Goal: Task Accomplishment & Management: Manage account settings

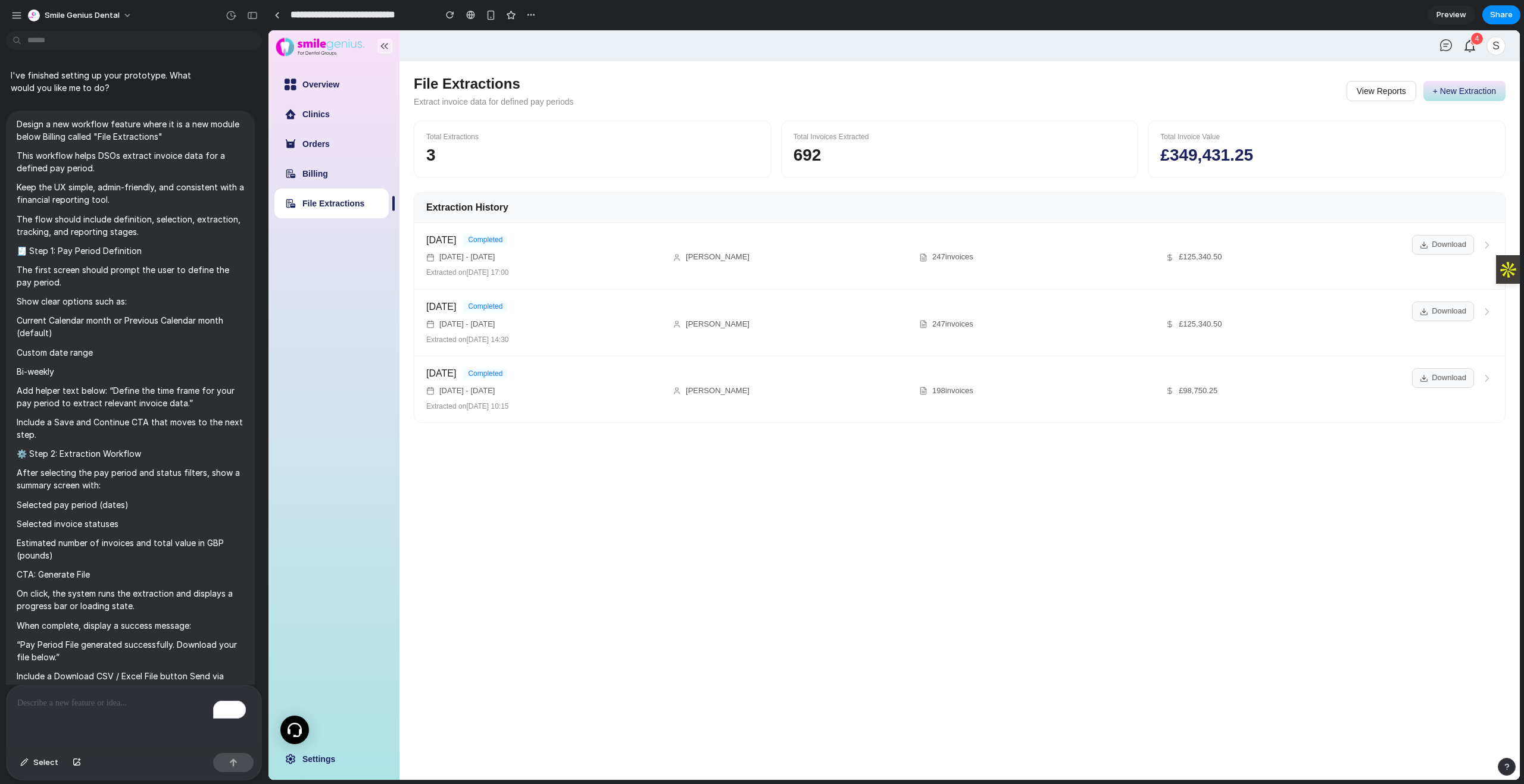
scroll to position [1239, 0]
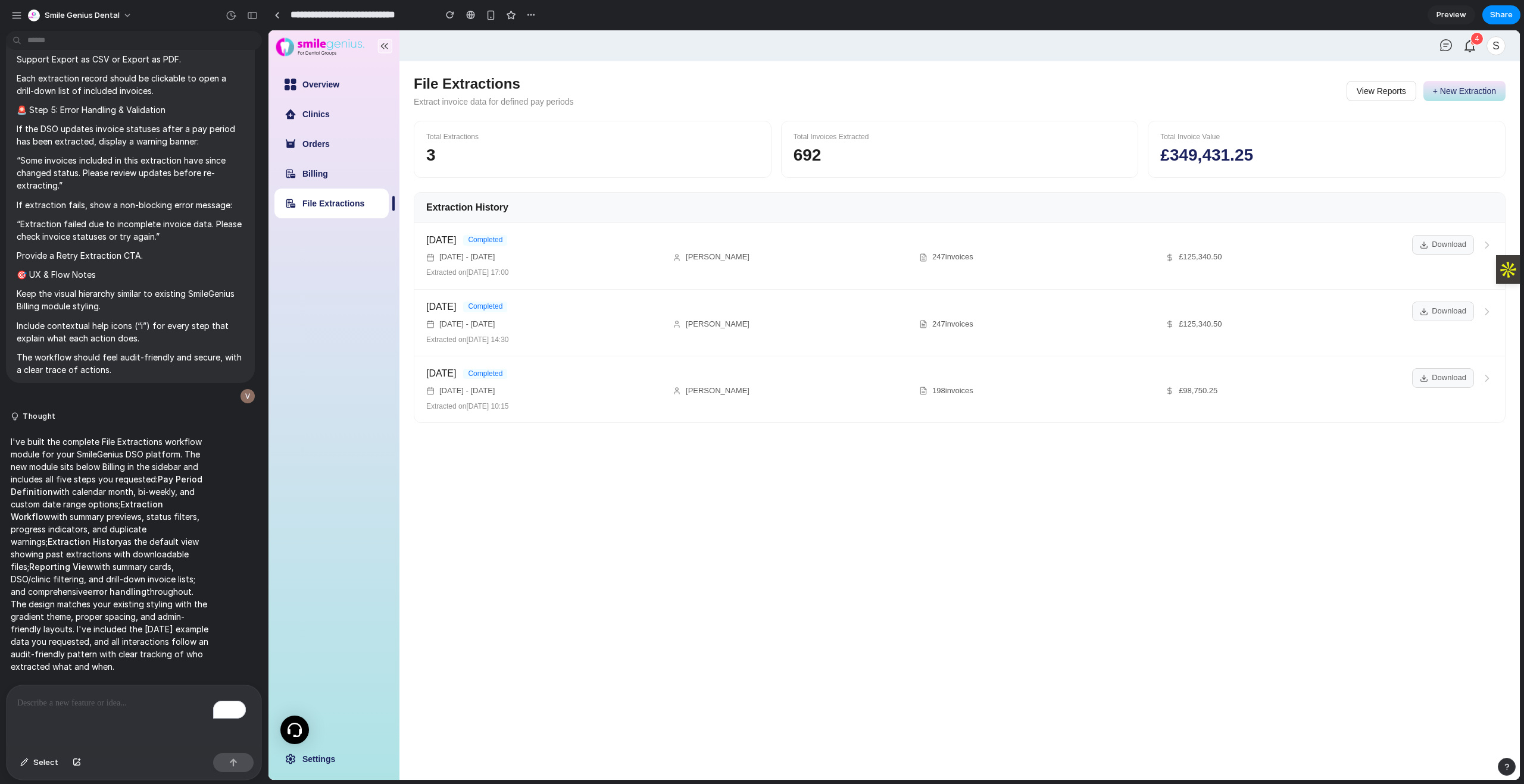
click at [151, 700] on p "To enrich screen reader interactions, please activate Accessibility in Grammarl…" at bounding box center [134, 703] width 233 height 14
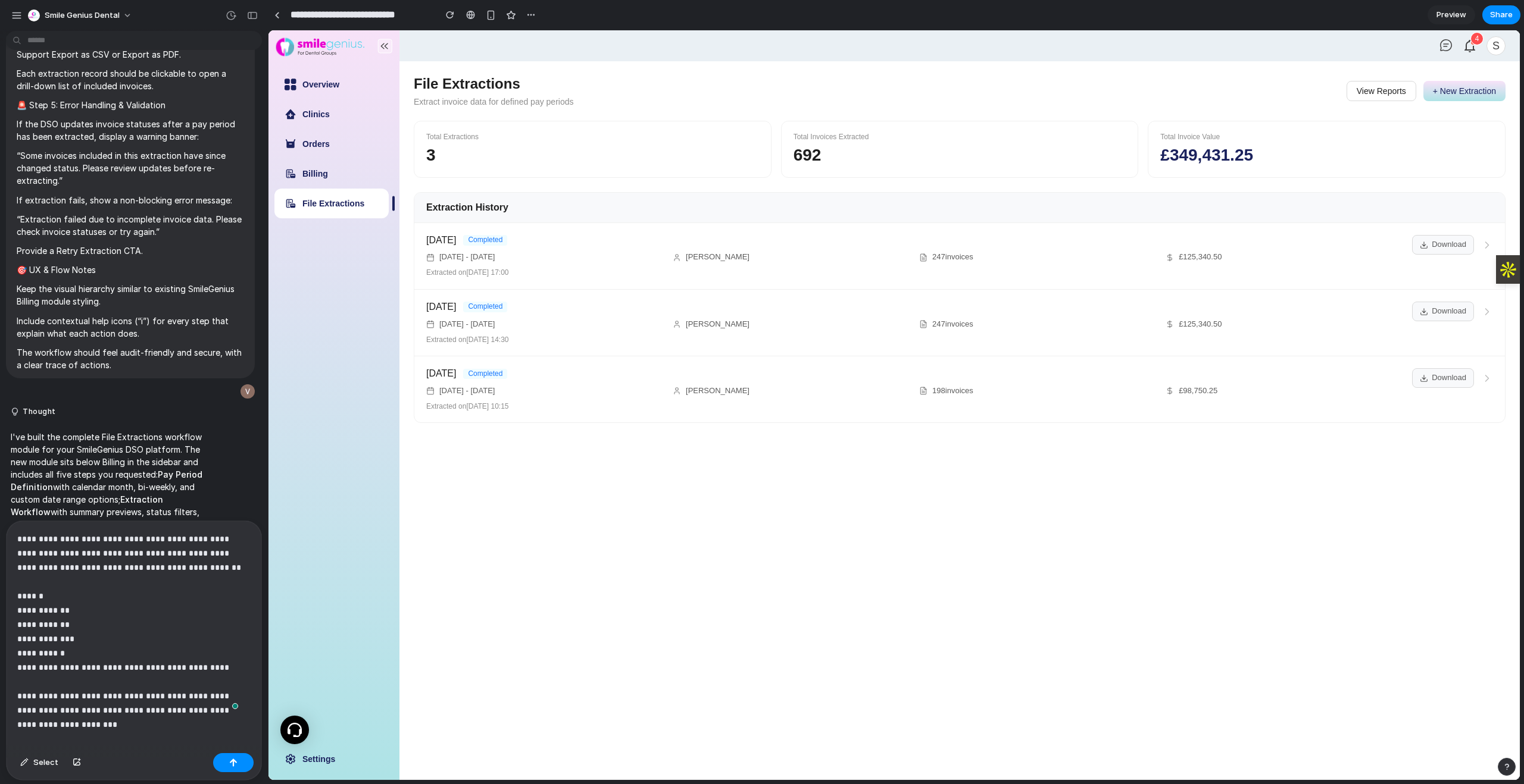
click at [1378, 94] on button "View Reports" at bounding box center [1381, 90] width 70 height 20
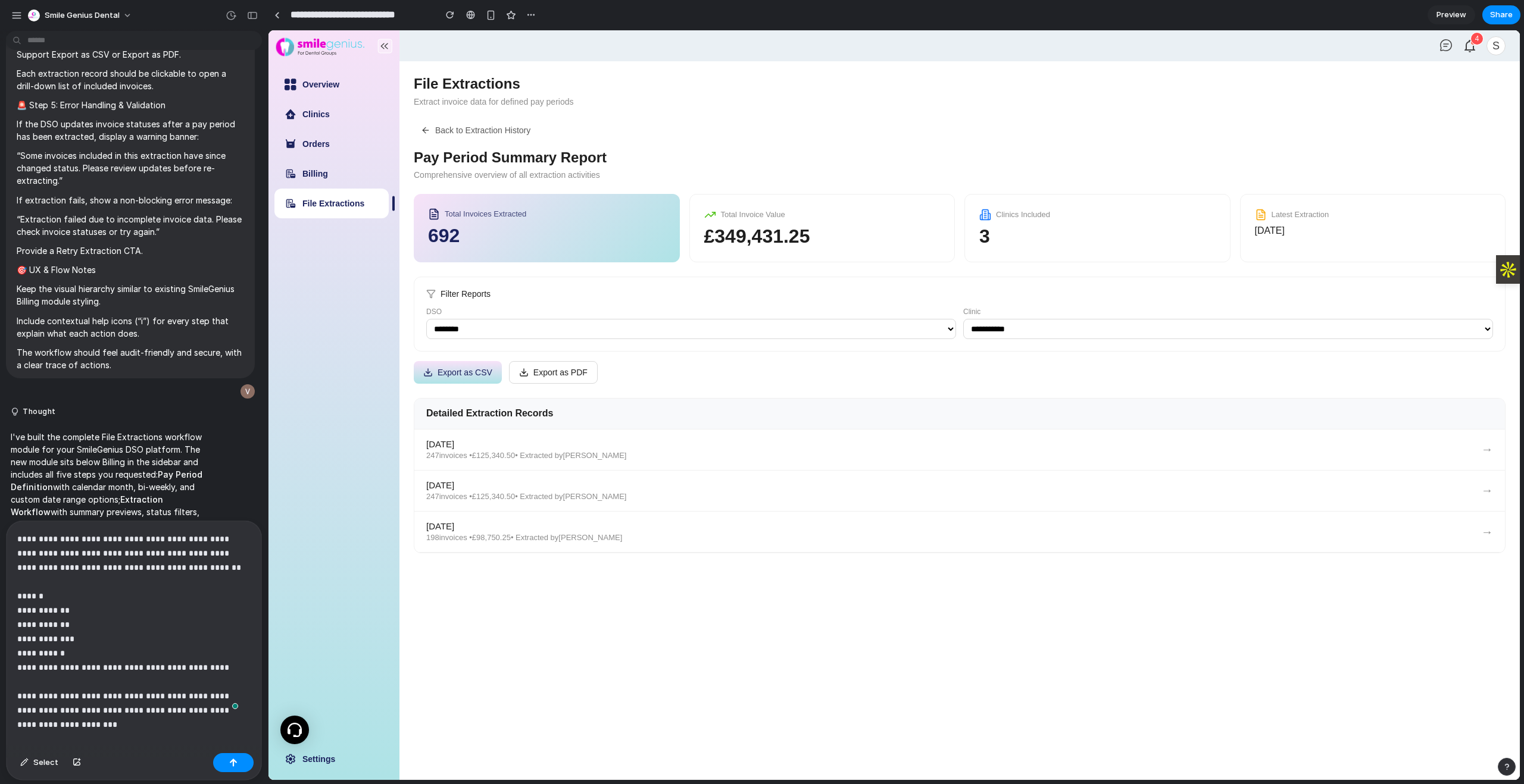
click at [82, 728] on p "**********" at bounding box center [129, 632] width 224 height 200
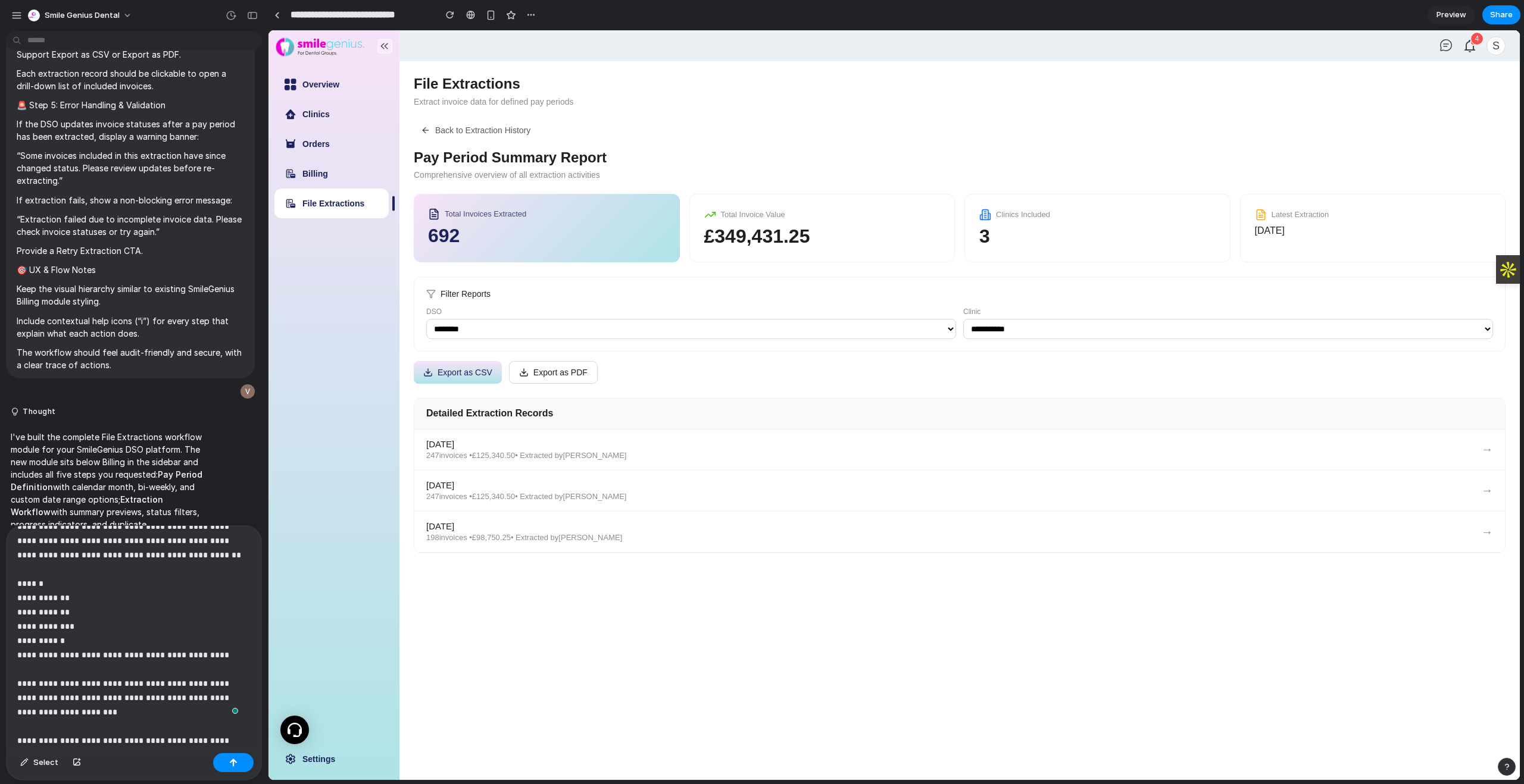
scroll to position [32, 0]
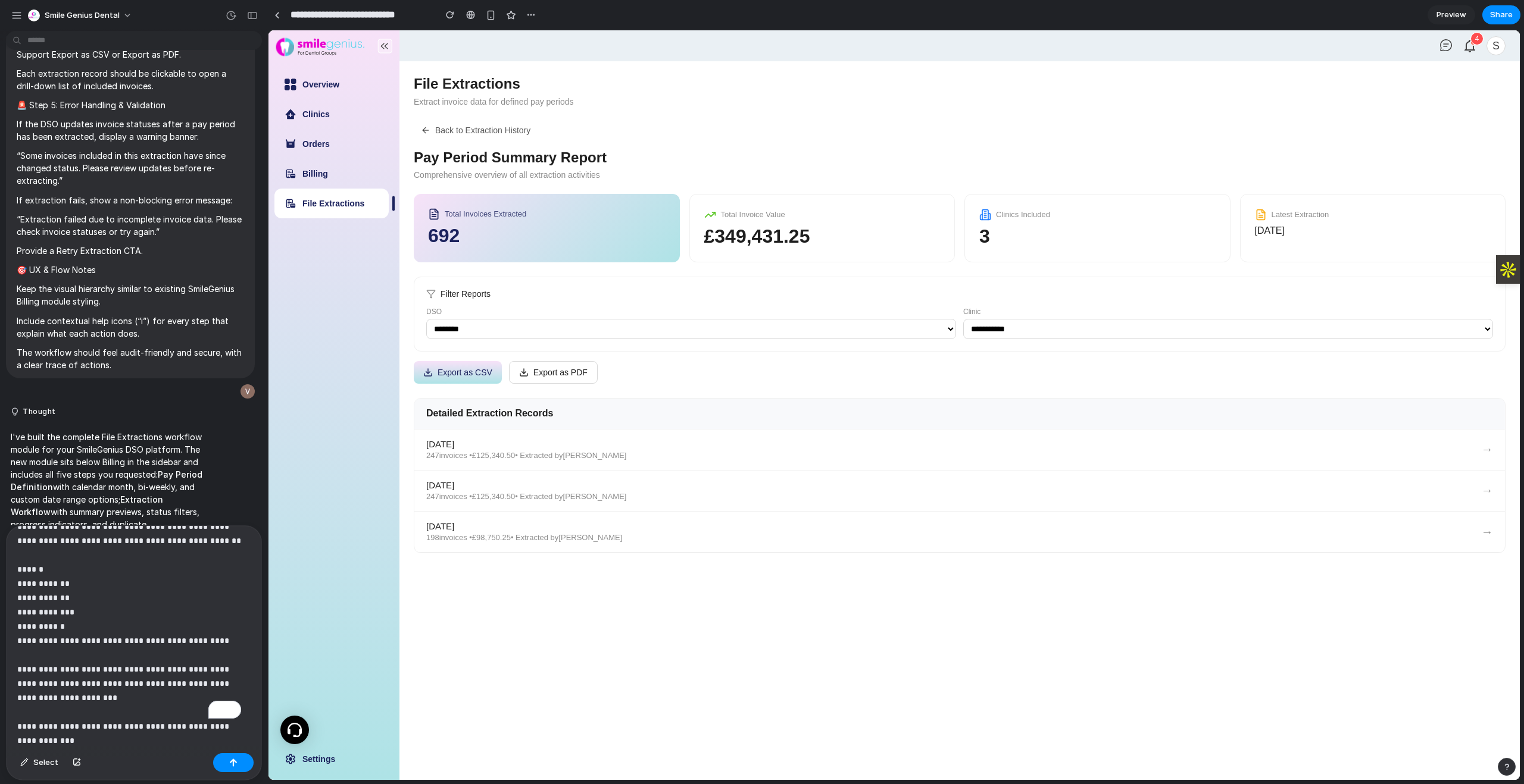
click at [465, 125] on button "Back to Extraction History" at bounding box center [475, 130] width 124 height 19
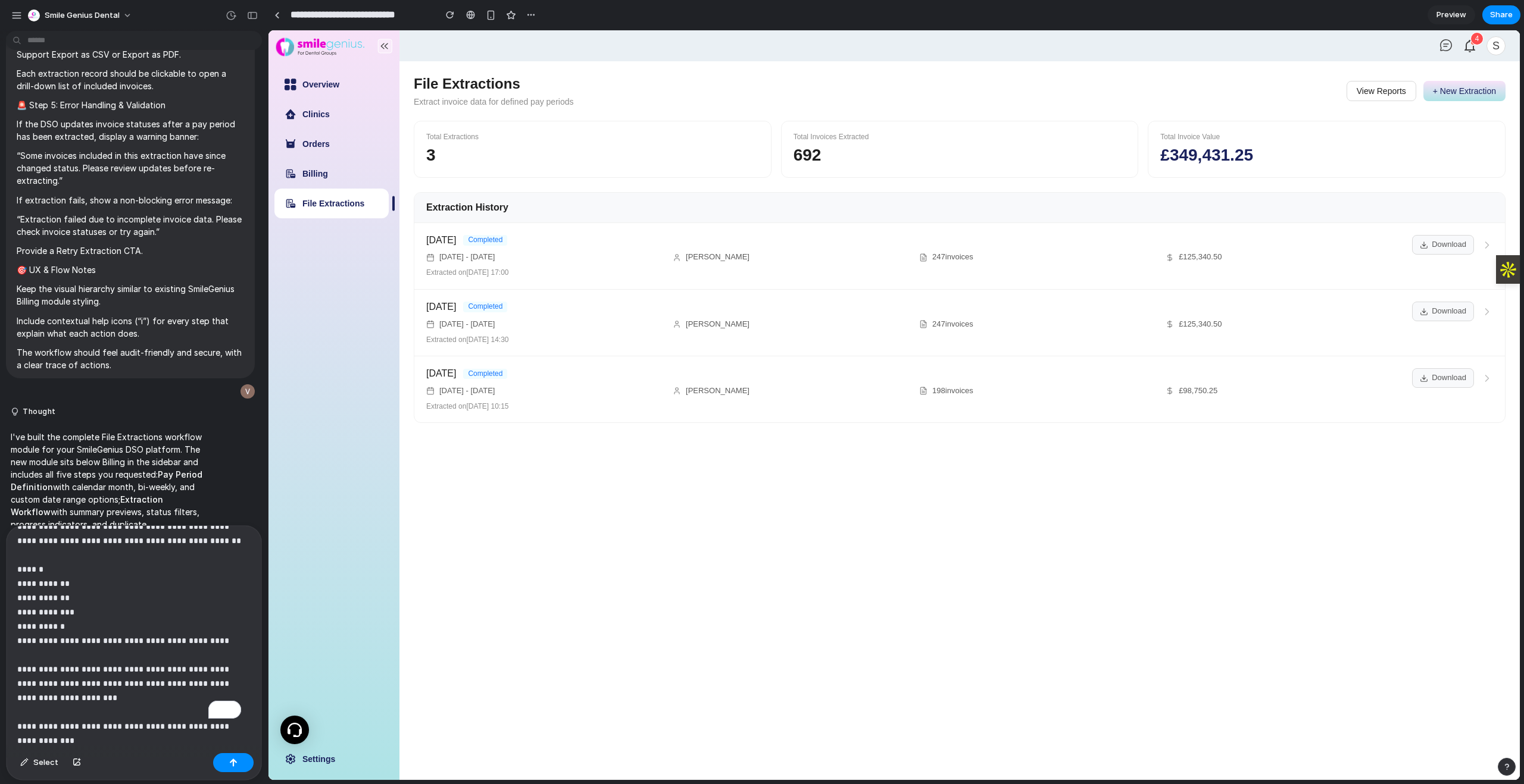
click at [172, 739] on p "**********" at bounding box center [129, 627] width 224 height 243
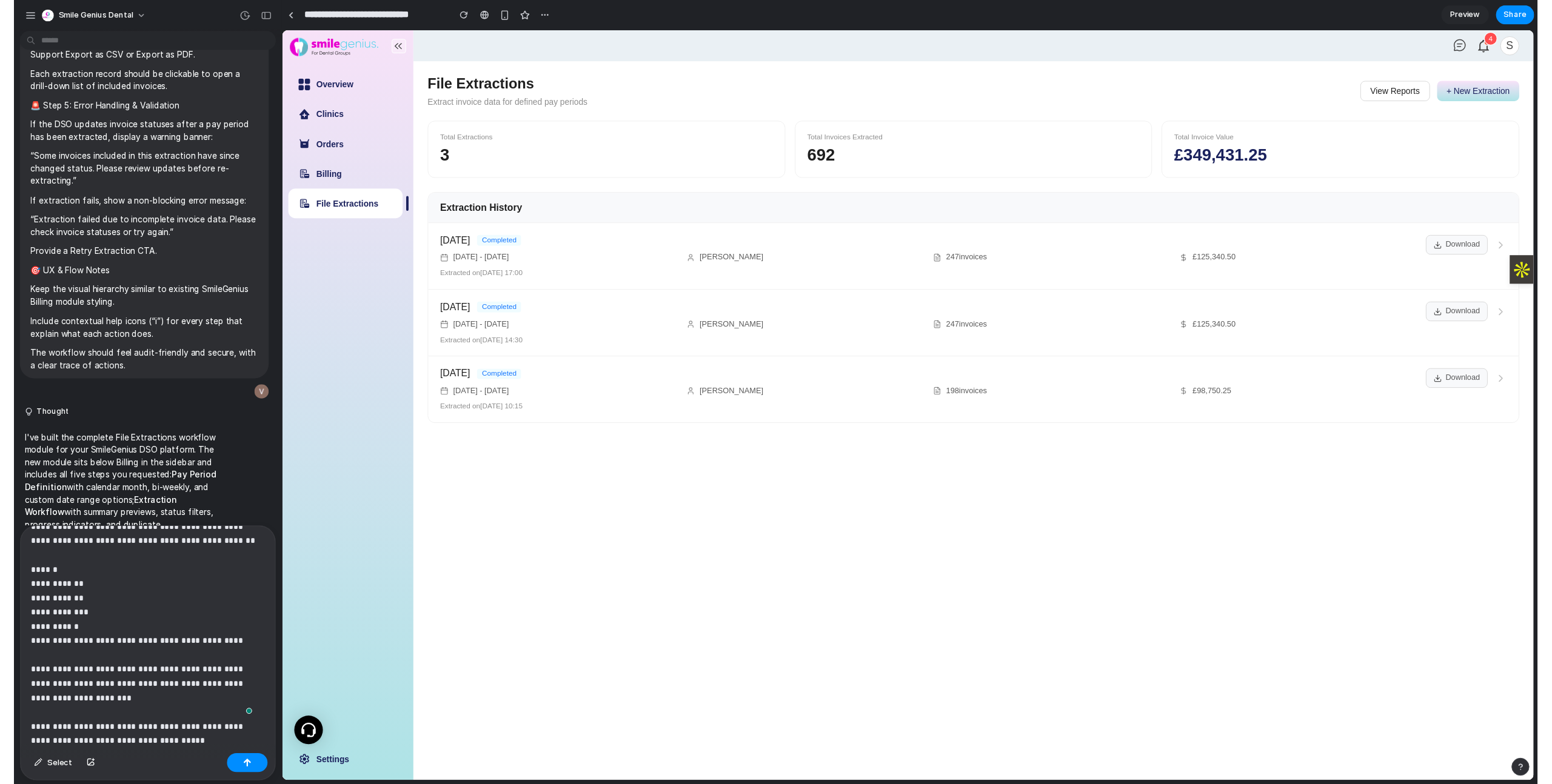
scroll to position [0, 0]
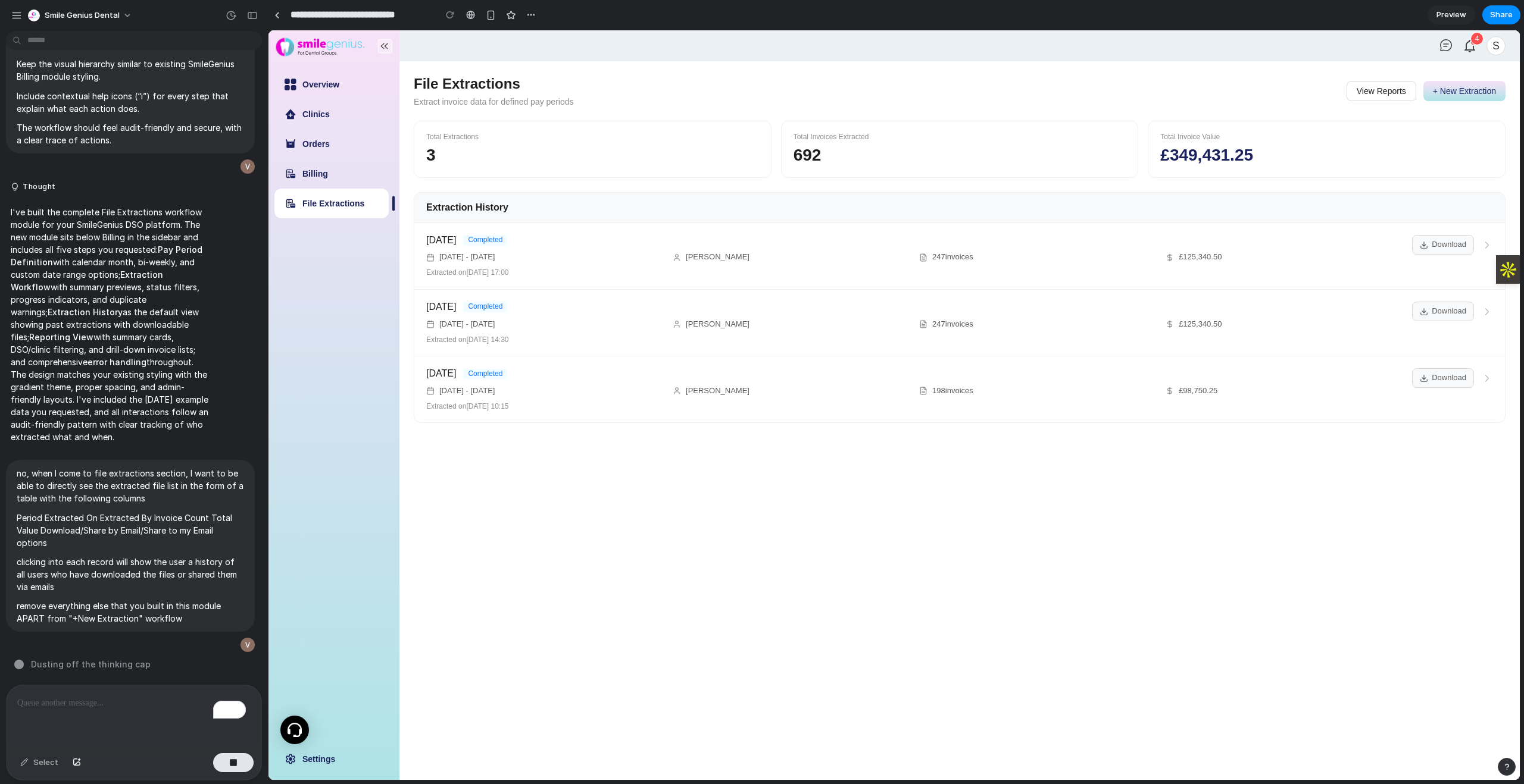
click at [775, 770] on main "File Extractions Extract invoice data for defined pay periods View Reports + Ne…" at bounding box center [959, 421] width 1120 height 719
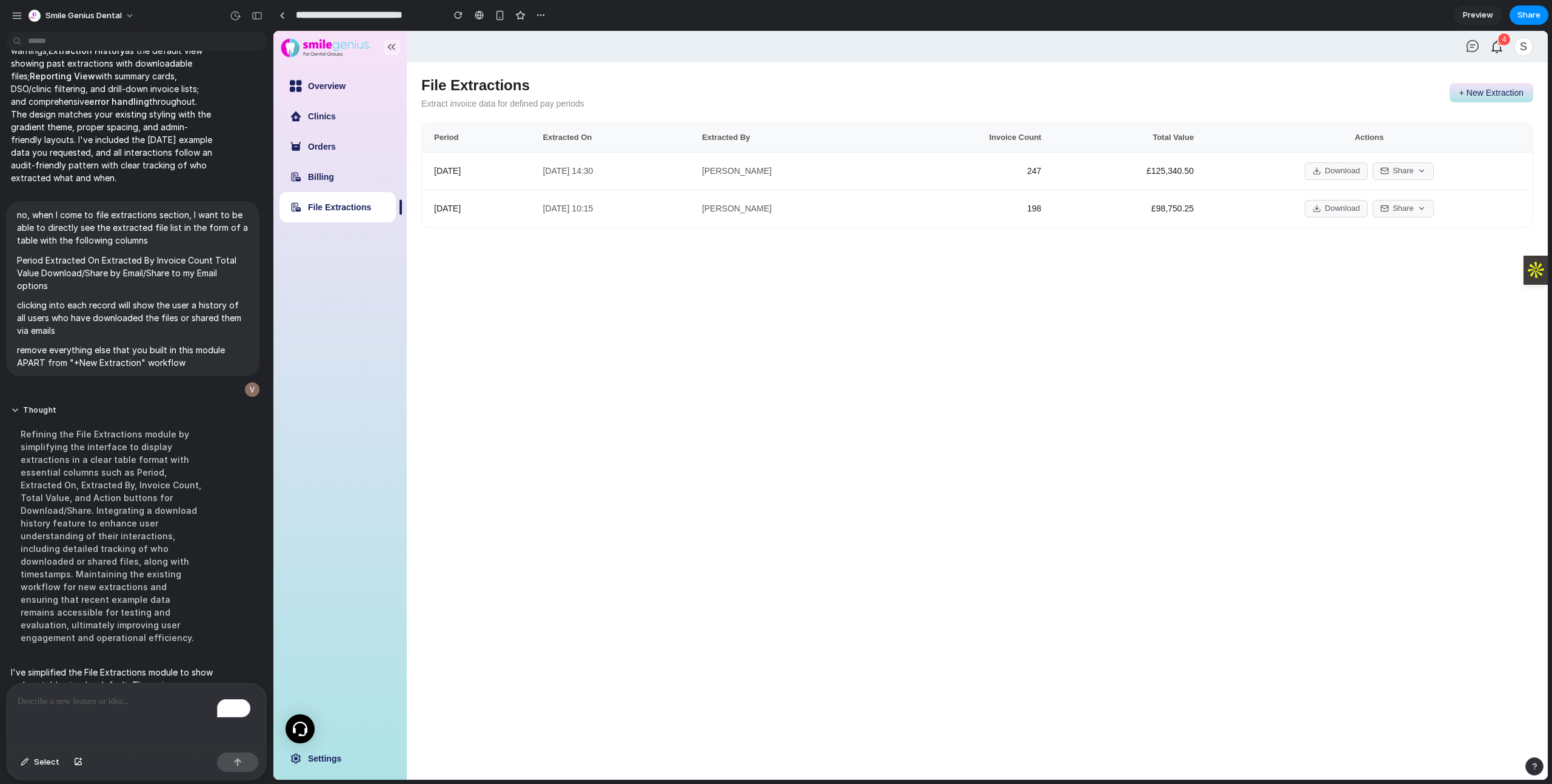
scroll to position [1975, 0]
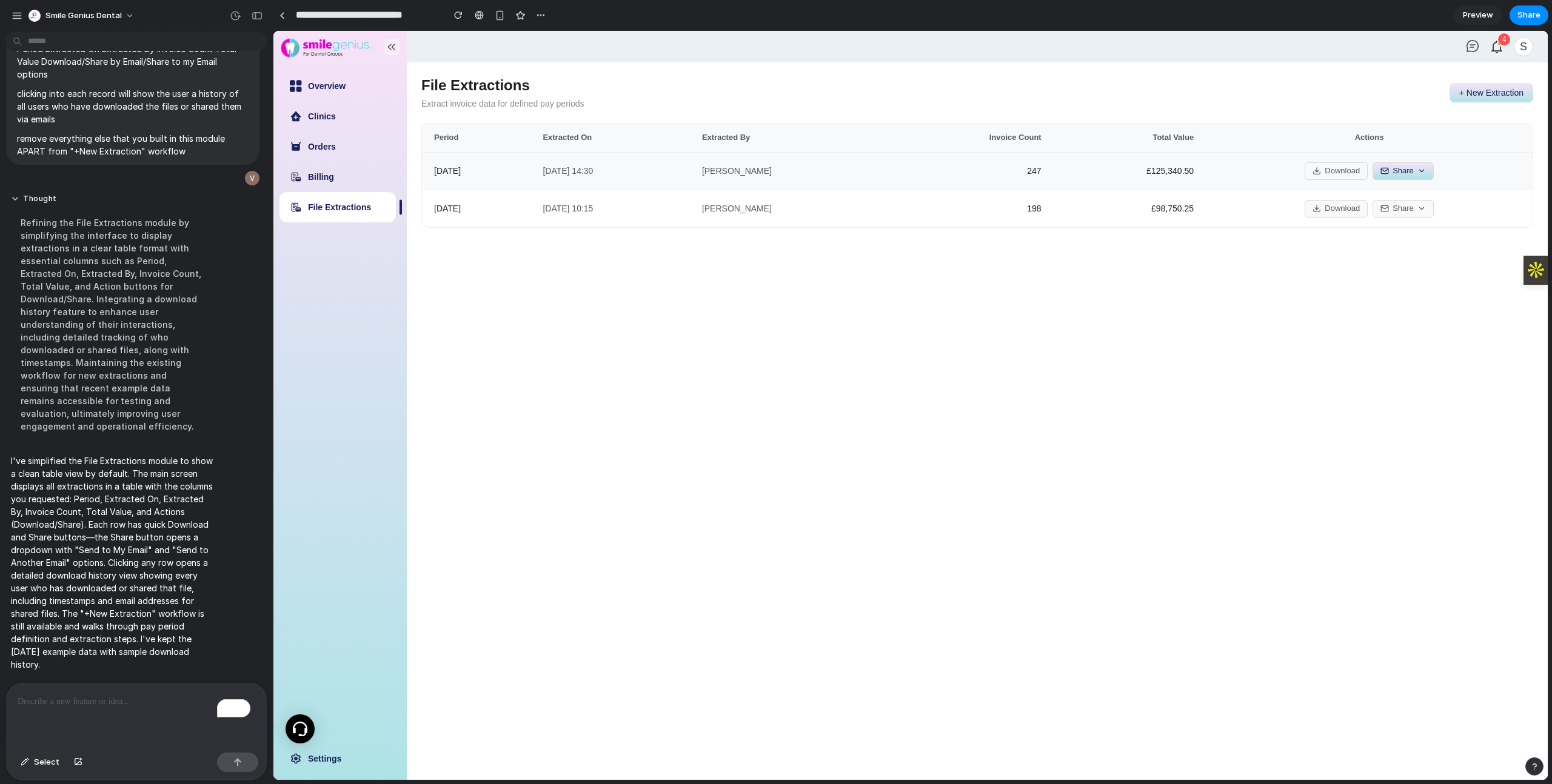
click at [1405, 176] on button "Share" at bounding box center [1403, 171] width 61 height 18
click at [1393, 261] on main "File Extractions Extract invoice data for defined pay periods + New Extraction …" at bounding box center [976, 421] width 1141 height 718
click at [1417, 165] on button "Share" at bounding box center [1403, 171] width 61 height 18
click at [614, 178] on td "[DATE] 14:30" at bounding box center [609, 171] width 158 height 37
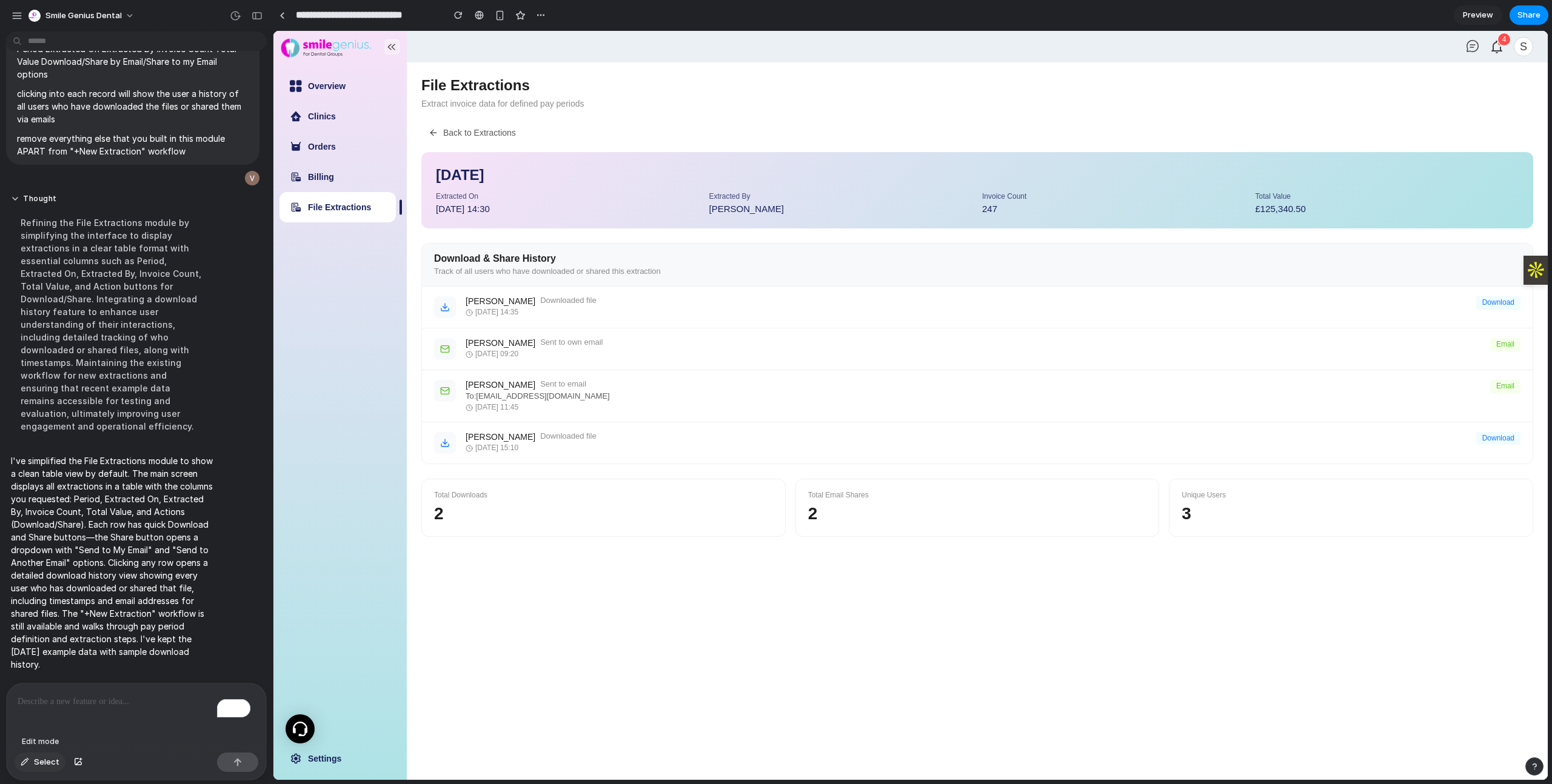
click at [32, 760] on button "Select" at bounding box center [40, 762] width 51 height 19
click at [554, 343] on div at bounding box center [910, 405] width 1274 height 749
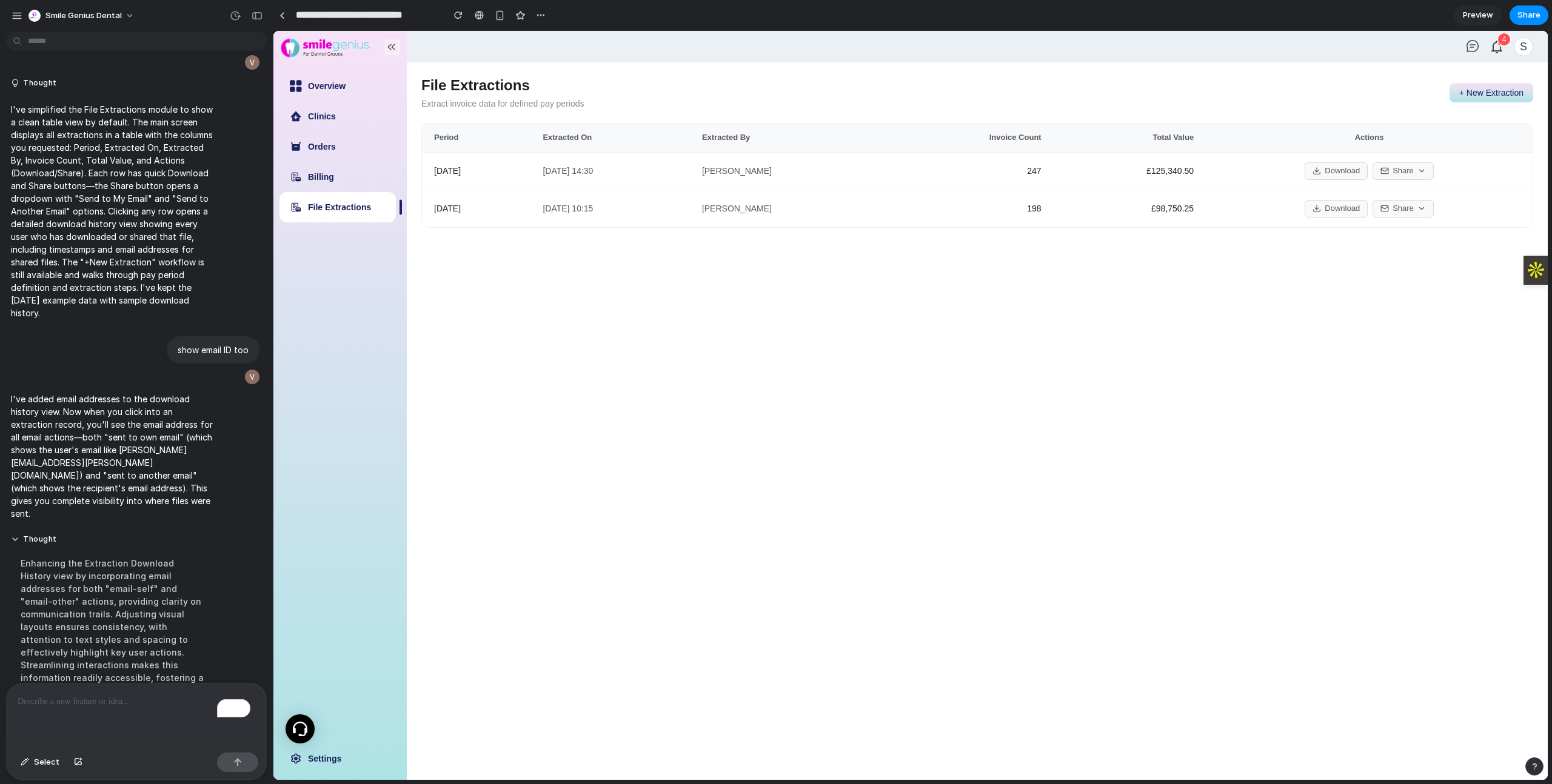
scroll to position [2161, 0]
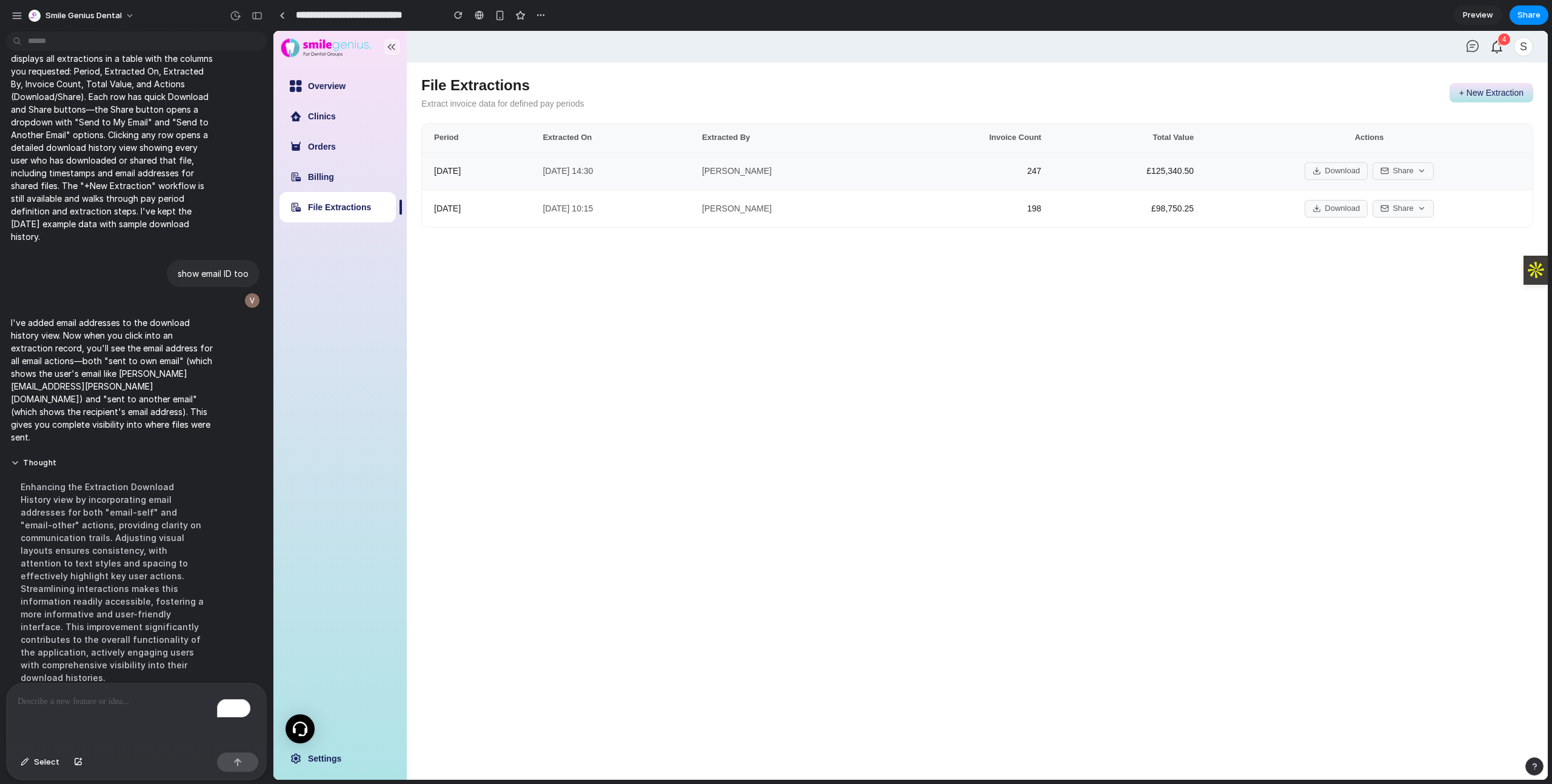
click at [1478, 159] on td "Download Share" at bounding box center [1369, 171] width 327 height 37
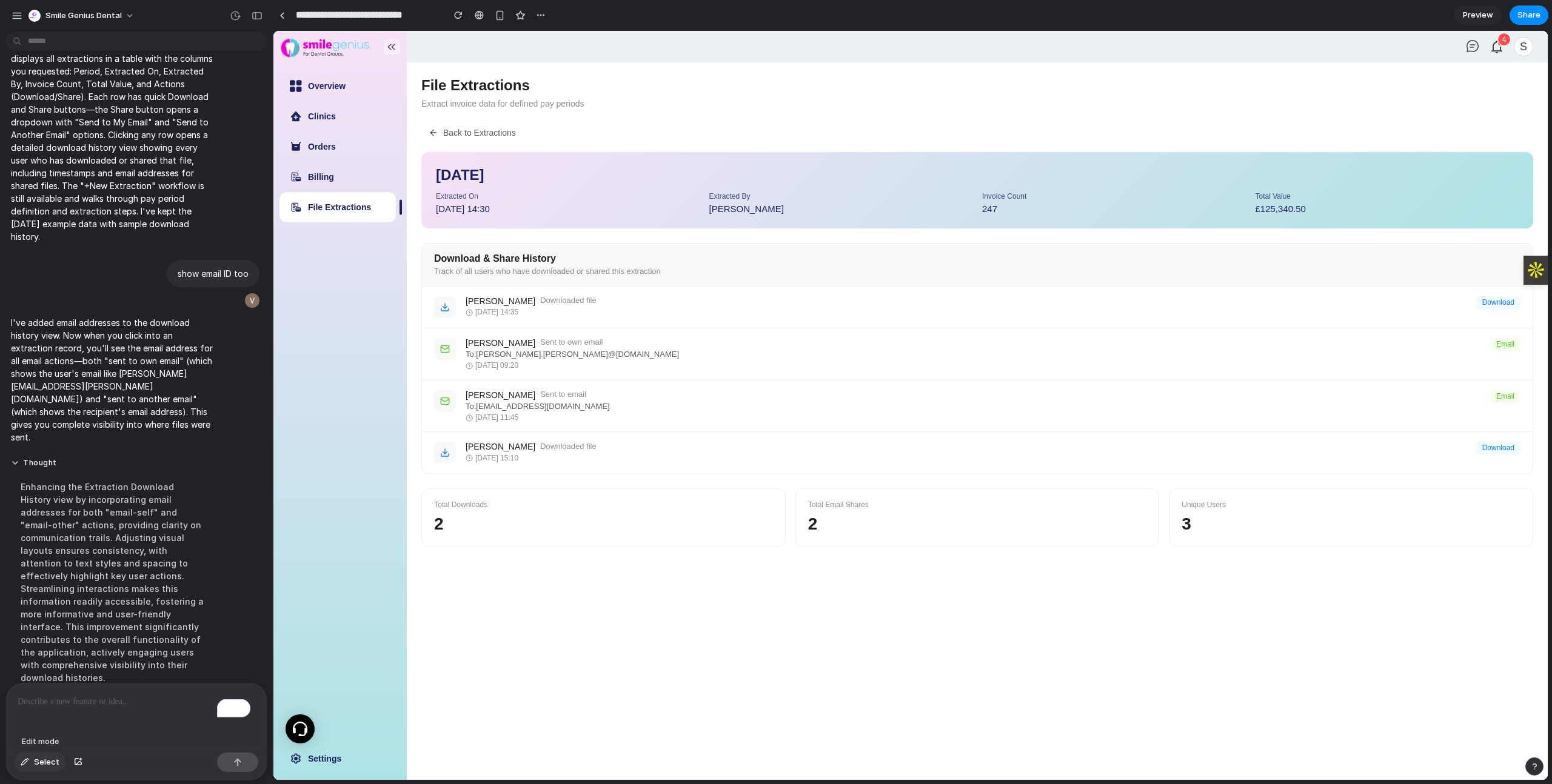
click at [45, 758] on span "Select" at bounding box center [46, 762] width 25 height 12
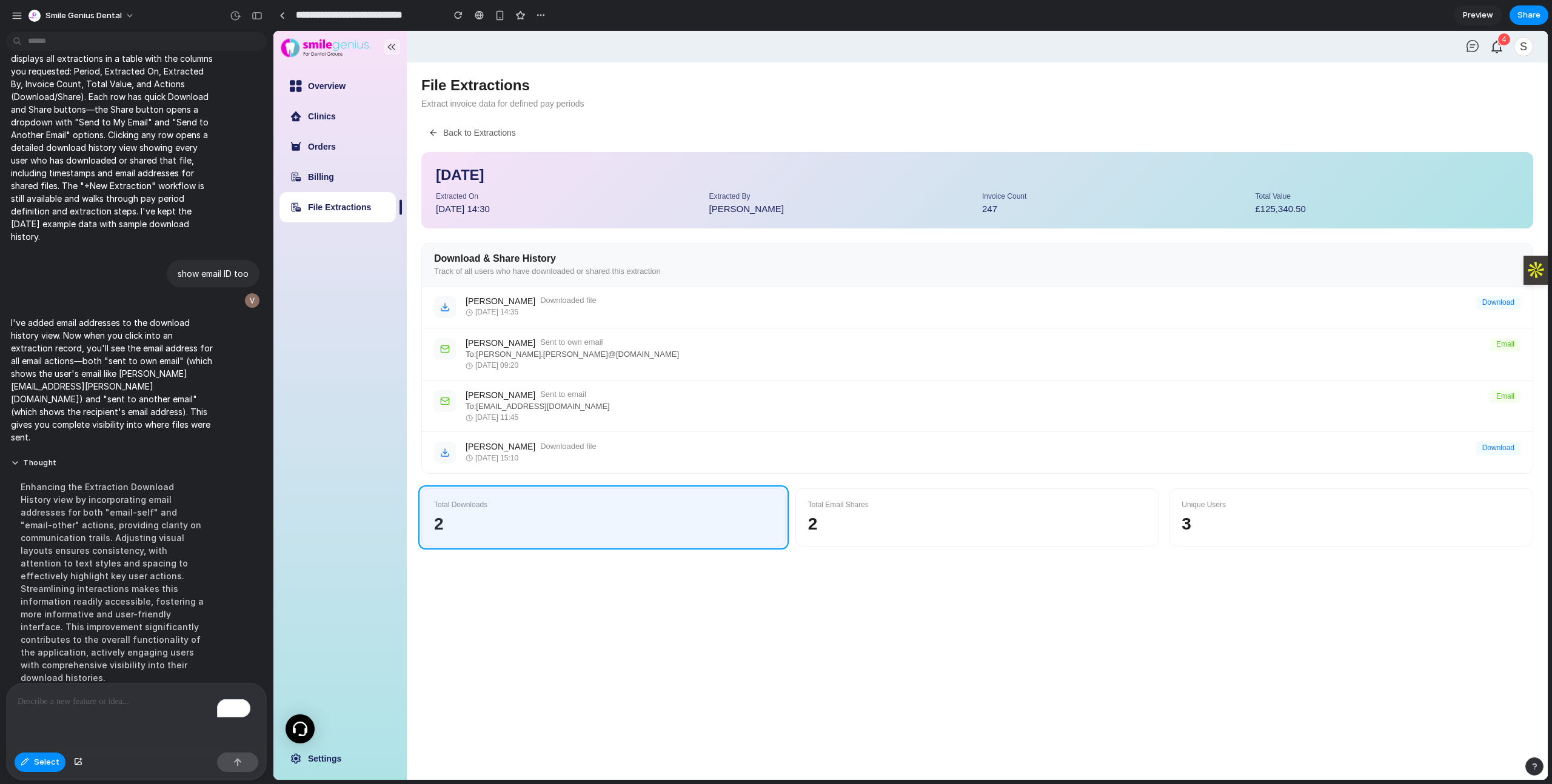
click at [755, 496] on div at bounding box center [910, 405] width 1274 height 749
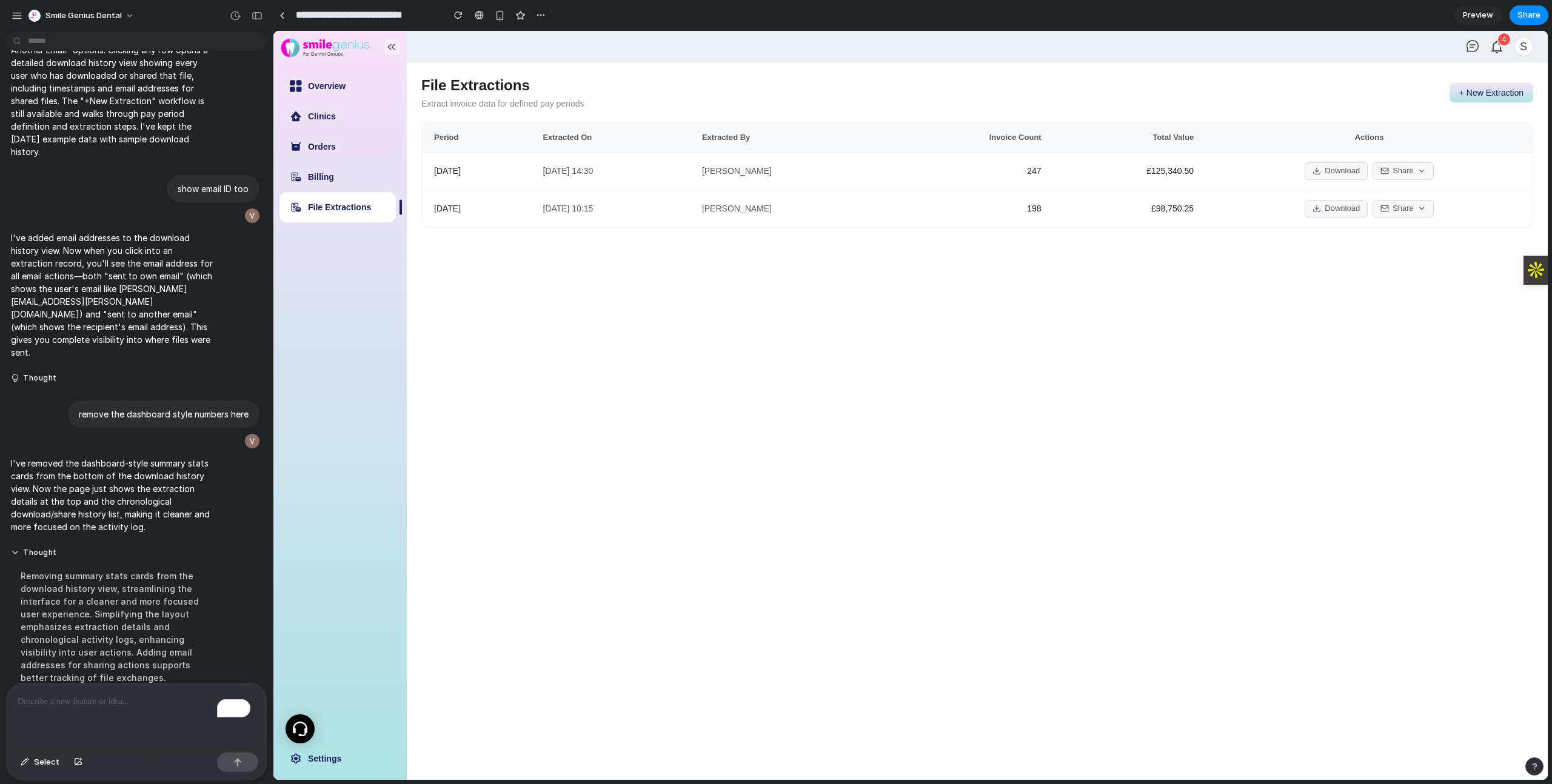
scroll to position [2323, 0]
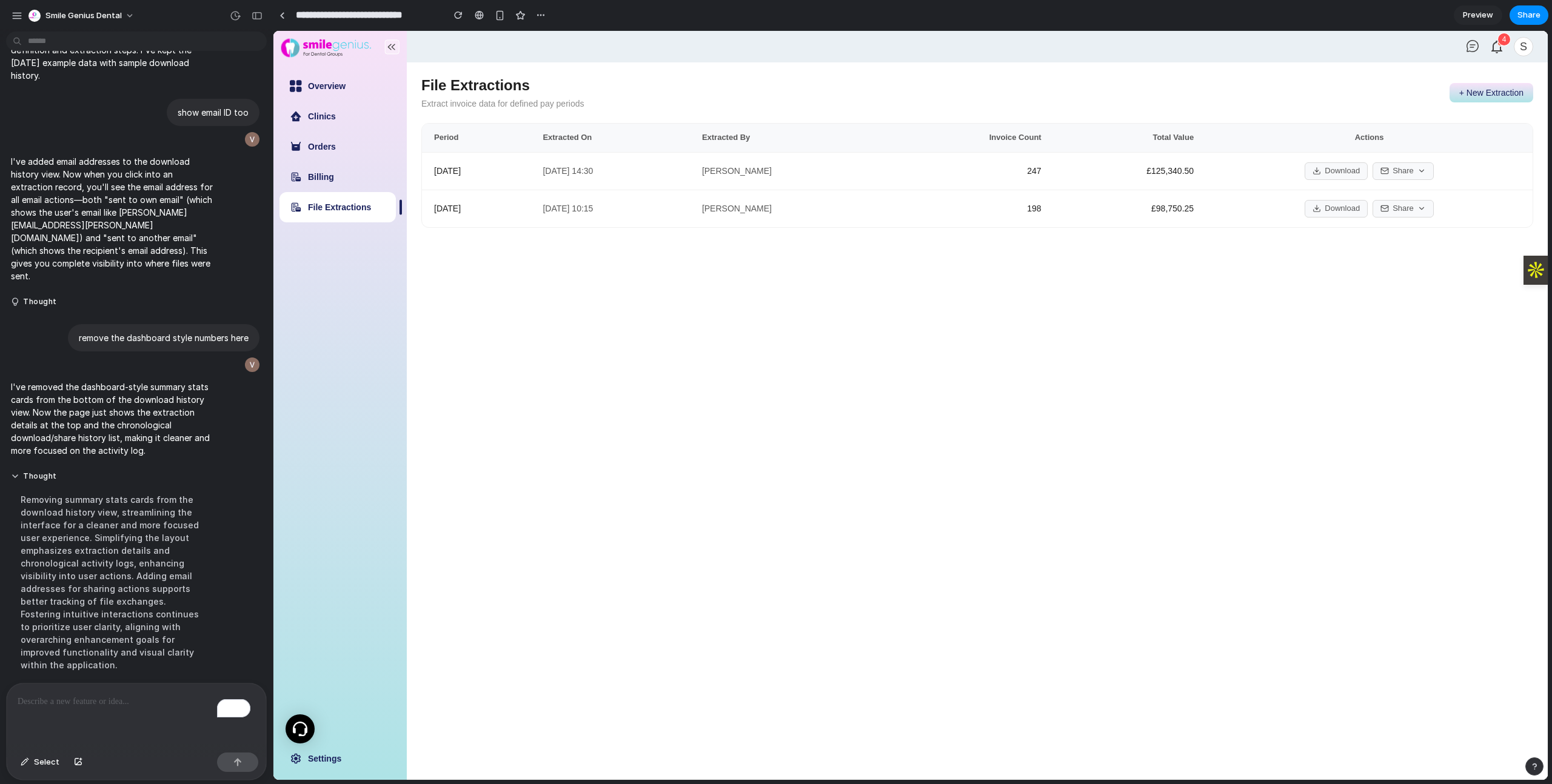
drag, startPoint x: 1232, startPoint y: 312, endPoint x: 1209, endPoint y: 254, distance: 62.4
click at [1231, 311] on main "File Extractions Extract invoice data for defined pay periods + New Extraction …" at bounding box center [976, 421] width 1141 height 718
click at [1206, 178] on td "£125,340.50" at bounding box center [1129, 171] width 152 height 37
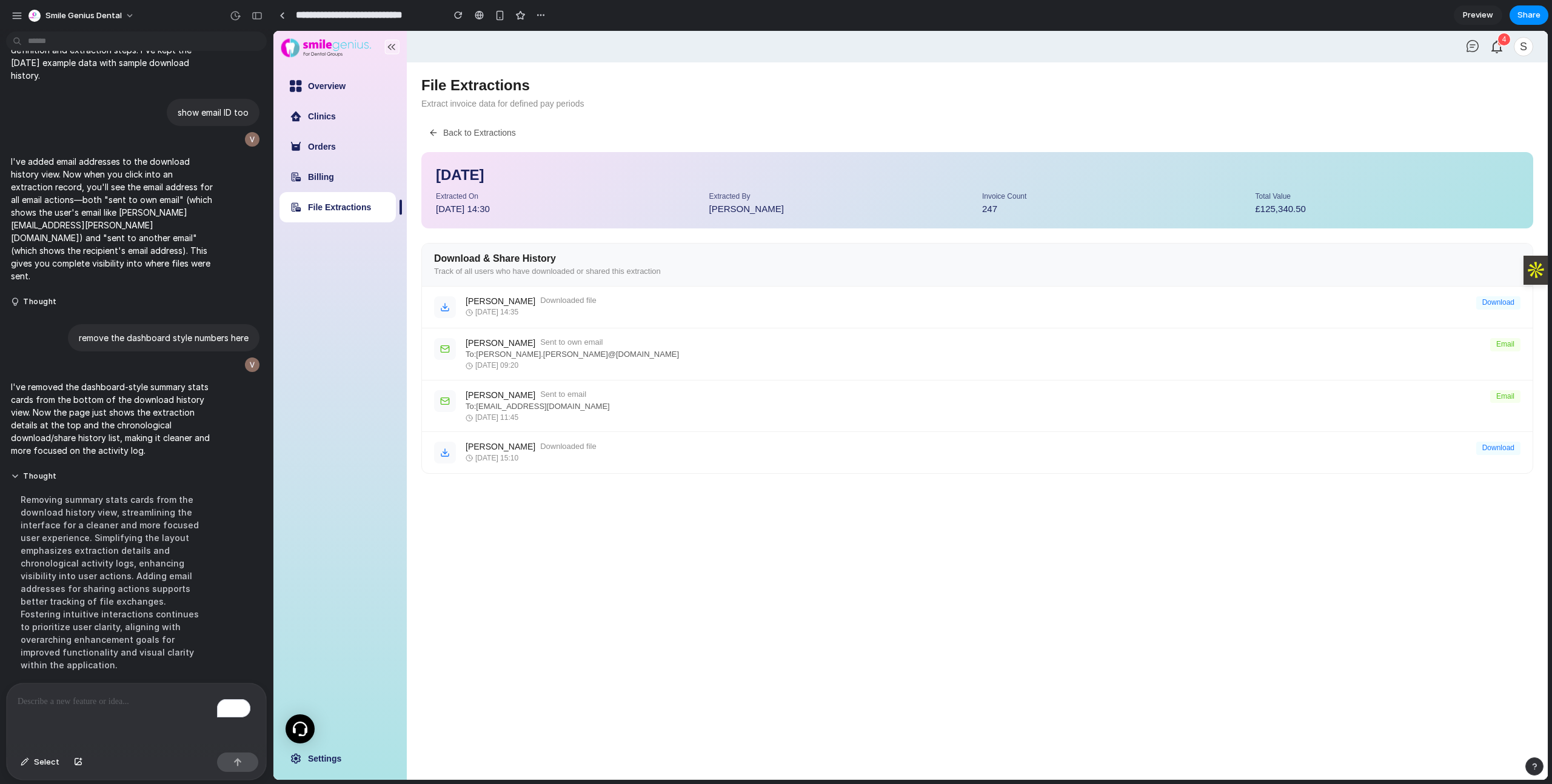
click at [468, 129] on button "Back to Extractions" at bounding box center [472, 133] width 102 height 19
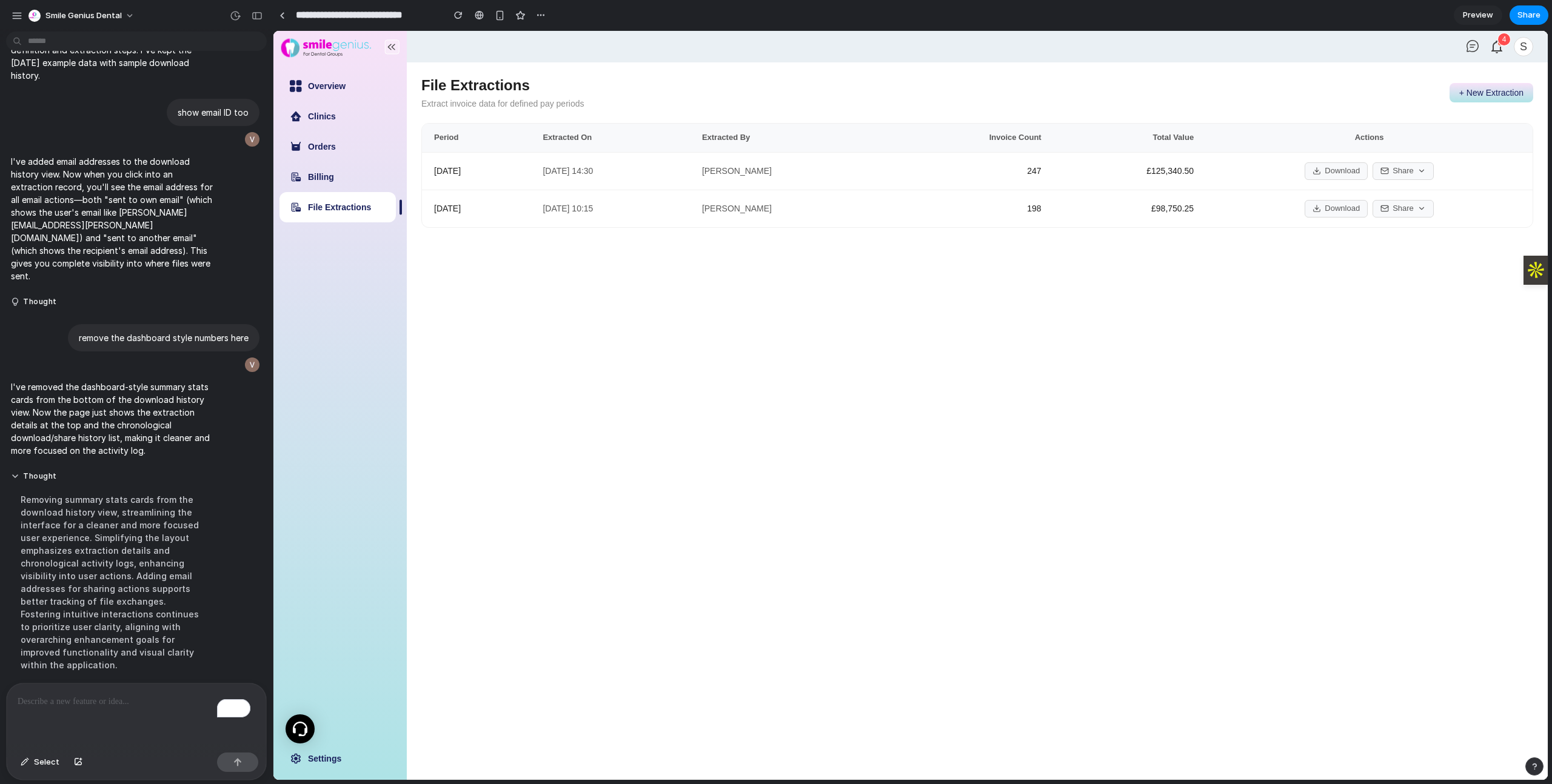
click at [1509, 89] on button "+ New Extraction" at bounding box center [1491, 93] width 83 height 19
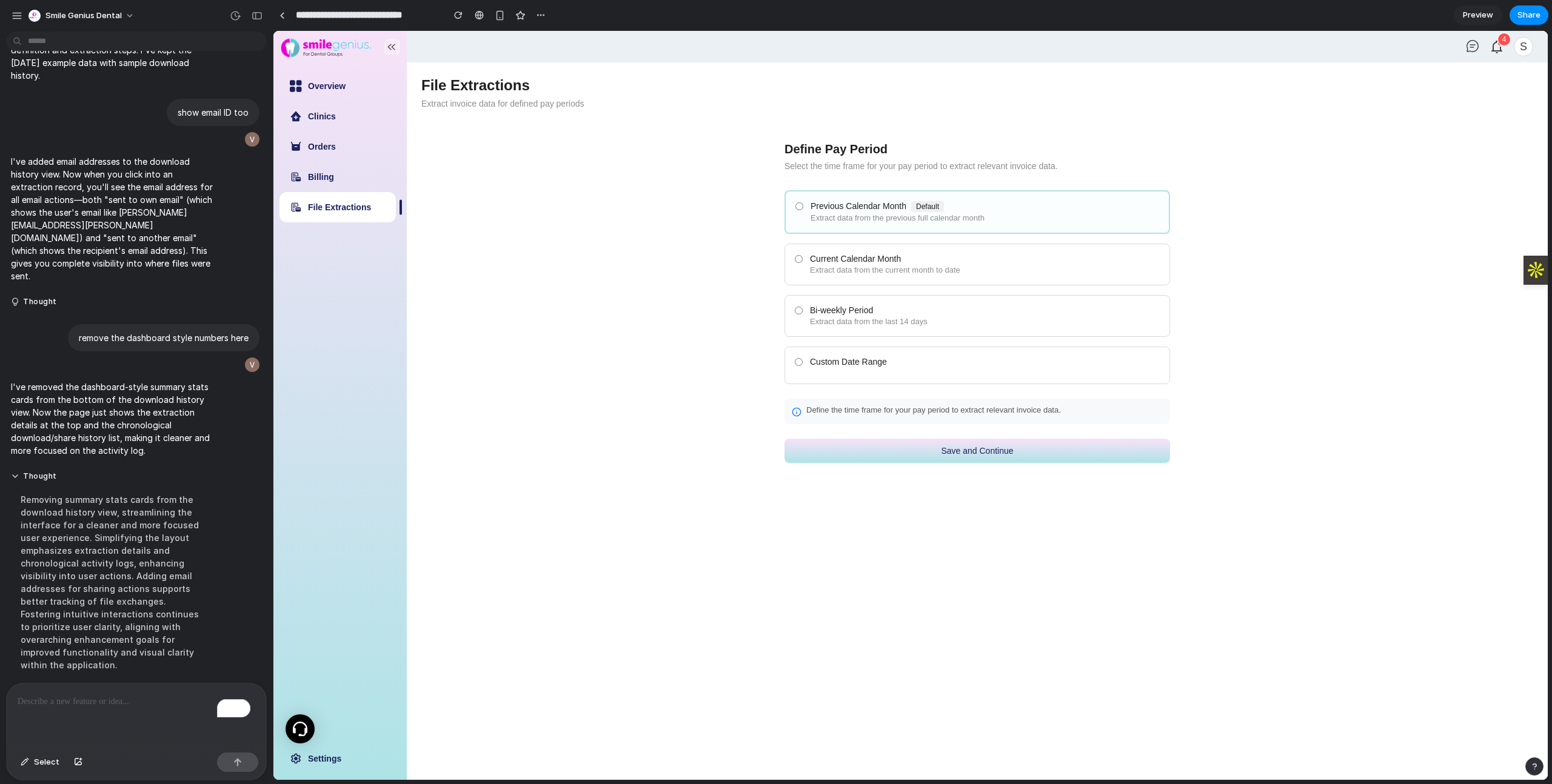
click at [823, 204] on div "Previous Calendar Month Default" at bounding box center [985, 206] width 348 height 11
click at [842, 251] on label "Current Calendar Month Extract data from the current month to date" at bounding box center [976, 264] width 386 height 42
click at [872, 210] on div "Previous Calendar Month Default Extract data from the previous full calendar mo…" at bounding box center [985, 211] width 350 height 22
click at [867, 311] on div "Bi-weekly Period" at bounding box center [985, 310] width 350 height 10
drag, startPoint x: 887, startPoint y: 359, endPoint x: 893, endPoint y: 360, distance: 6.1
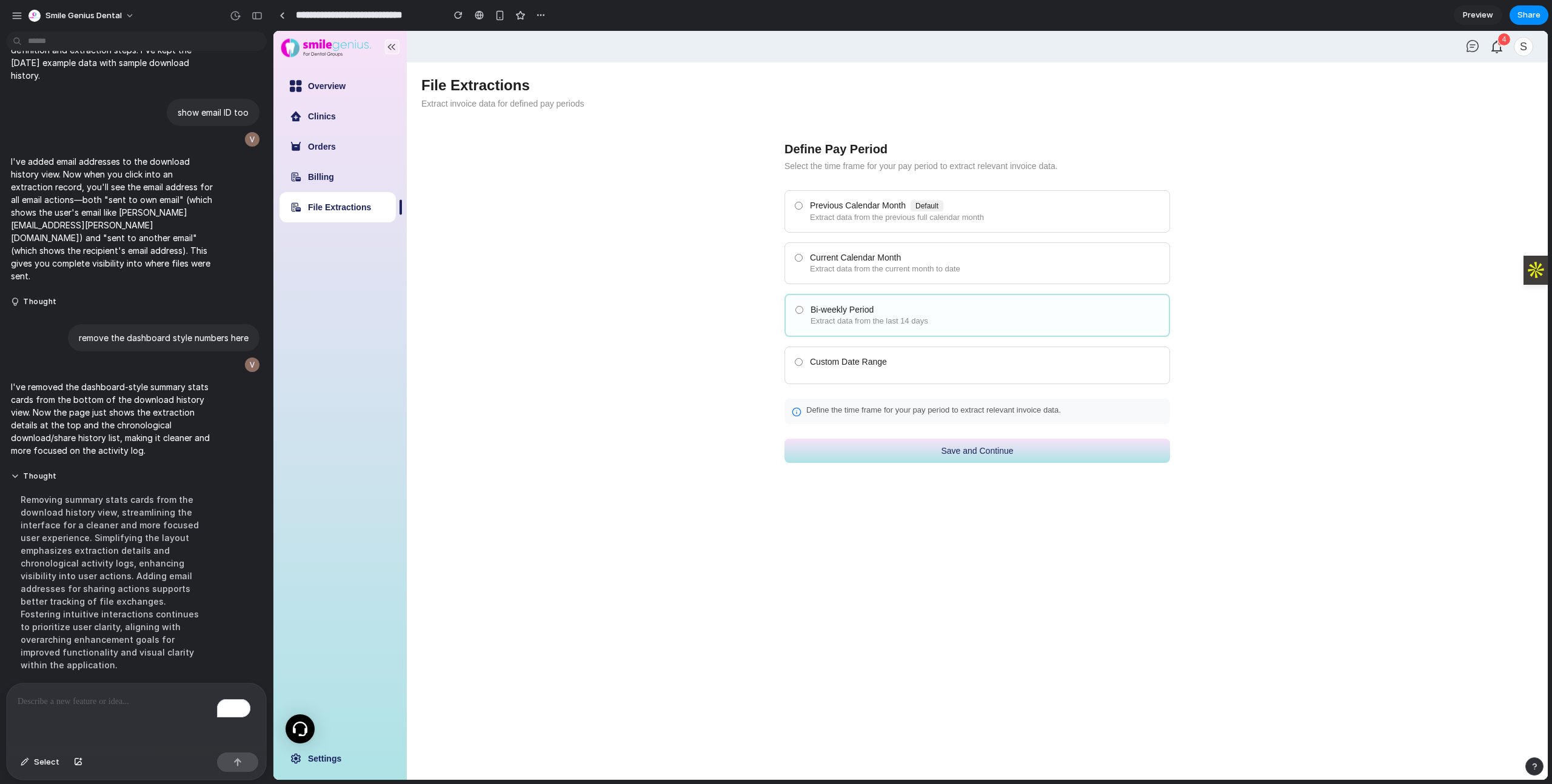
click at [887, 360] on div "Custom Date Range" at bounding box center [985, 362] width 350 height 10
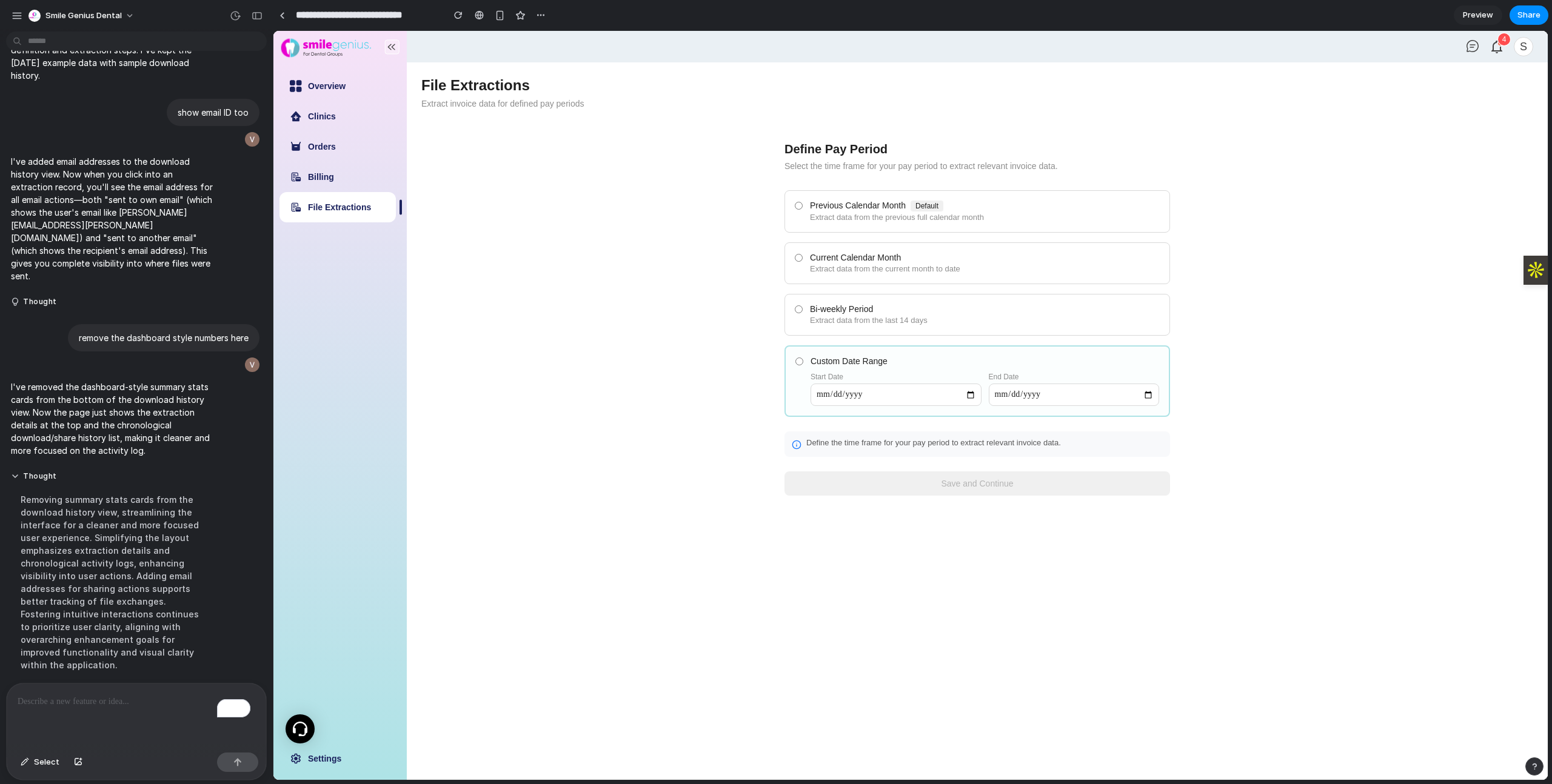
click at [858, 196] on label "Previous Calendar Month Default Extract data from the previous full calendar mo…" at bounding box center [976, 211] width 386 height 42
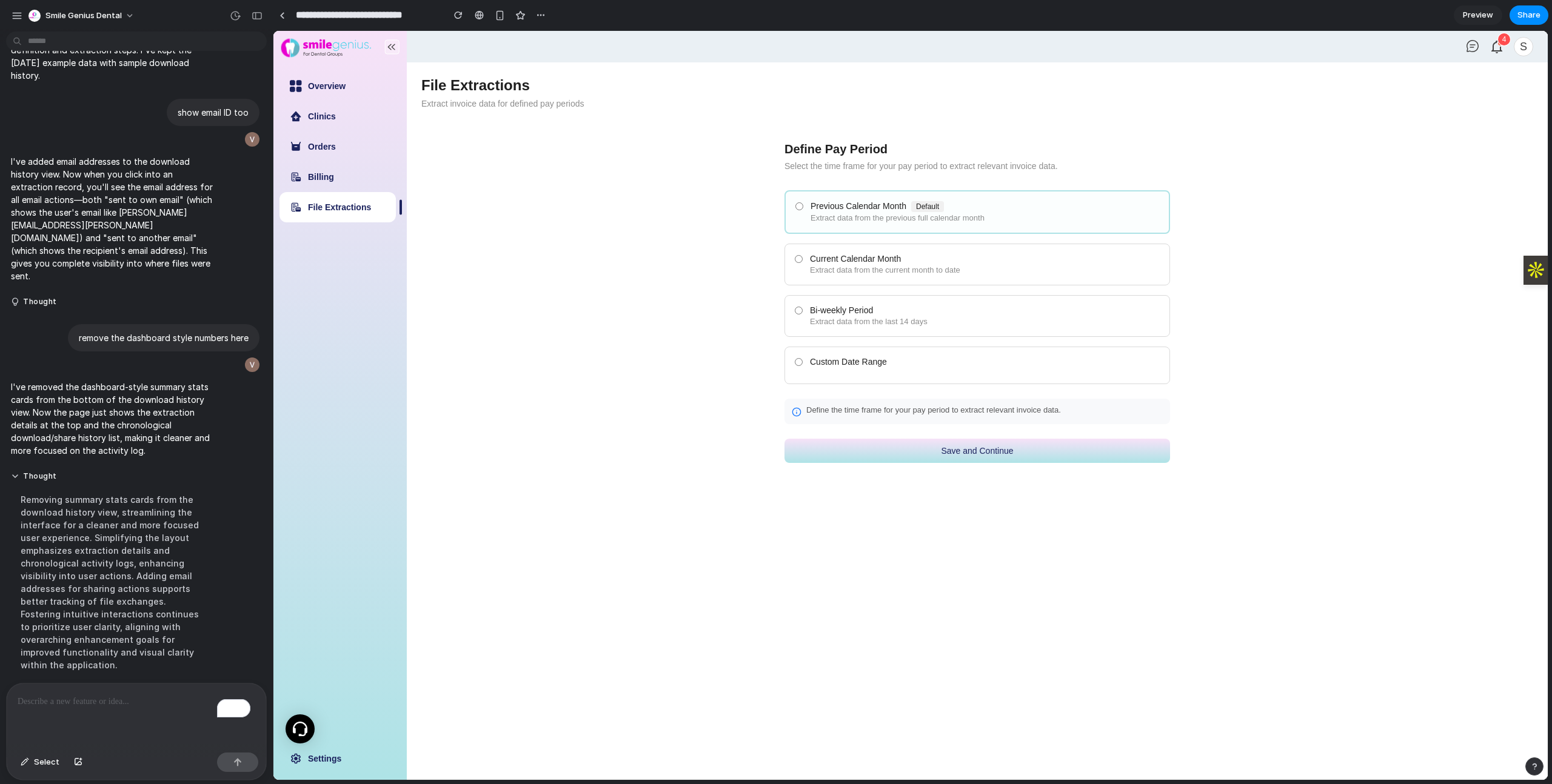
click at [925, 301] on label "Bi-weekly Period Extract data from the last 14 days" at bounding box center [976, 316] width 386 height 42
click at [30, 765] on button "Select" at bounding box center [40, 762] width 51 height 19
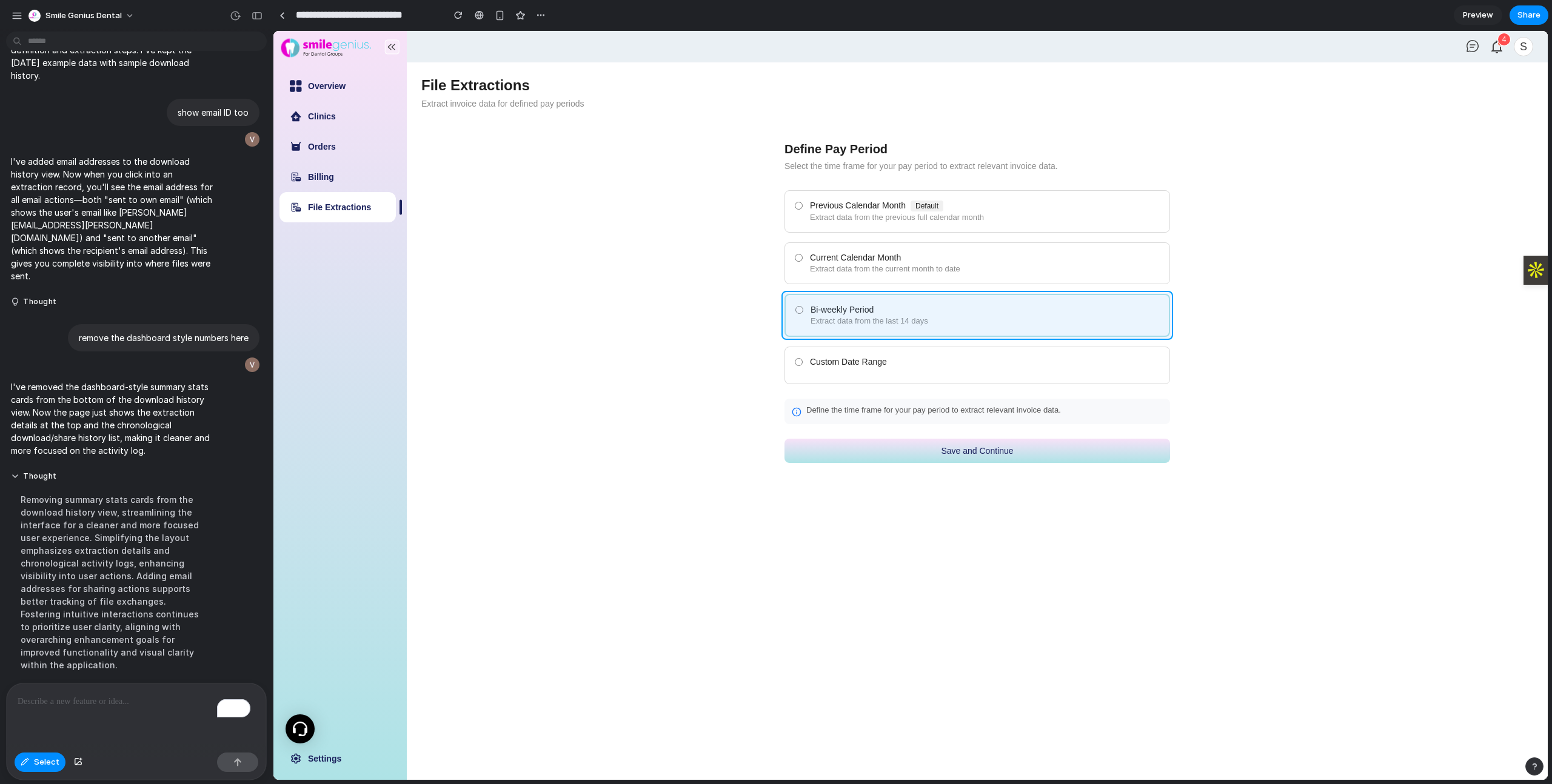
click at [860, 299] on div at bounding box center [910, 405] width 1274 height 749
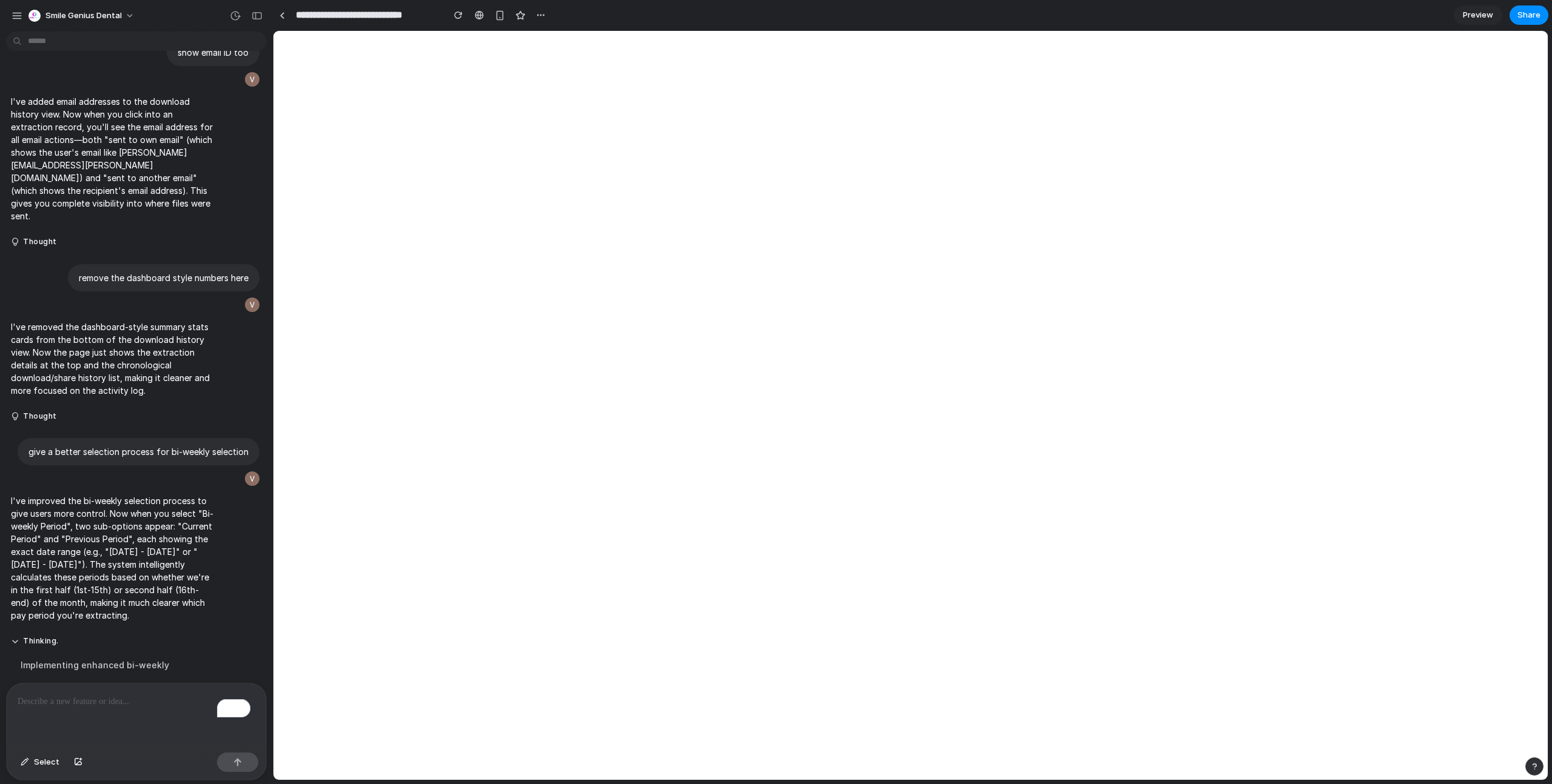
scroll to position [0, 0]
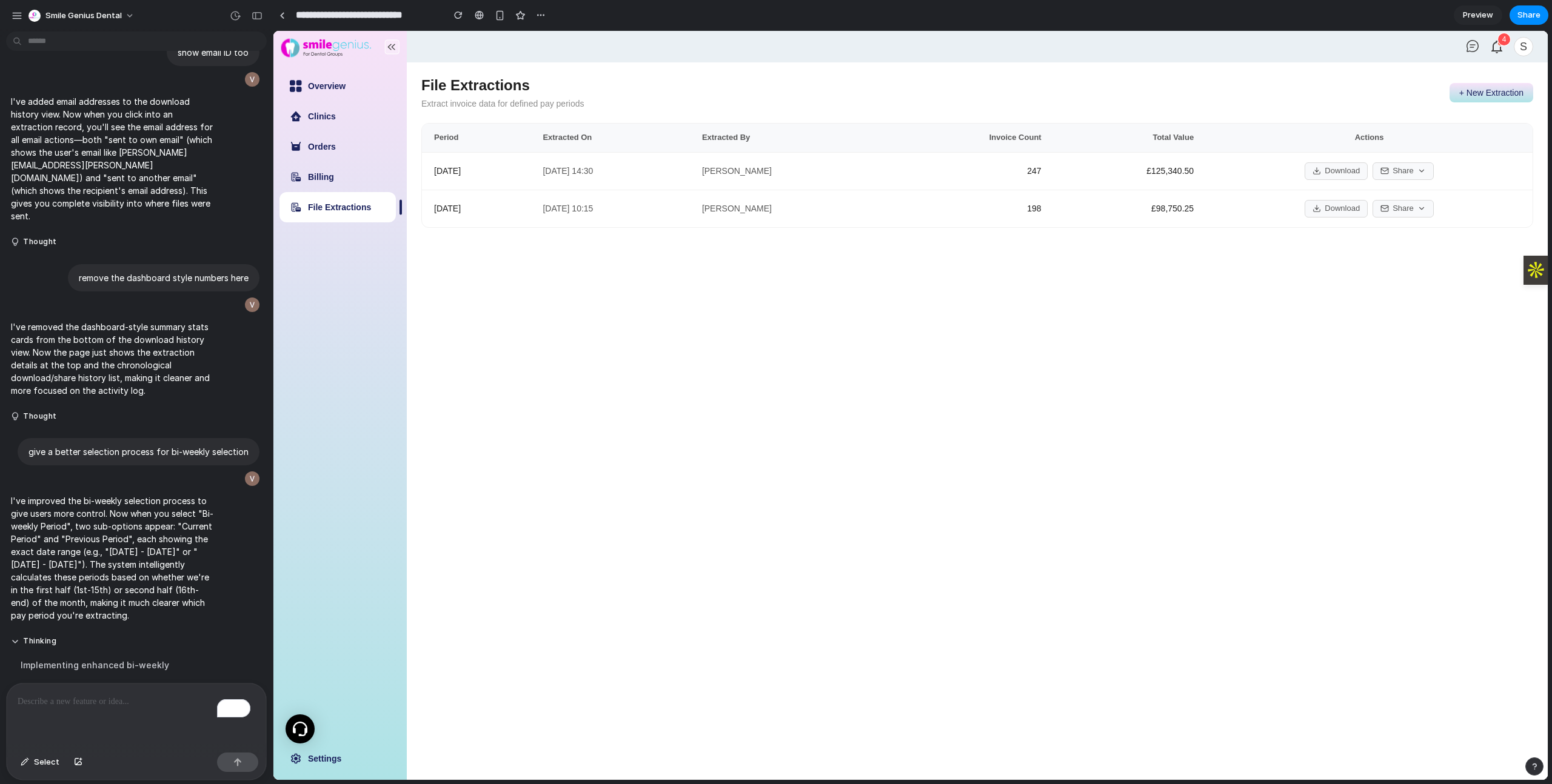
click at [1502, 86] on button "+ New Extraction" at bounding box center [1491, 93] width 83 height 19
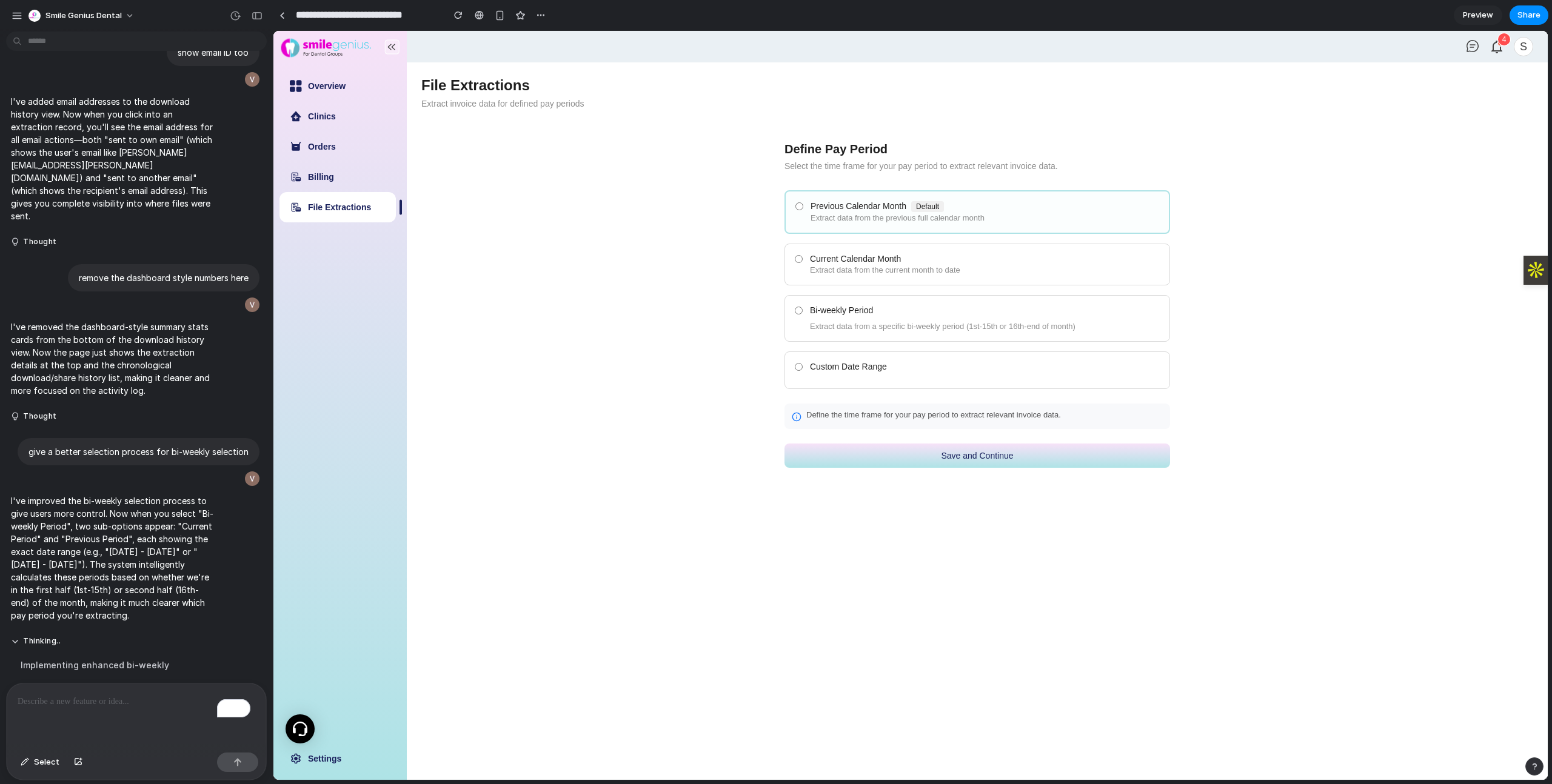
click at [863, 319] on div "Bi-weekly Period Extract data from a specific bi-weekly period (1st-15th or 16t…" at bounding box center [985, 318] width 350 height 26
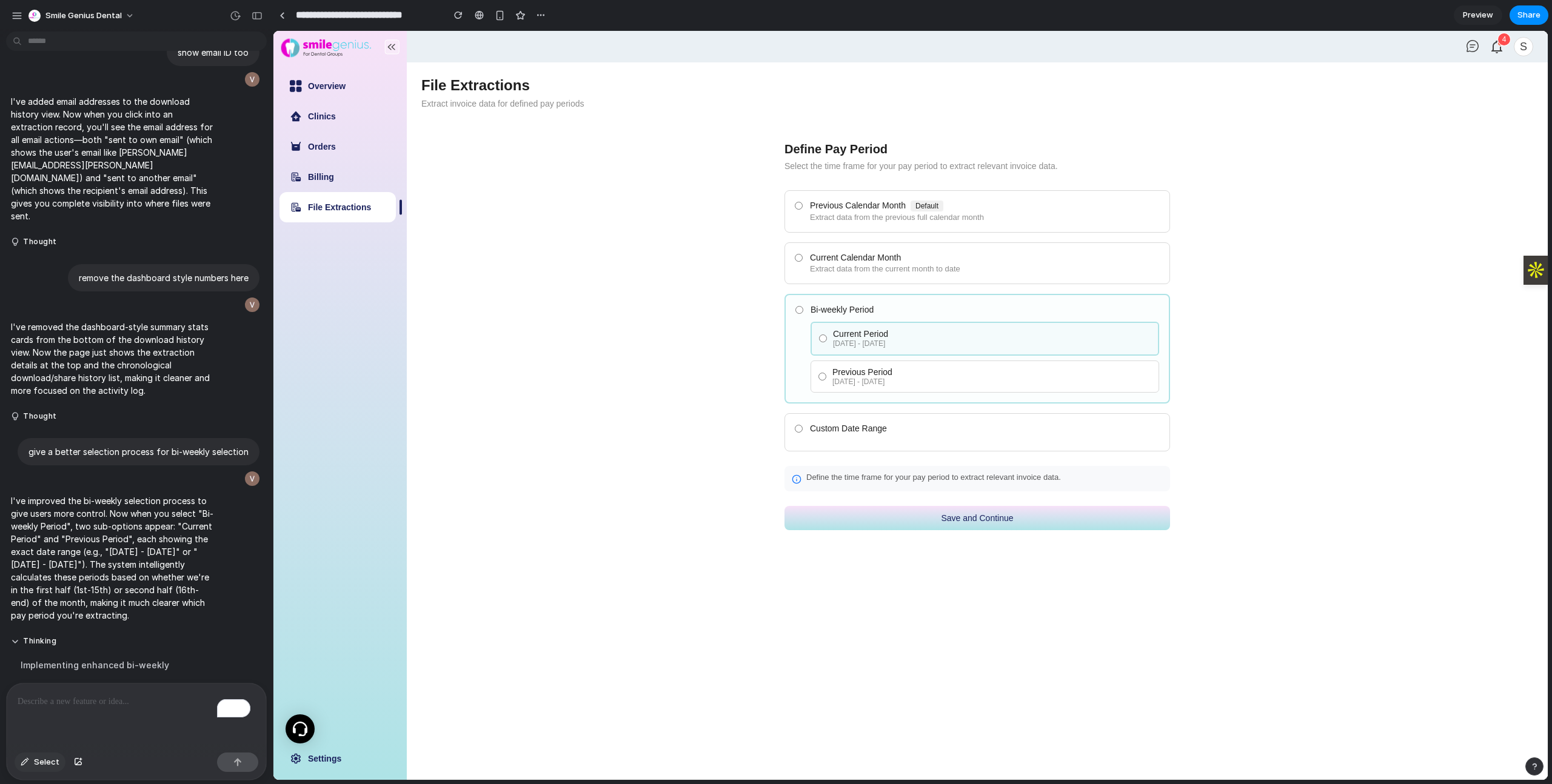
click at [37, 765] on span "Select" at bounding box center [46, 762] width 25 height 12
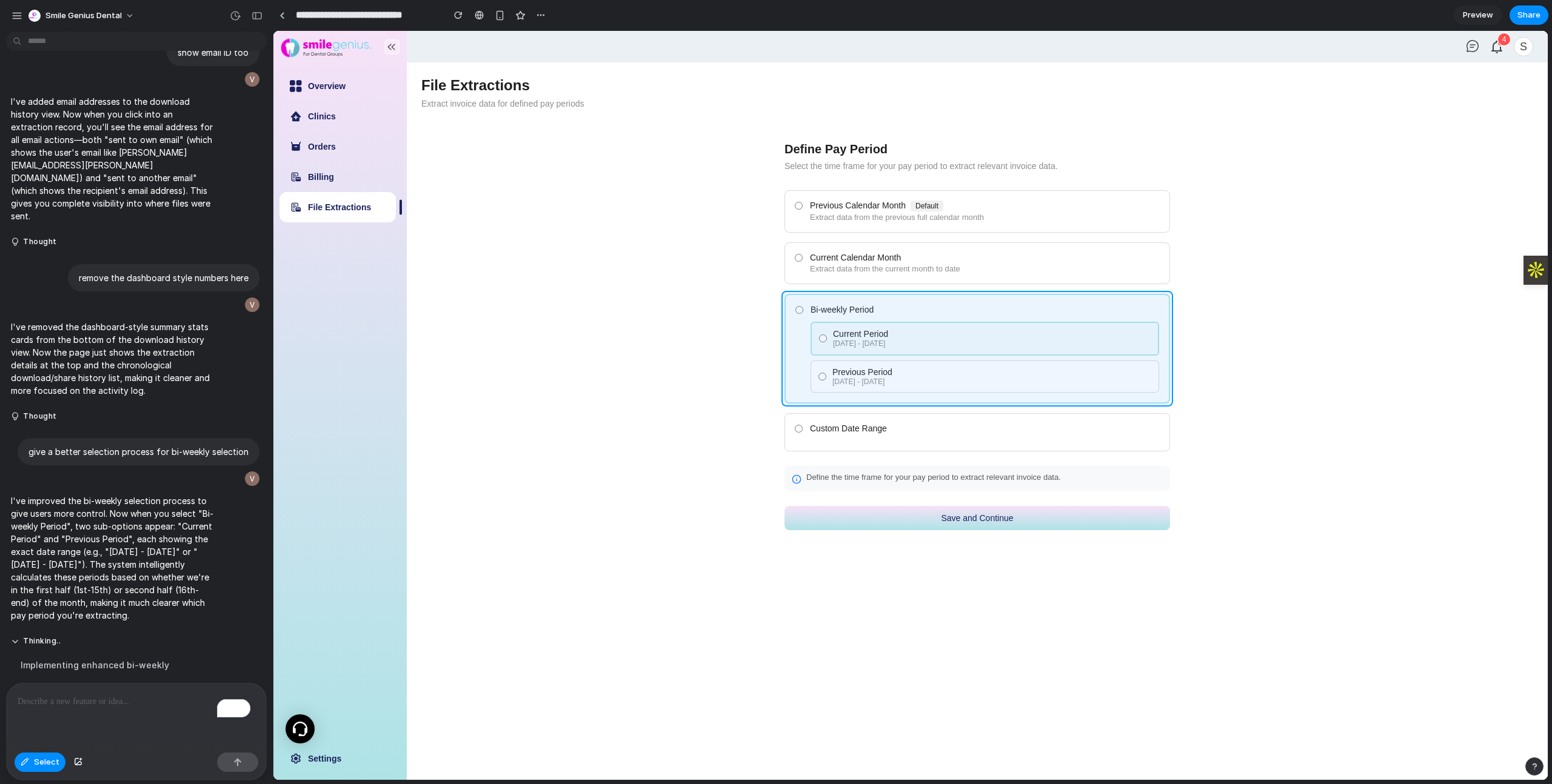
click at [938, 302] on div at bounding box center [910, 405] width 1274 height 749
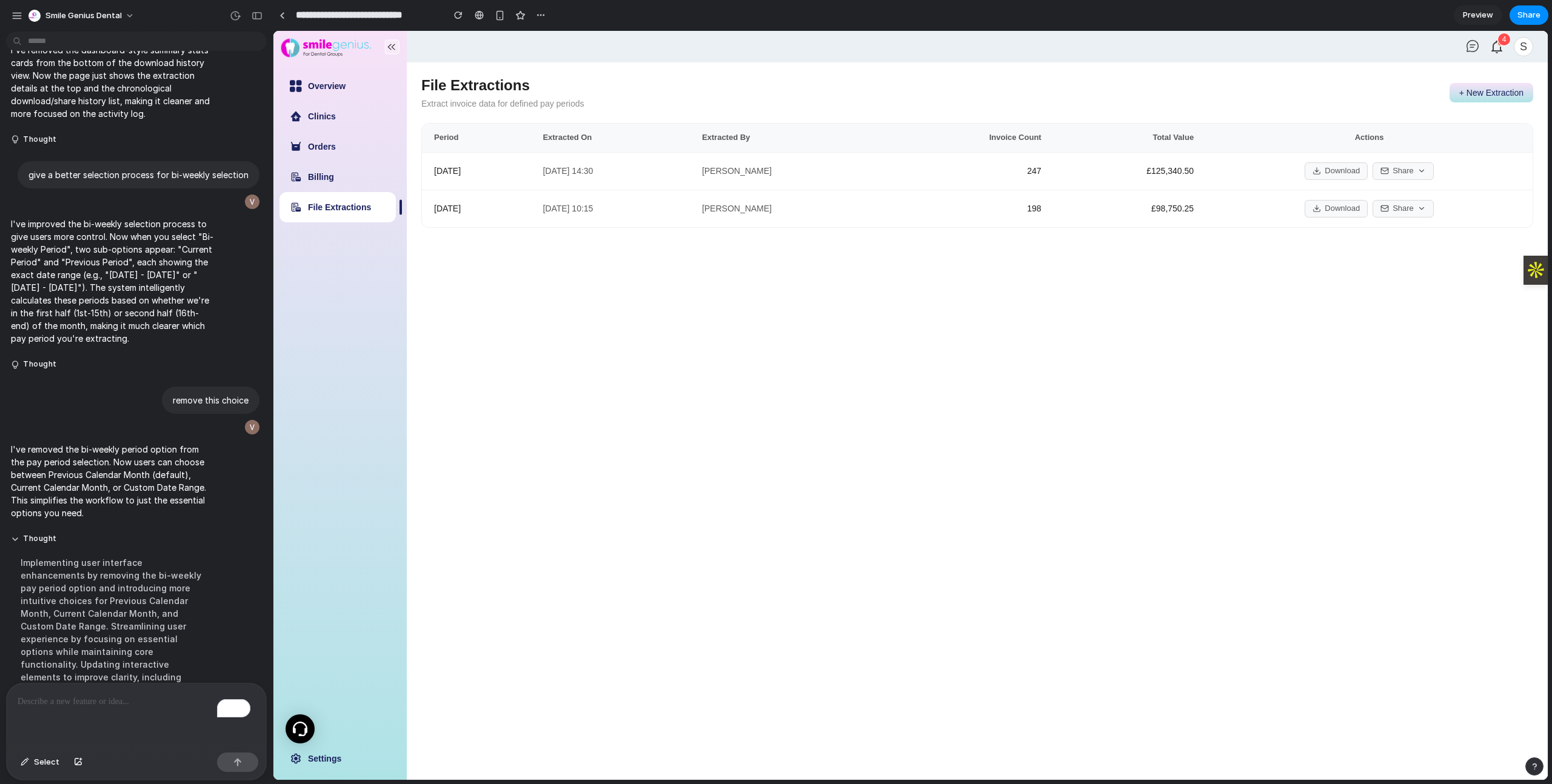
scroll to position [2736, 0]
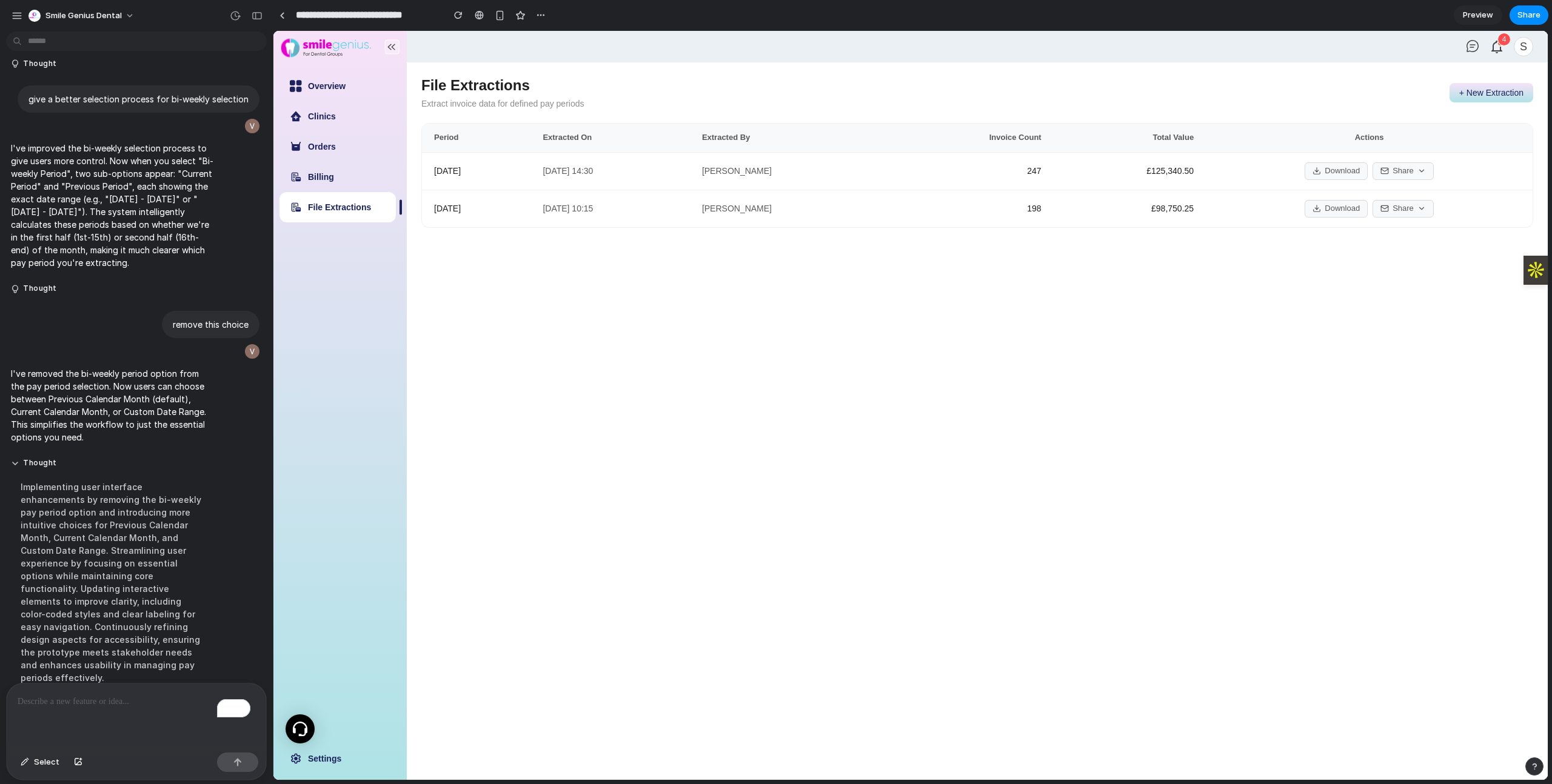
drag, startPoint x: 1454, startPoint y: 100, endPoint x: 1461, endPoint y: 95, distance: 8.6
click at [1454, 100] on button "+ New Extraction" at bounding box center [1491, 93] width 83 height 19
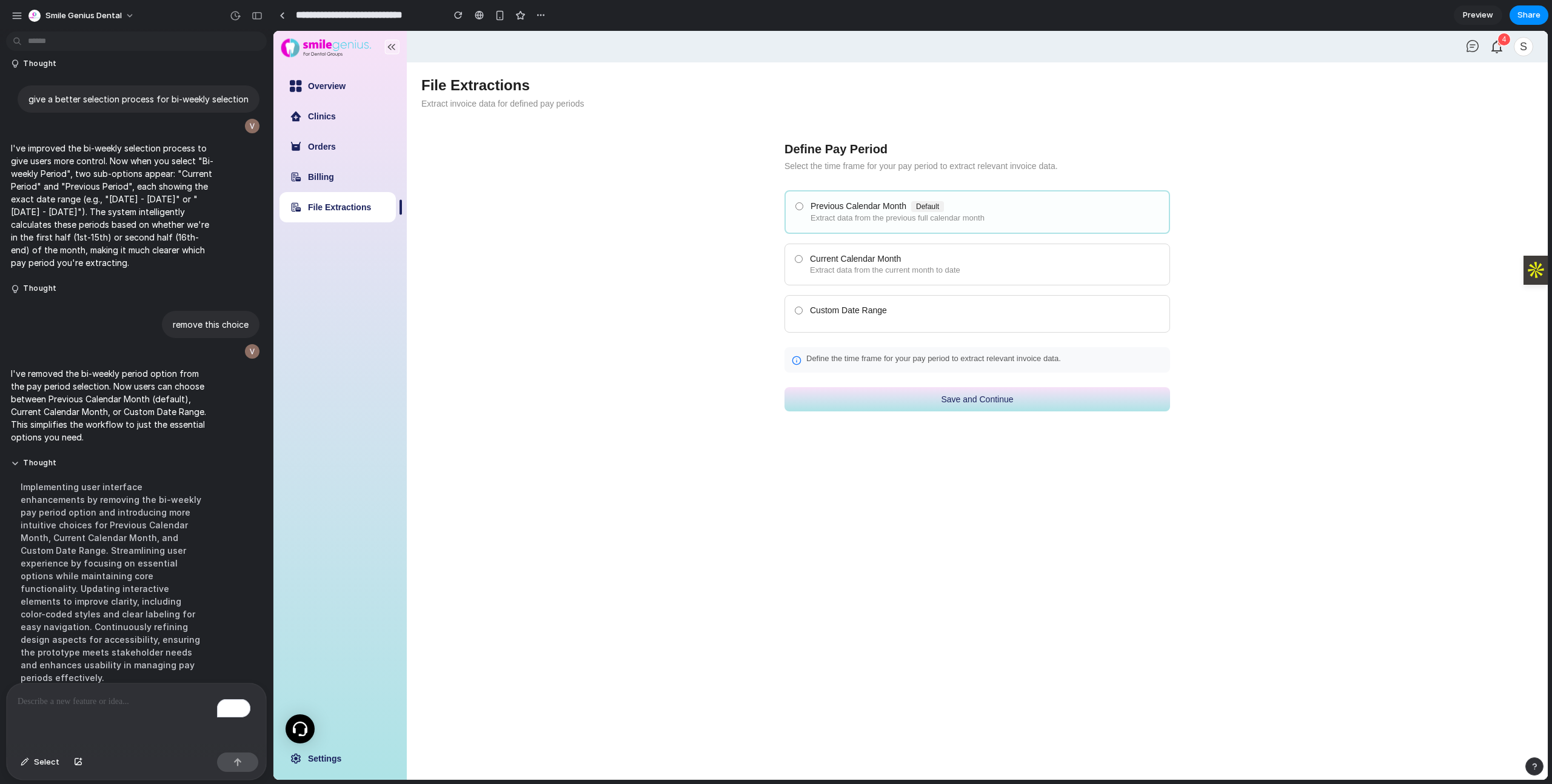
click at [923, 395] on button "Save and Continue" at bounding box center [976, 399] width 386 height 24
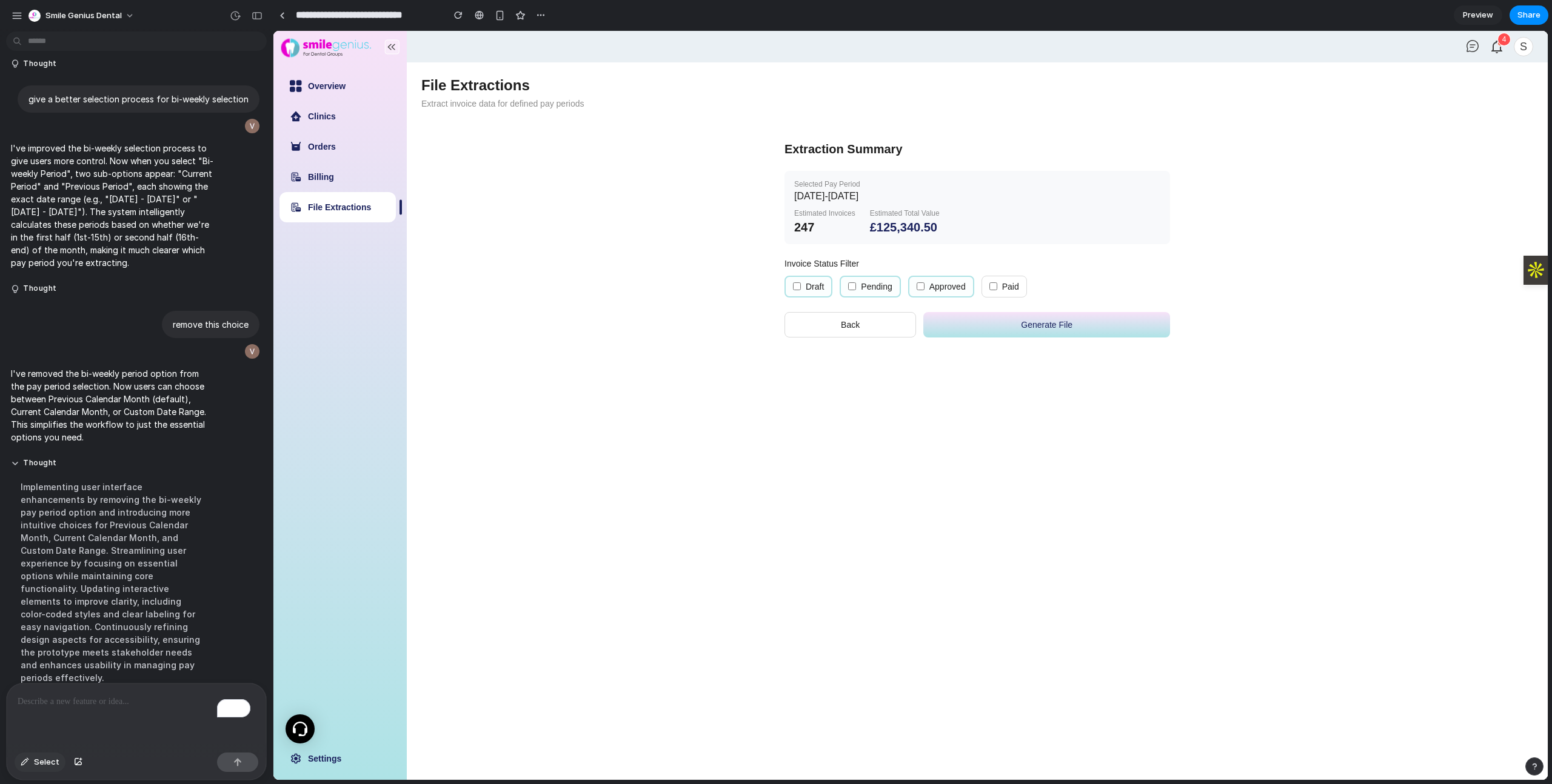
click at [26, 769] on button "Select" at bounding box center [40, 762] width 51 height 19
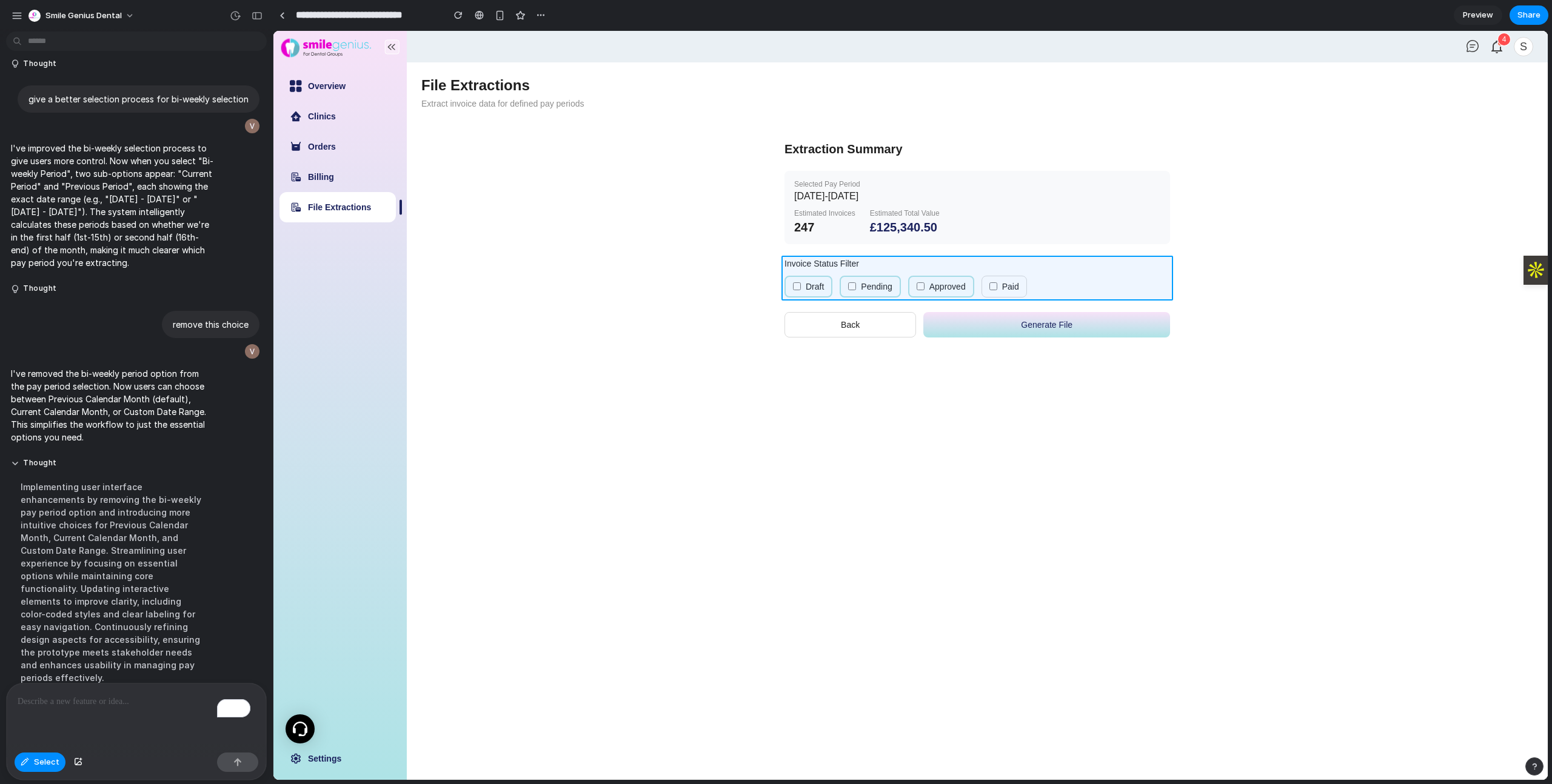
click at [812, 275] on div at bounding box center [910, 405] width 1274 height 749
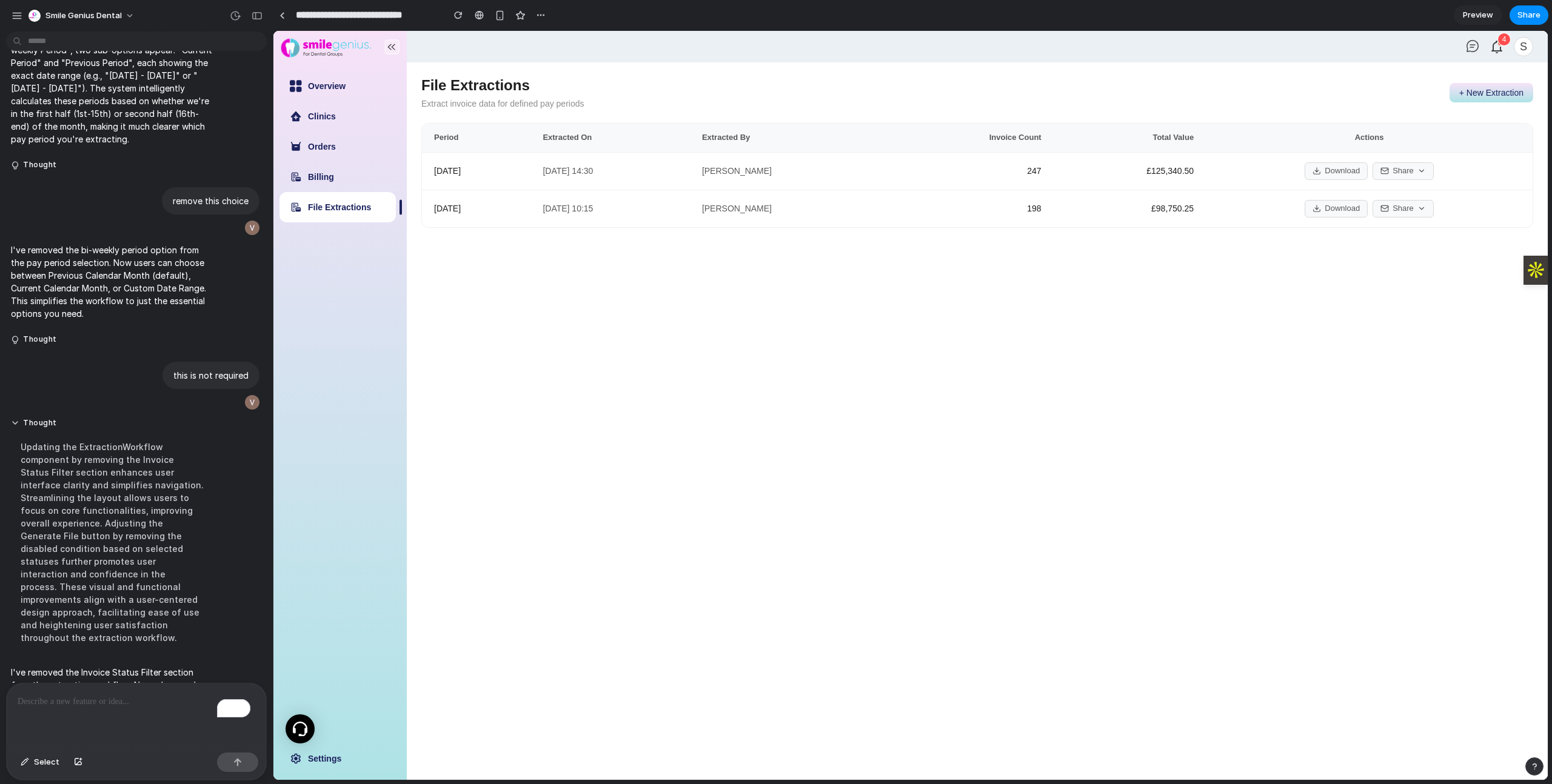
scroll to position [2936, 0]
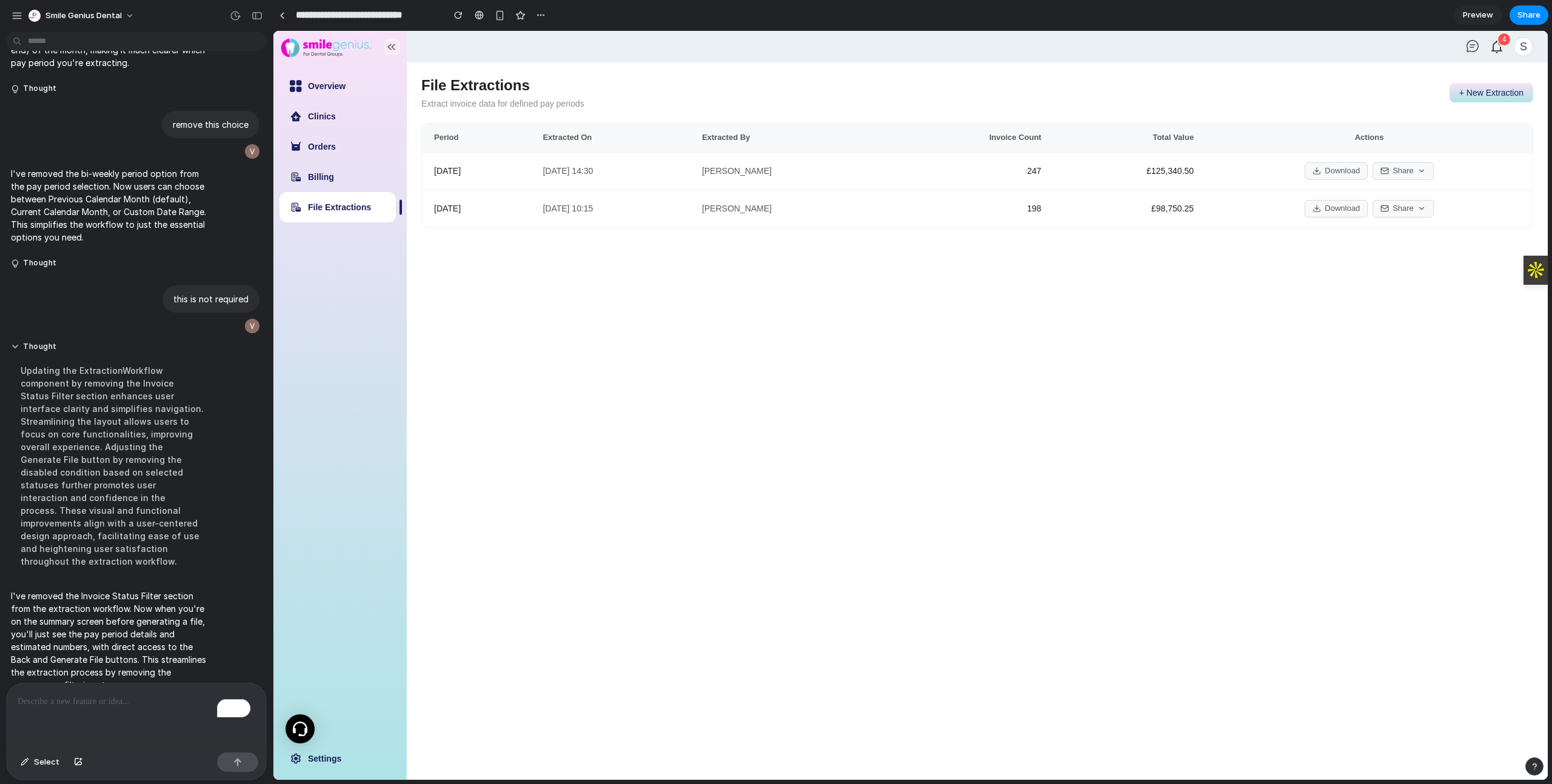
click at [1497, 94] on button "+ New Extraction" at bounding box center [1491, 93] width 83 height 19
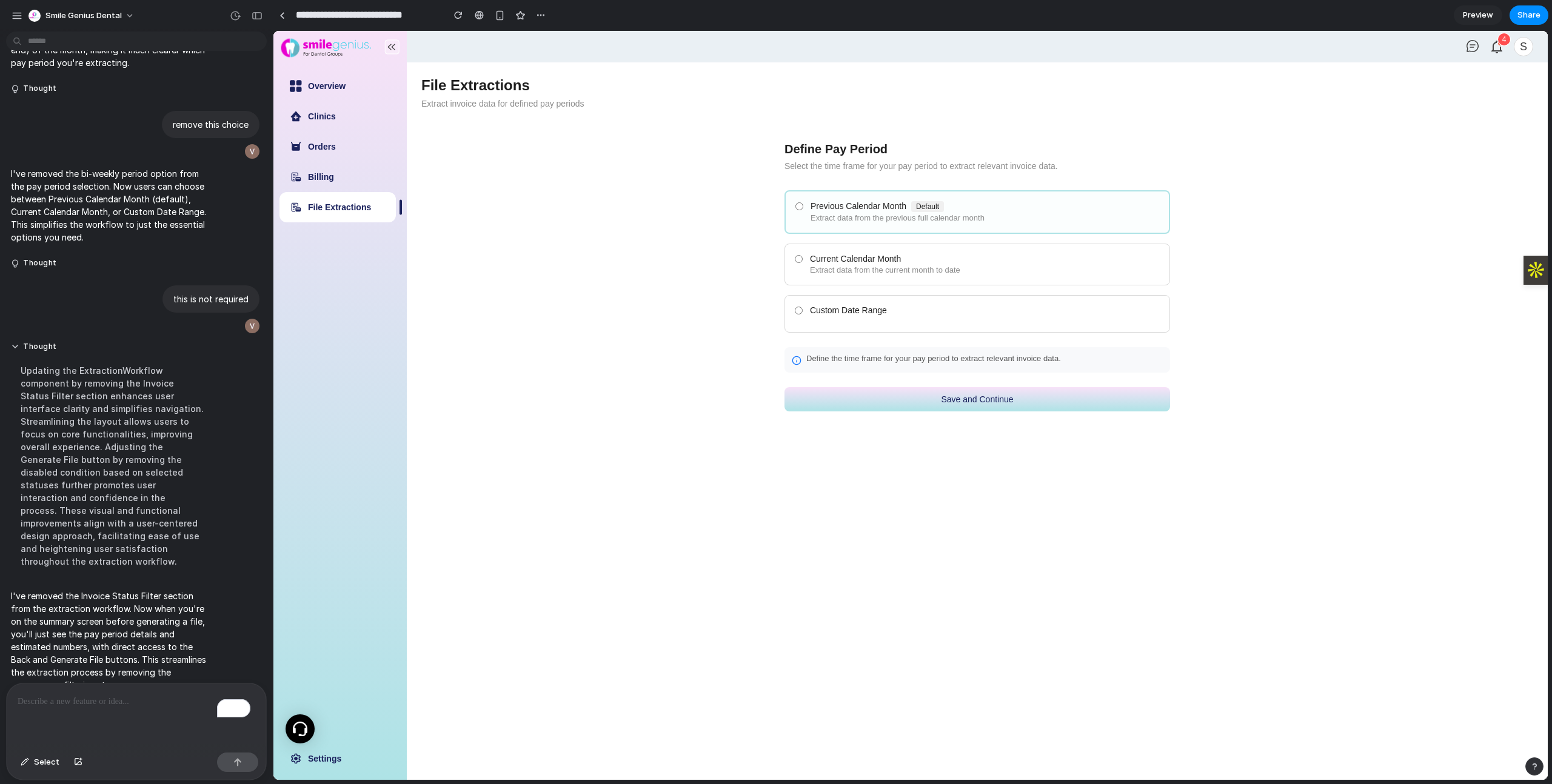
click at [908, 398] on button "Save and Continue" at bounding box center [976, 399] width 386 height 24
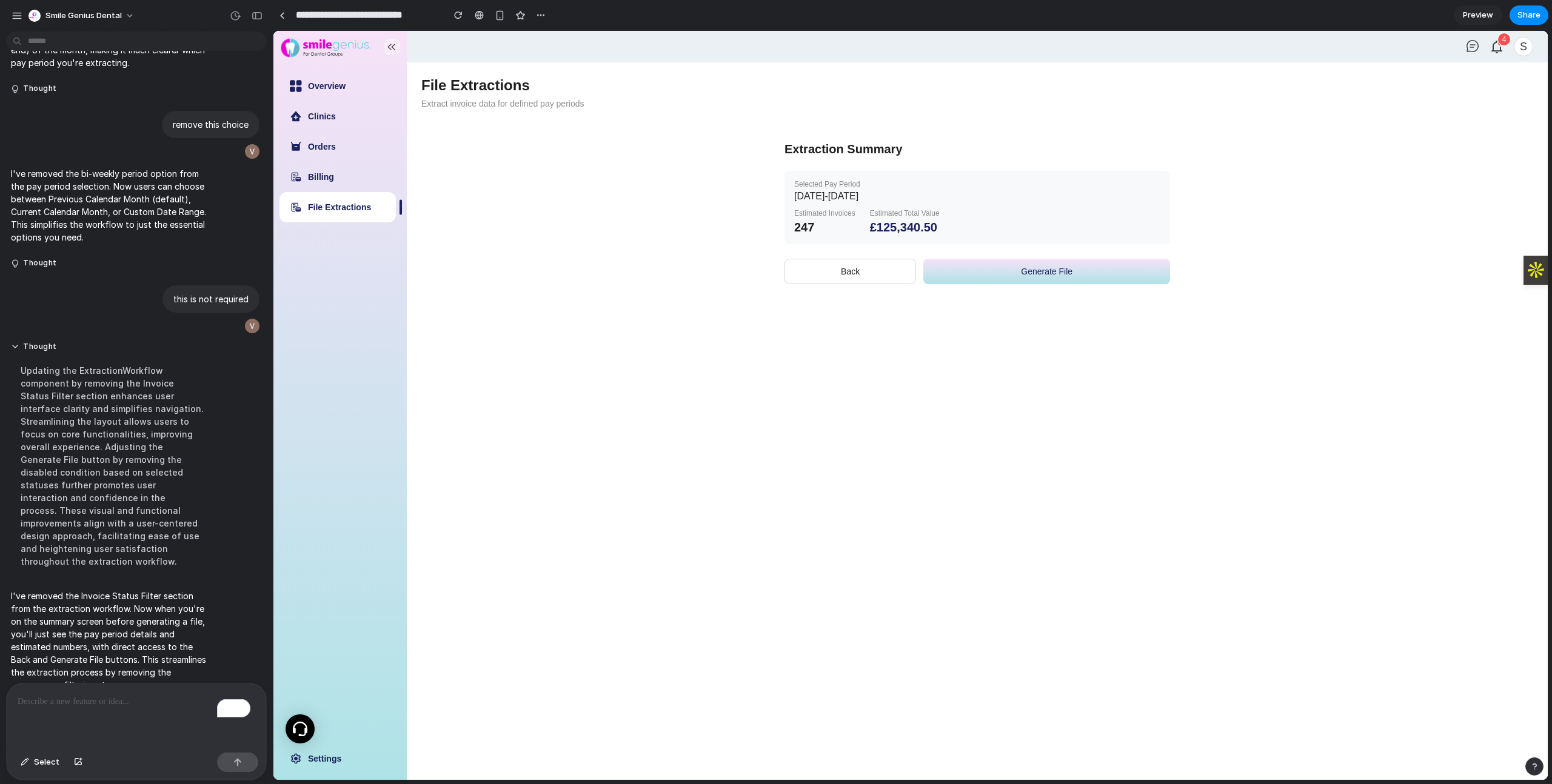
click at [985, 280] on button "Generate File" at bounding box center [1046, 271] width 247 height 25
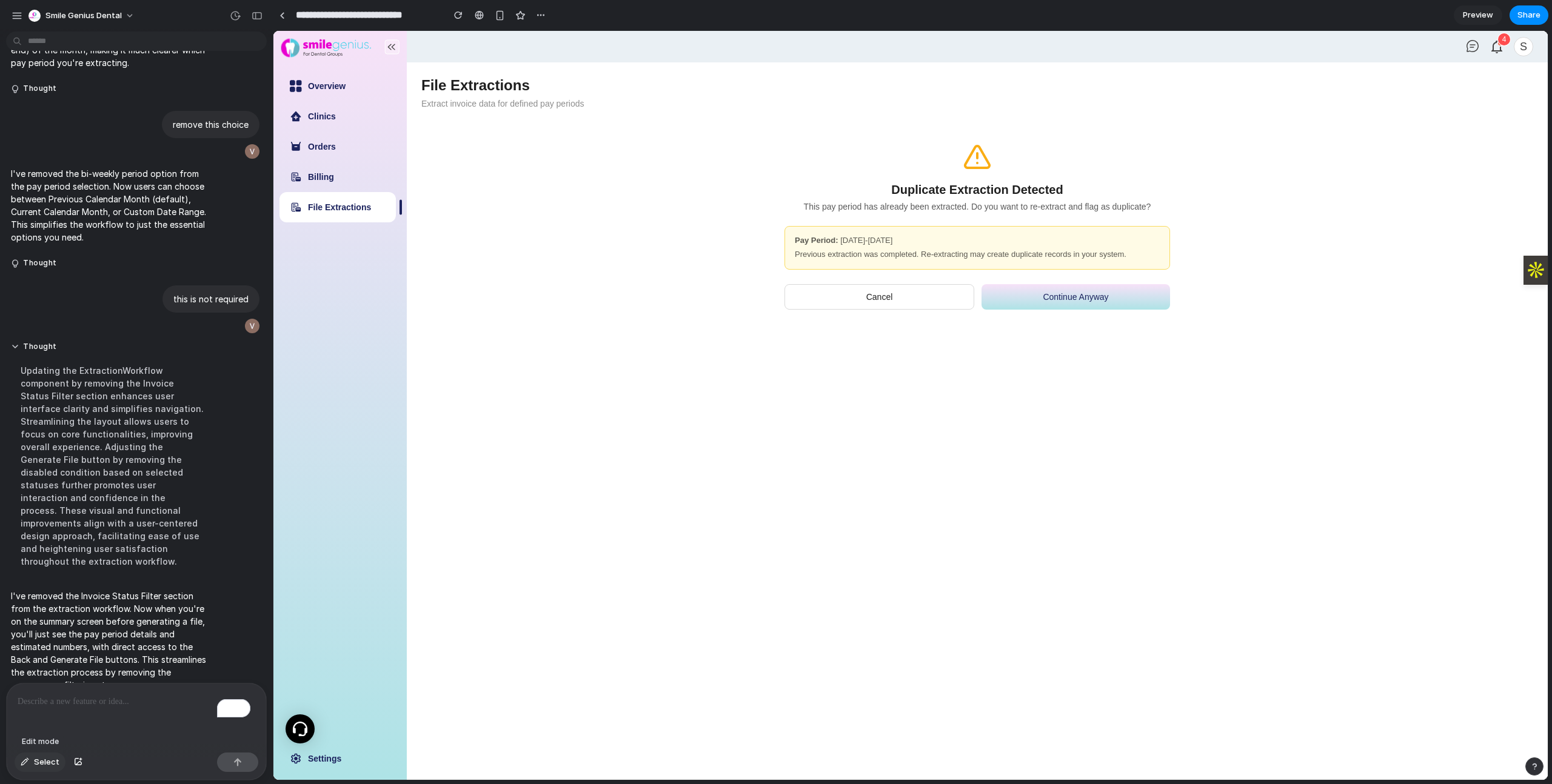
click at [40, 769] on button "Select" at bounding box center [40, 762] width 51 height 19
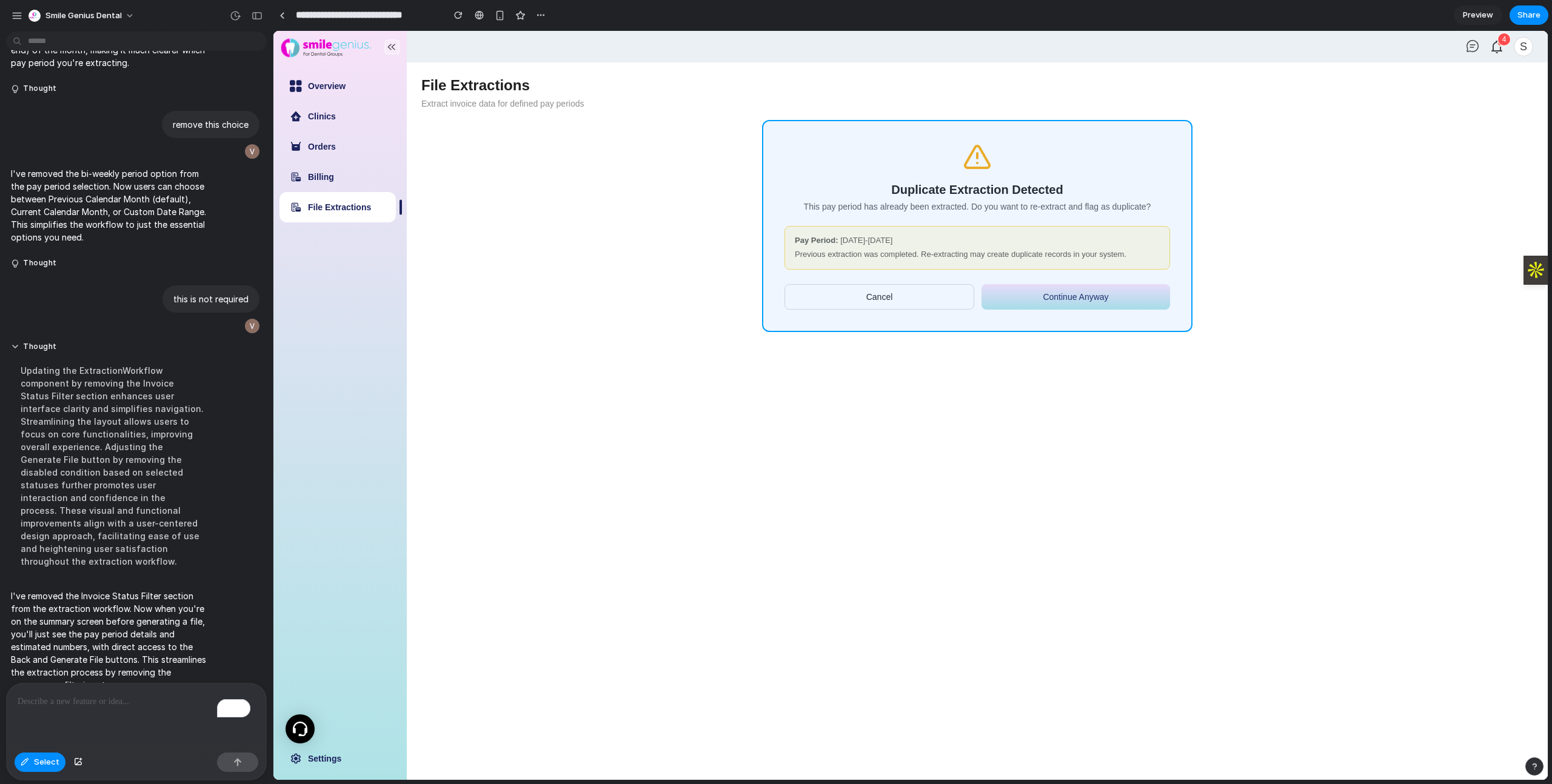
click at [1036, 134] on div at bounding box center [910, 405] width 1274 height 749
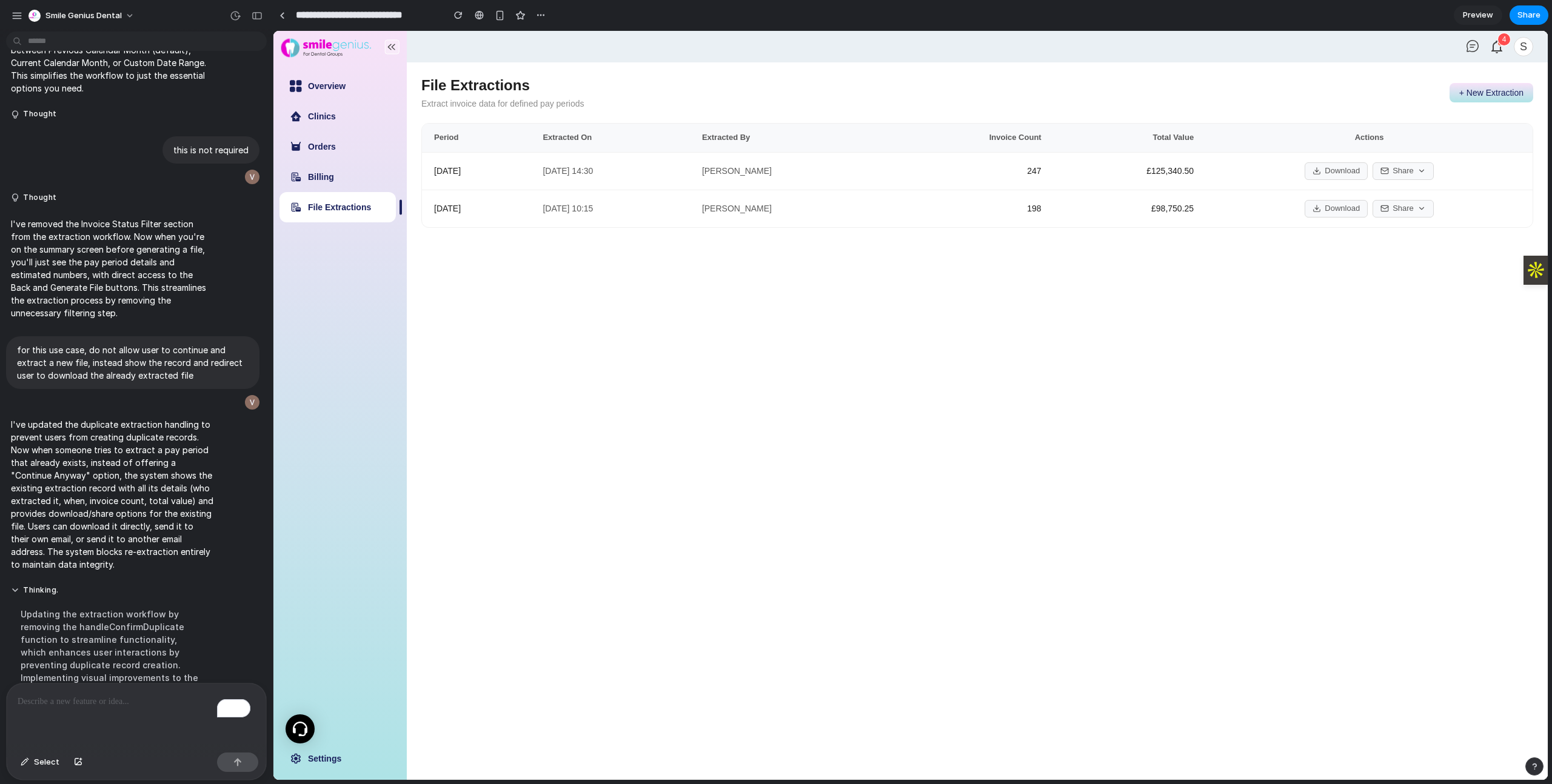
scroll to position [3212, 0]
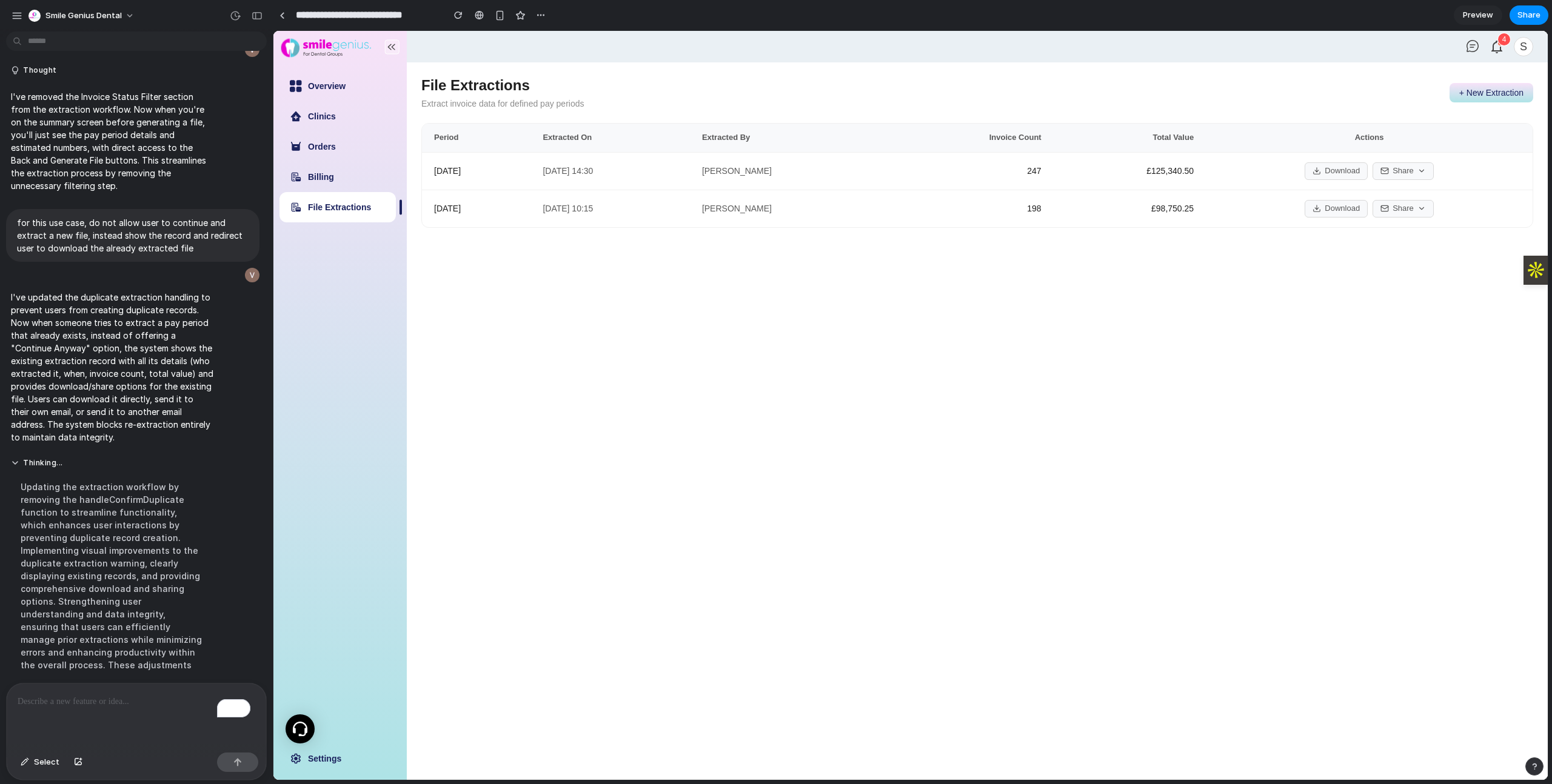
click at [1456, 90] on button "+ New Extraction" at bounding box center [1491, 93] width 83 height 19
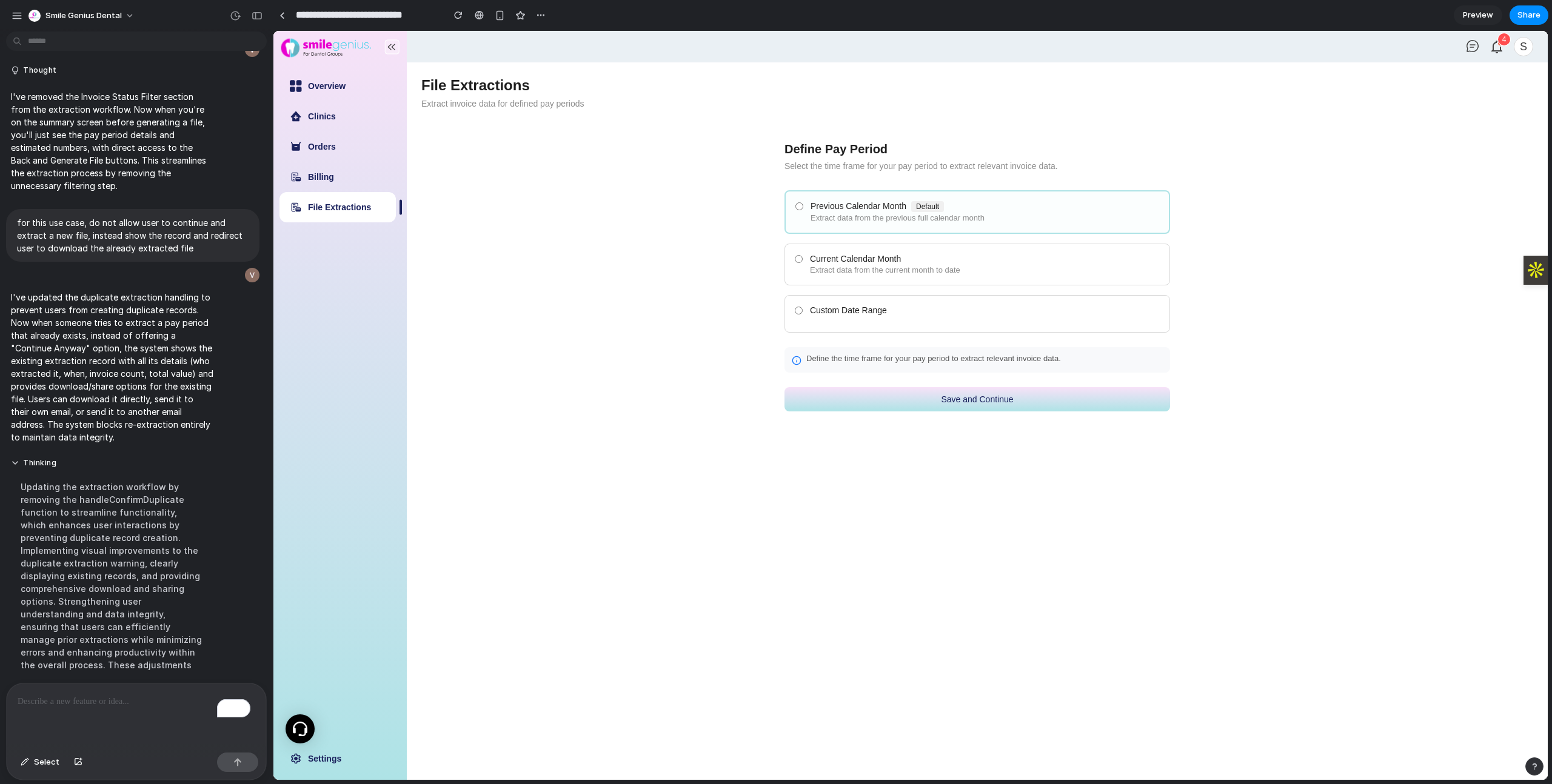
click at [975, 405] on button "Save and Continue" at bounding box center [976, 399] width 386 height 24
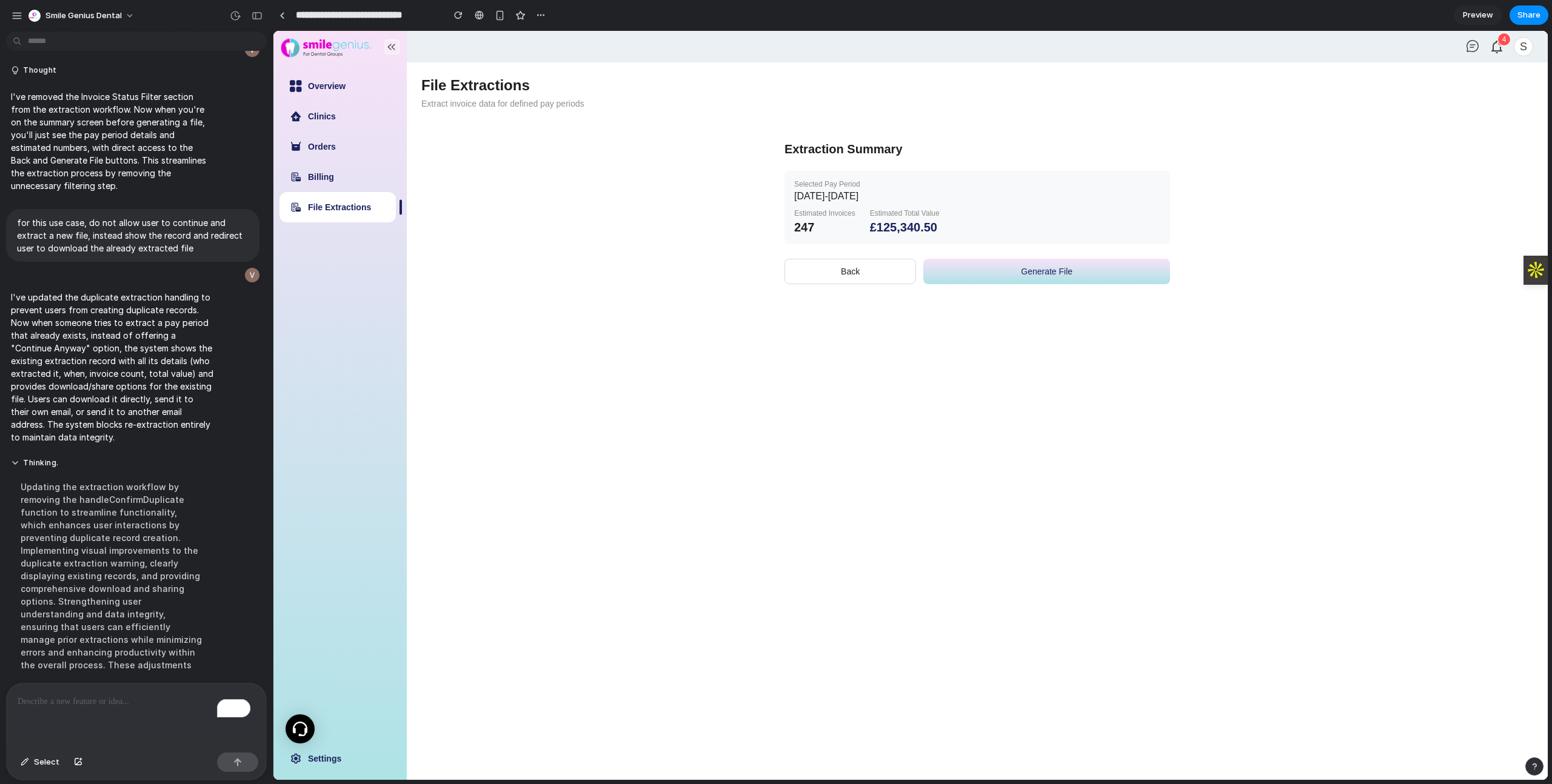
click at [989, 277] on button "Generate File" at bounding box center [1046, 271] width 247 height 25
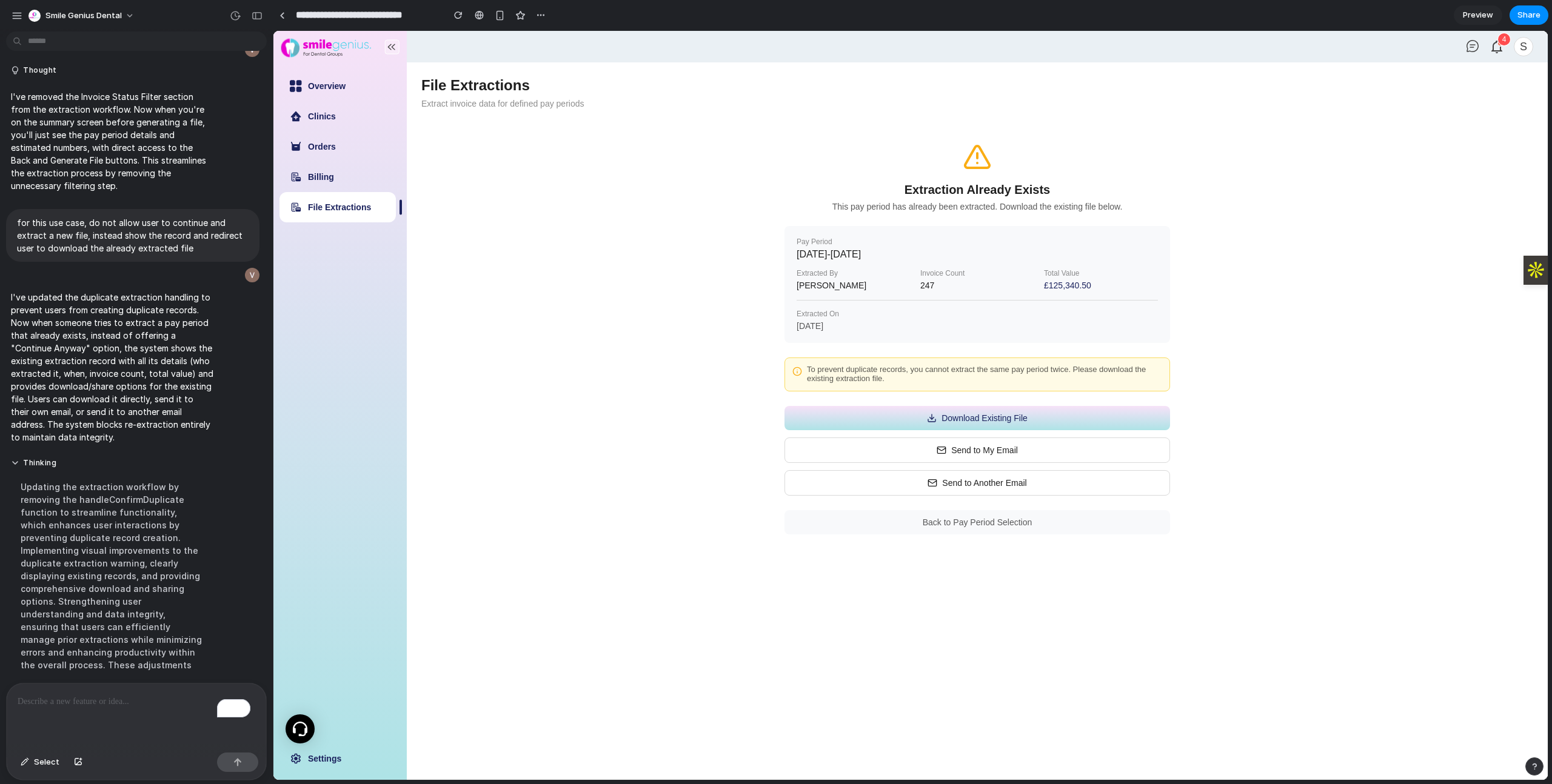
click at [1005, 521] on button "Back to Pay Period Selection" at bounding box center [976, 522] width 386 height 24
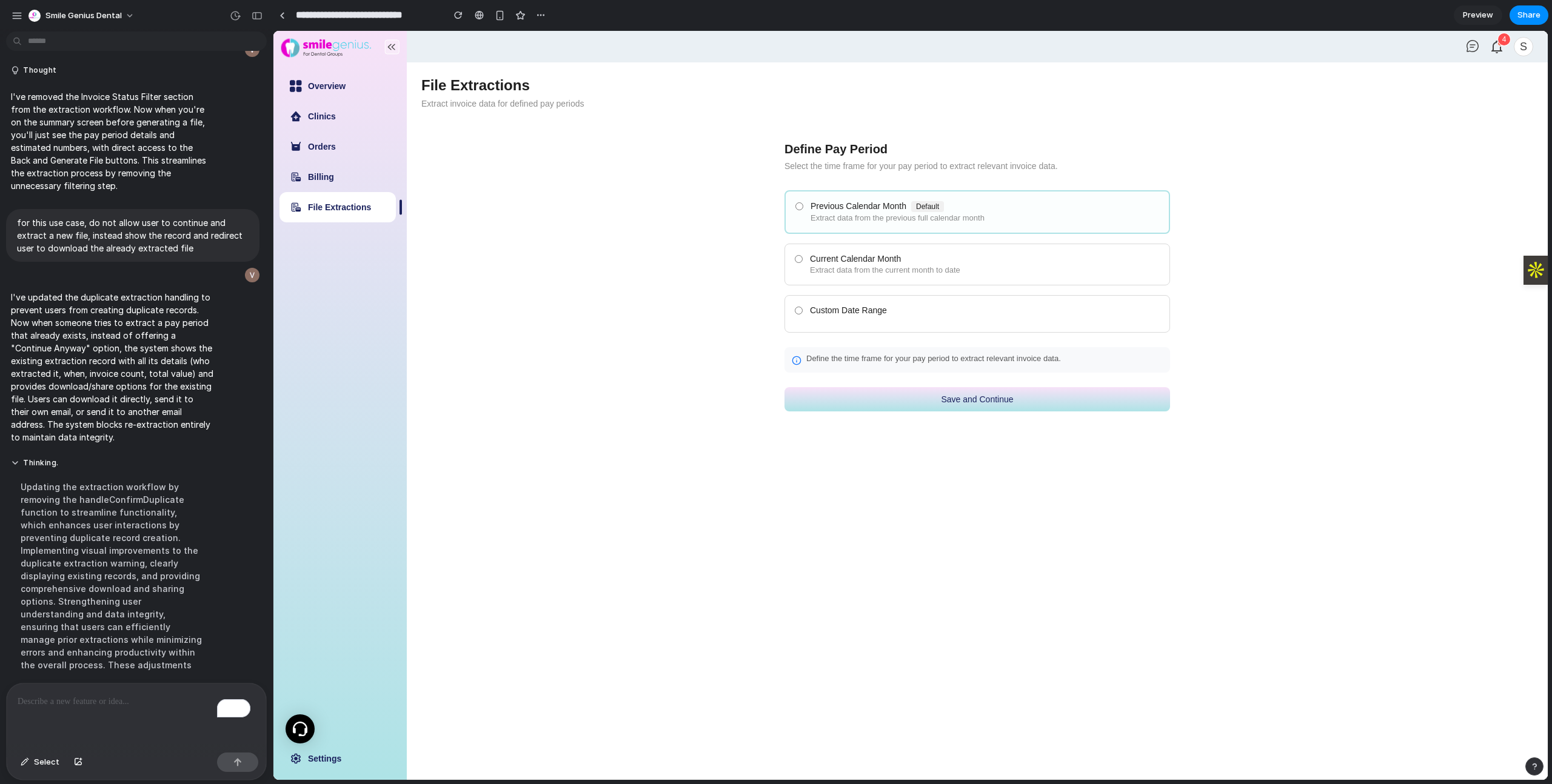
click at [985, 400] on button "Save and Continue" at bounding box center [976, 399] width 386 height 24
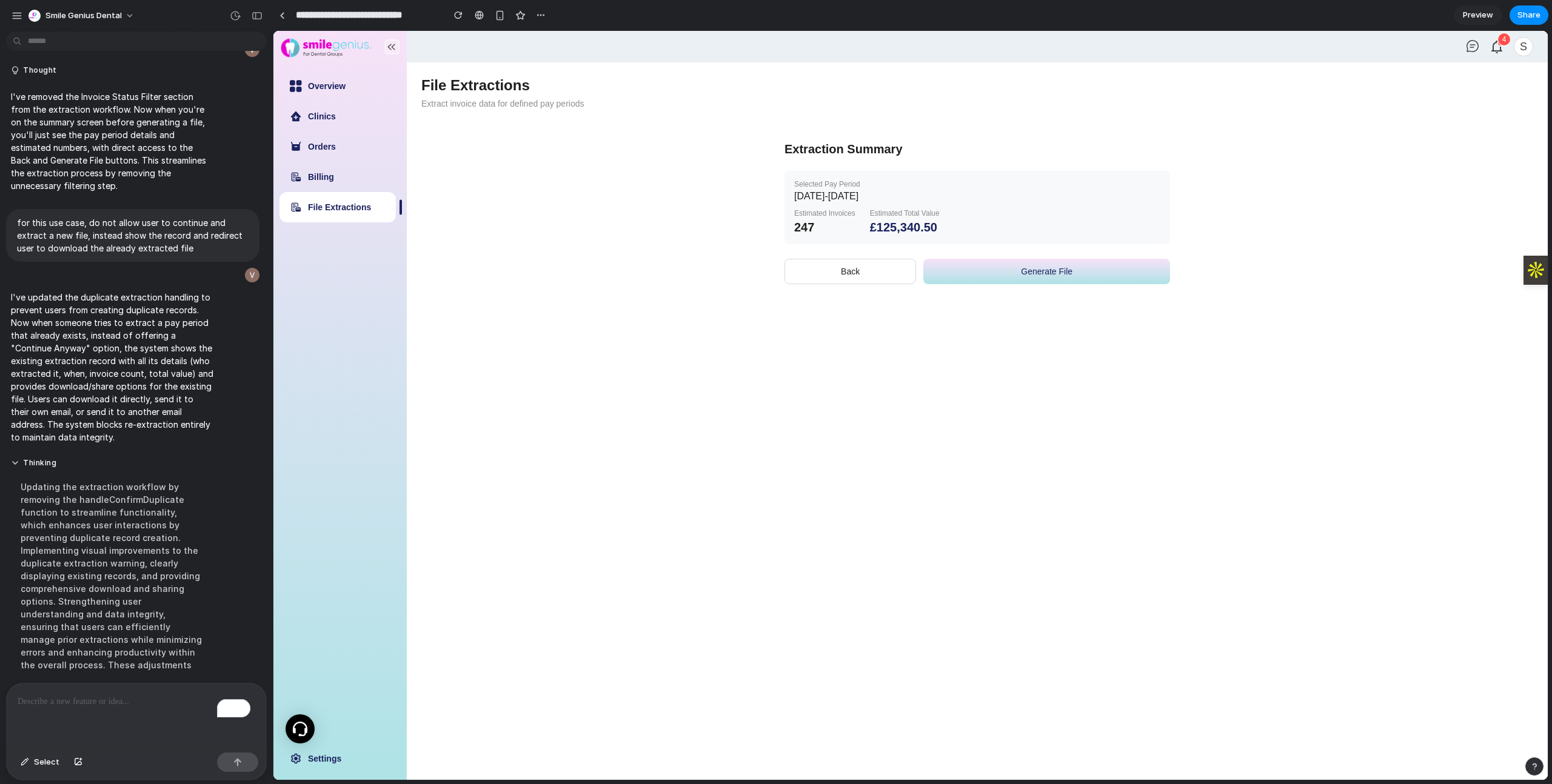
click at [886, 275] on button "Back" at bounding box center [850, 271] width 132 height 25
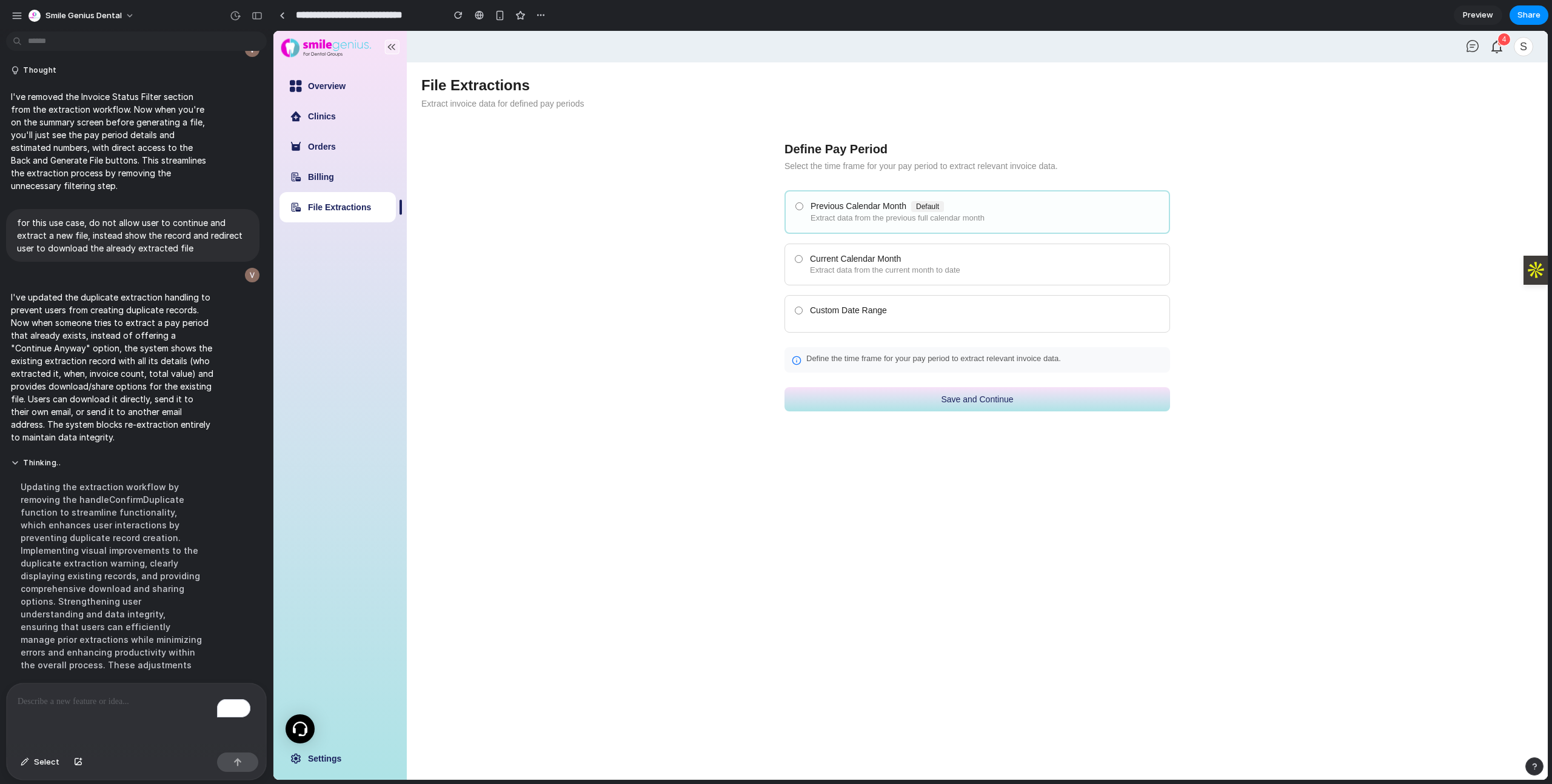
click at [868, 214] on div "Extract data from the previous full calendar month" at bounding box center [985, 218] width 348 height 9
click at [858, 255] on div "Current Calendar Month" at bounding box center [985, 259] width 350 height 10
click at [935, 398] on button "Save and Continue" at bounding box center [976, 399] width 386 height 24
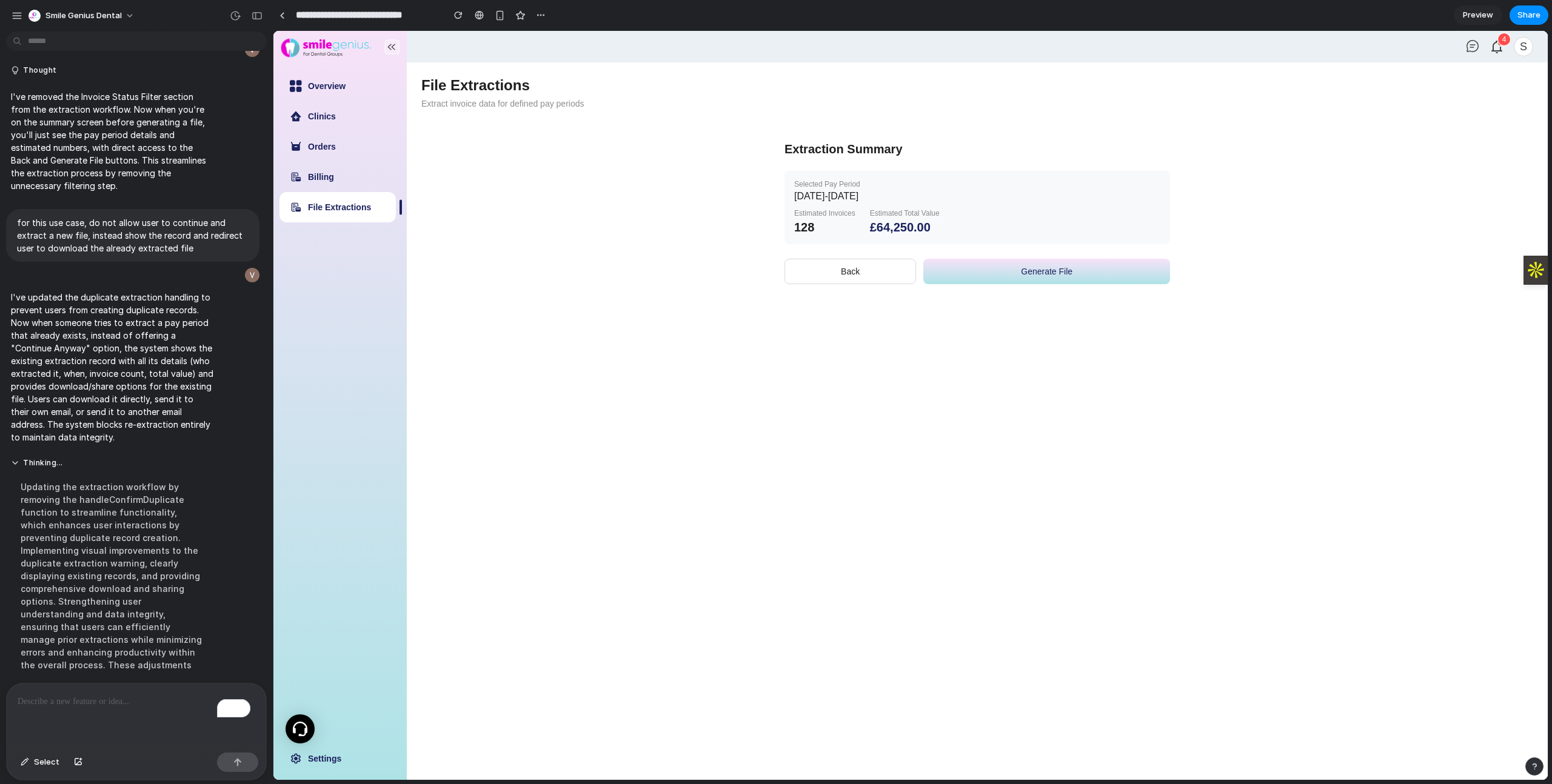
click at [1017, 272] on button "Generate File" at bounding box center [1046, 271] width 247 height 25
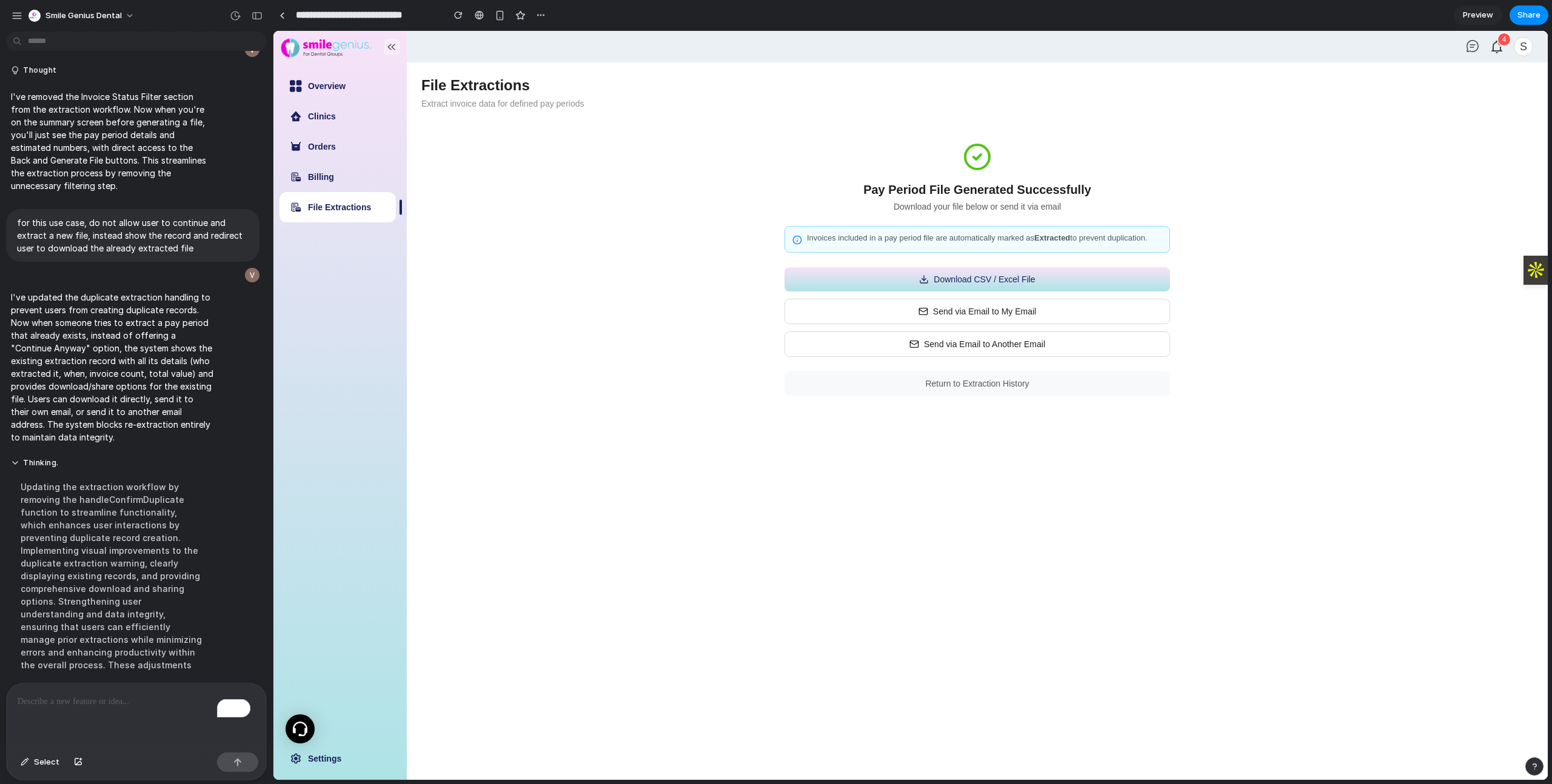
click at [1002, 394] on button "Return to Extraction History" at bounding box center [976, 384] width 386 height 24
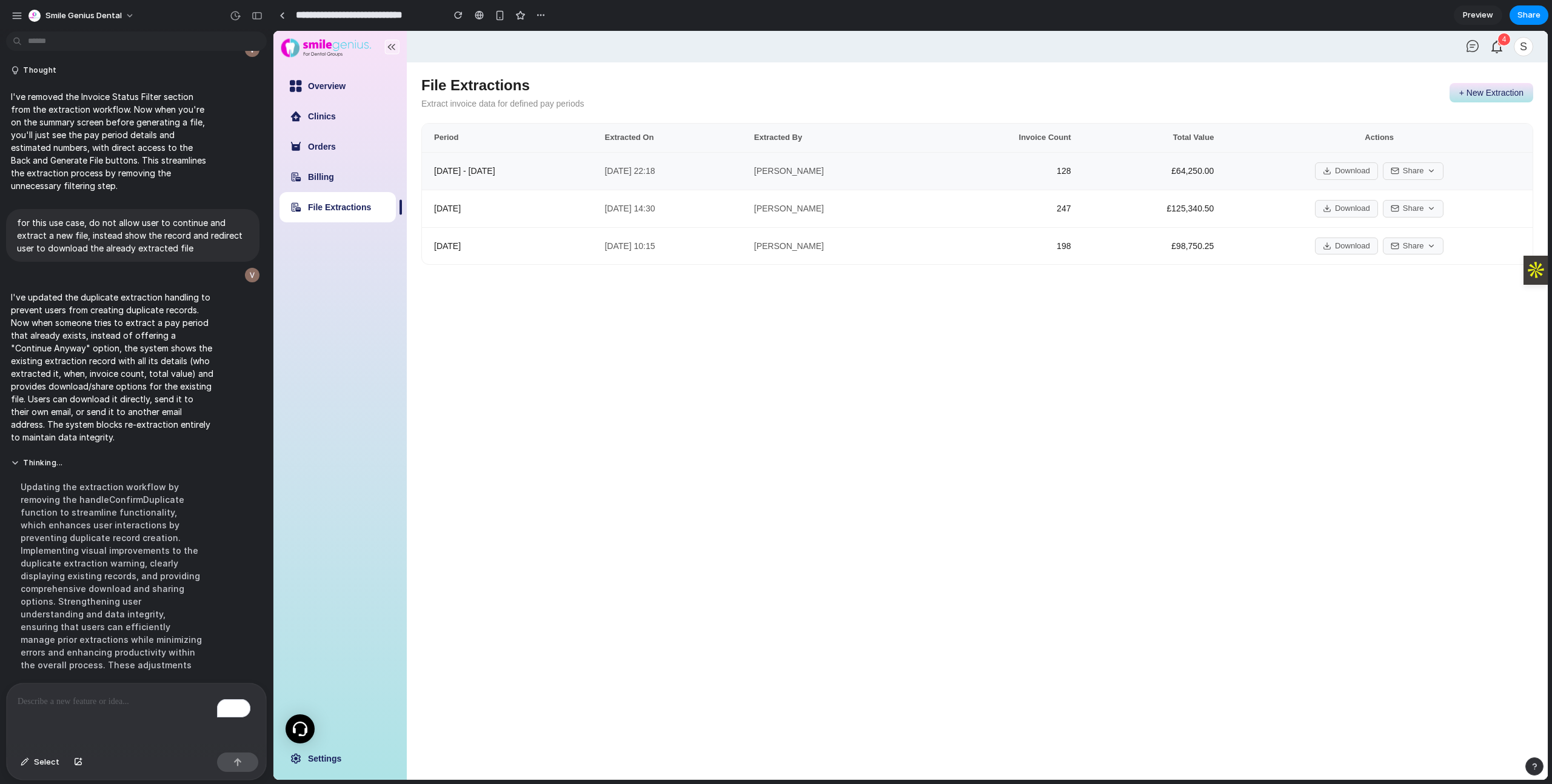
click at [920, 183] on td "[PERSON_NAME]" at bounding box center [836, 171] width 188 height 37
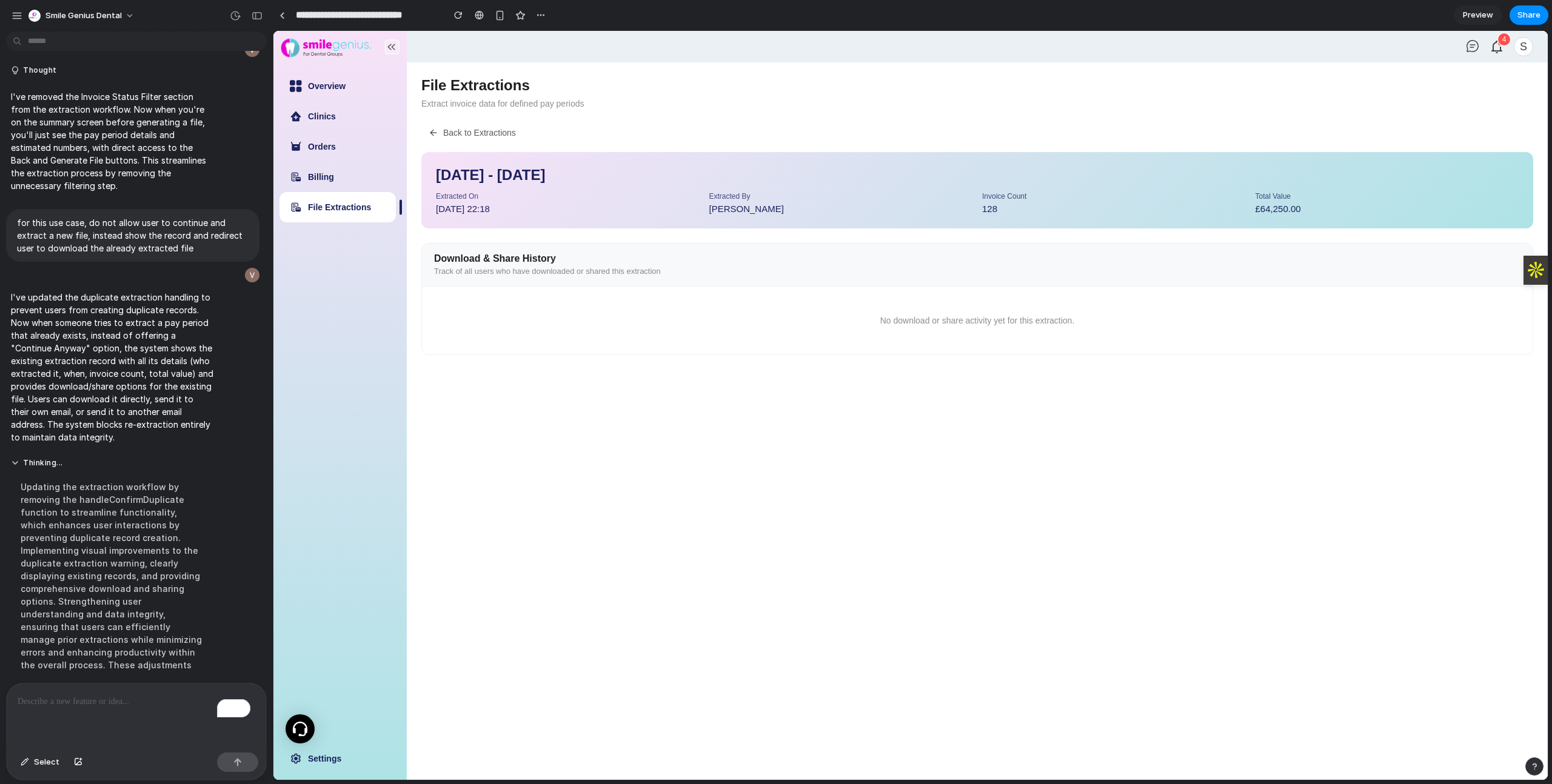
click at [487, 136] on button "Back to Extractions" at bounding box center [472, 133] width 102 height 19
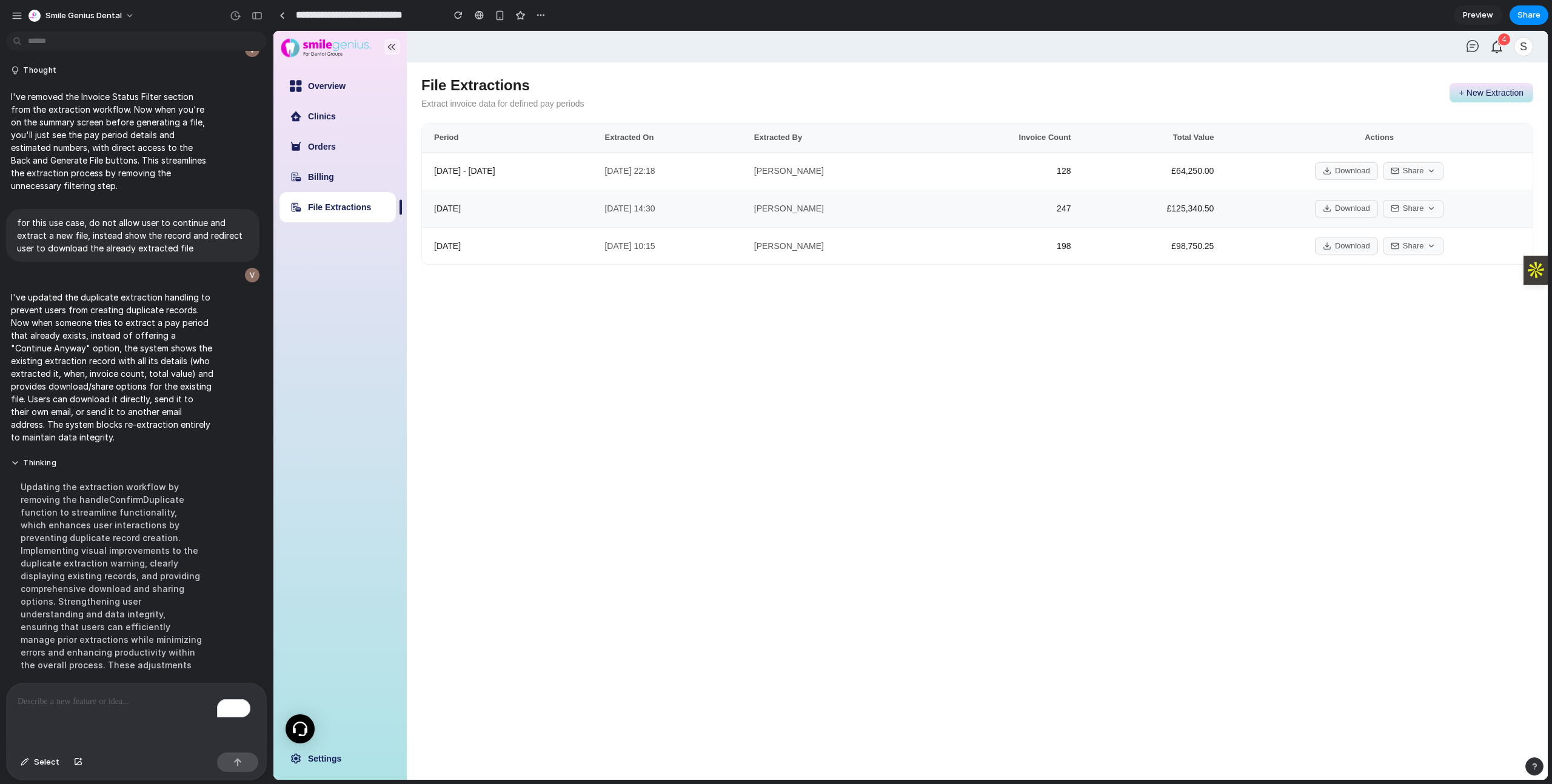
click at [639, 207] on td "[DATE] 14:30" at bounding box center [667, 209] width 149 height 37
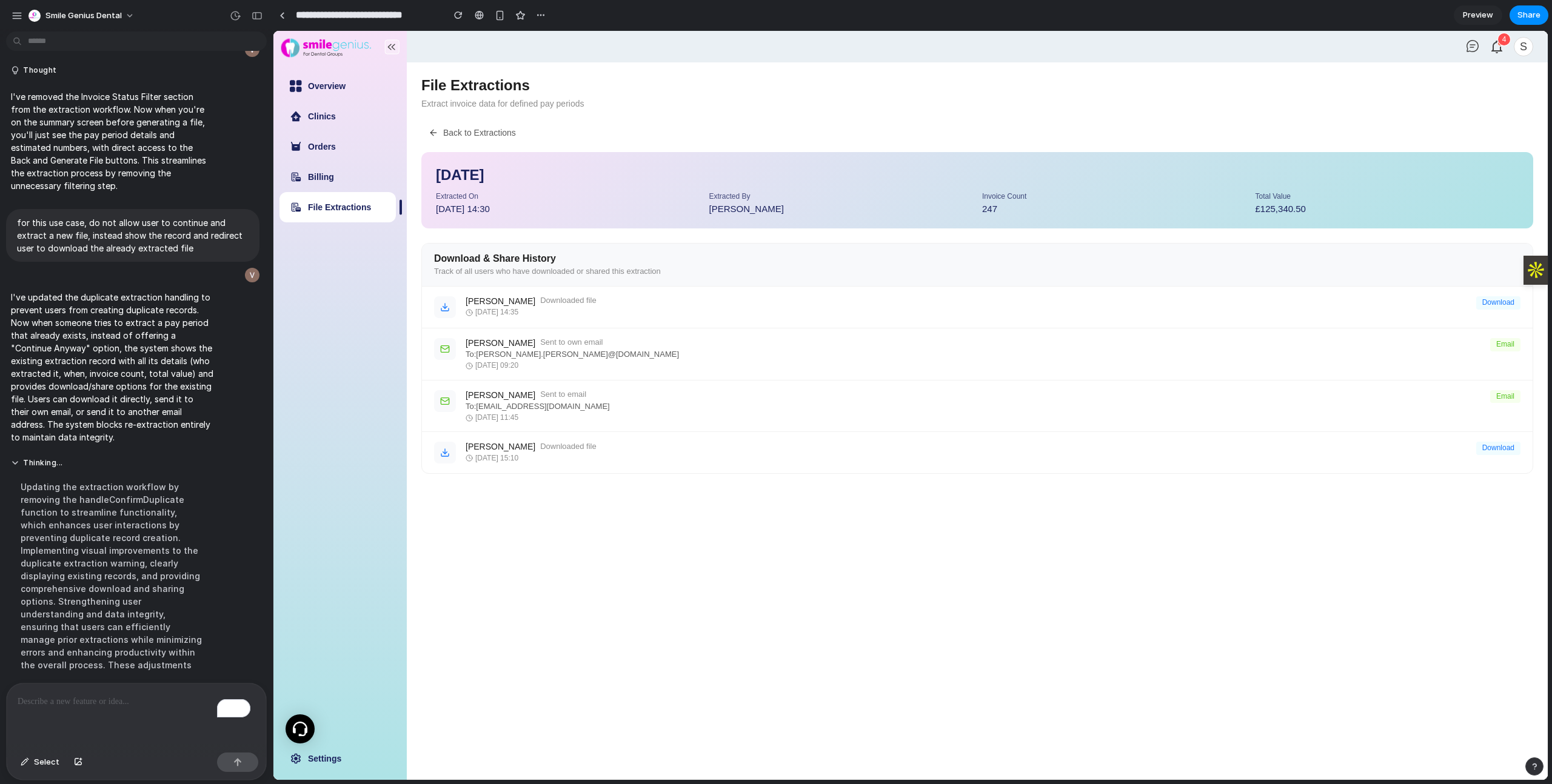
click at [500, 139] on button "Back to Extractions" at bounding box center [472, 133] width 102 height 19
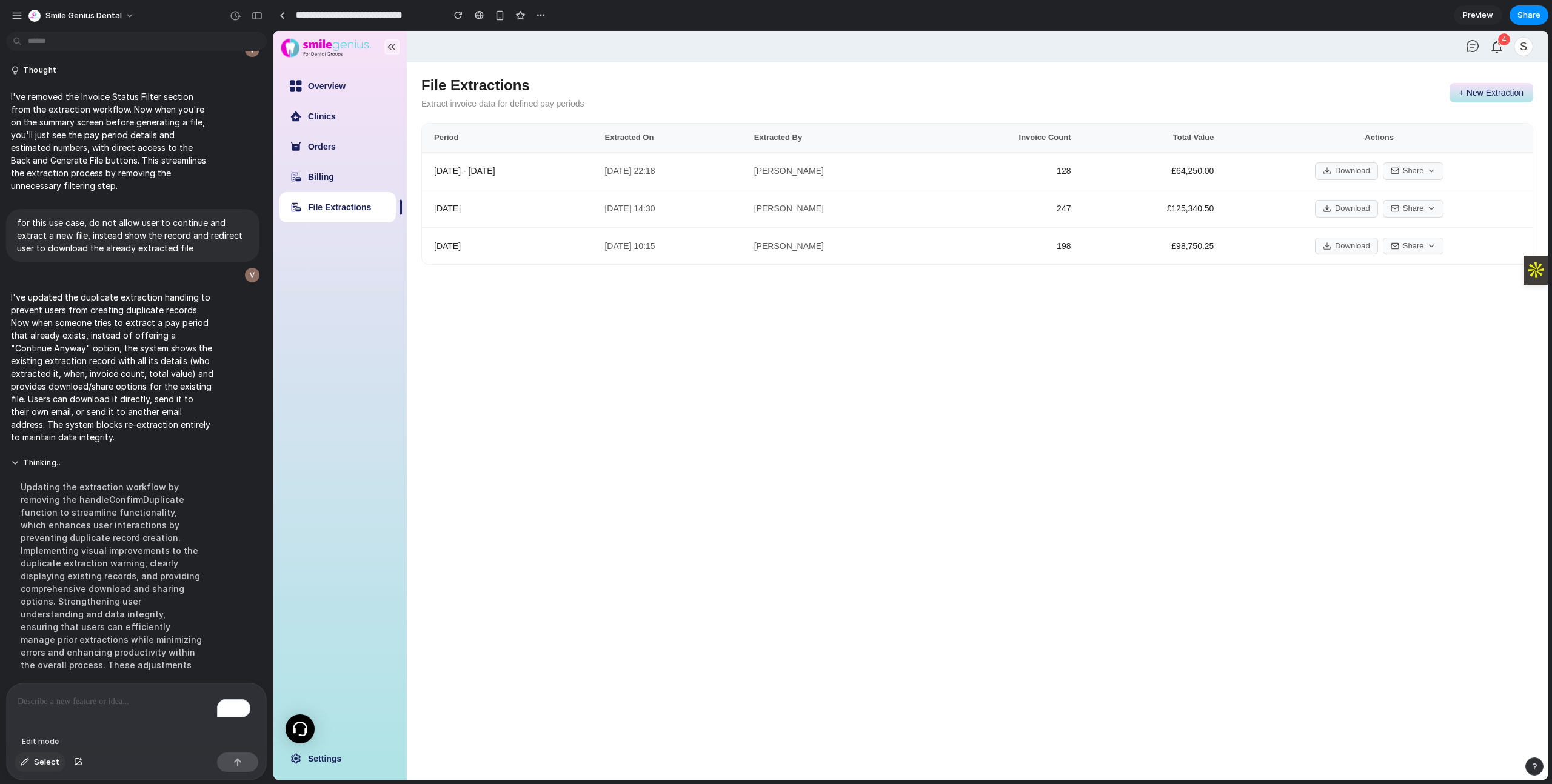
click at [37, 767] on span "Select" at bounding box center [46, 762] width 25 height 12
click at [40, 755] on button "Select" at bounding box center [40, 762] width 51 height 19
click at [1529, 11] on span "Share" at bounding box center [1529, 15] width 23 height 12
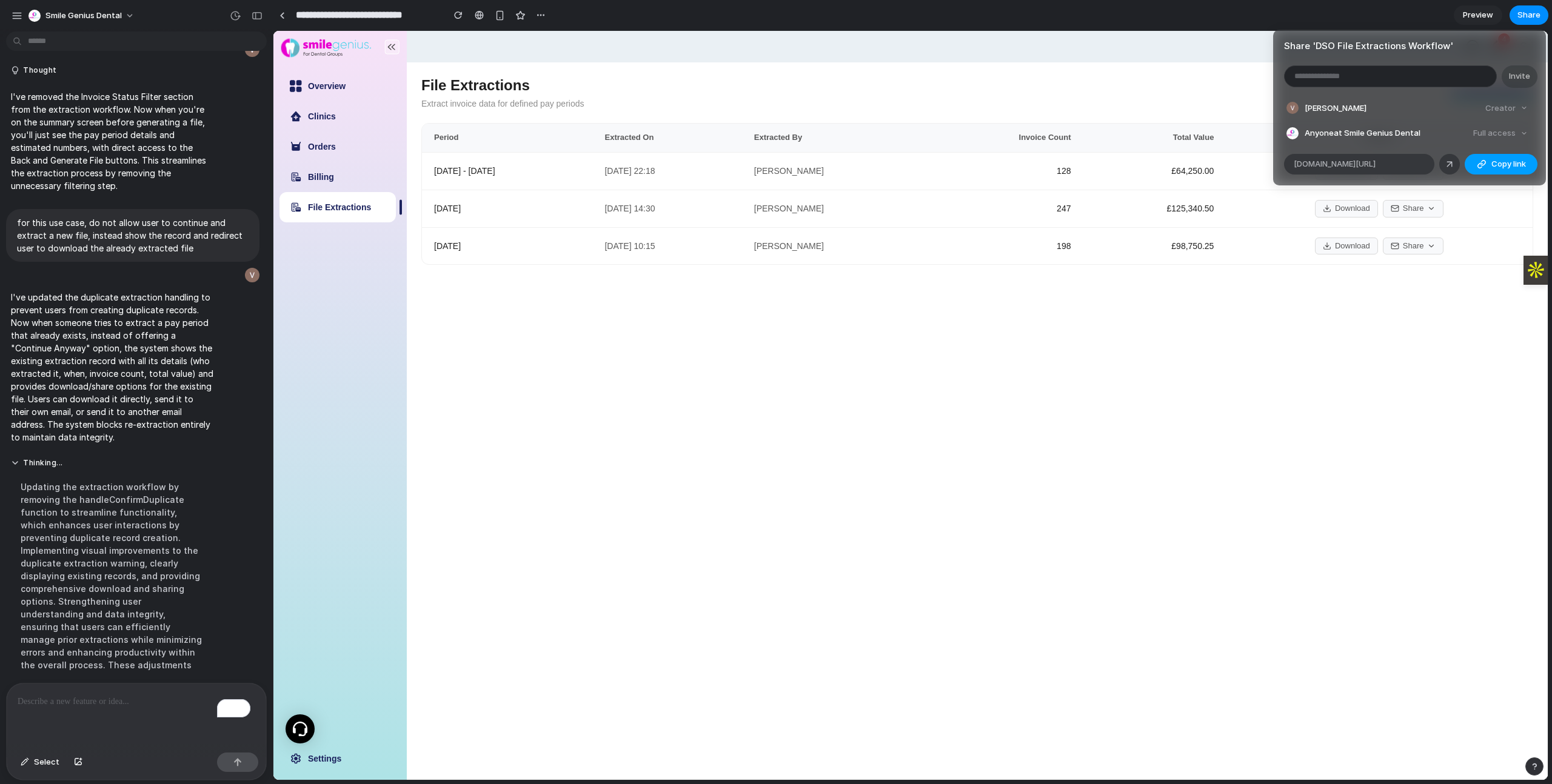
click at [1481, 166] on div "button" at bounding box center [1482, 164] width 10 height 10
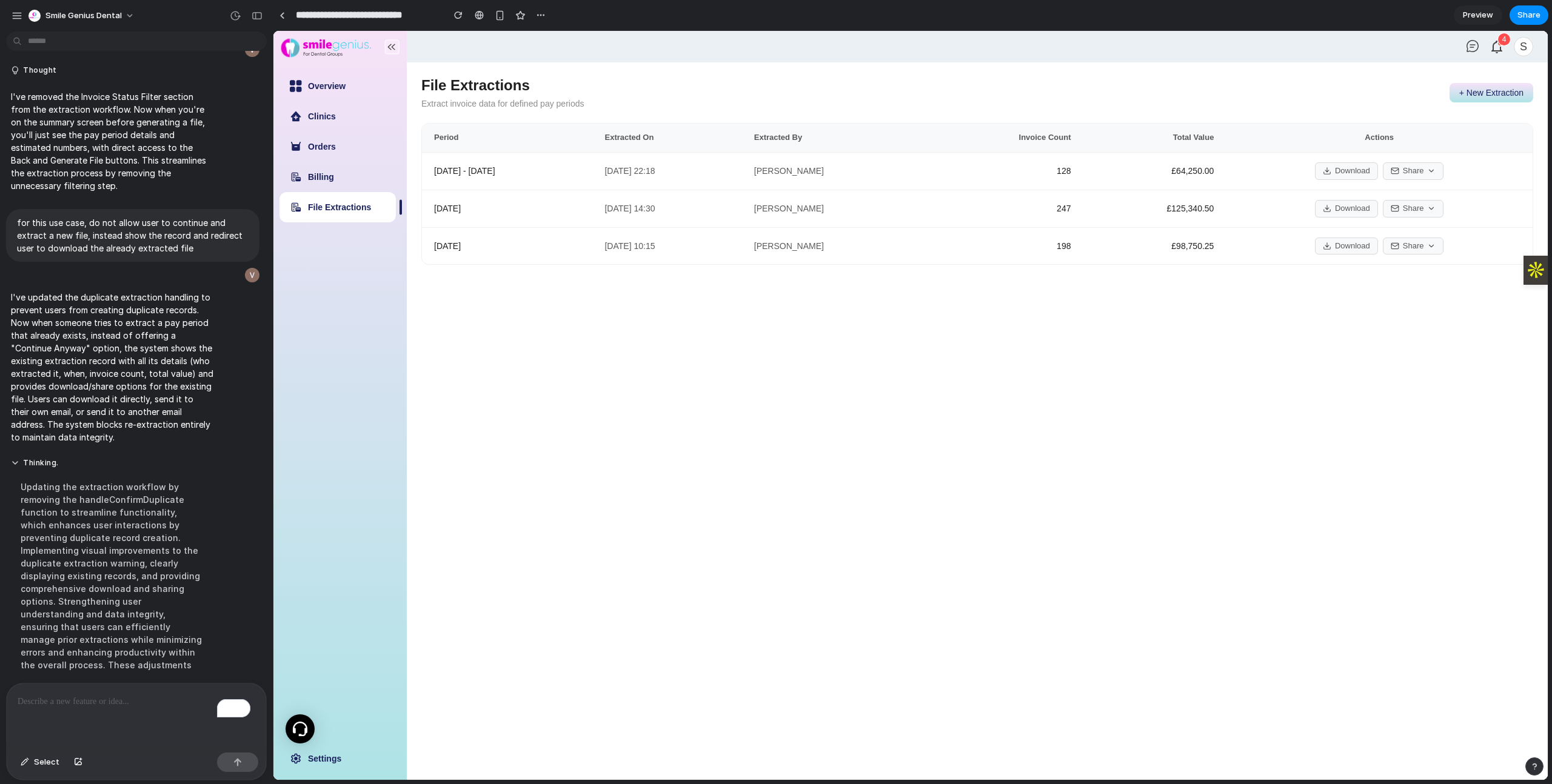
click at [1302, 373] on div "Share ' DSO File Extractions Workflow ' Invite [PERSON_NAME] Creator Anyone at …" at bounding box center [776, 392] width 1552 height 784
click at [1484, 88] on button "+ New Extraction" at bounding box center [1491, 93] width 83 height 19
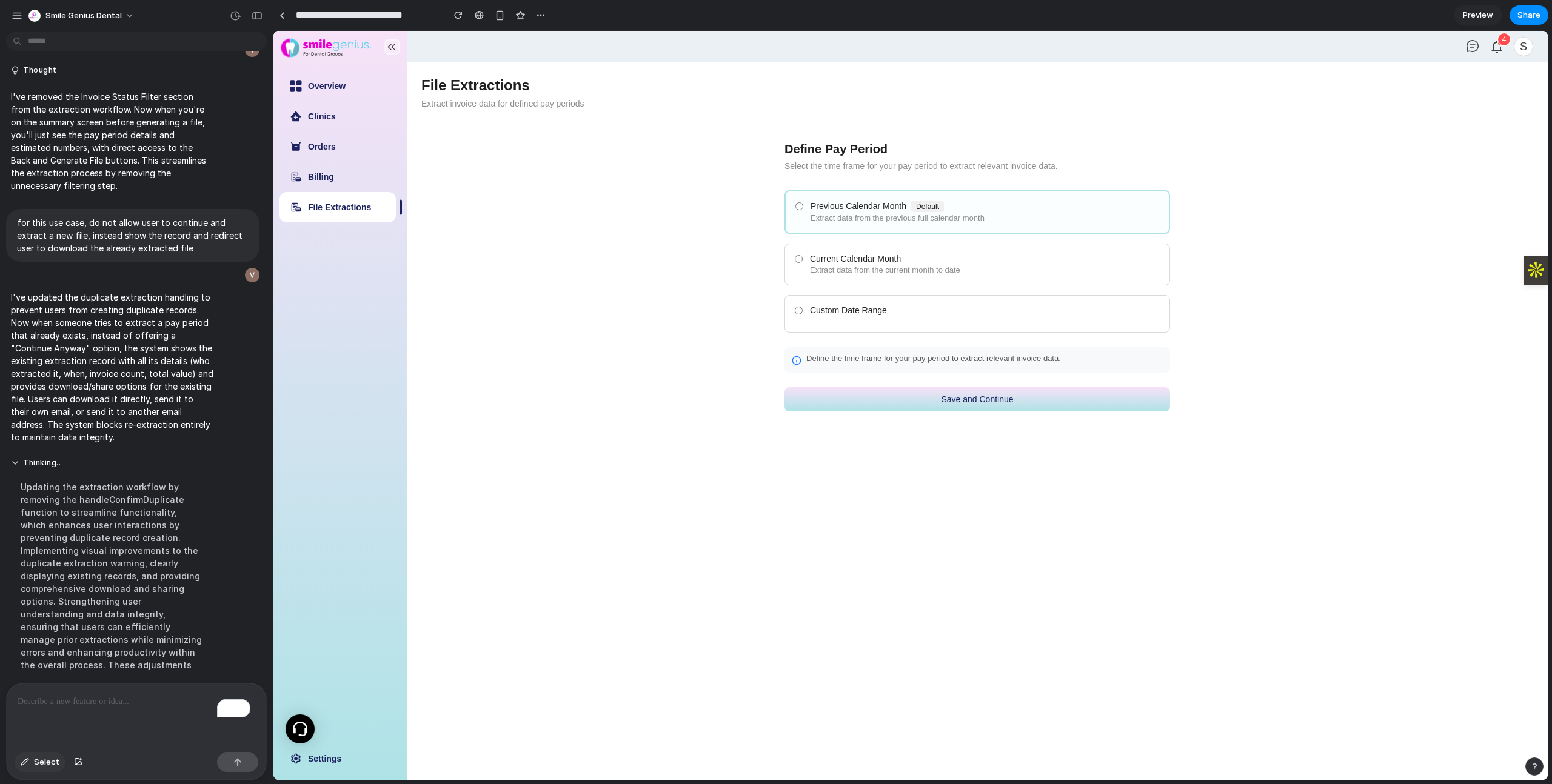
click at [48, 765] on span "Select" at bounding box center [46, 762] width 25 height 12
click at [40, 765] on span "Select" at bounding box center [46, 762] width 25 height 12
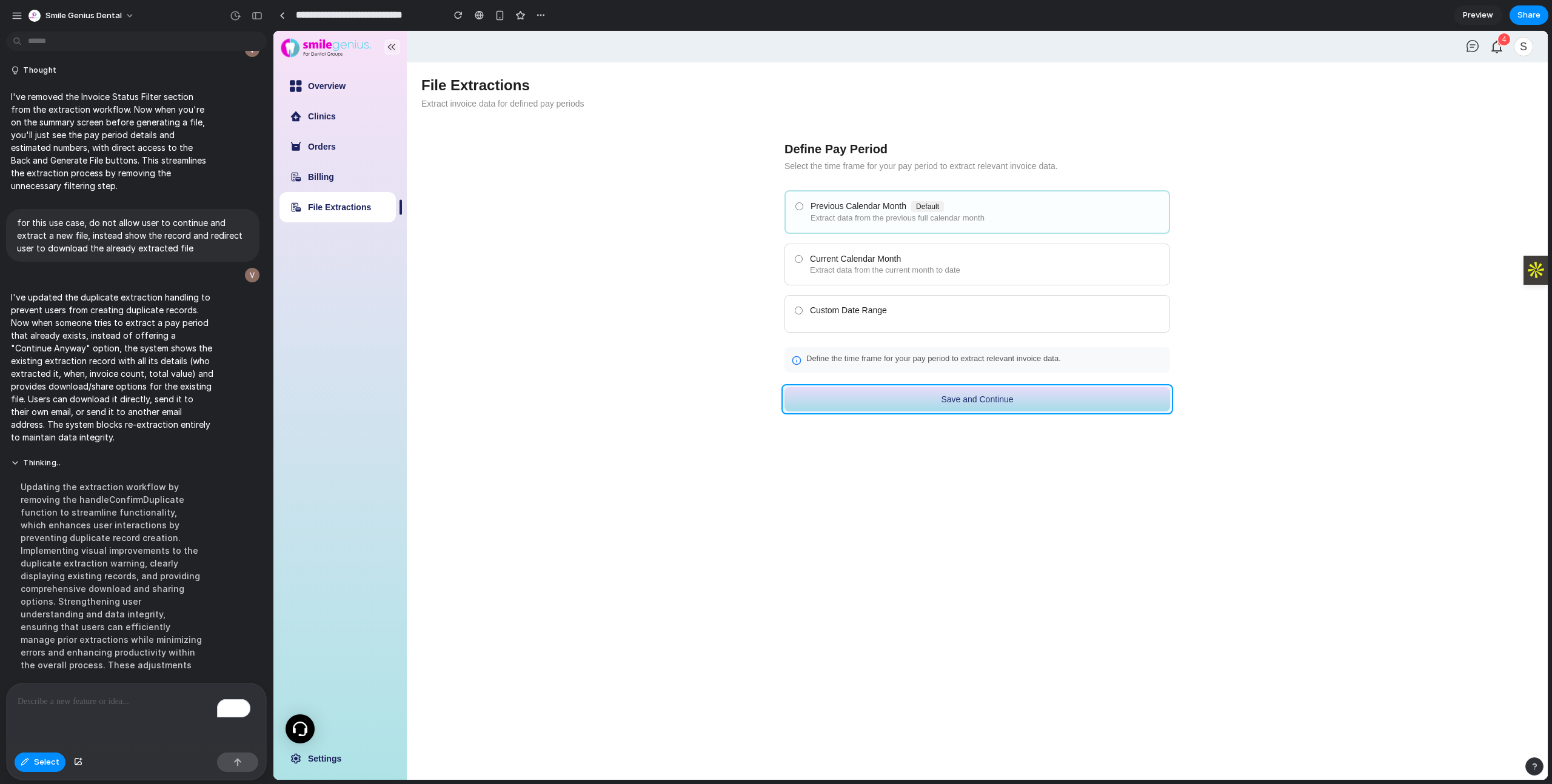
click at [903, 398] on div at bounding box center [910, 405] width 1274 height 749
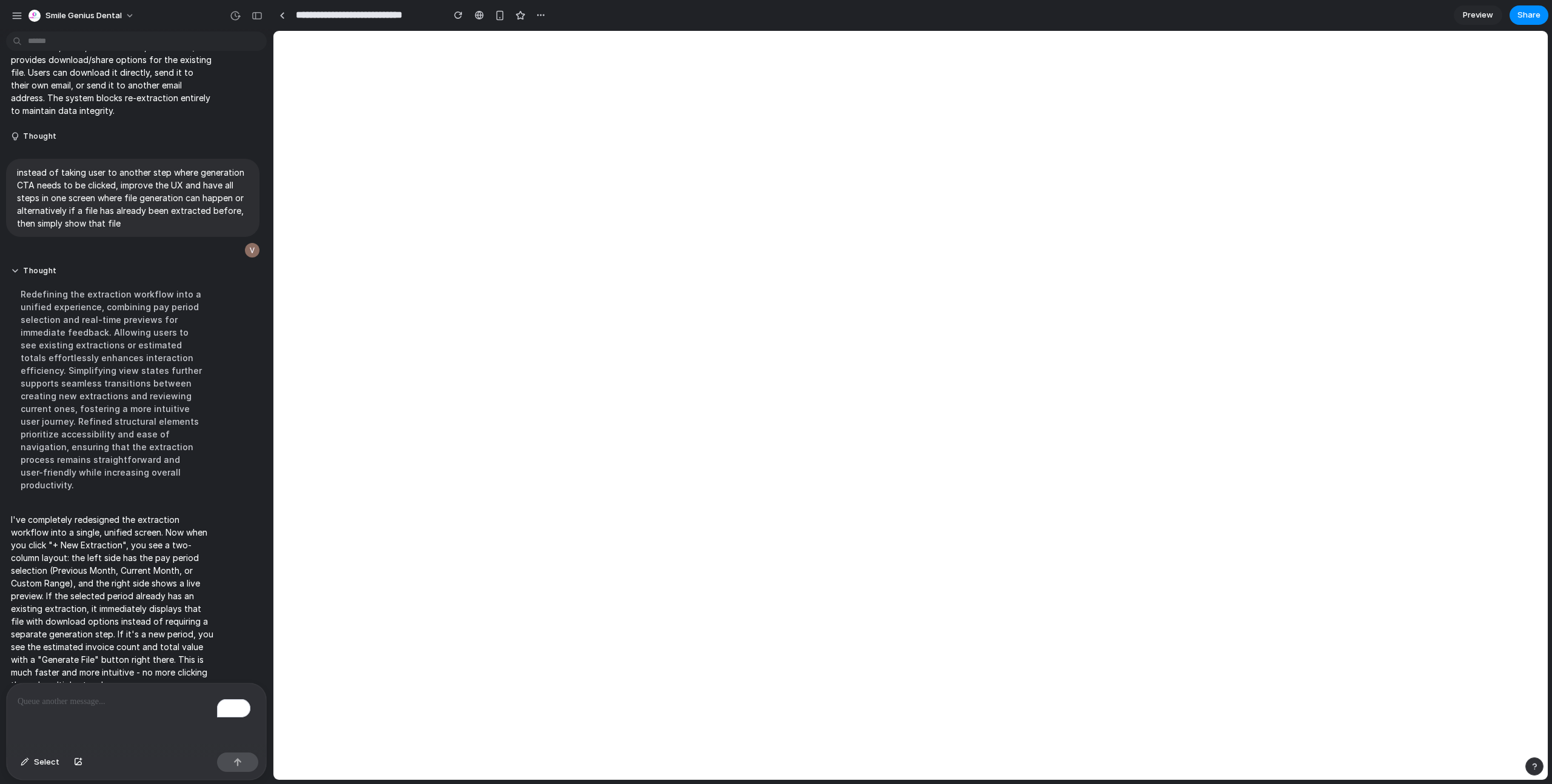
scroll to position [0, 0]
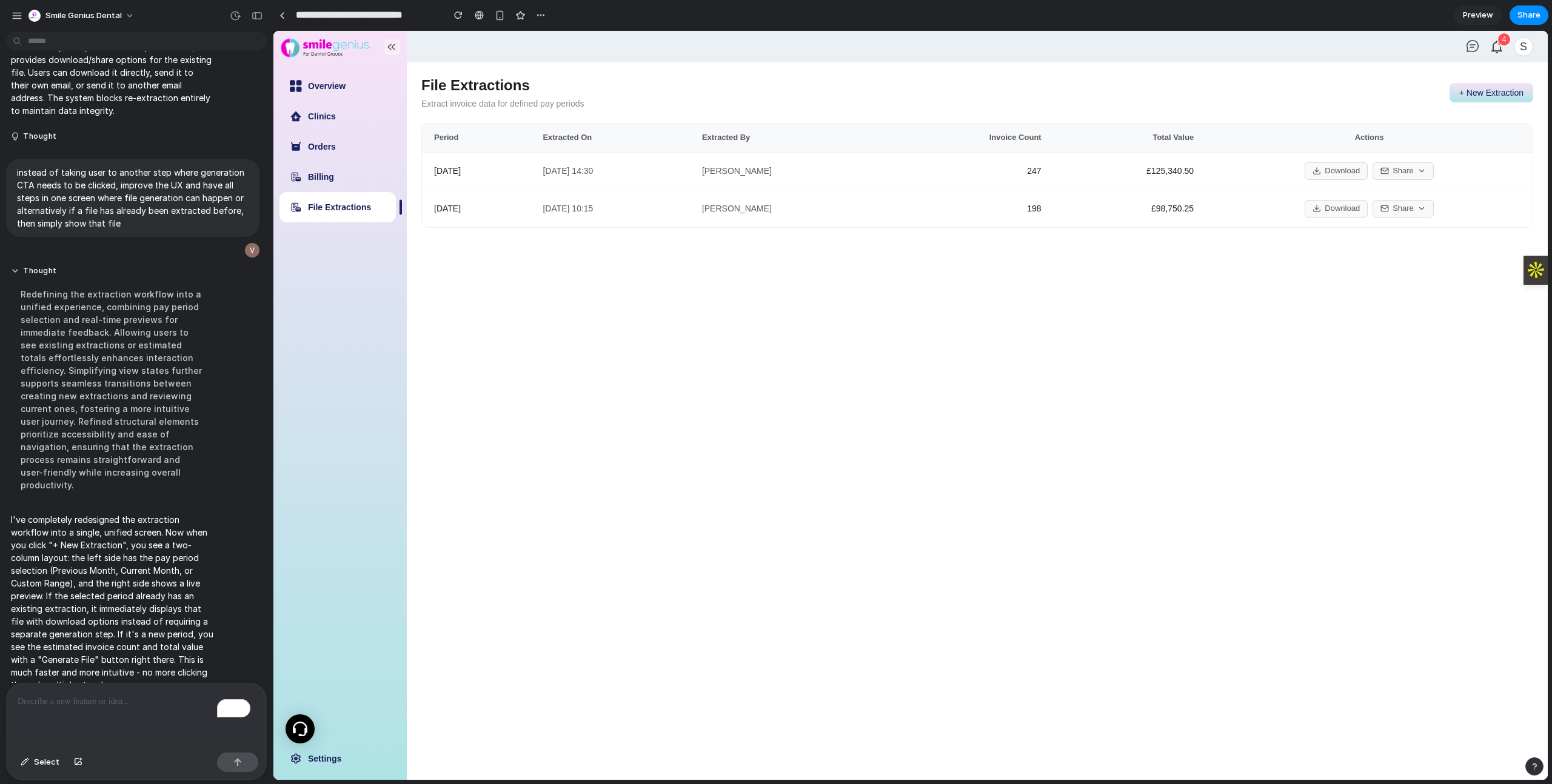
click at [1499, 81] on div "File Extractions Extract invoice data for defined pay periods + New Extraction" at bounding box center [976, 92] width 1111 height 32
click at [1480, 101] on button "+ New Extraction" at bounding box center [1491, 93] width 83 height 19
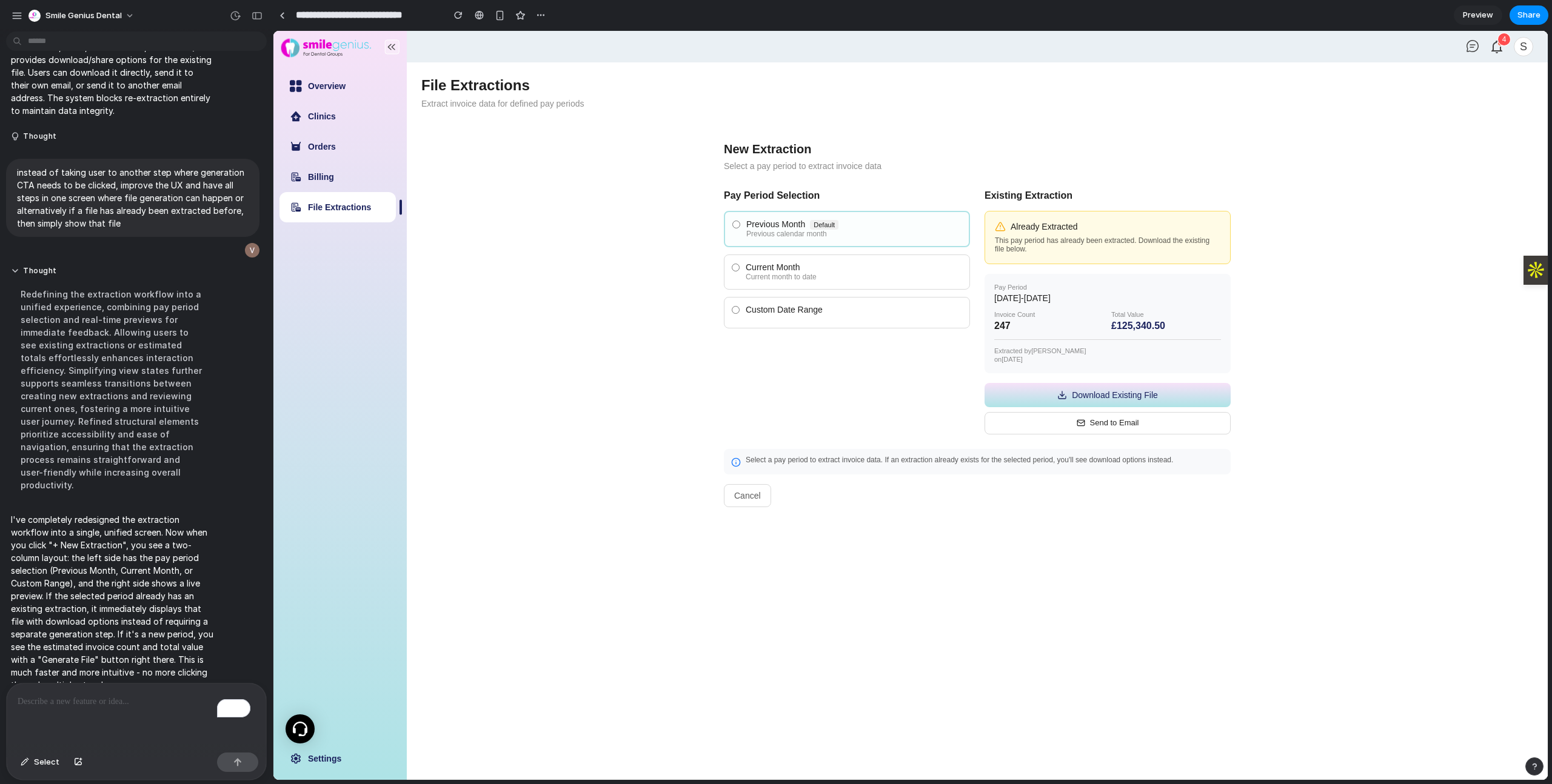
click at [784, 280] on div "Current month to date" at bounding box center [854, 277] width 217 height 8
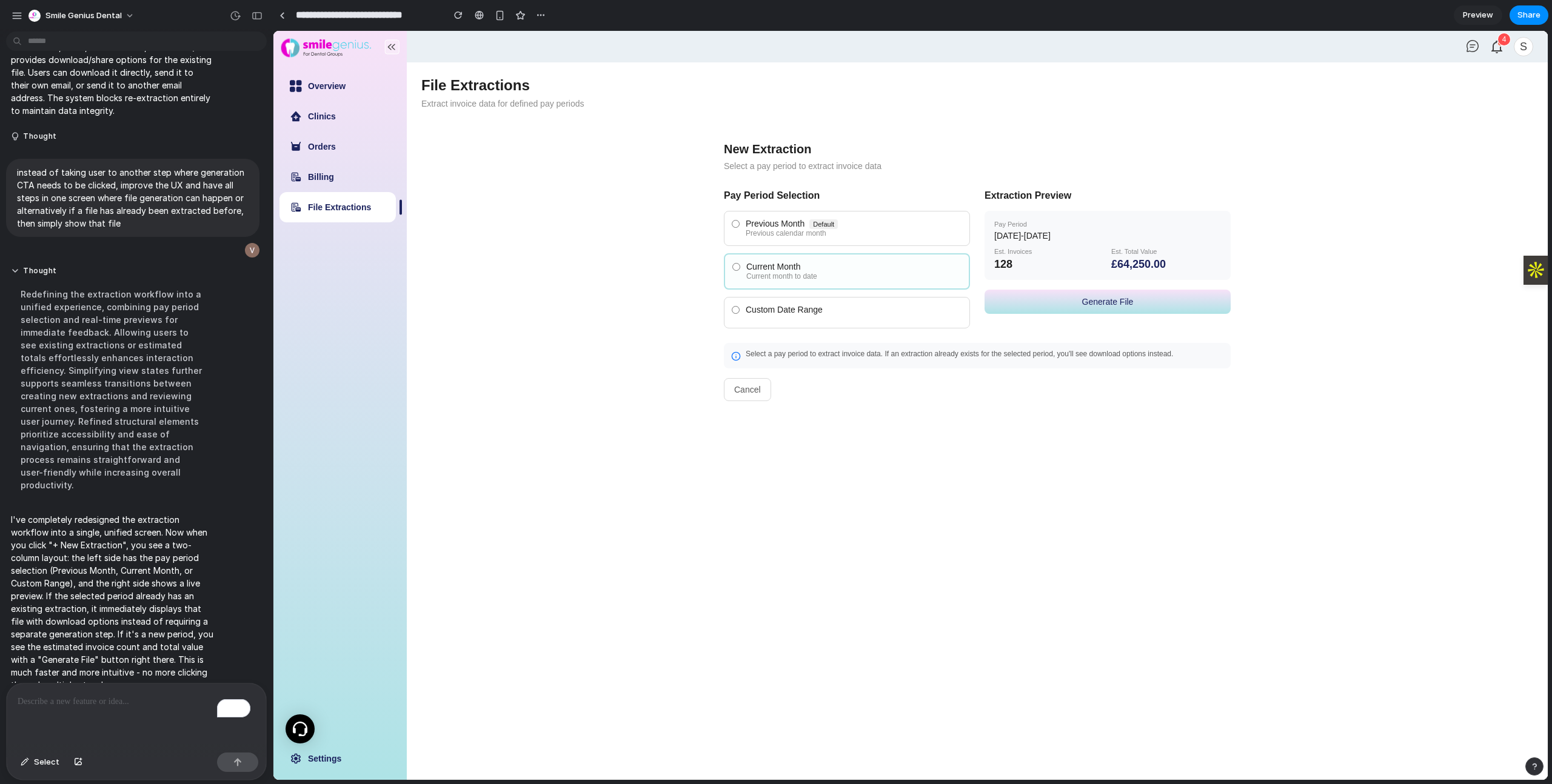
click at [783, 303] on label "Custom Date Range" at bounding box center [846, 312] width 246 height 32
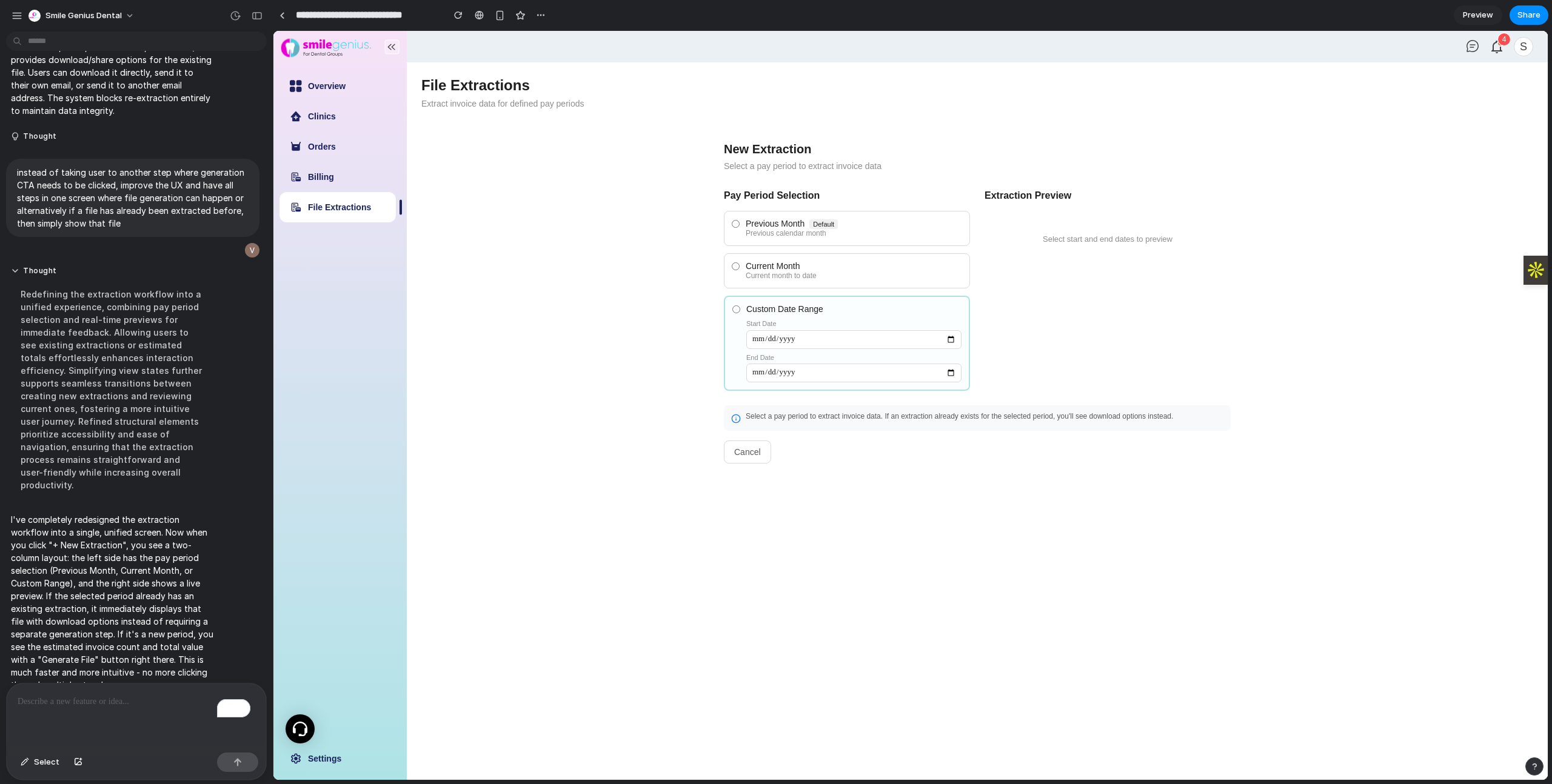
click at [787, 329] on div "Start Date" at bounding box center [854, 335] width 215 height 29
click at [951, 333] on input "Custom Date Range Start Date End Date" at bounding box center [854, 339] width 215 height 19
click at [950, 338] on input "Custom Date Range Start Date End Date" at bounding box center [854, 339] width 215 height 19
type input "**********"
click at [959, 375] on input "**********" at bounding box center [854, 373] width 215 height 19
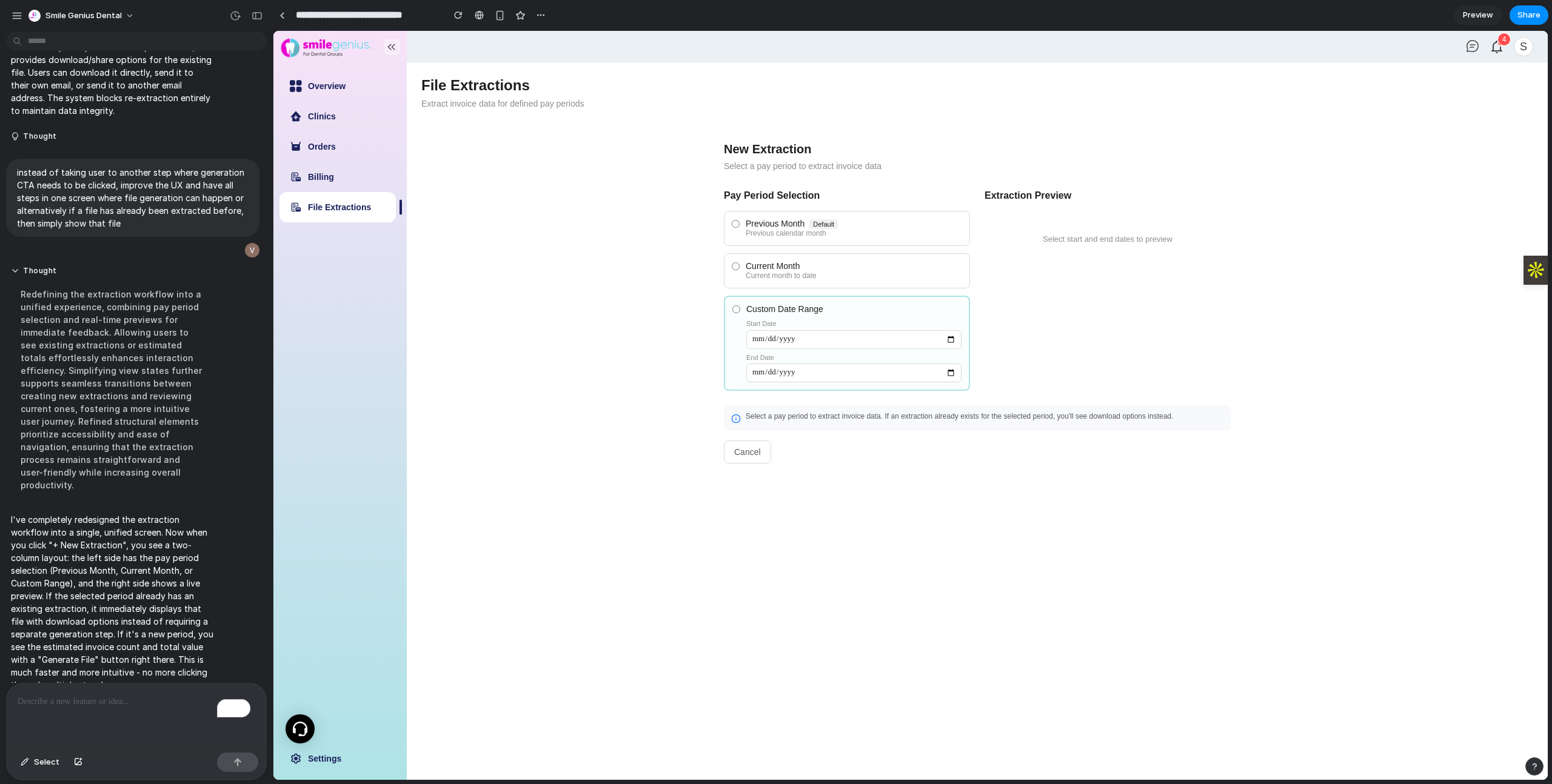
click at [954, 374] on input "**********" at bounding box center [854, 373] width 215 height 19
type input "**********"
click at [44, 769] on button "Select" at bounding box center [40, 762] width 51 height 19
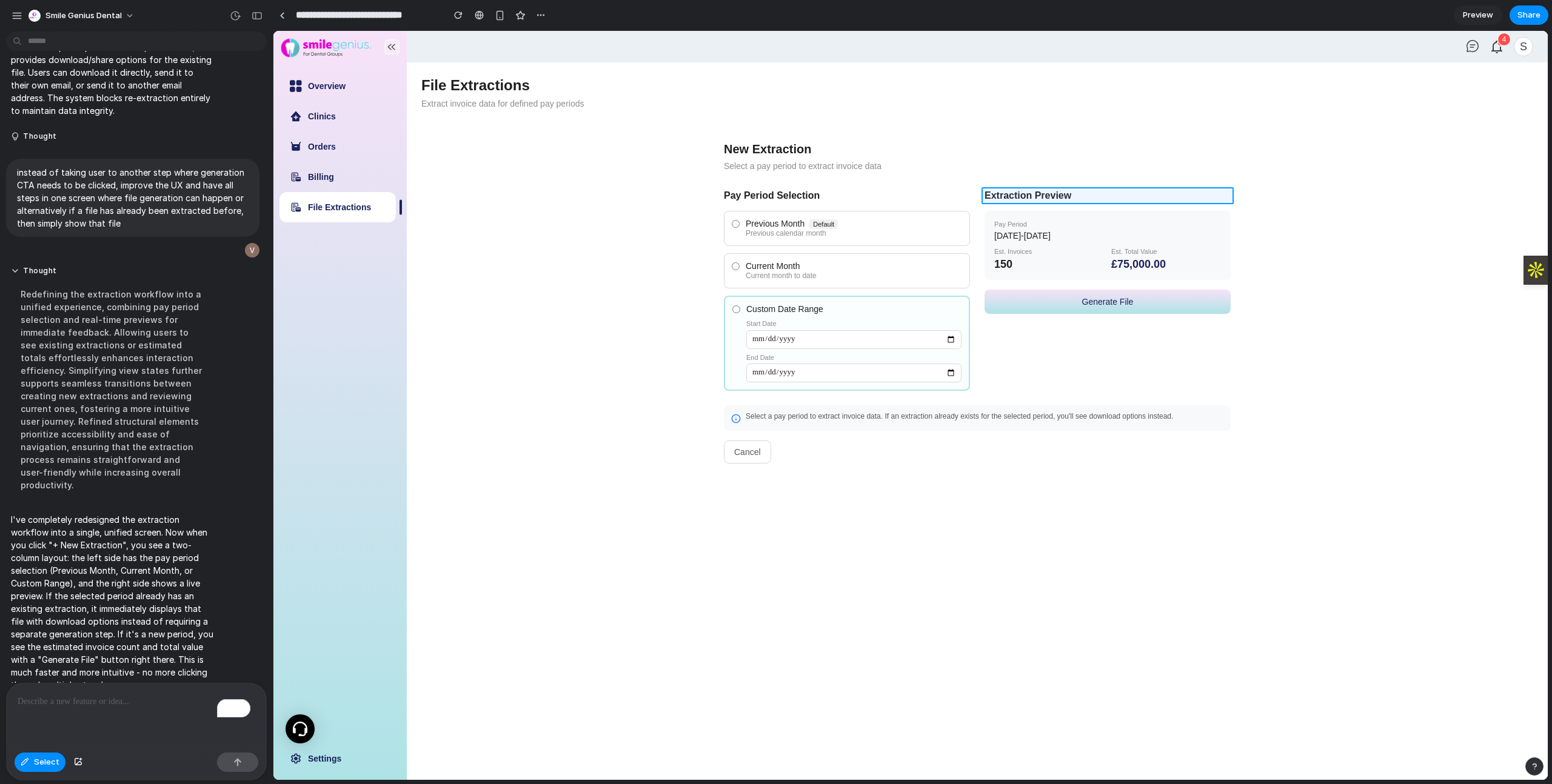
click at [1116, 199] on div at bounding box center [910, 405] width 1274 height 749
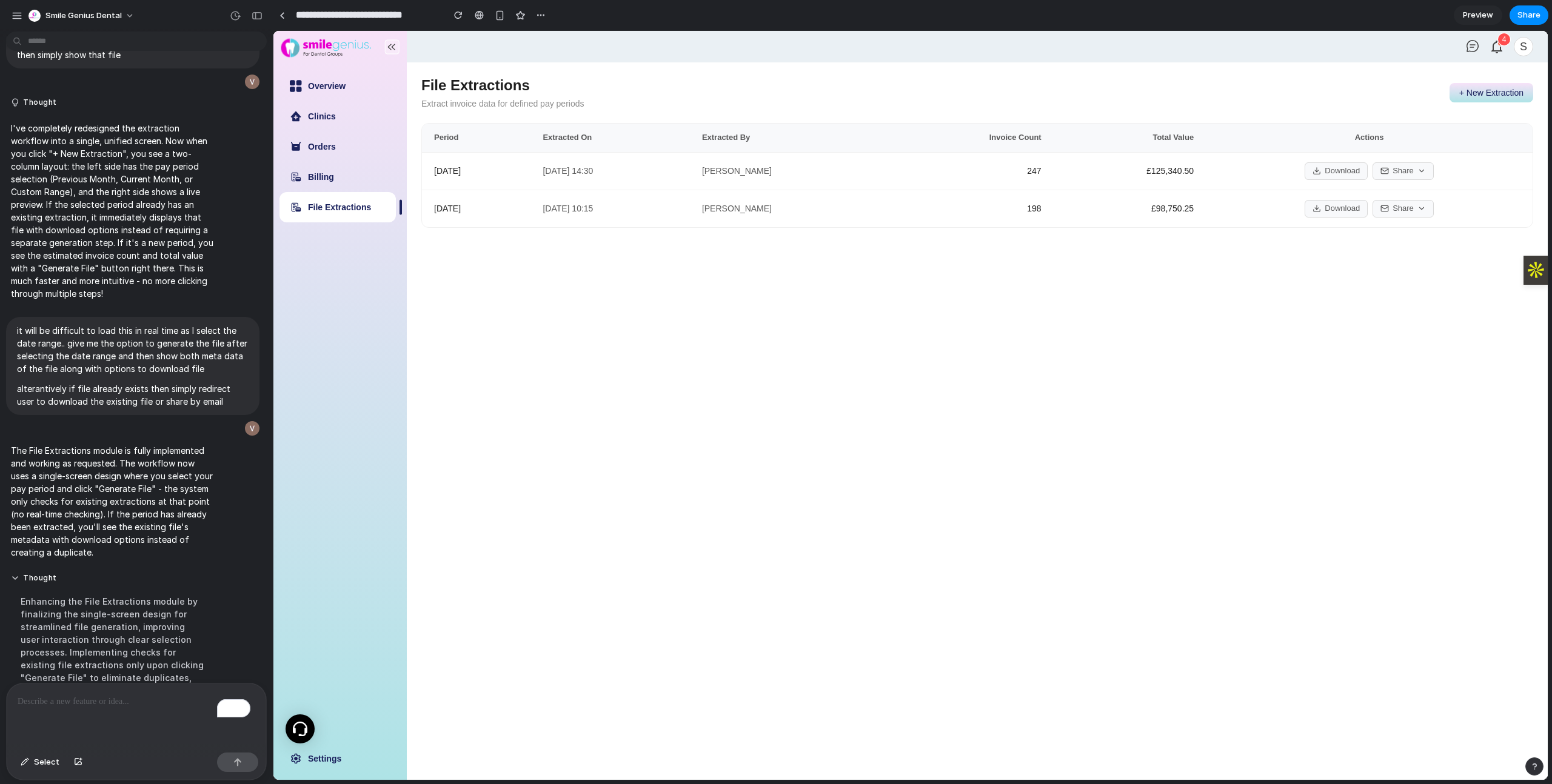
scroll to position [3847, 0]
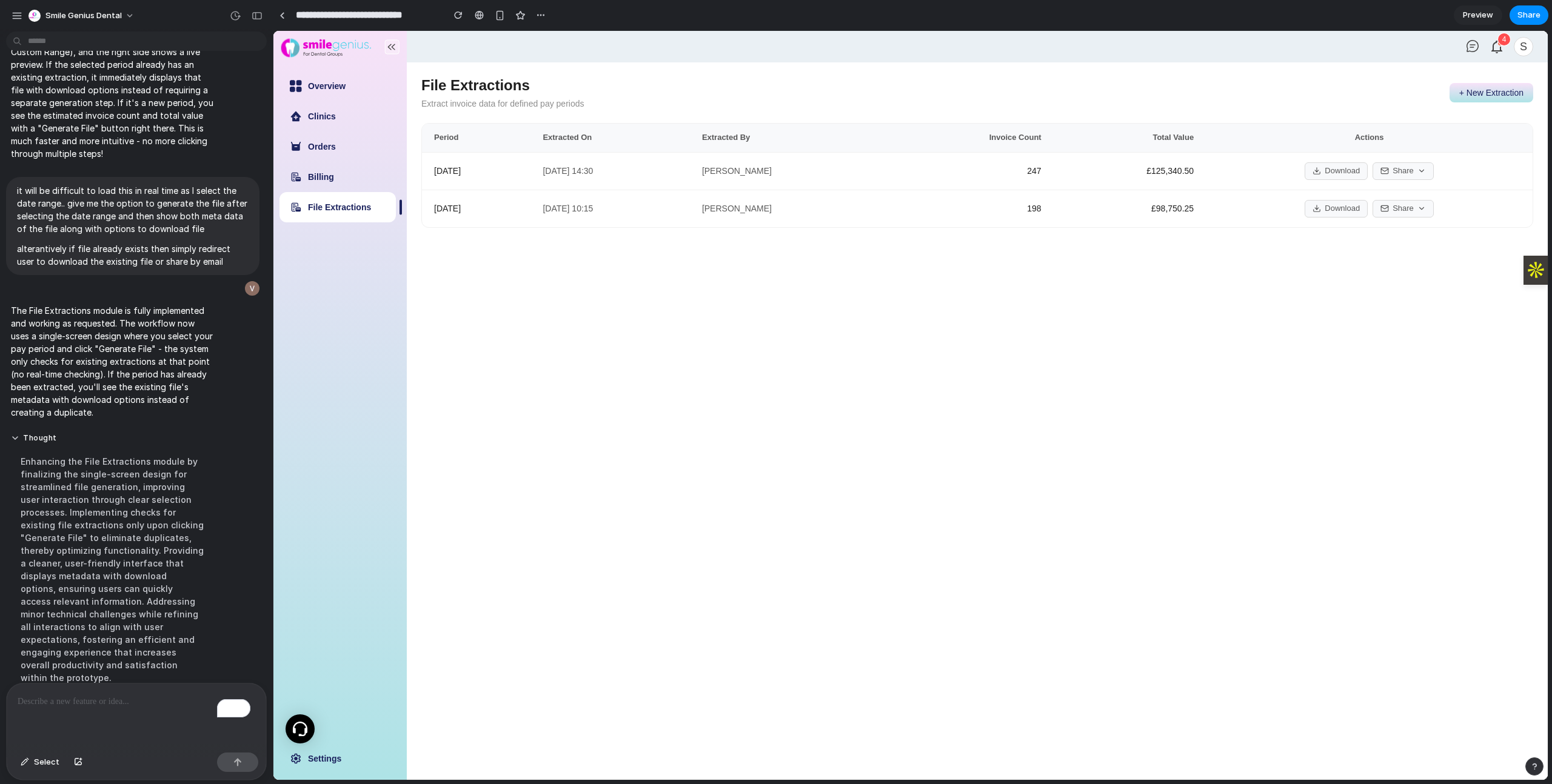
click at [1521, 89] on button "+ New Extraction" at bounding box center [1491, 93] width 83 height 19
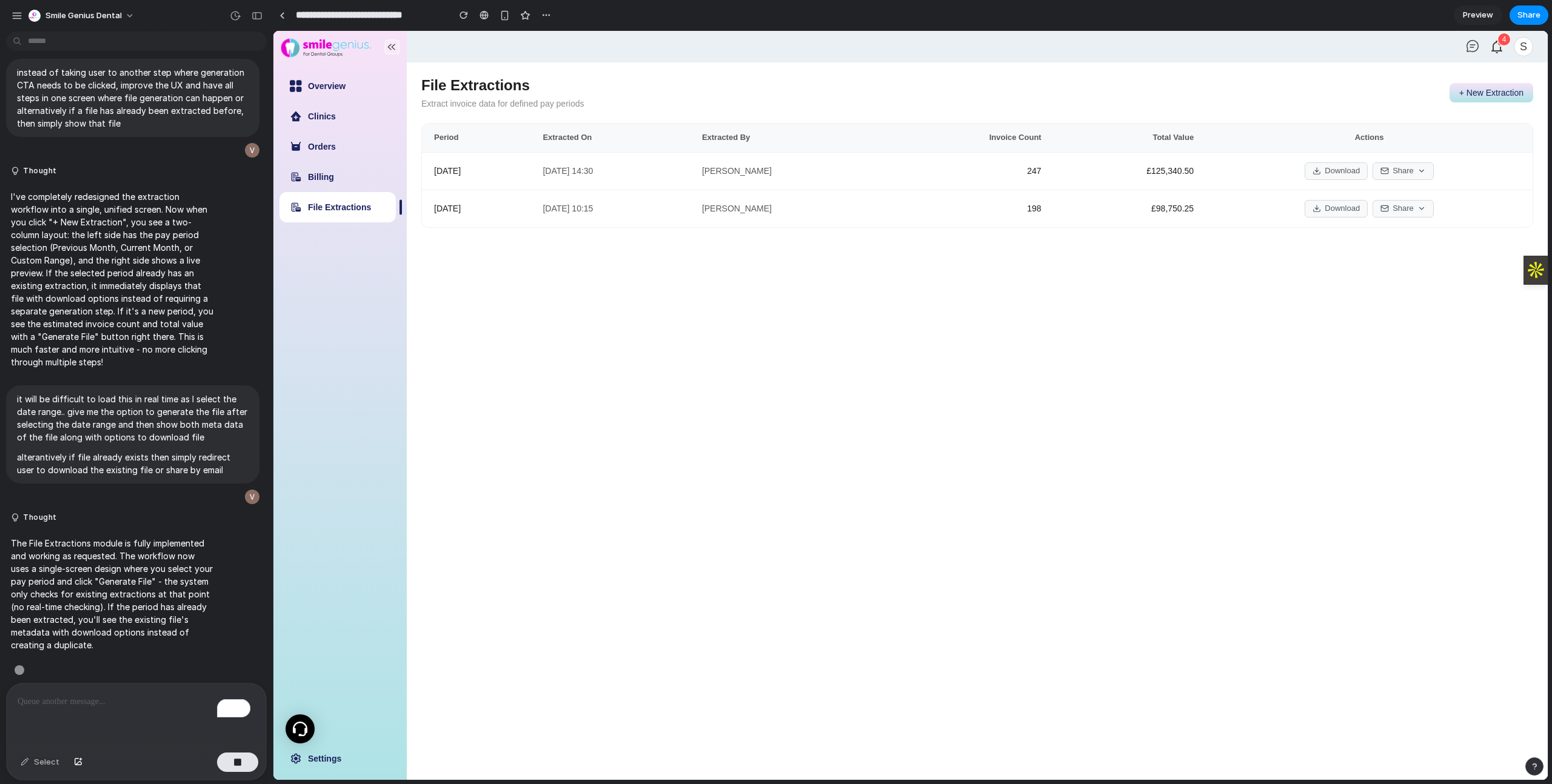
scroll to position [3611, 0]
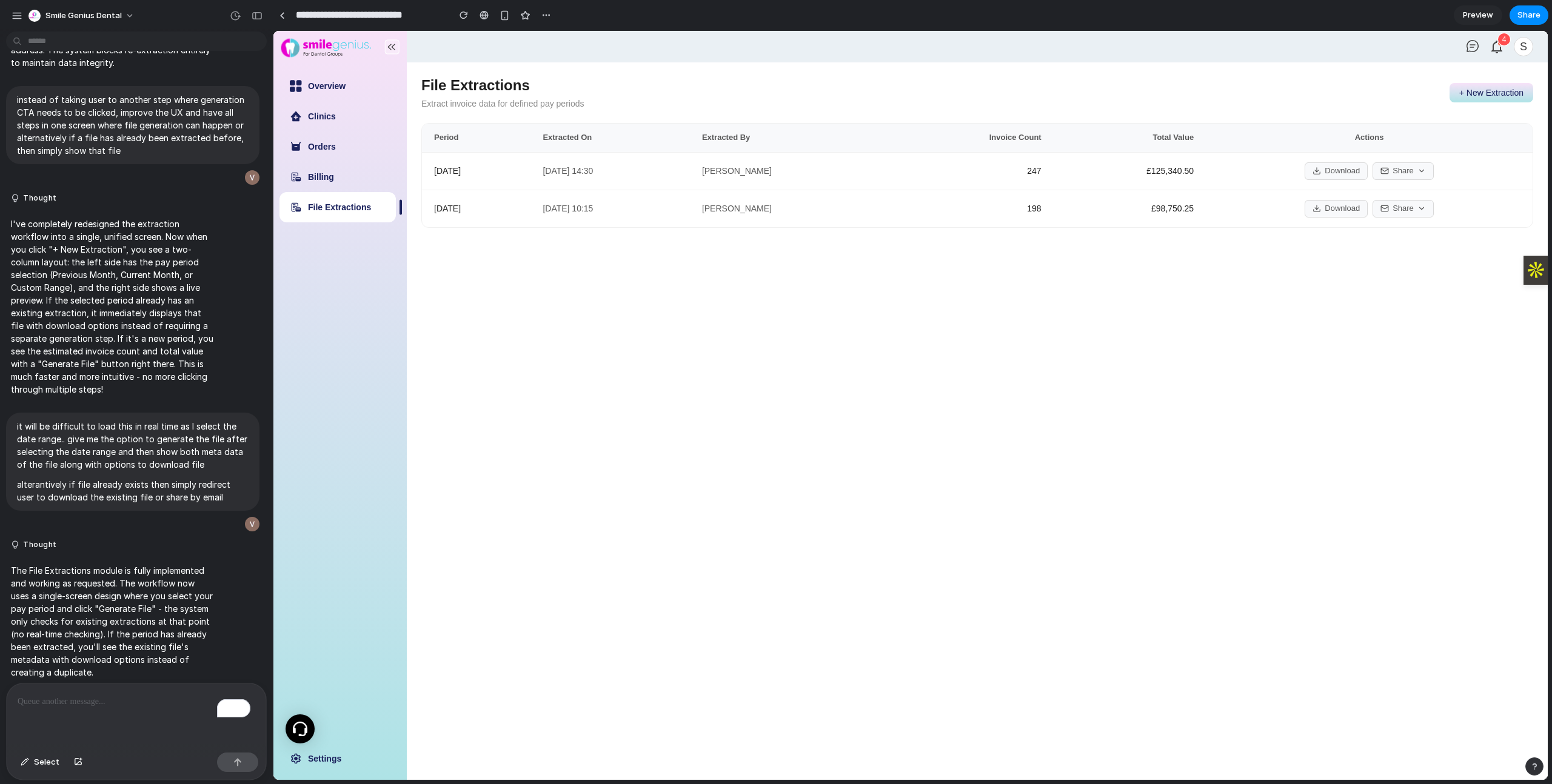
click at [1482, 88] on button "+ New Extraction" at bounding box center [1491, 93] width 83 height 19
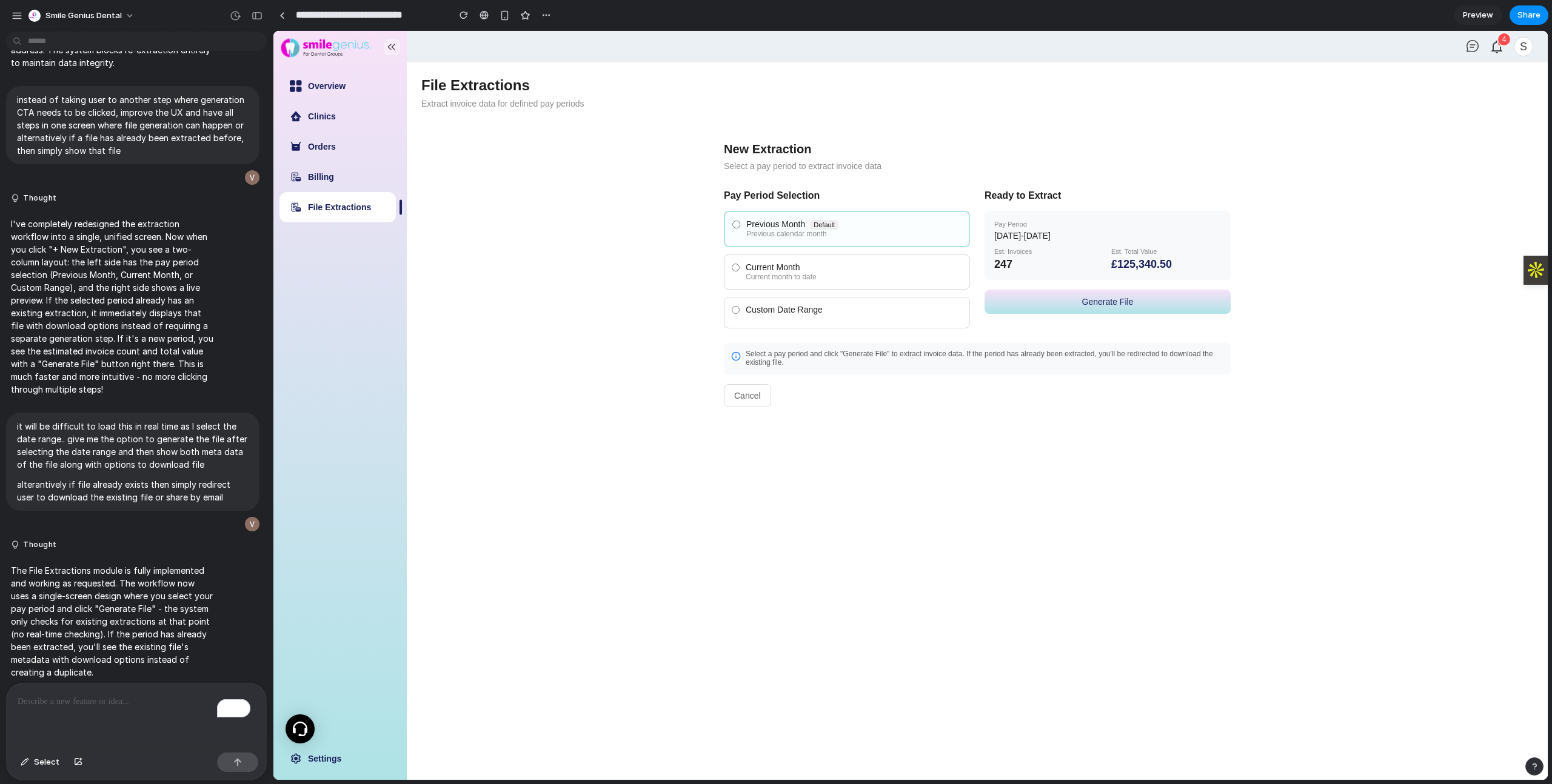
click at [807, 268] on div "Current Month" at bounding box center [854, 268] width 217 height 10
click at [811, 315] on div "Custom Date Range" at bounding box center [854, 312] width 217 height 15
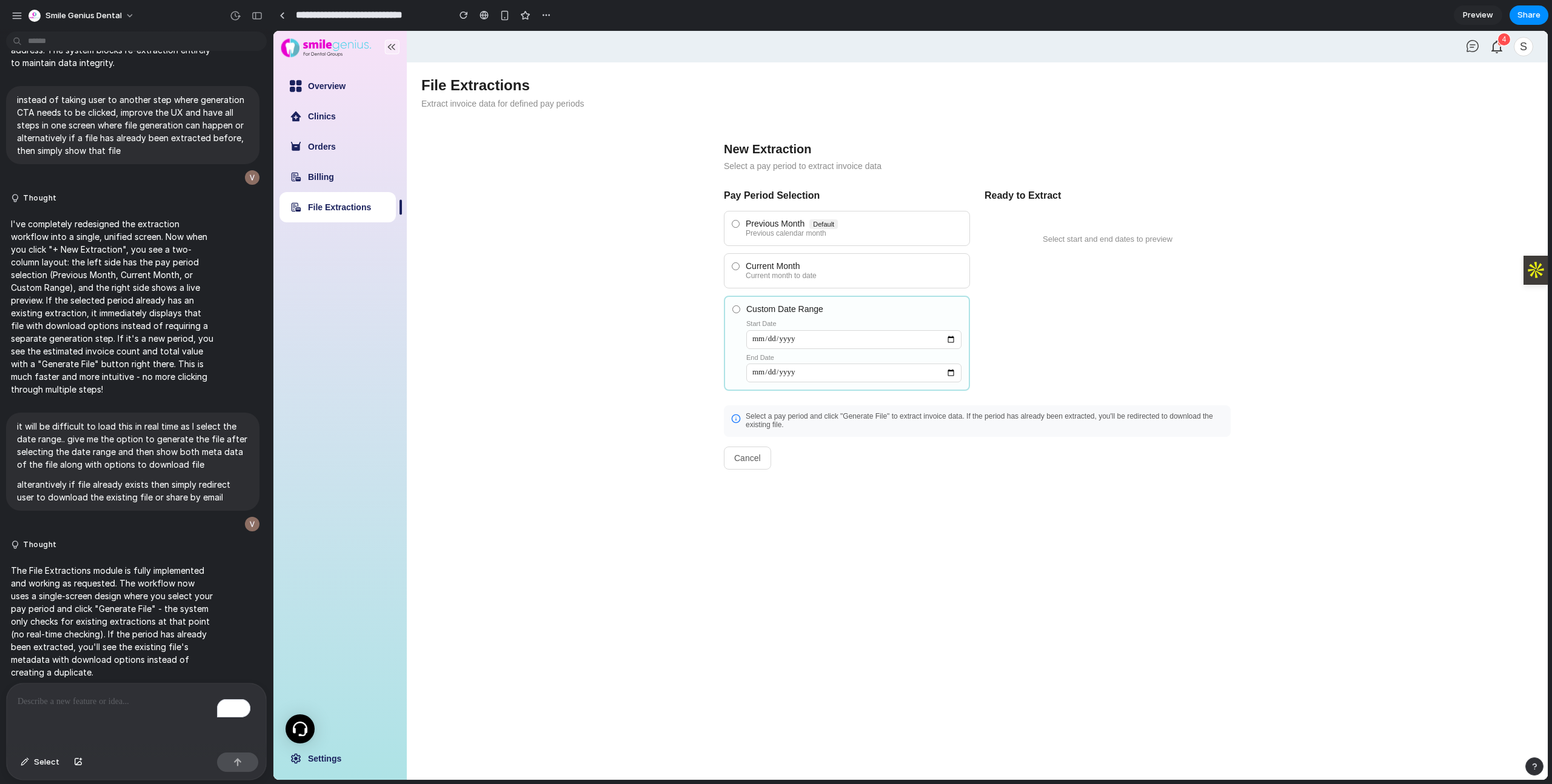
click at [848, 263] on div "Current Month" at bounding box center [854, 266] width 217 height 10
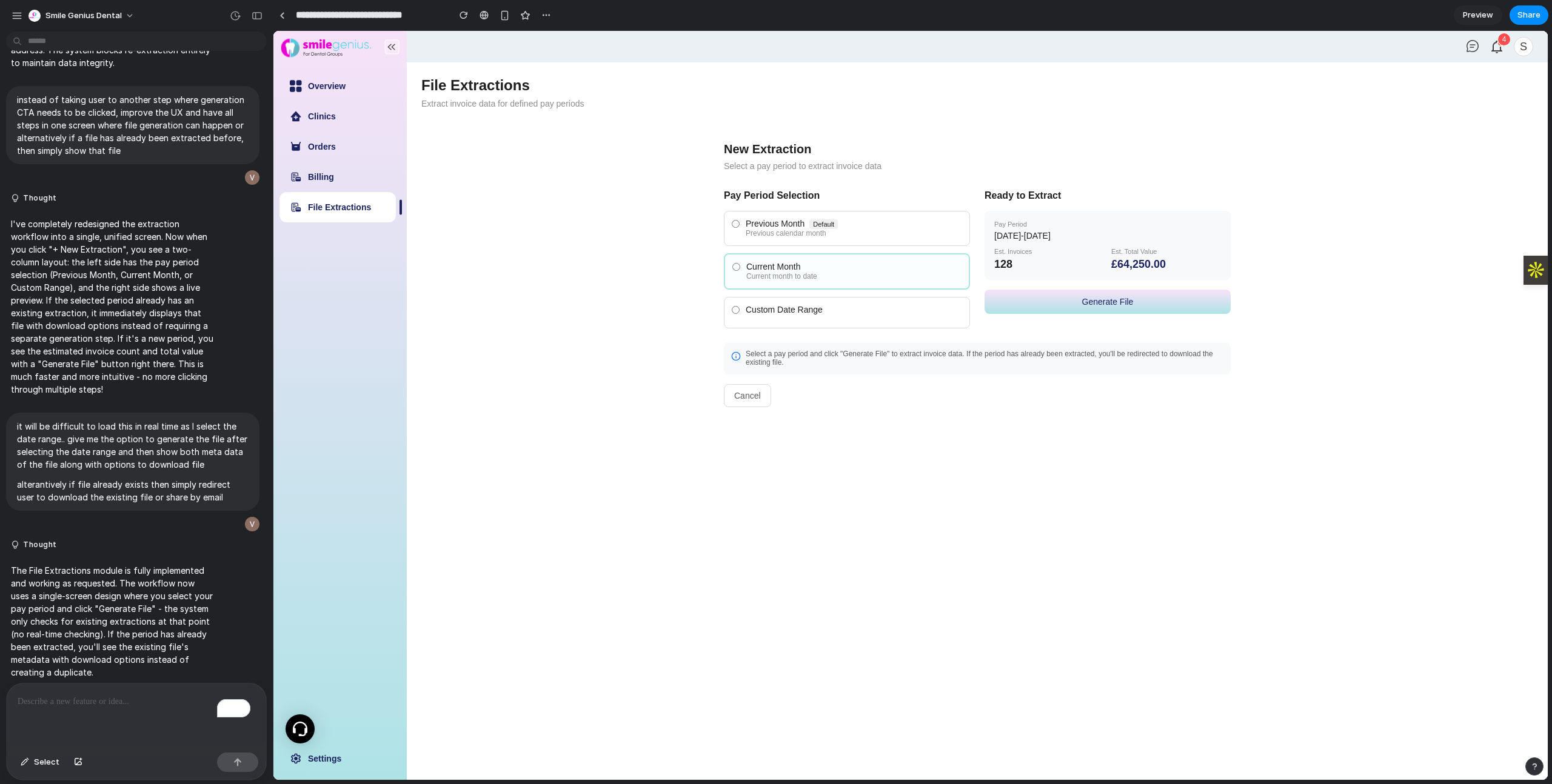
click at [888, 231] on div "Previous calendar month" at bounding box center [854, 234] width 217 height 8
click at [823, 271] on div "Current Month" at bounding box center [854, 268] width 217 height 10
click at [833, 300] on label "Custom Date Range" at bounding box center [846, 312] width 246 height 32
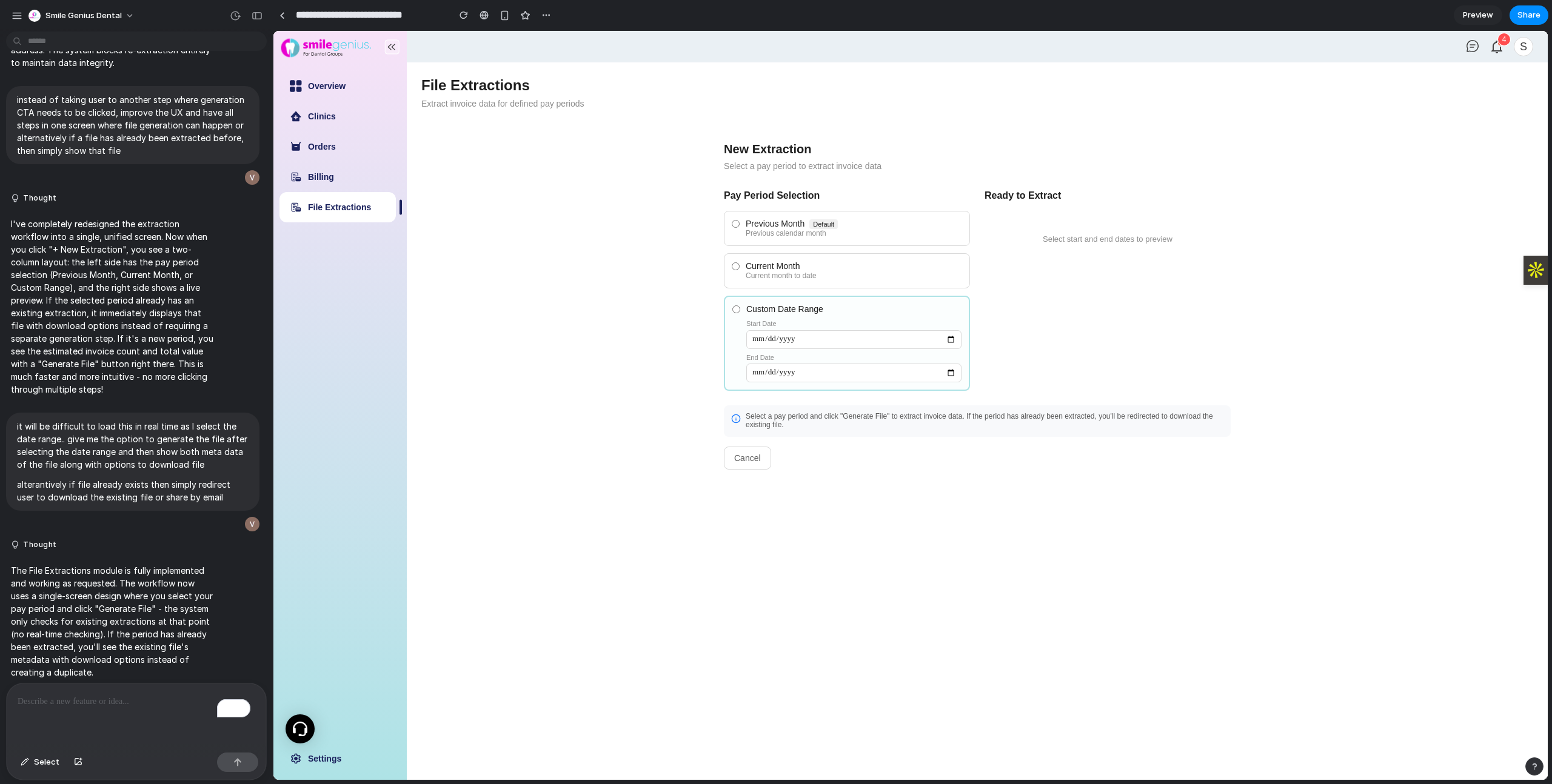
click at [849, 260] on label "Current Month Current month to date" at bounding box center [846, 270] width 246 height 35
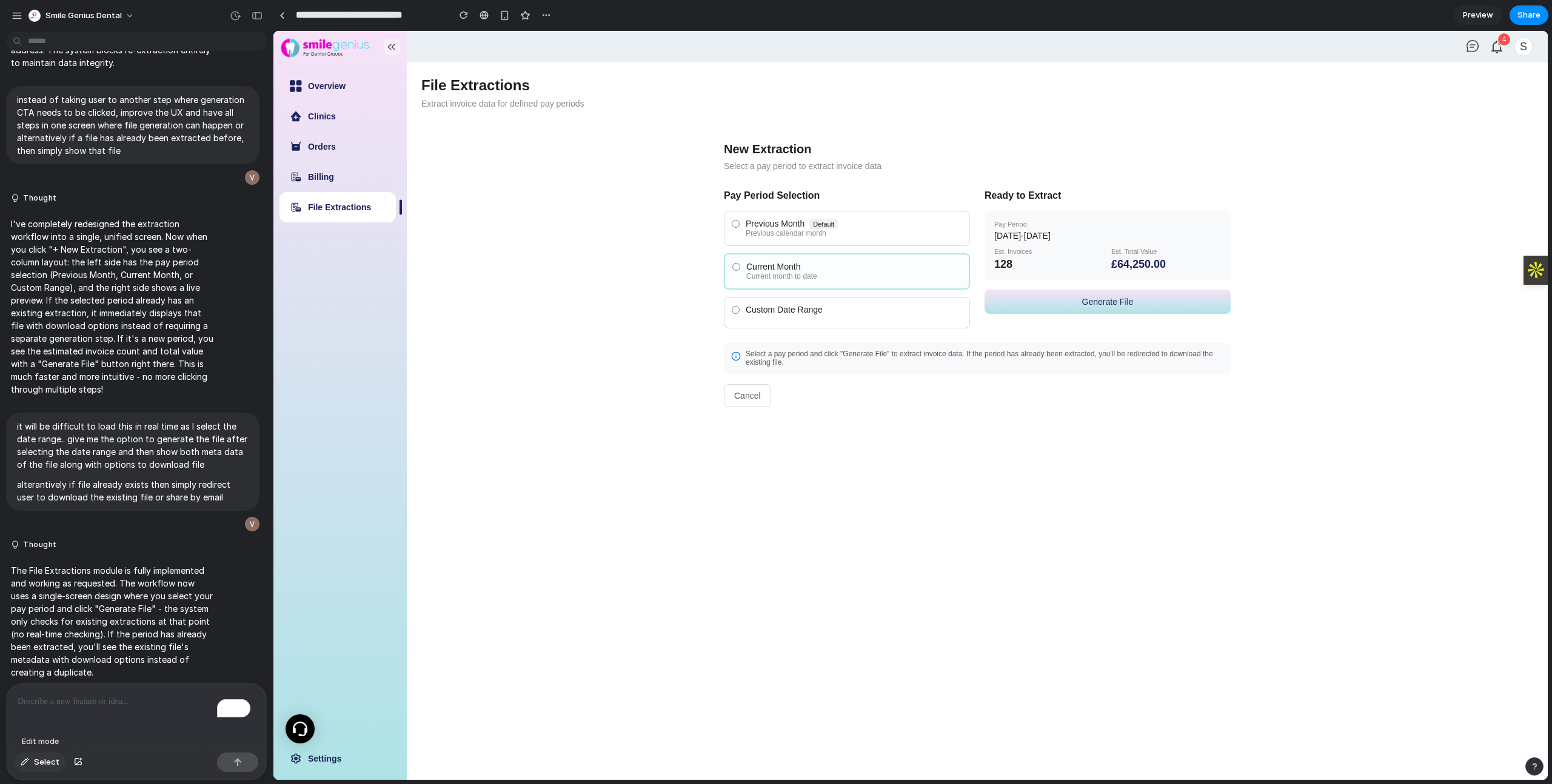
click at [21, 760] on div "button" at bounding box center [24, 762] width 8 height 7
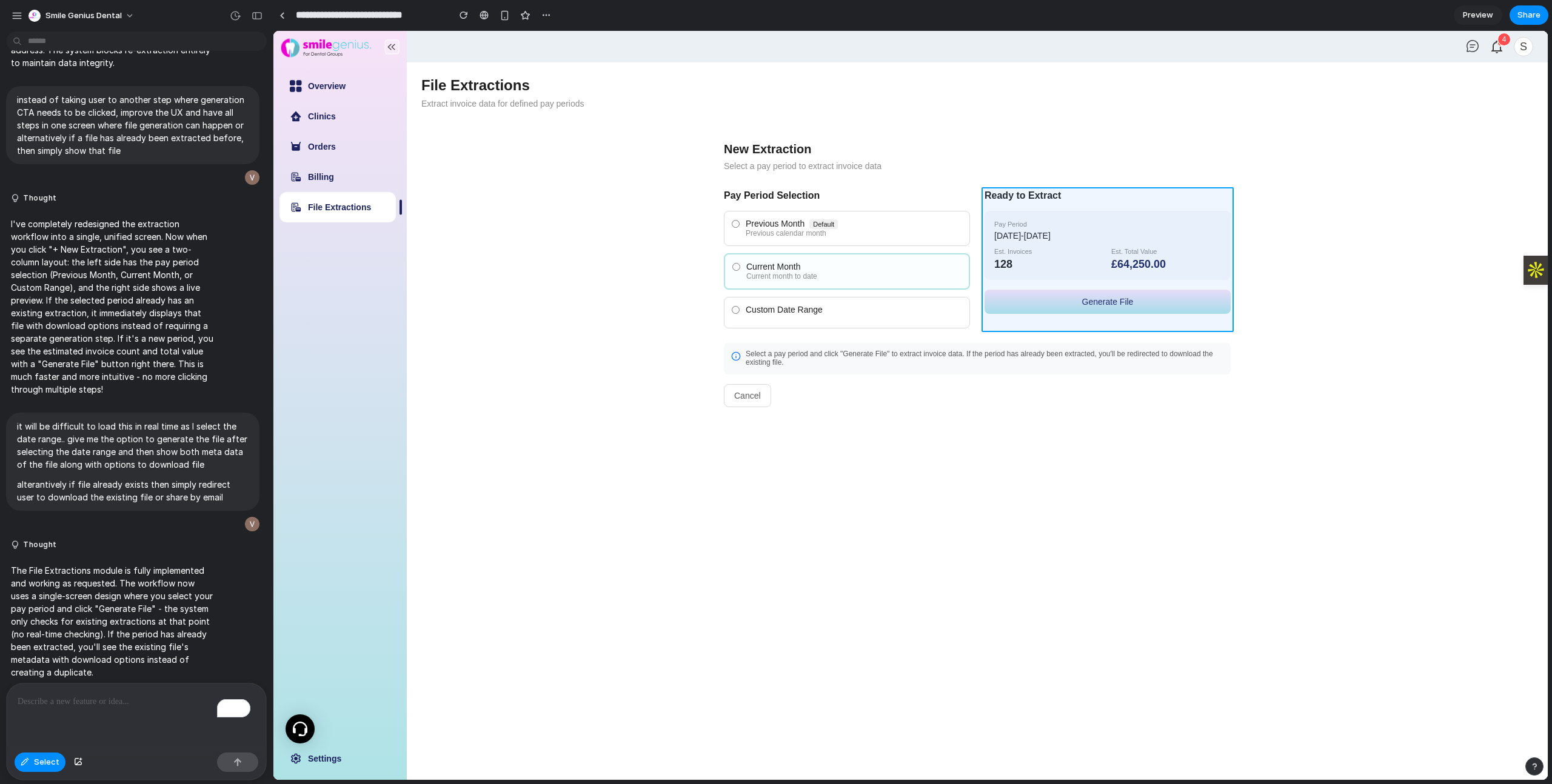
click at [1056, 206] on div at bounding box center [910, 405] width 1274 height 749
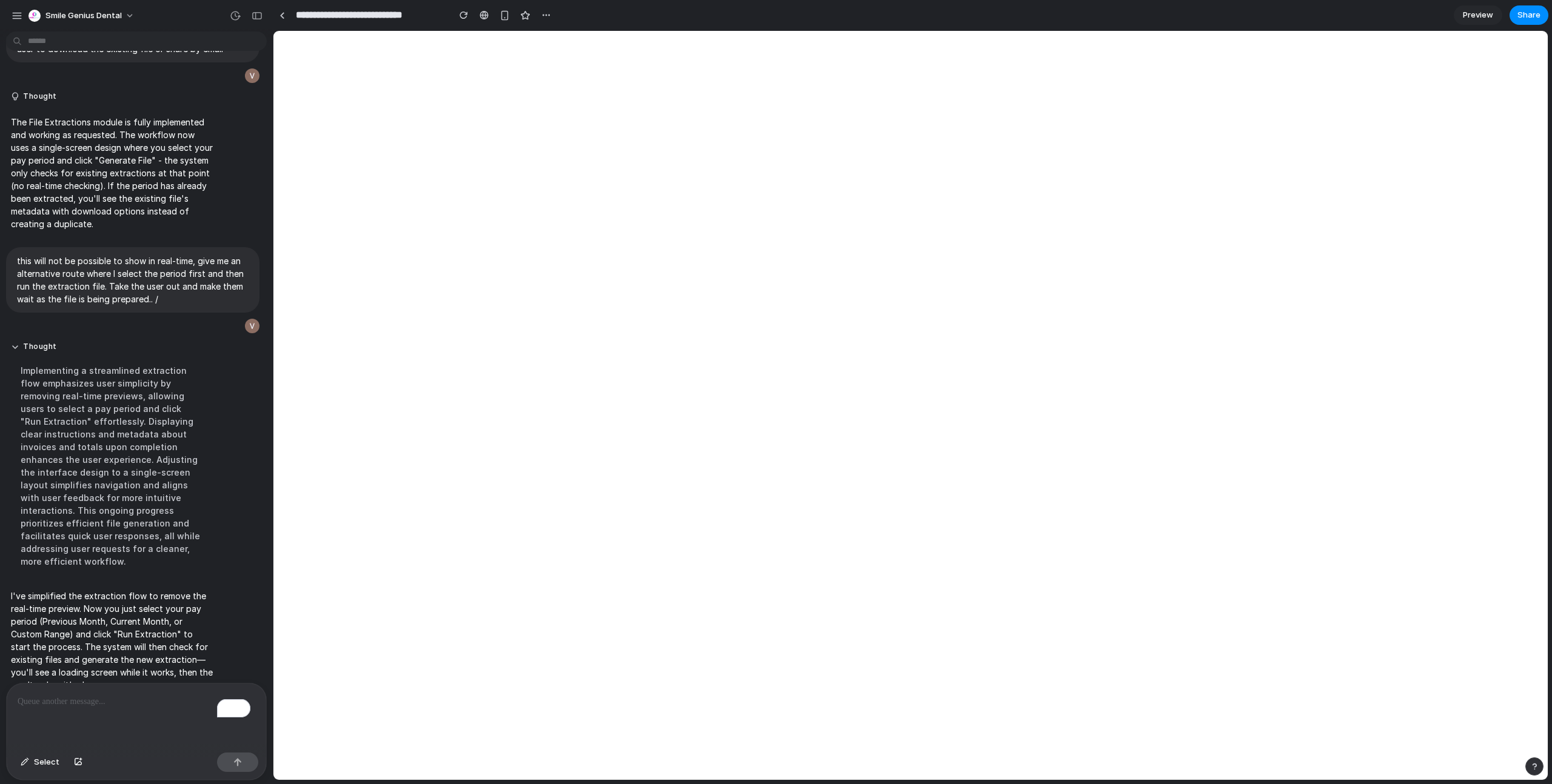
scroll to position [0, 0]
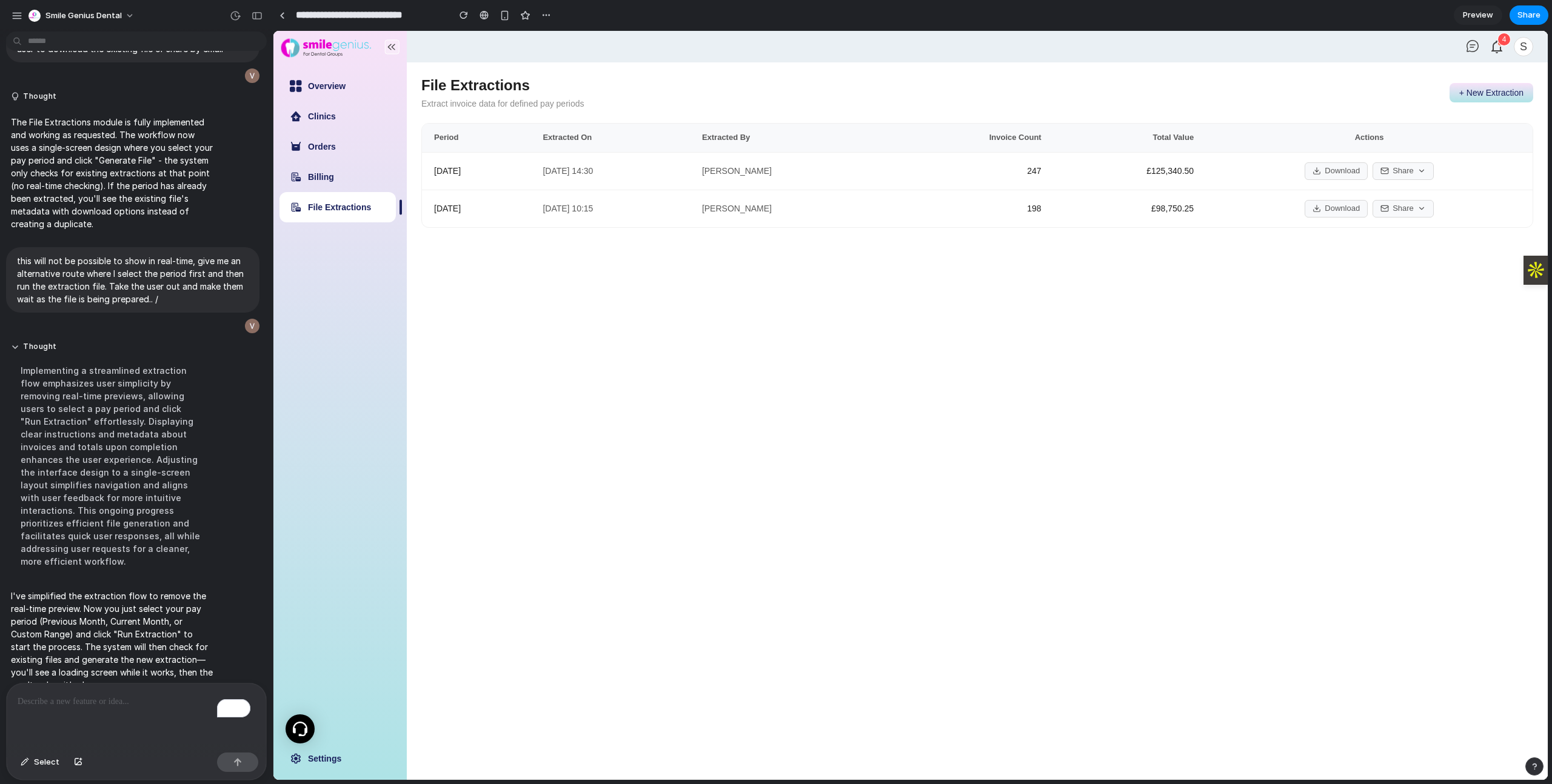
drag, startPoint x: 1437, startPoint y: 86, endPoint x: 1464, endPoint y: 86, distance: 27.0
click at [1438, 86] on div "File Extractions Extract invoice data for defined pay periods + New Extraction" at bounding box center [976, 92] width 1111 height 32
click at [1466, 87] on button "+ New Extraction" at bounding box center [1491, 93] width 83 height 19
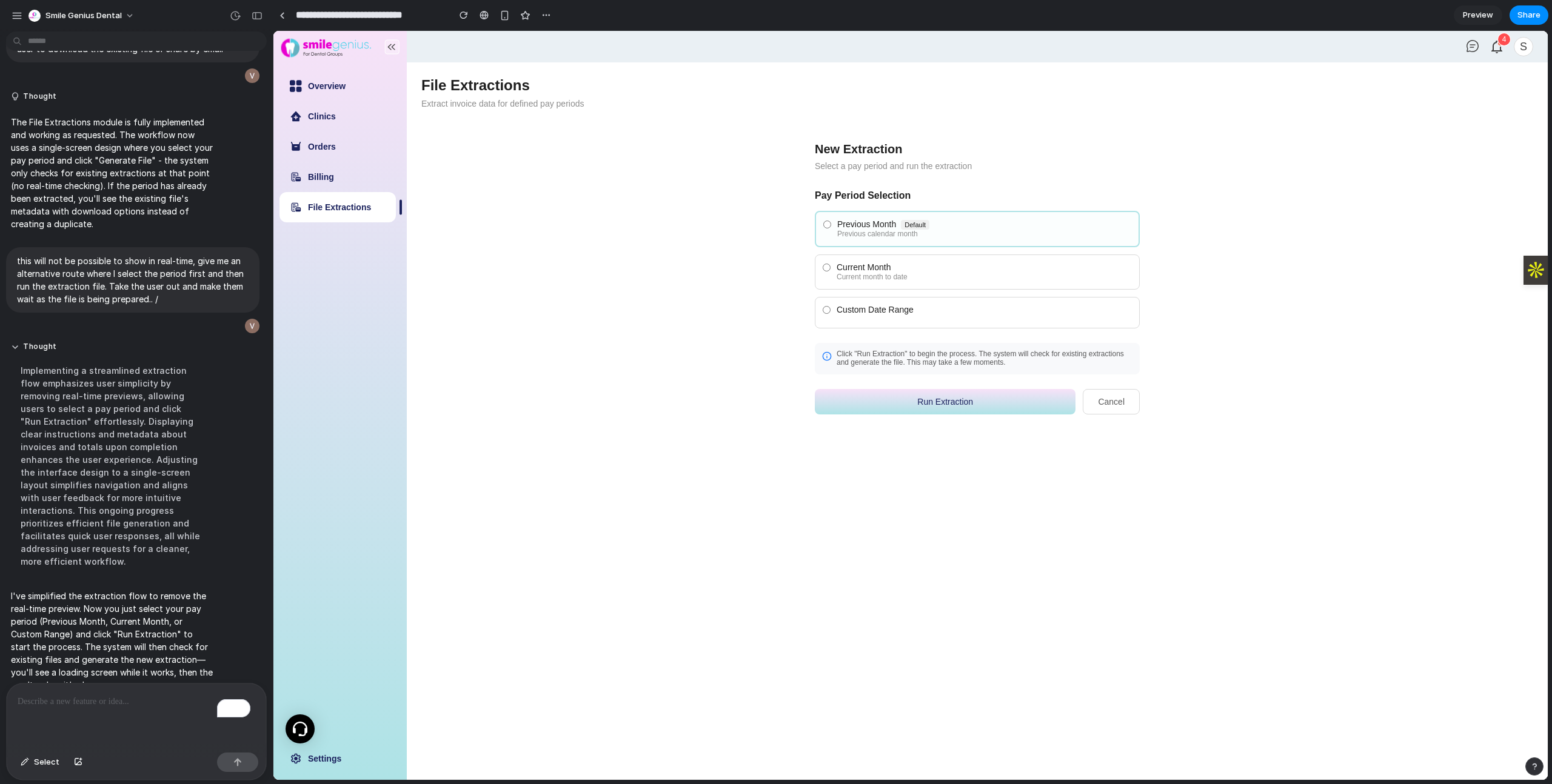
click at [930, 282] on label "Current Month Current month to date" at bounding box center [977, 272] width 325 height 35
click at [945, 402] on button "Run Extraction" at bounding box center [945, 401] width 260 height 25
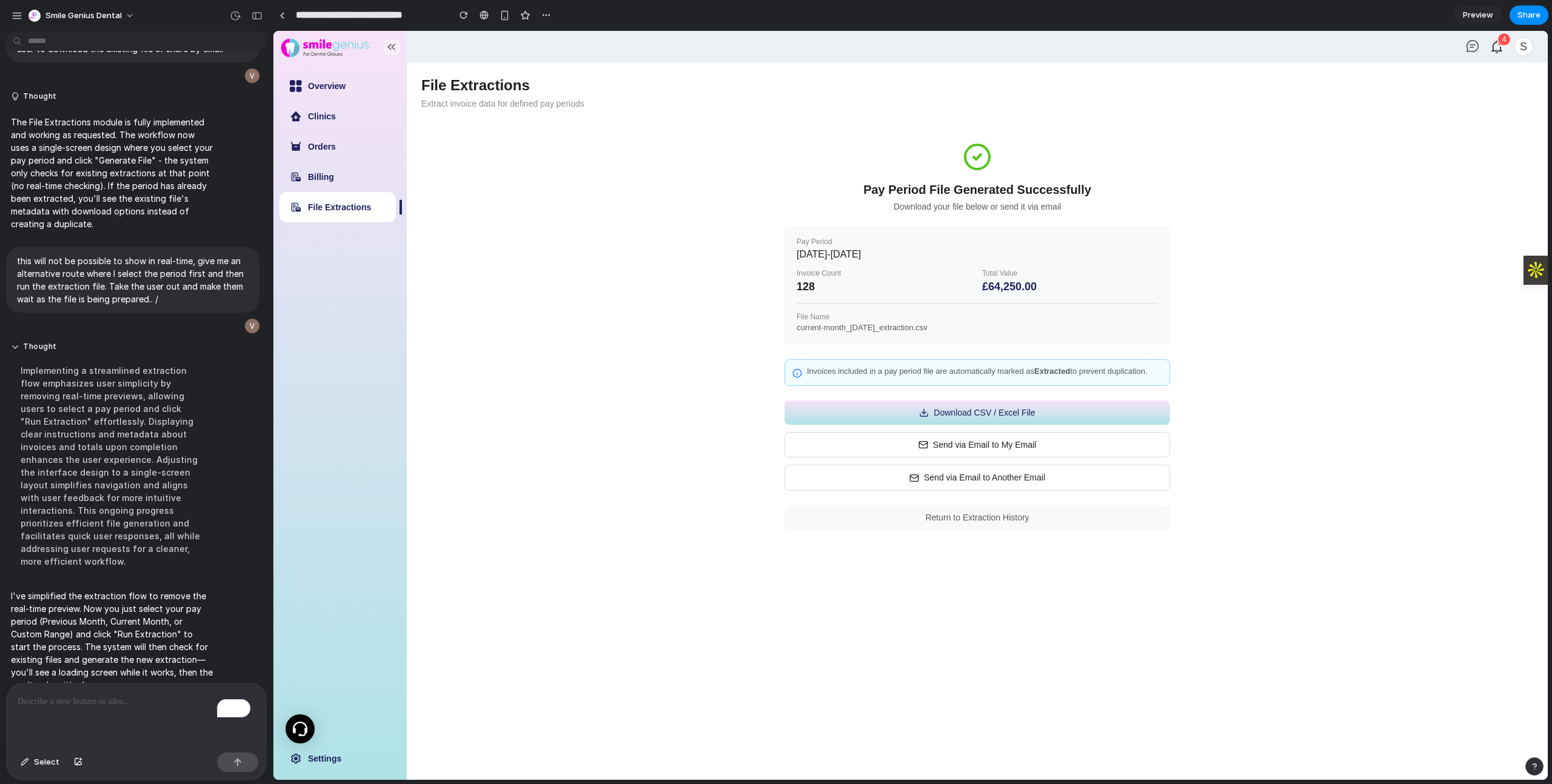
click at [993, 454] on button "Send via Email to My Email" at bounding box center [976, 445] width 386 height 25
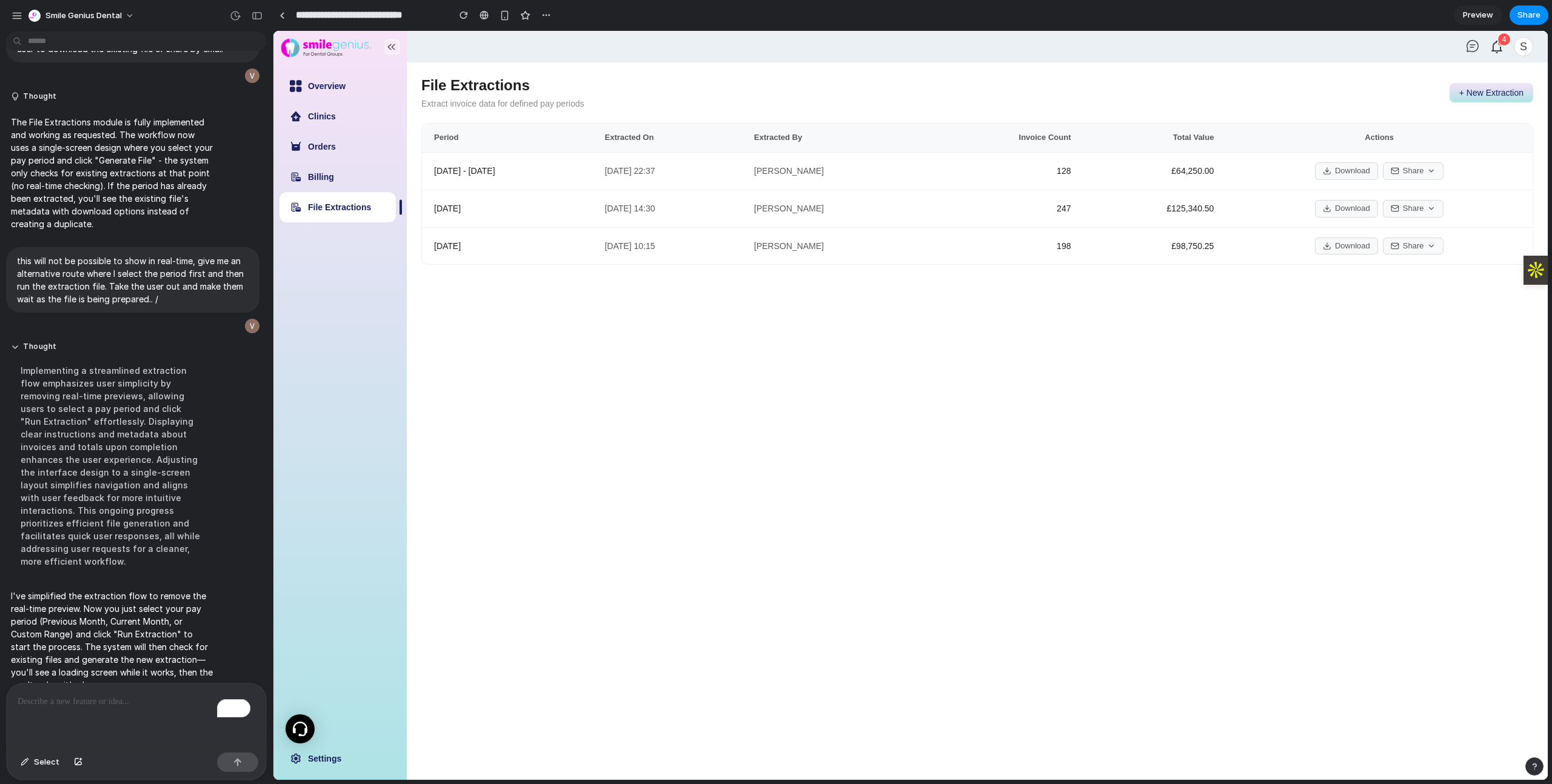
click at [1481, 86] on button "+ New Extraction" at bounding box center [1491, 93] width 83 height 19
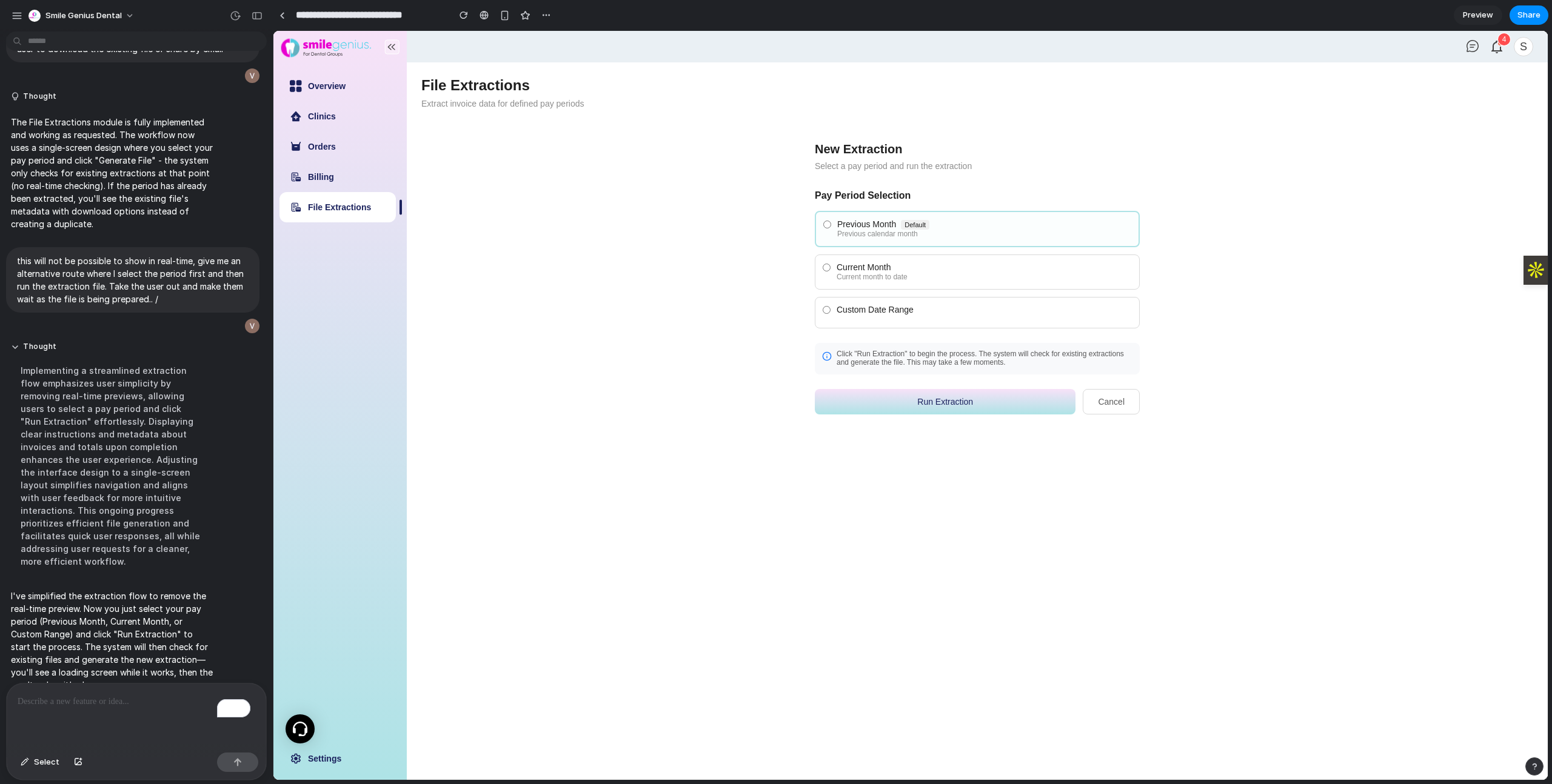
click at [953, 268] on div "Current Month" at bounding box center [984, 268] width 295 height 10
click at [960, 409] on button "Run Extraction" at bounding box center [945, 401] width 260 height 25
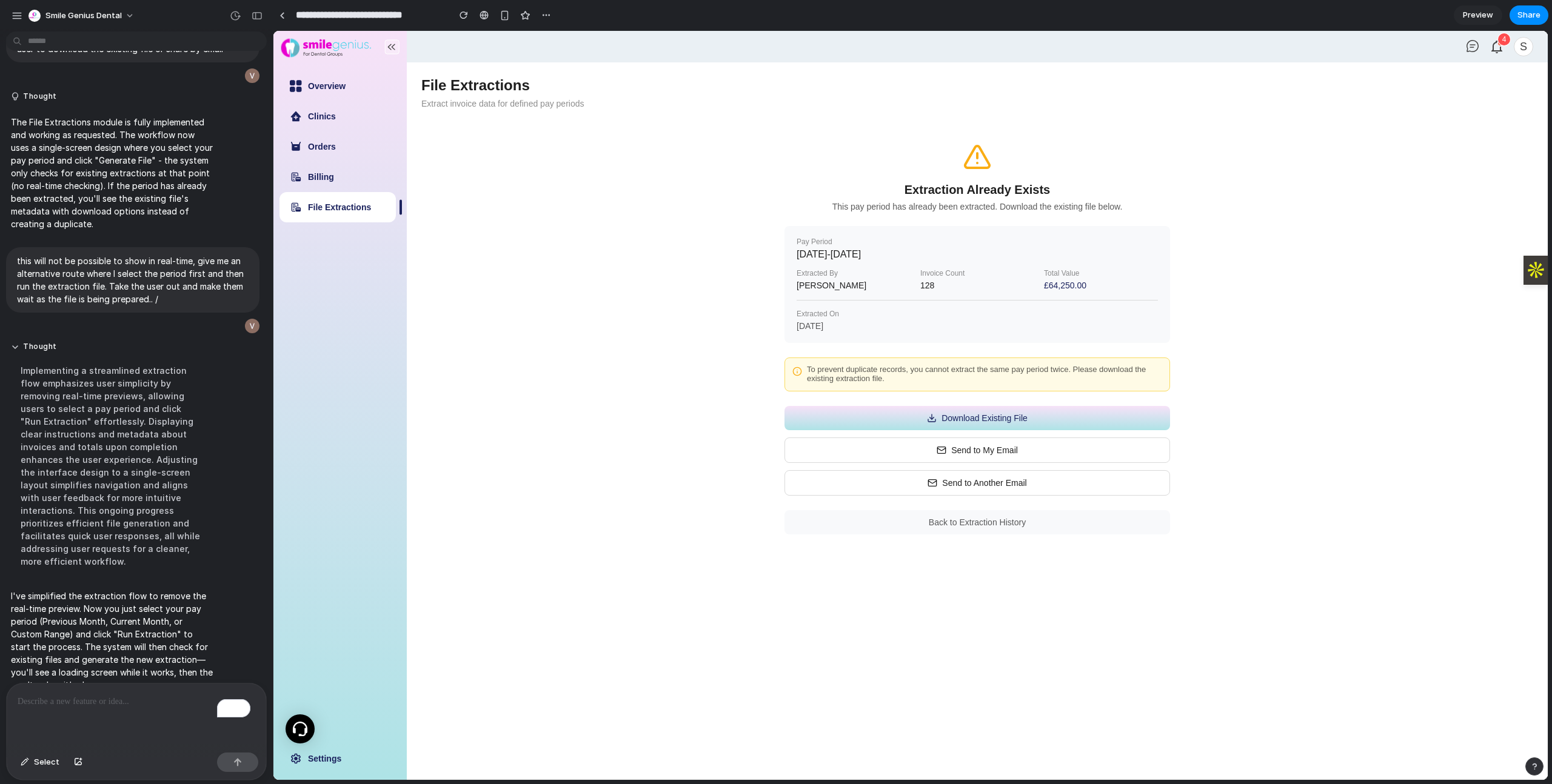
click at [999, 487] on button "Send to Another Email" at bounding box center [976, 483] width 386 height 25
click at [1031, 492] on input "email" at bounding box center [952, 483] width 336 height 25
click at [1148, 573] on main "File Extractions Extract invoice data for defined pay periods Extraction Alread…" at bounding box center [976, 421] width 1141 height 718
click at [927, 486] on input "email" at bounding box center [952, 483] width 336 height 25
drag, startPoint x: 1084, startPoint y: 546, endPoint x: 1076, endPoint y: 544, distance: 8.2
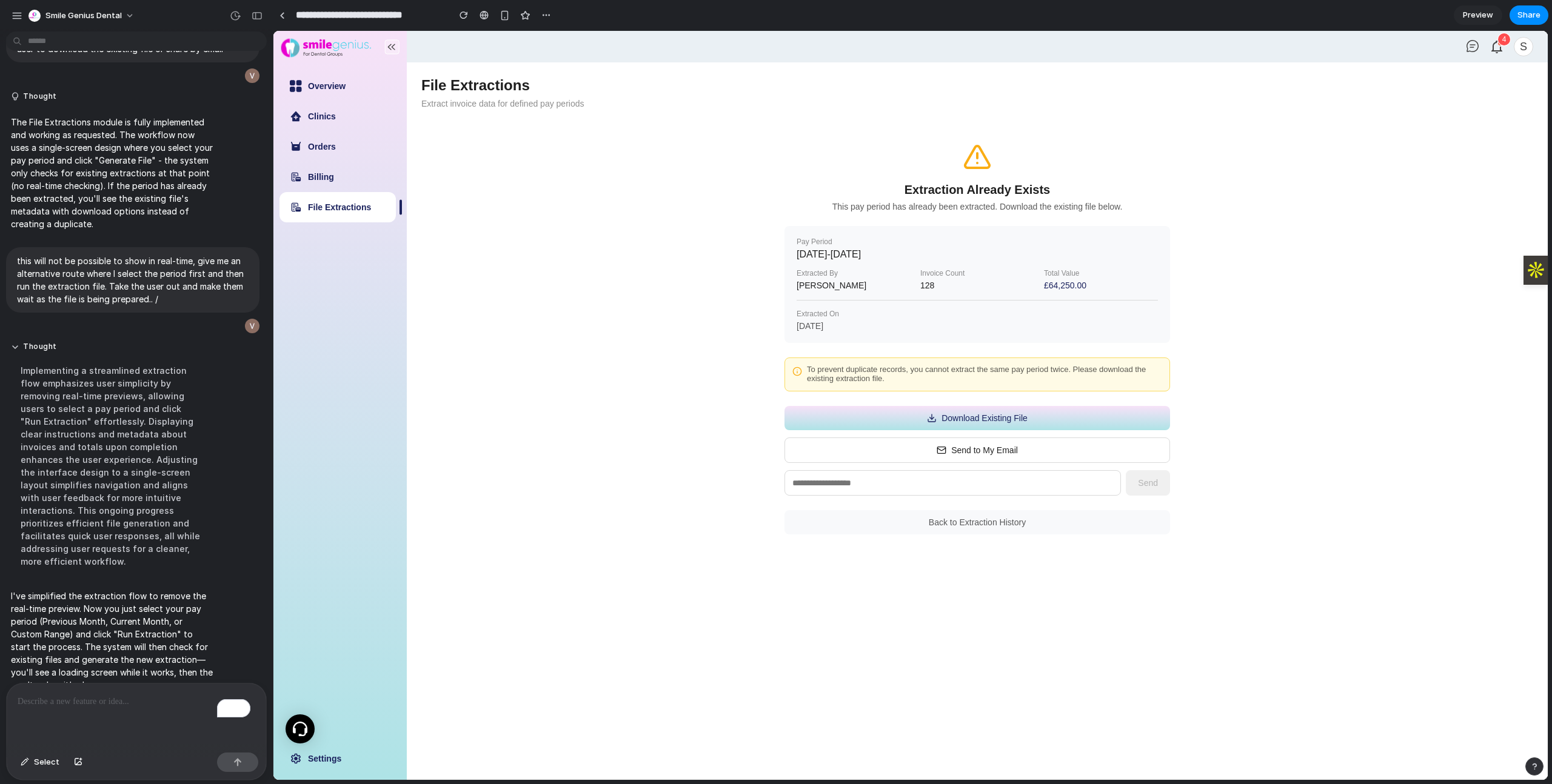
click at [1084, 546] on div "Extraction Already Exists This pay period has already been extracted. Download …" at bounding box center [976, 338] width 424 height 431
click at [932, 486] on input "email" at bounding box center [952, 483] width 336 height 25
type input "**********"
click at [803, 488] on input "**********" at bounding box center [952, 483] width 336 height 25
click at [775, 522] on div "**********" at bounding box center [976, 338] width 424 height 431
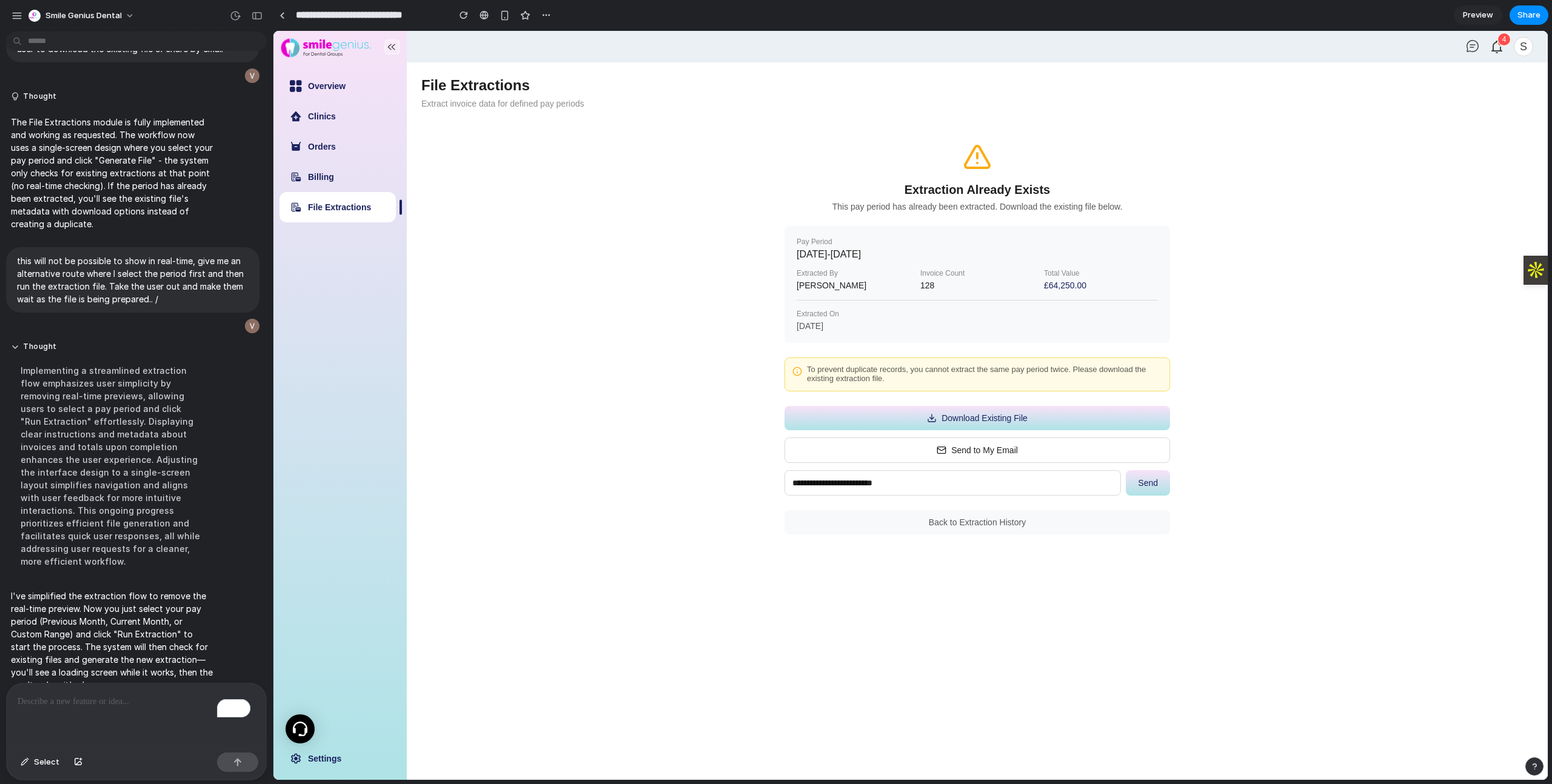
click at [1014, 519] on button "Back to Extraction History" at bounding box center [976, 522] width 386 height 24
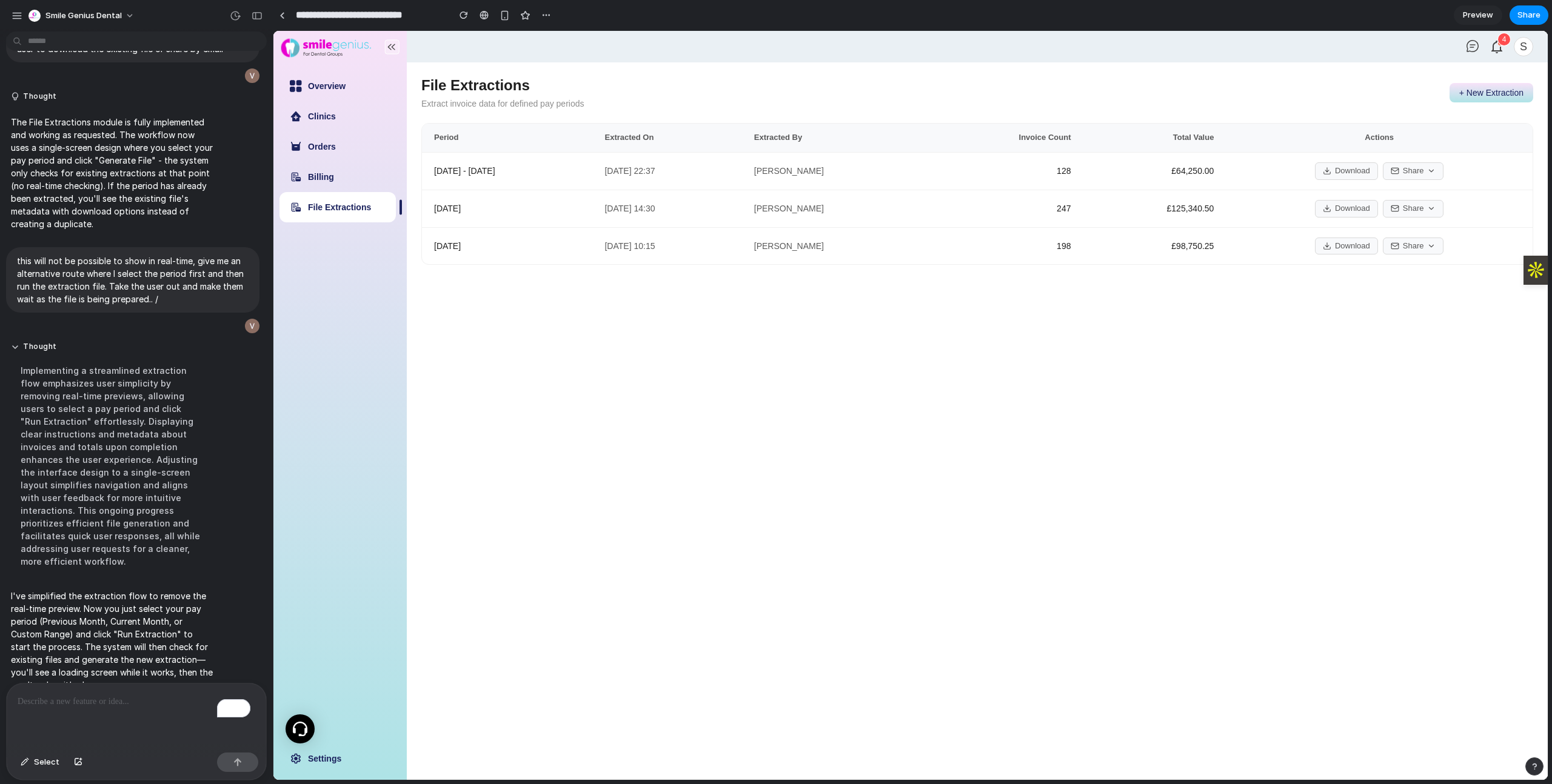
click at [1501, 95] on button "+ New Extraction" at bounding box center [1491, 93] width 83 height 19
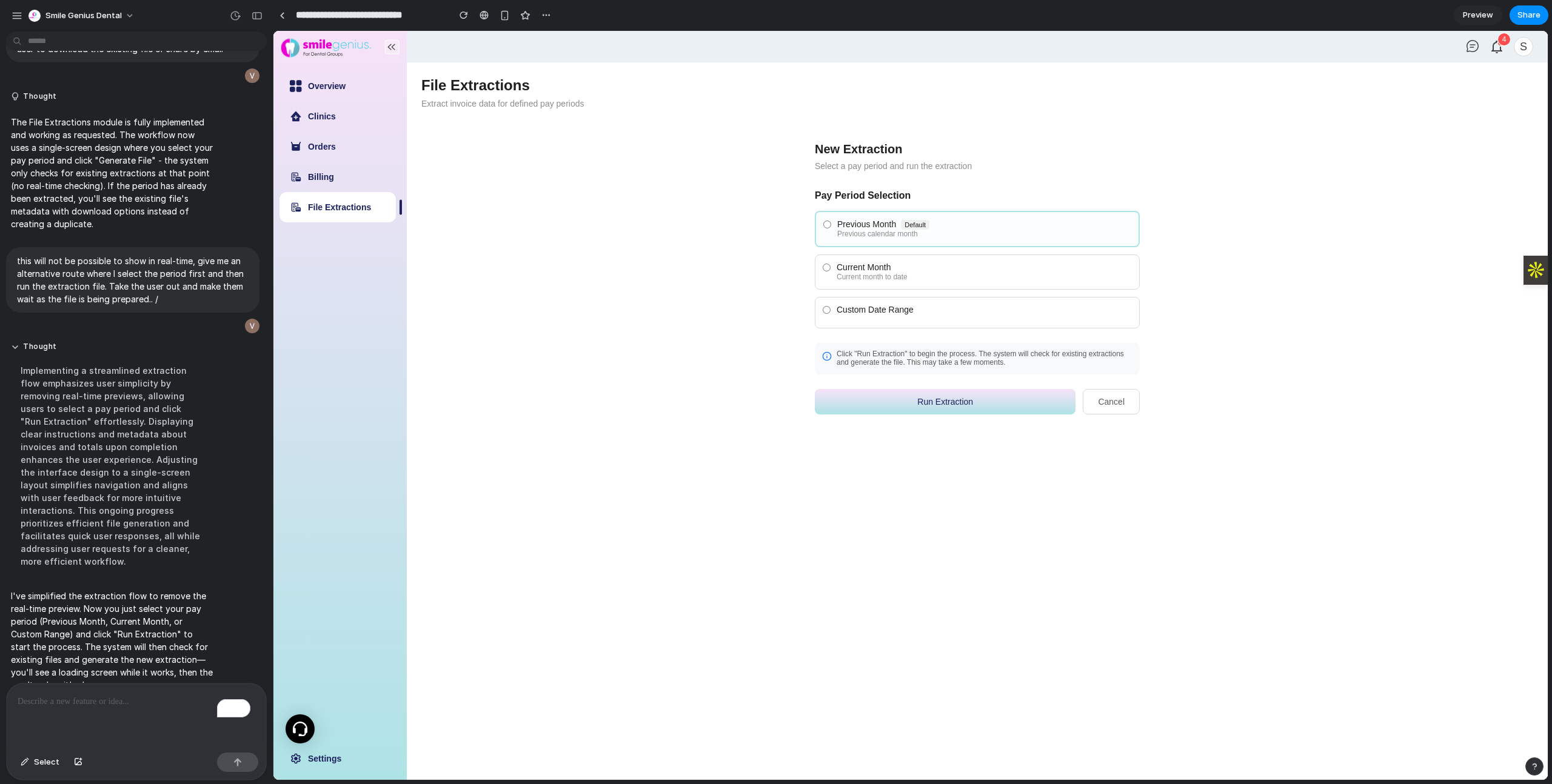
click at [106, 688] on div "To enrich screen reader interactions, please activate Accessibility in Grammarl…" at bounding box center [136, 715] width 259 height 64
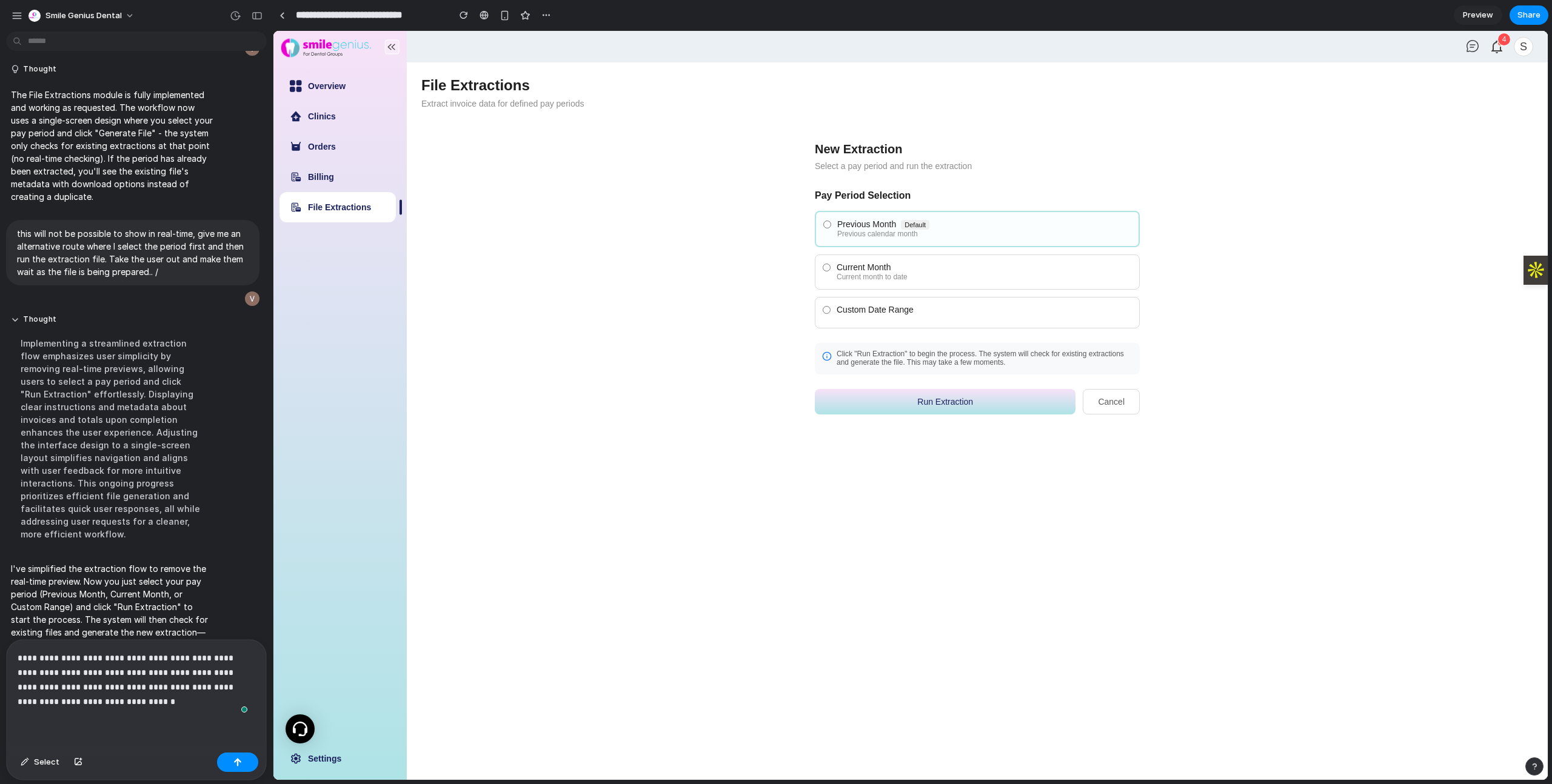
scroll to position [4184, 0]
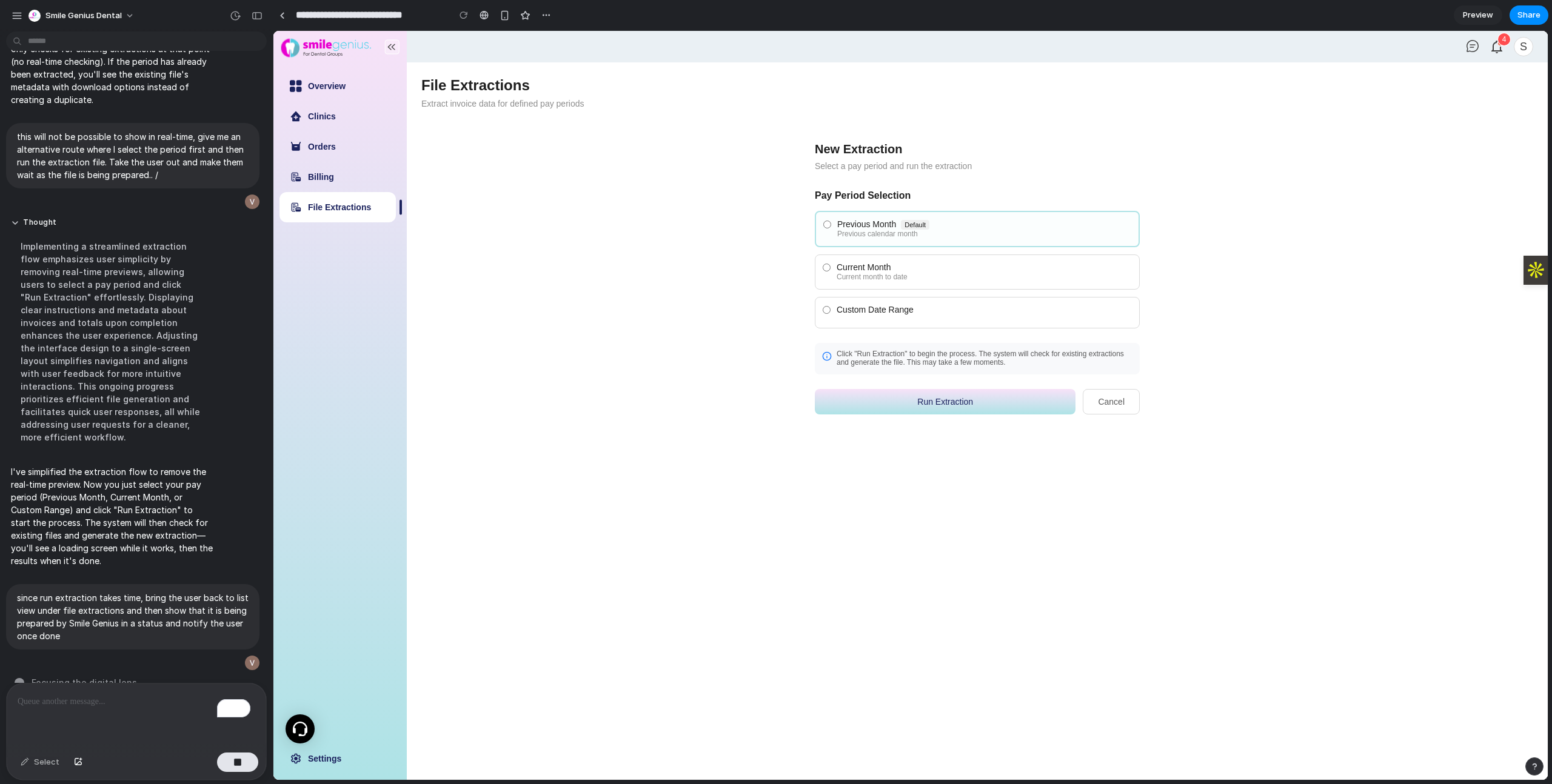
click at [561, 234] on div "File Extractions Extract invoice data for defined pay periods New Extraction Se…" at bounding box center [976, 255] width 1111 height 357
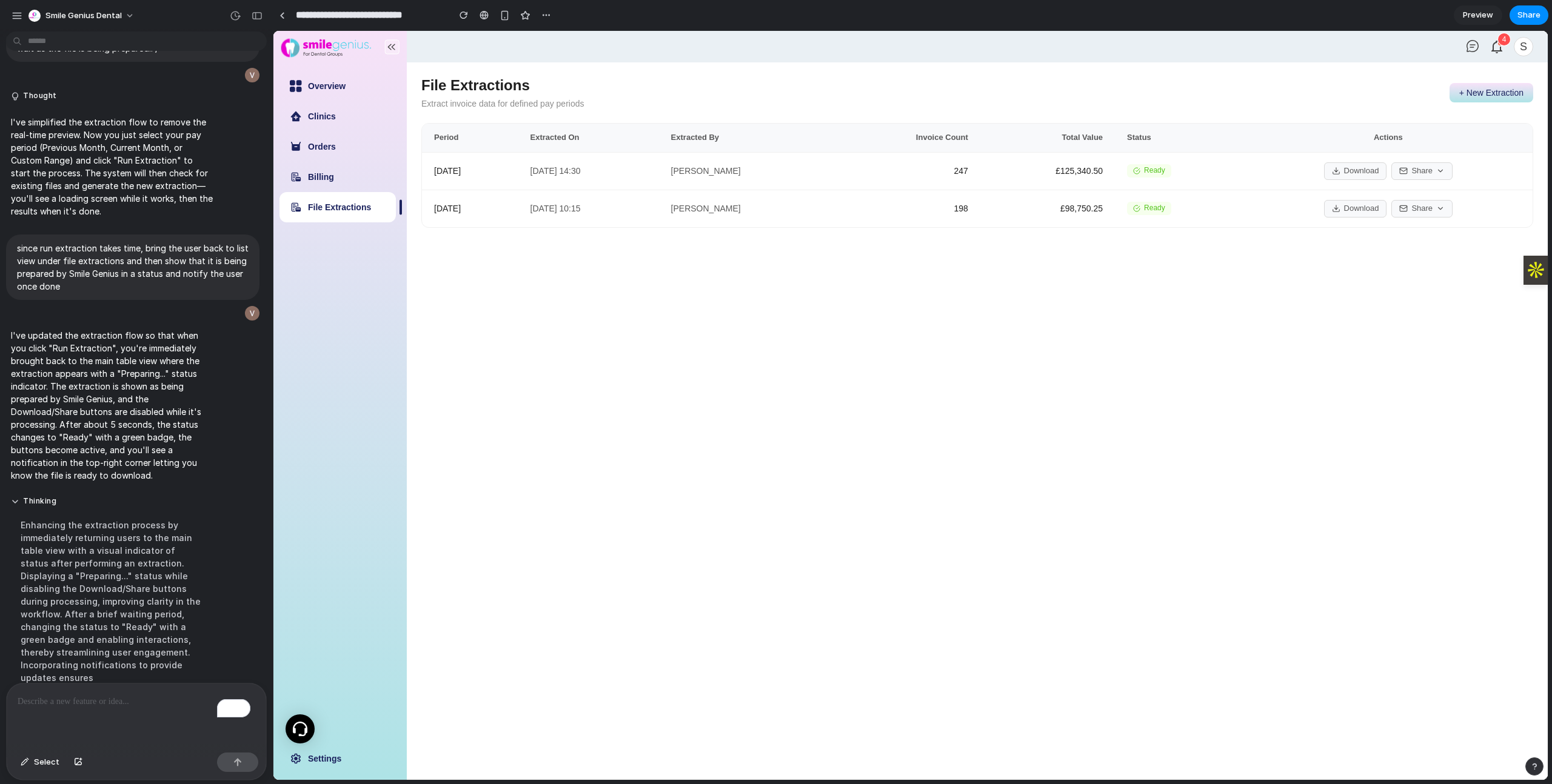
scroll to position [0, 0]
click at [1508, 83] on button "+ New Extraction" at bounding box center [1491, 93] width 83 height 19
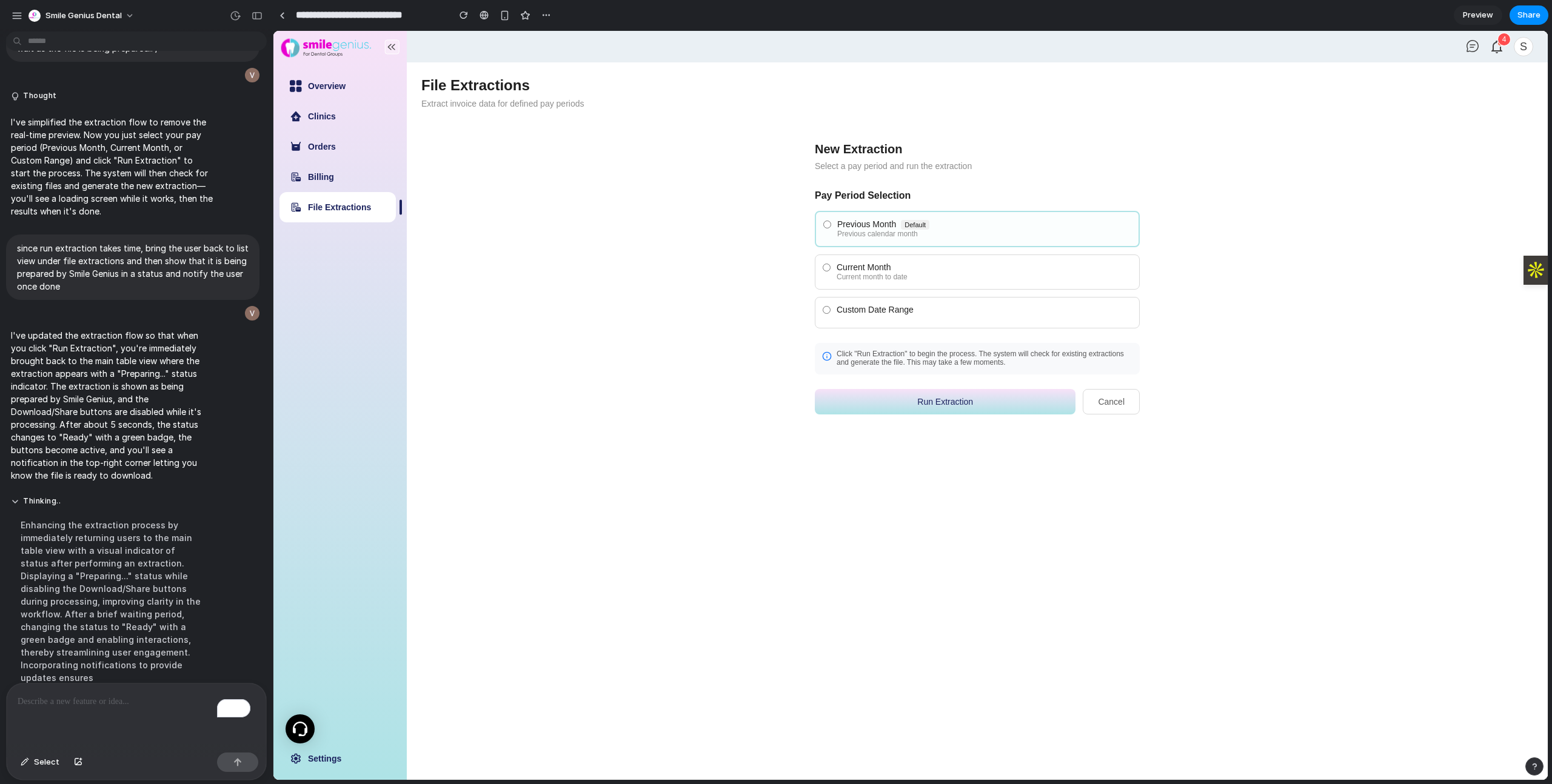
click at [949, 396] on button "Run Extraction" at bounding box center [945, 401] width 260 height 25
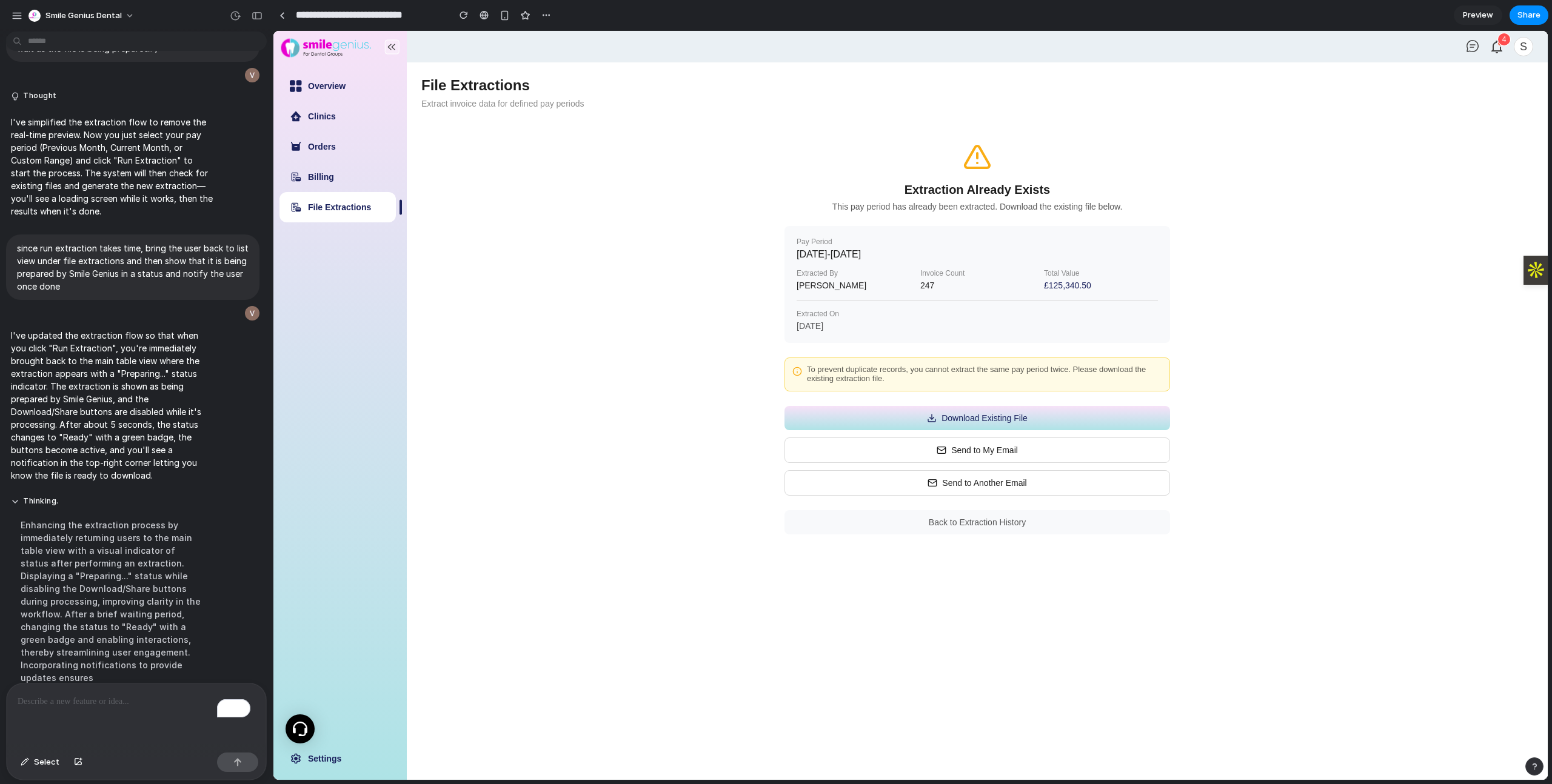
click at [963, 520] on button "Back to Extraction History" at bounding box center [976, 522] width 386 height 24
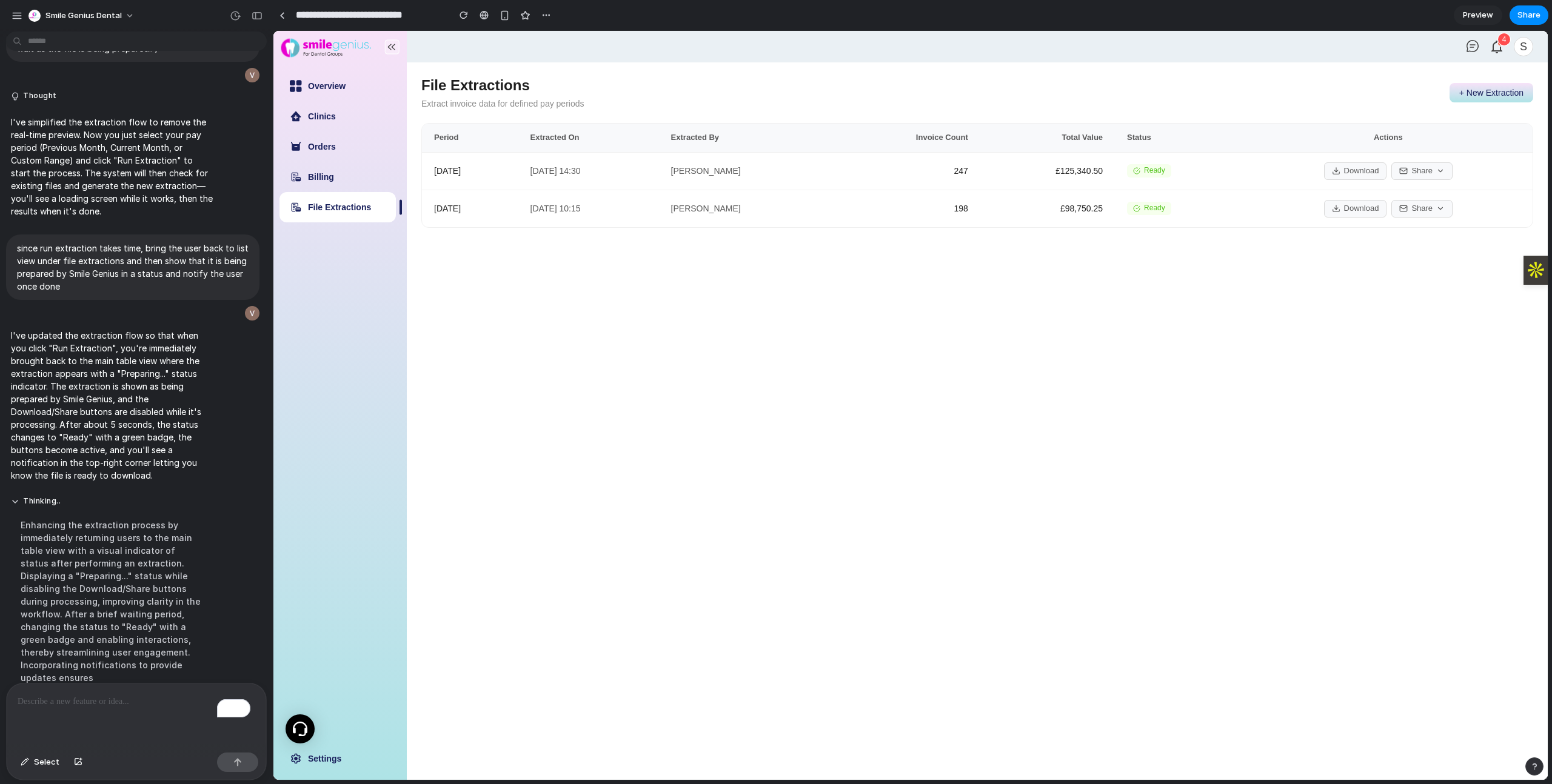
click at [1474, 96] on button "+ New Extraction" at bounding box center [1491, 93] width 83 height 19
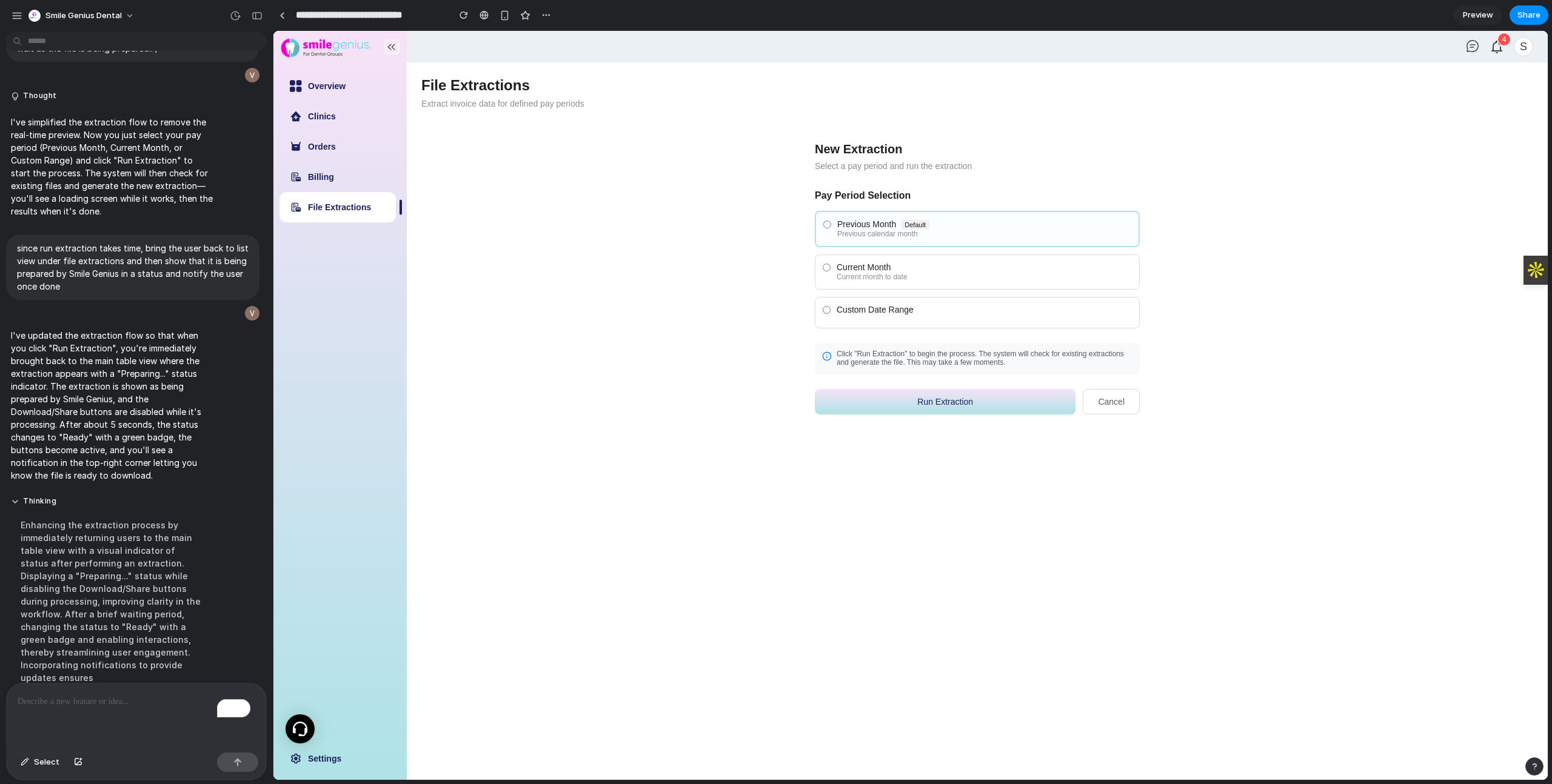
click at [930, 277] on div "Current month to date" at bounding box center [984, 277] width 295 height 8
click at [932, 403] on button "Run Extraction" at bounding box center [945, 401] width 260 height 25
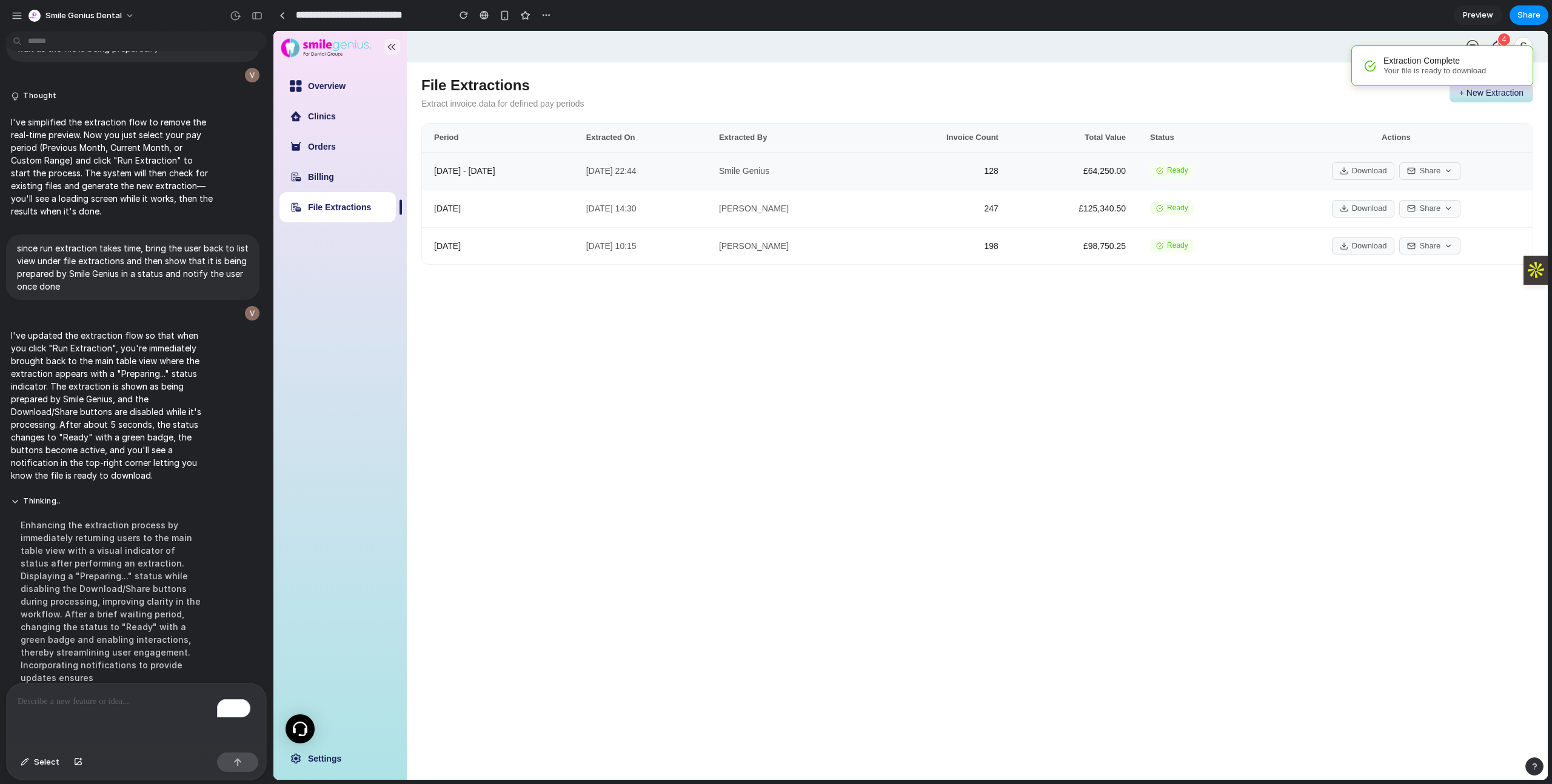
click at [1291, 179] on div "Download Share" at bounding box center [1395, 171] width 248 height 18
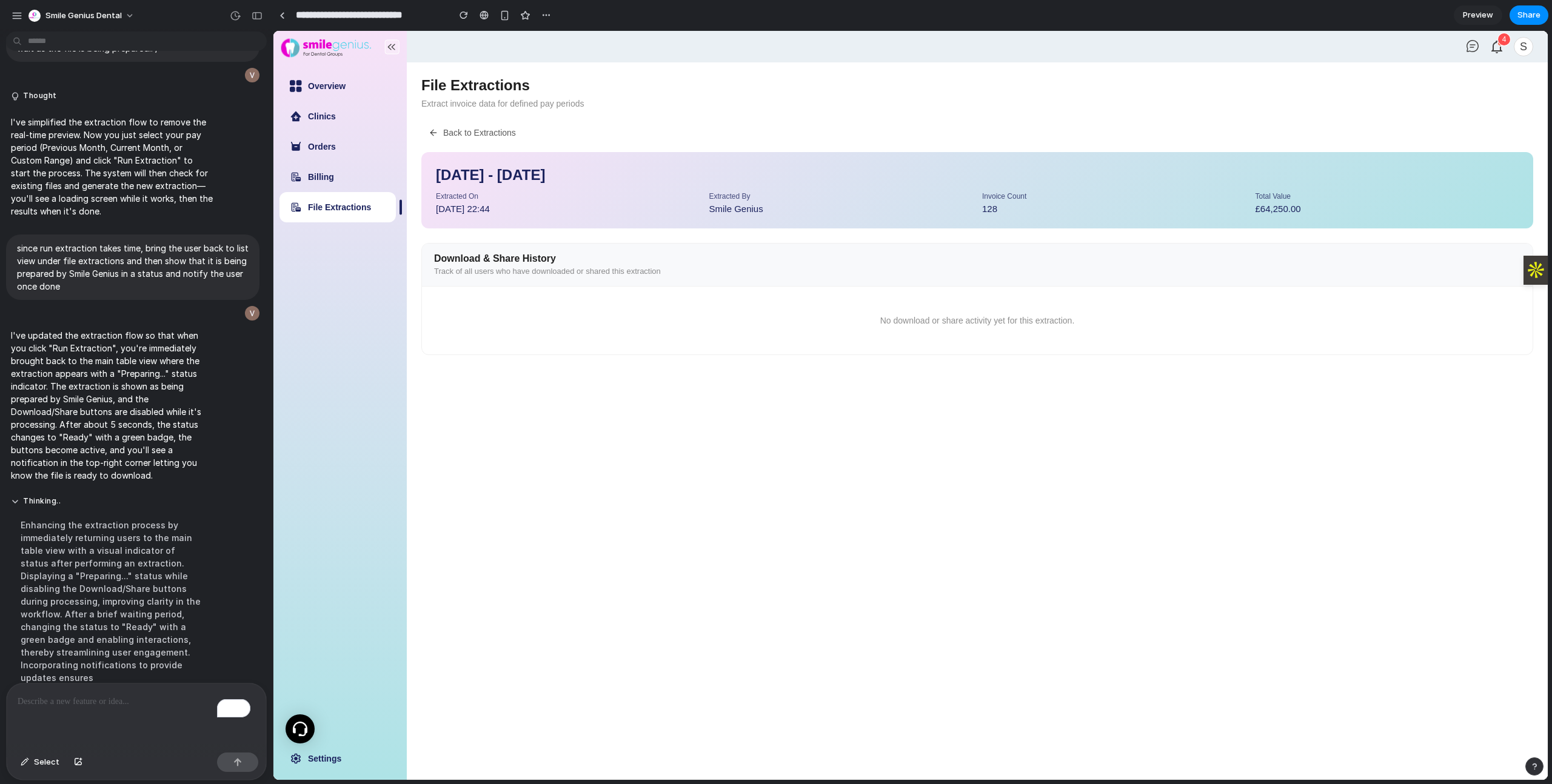
click at [443, 132] on button "Back to Extractions" at bounding box center [472, 133] width 102 height 19
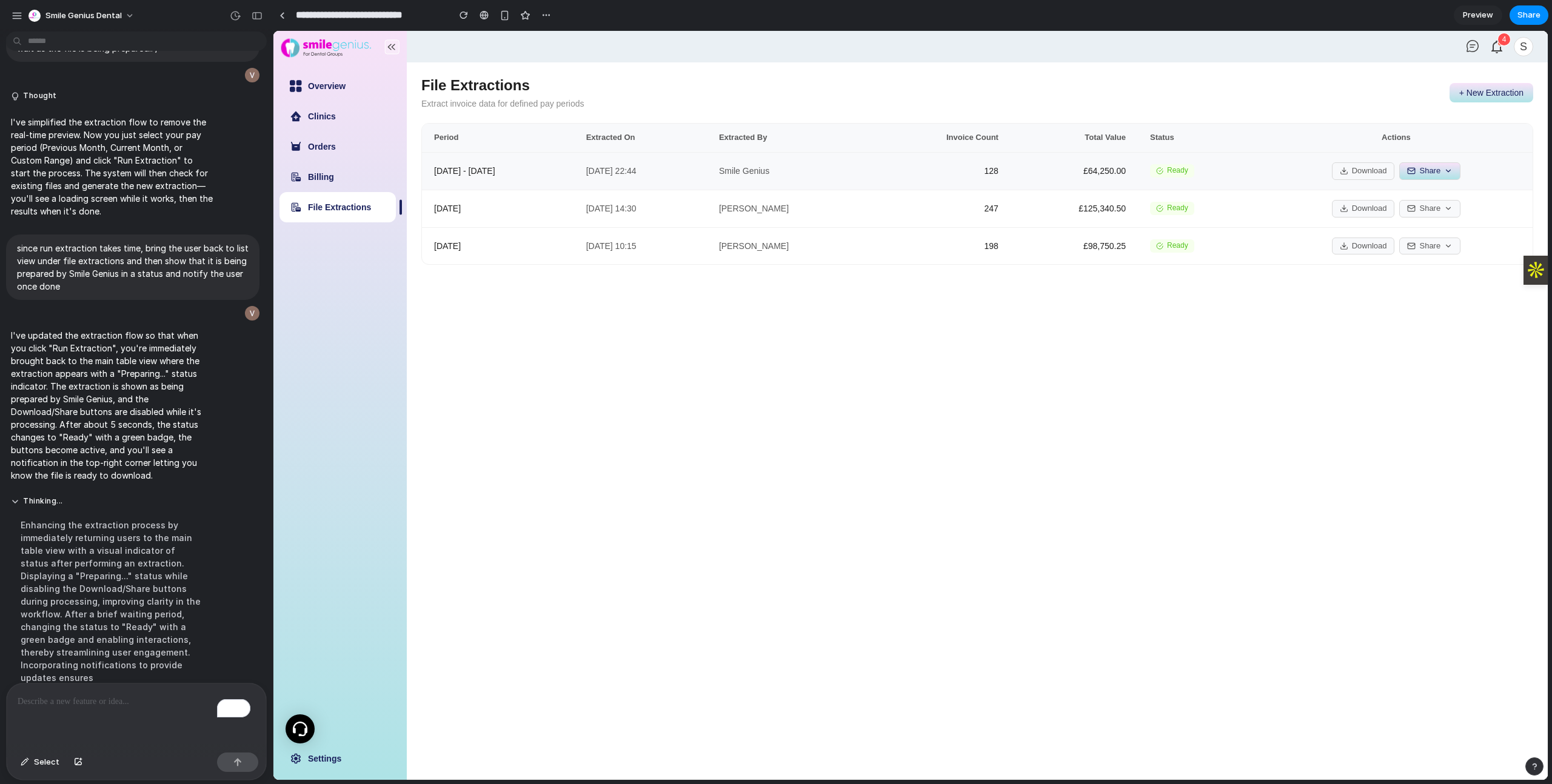
click at [1425, 171] on button "Share" at bounding box center [1430, 171] width 61 height 18
click at [1388, 209] on button "Send to Another Email" at bounding box center [1399, 215] width 120 height 22
click at [1427, 246] on button "Cancel" at bounding box center [1425, 241] width 49 height 17
drag, startPoint x: 1382, startPoint y: 339, endPoint x: 1402, endPoint y: 265, distance: 76.7
click at [1382, 339] on main "File Extractions Extract invoice data for defined pay periods + New Extraction …" at bounding box center [976, 421] width 1141 height 718
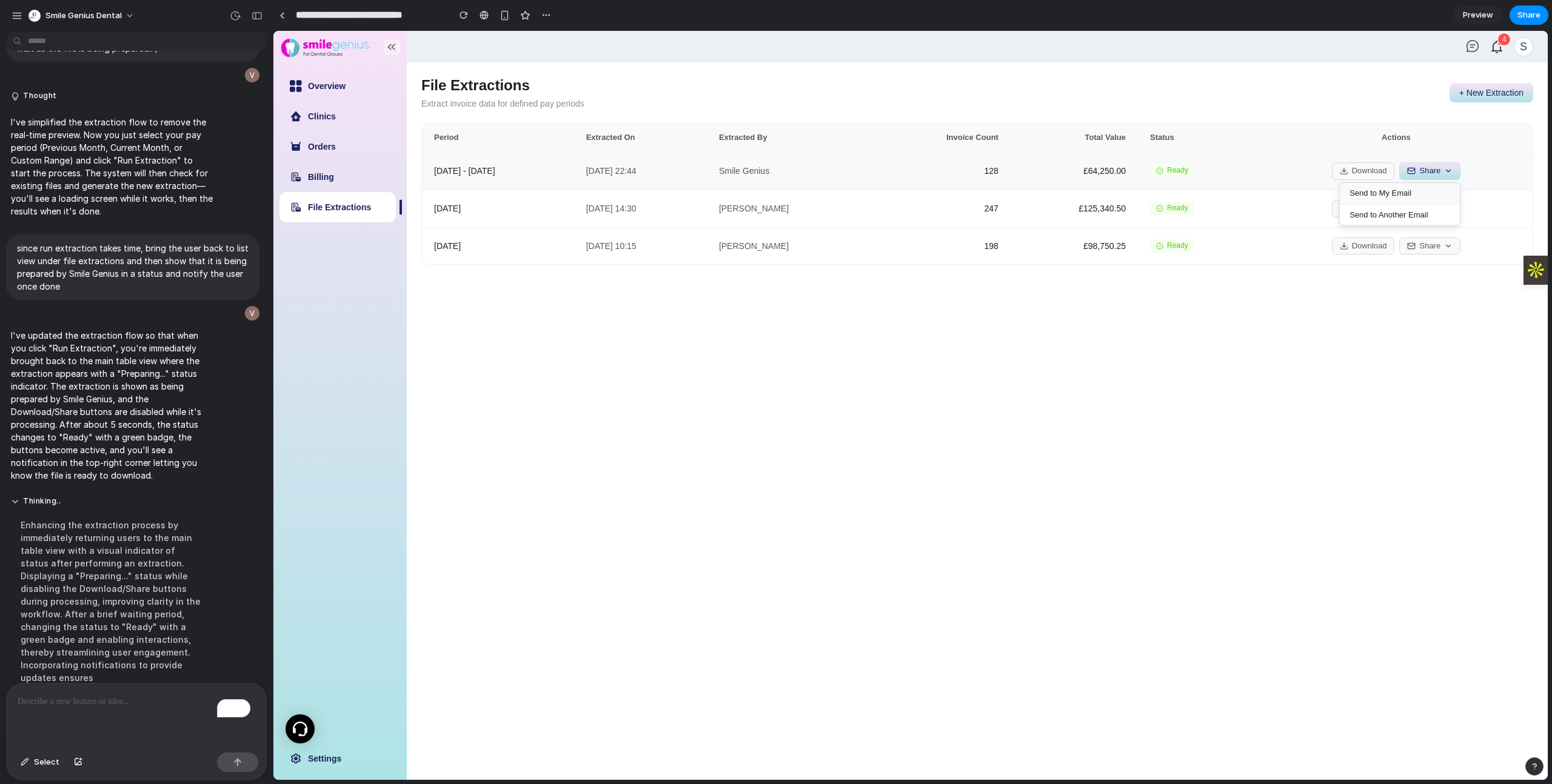
click at [1395, 196] on button "Send to My Email" at bounding box center [1399, 193] width 120 height 21
click at [1263, 403] on main "File Extractions Extract invoice data for defined pay periods + New Extraction …" at bounding box center [976, 421] width 1141 height 718
click at [1529, 8] on button "Share" at bounding box center [1529, 15] width 39 height 19
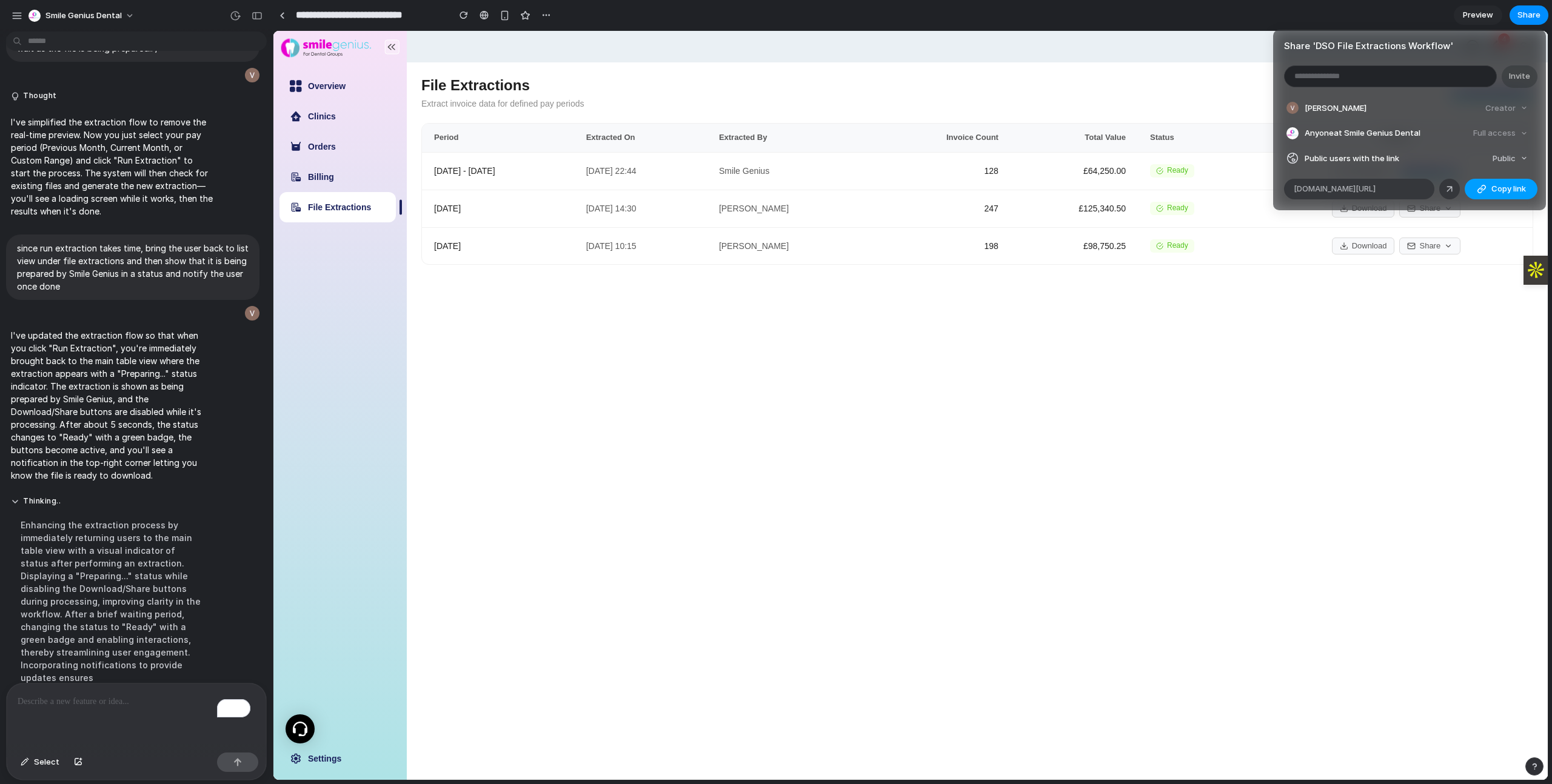
click at [1489, 182] on button "Copy link" at bounding box center [1501, 188] width 73 height 20
click at [1087, 331] on div "Share ' DSO File Extractions Workflow ' Invite Vikas Prasanna Creator Anyone at…" at bounding box center [776, 392] width 1552 height 784
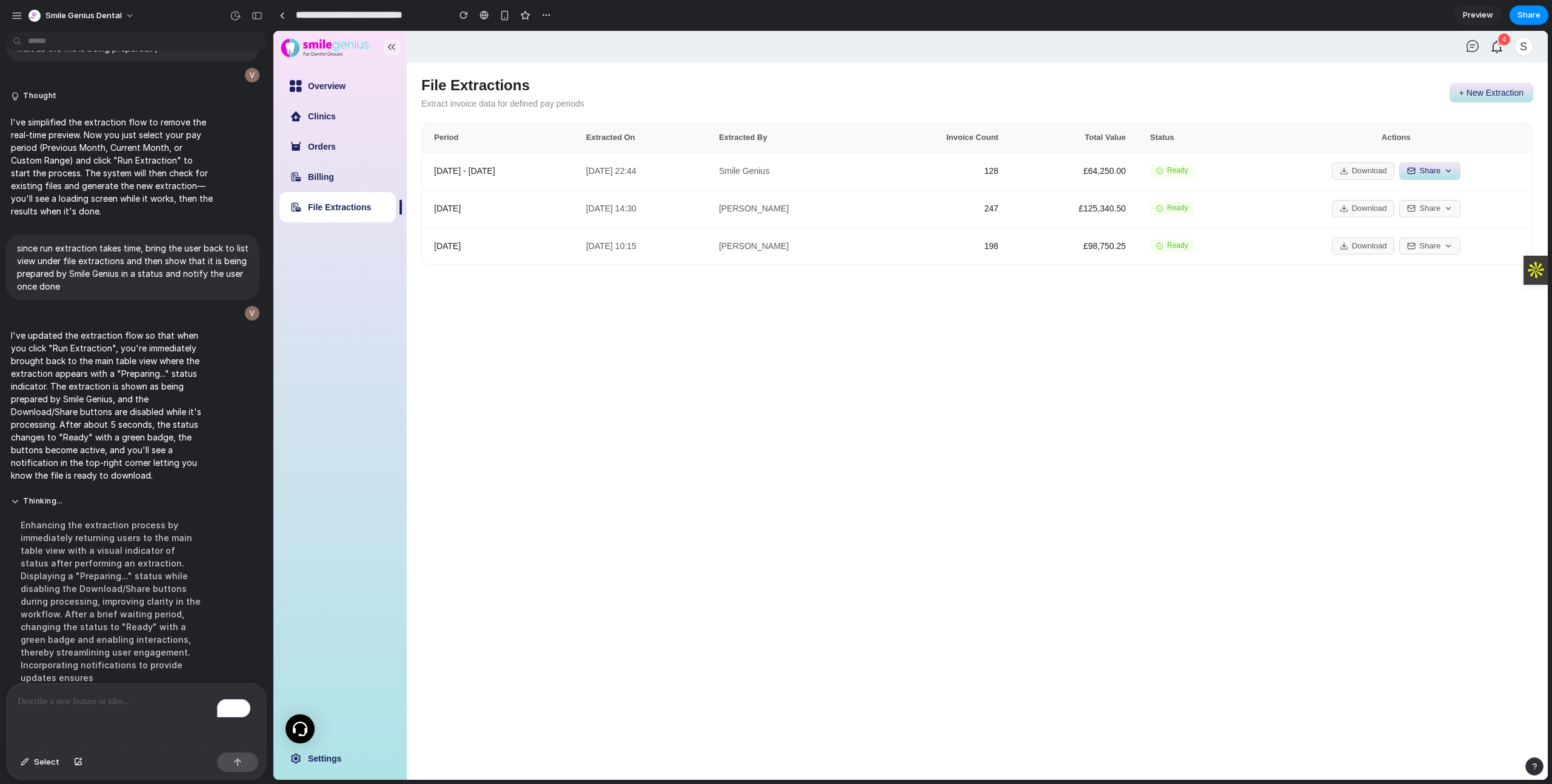
click at [125, 694] on p "To enrich screen reader interactions, please activate Accessibility in Grammarl…" at bounding box center [134, 702] width 233 height 15
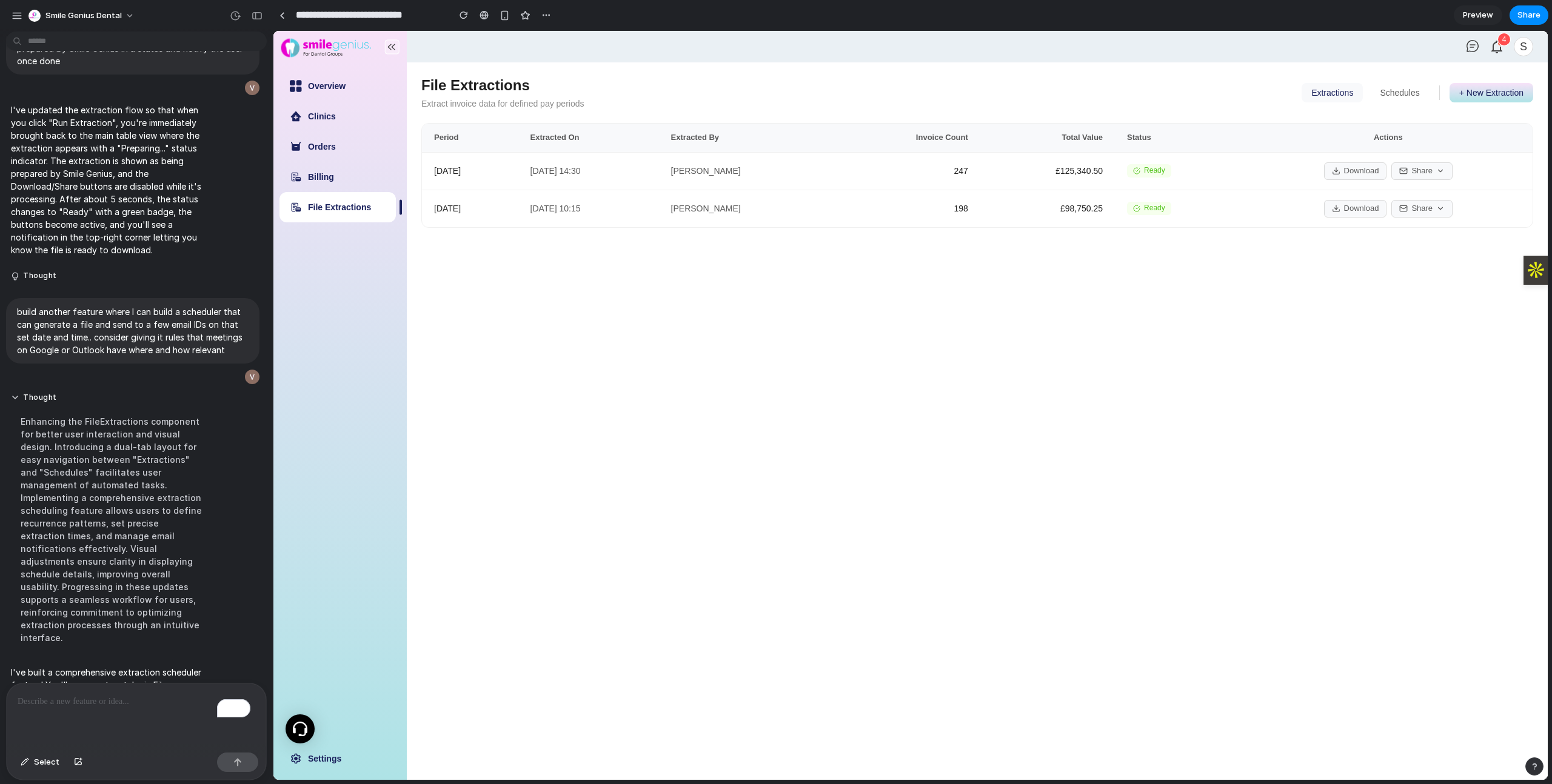
scroll to position [4889, 0]
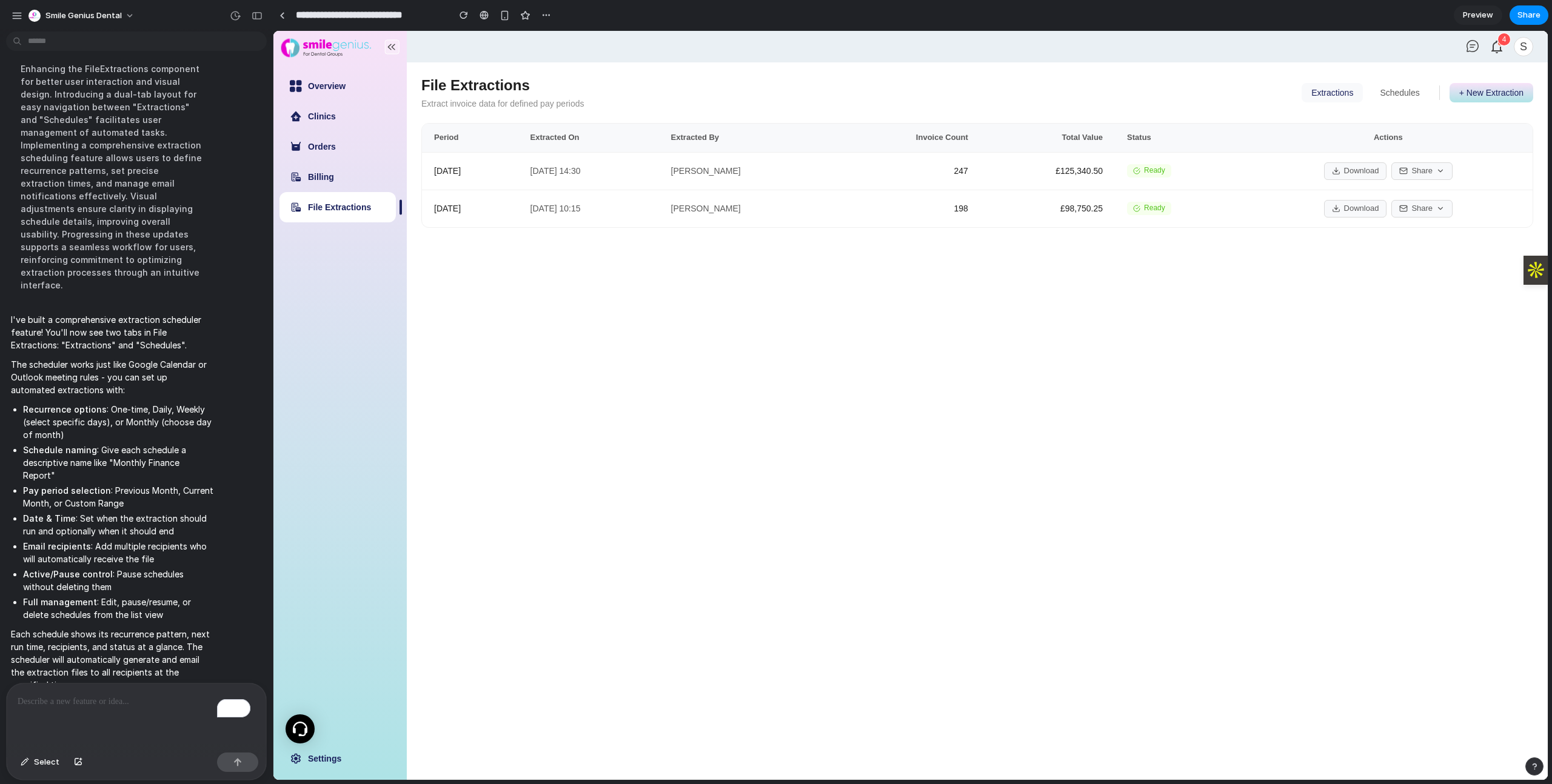
click at [1346, 96] on button "Extractions" at bounding box center [1332, 93] width 61 height 19
click at [1395, 93] on button "Schedules" at bounding box center [1399, 93] width 59 height 19
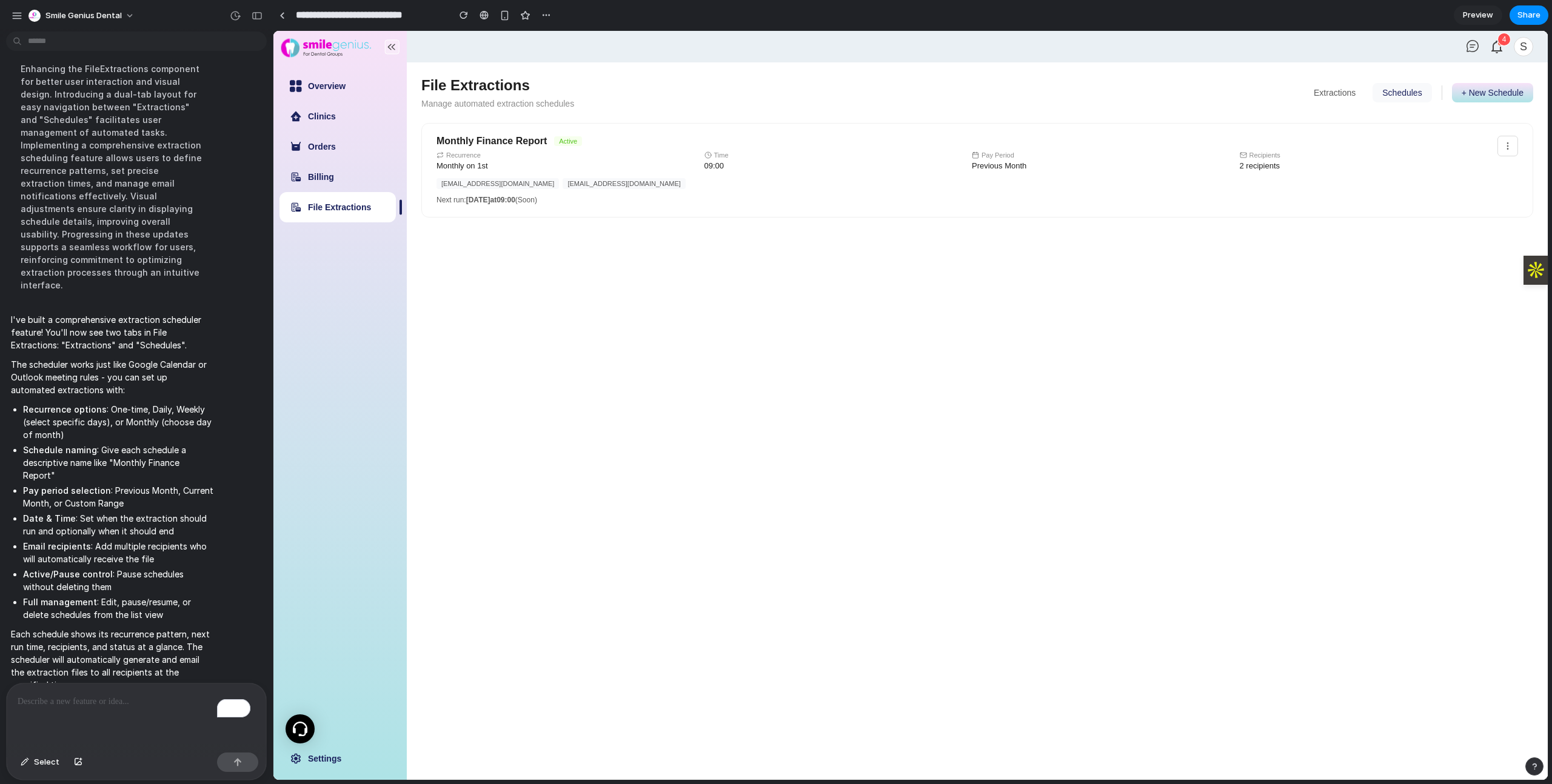
click at [1354, 93] on button "Extractions" at bounding box center [1335, 93] width 61 height 19
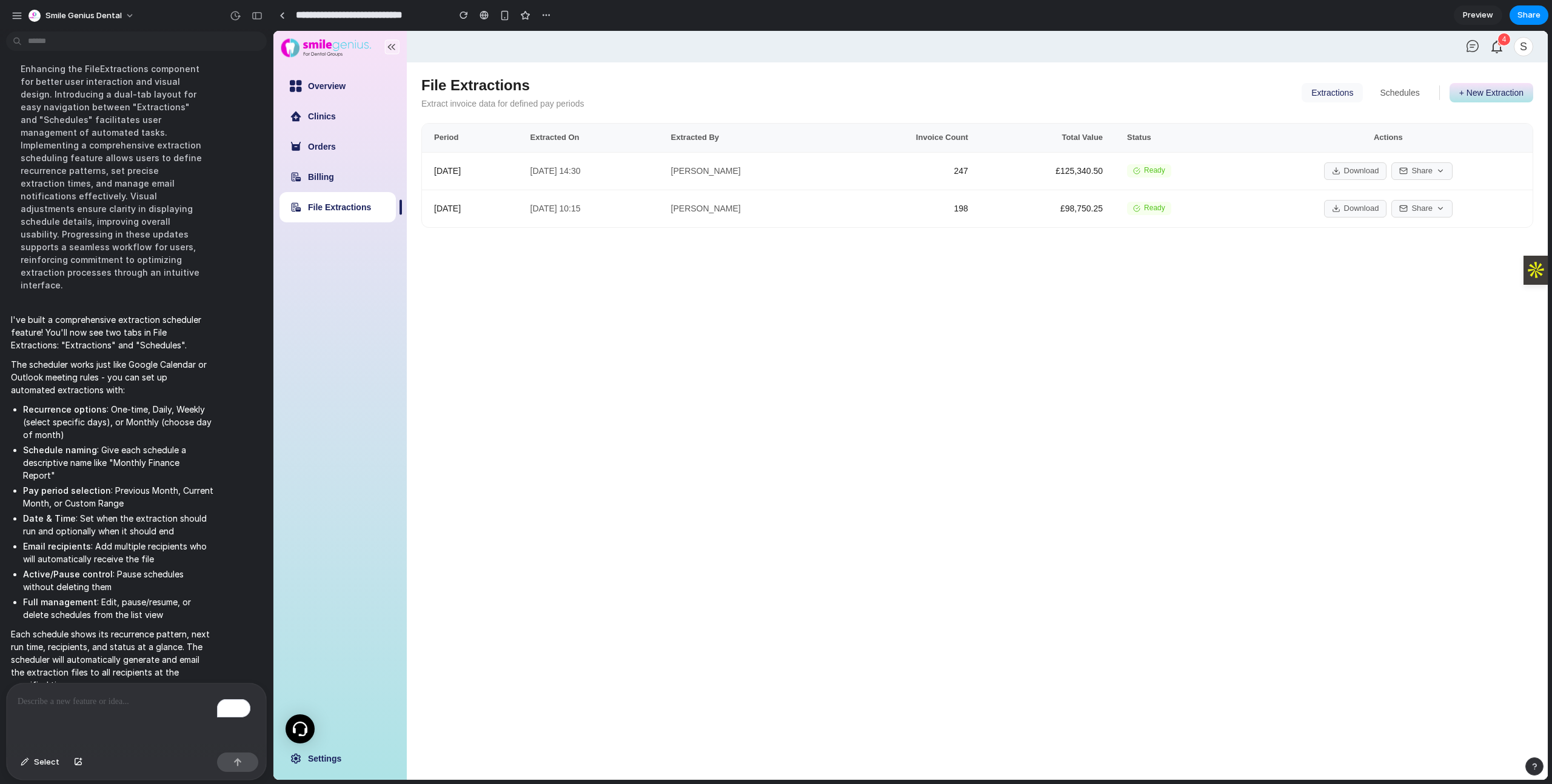
click at [1395, 93] on button "Schedules" at bounding box center [1399, 93] width 59 height 19
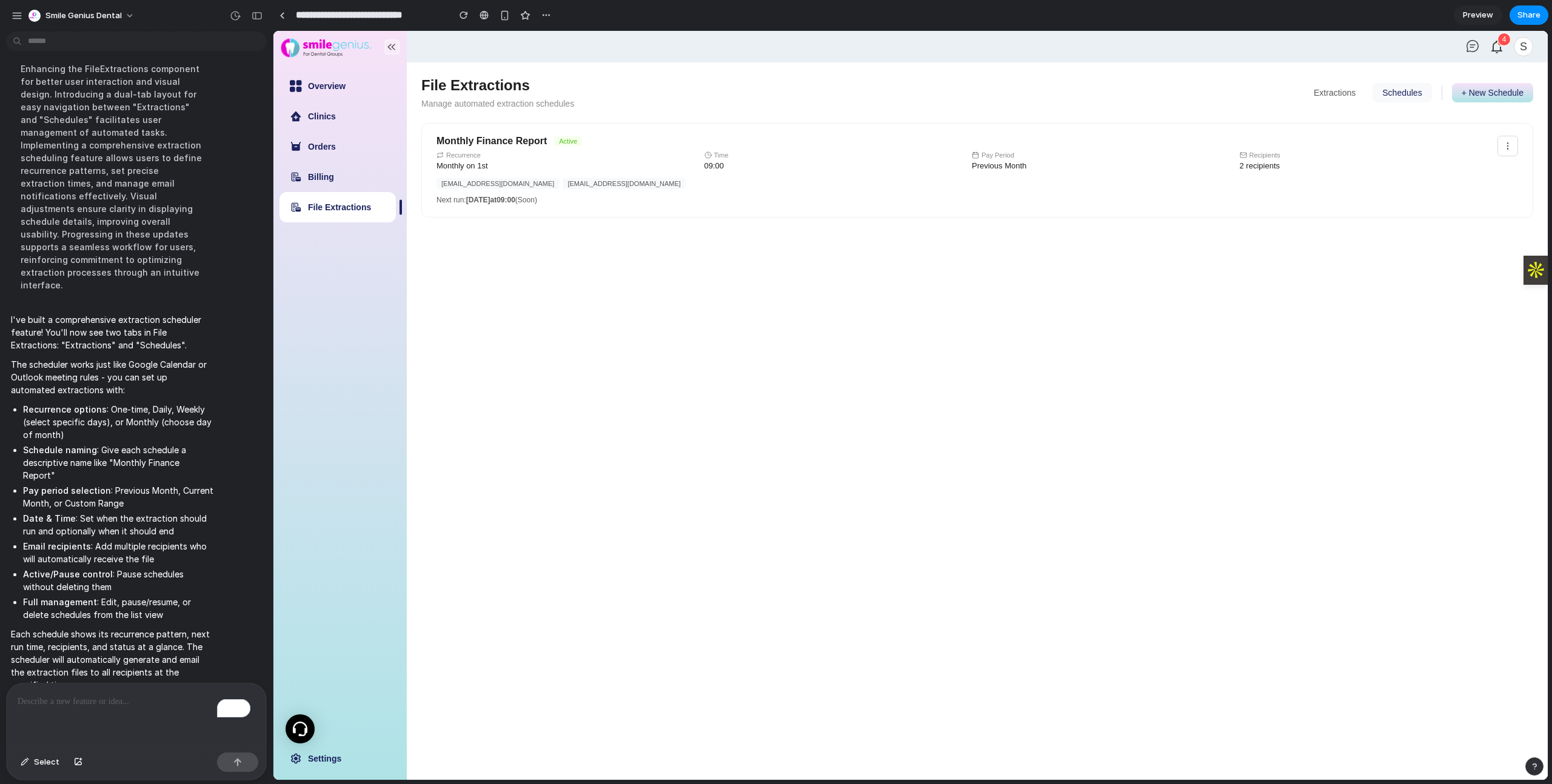
click at [1515, 143] on button at bounding box center [1507, 145] width 20 height 20
click at [1478, 189] on button "Pause Schedule" at bounding box center [1470, 191] width 95 height 22
click at [1514, 144] on button at bounding box center [1507, 145] width 20 height 20
click at [1471, 190] on button "Resume Schedule" at bounding box center [1470, 196] width 95 height 31
click at [1487, 92] on button "+ New Schedule" at bounding box center [1492, 93] width 81 height 19
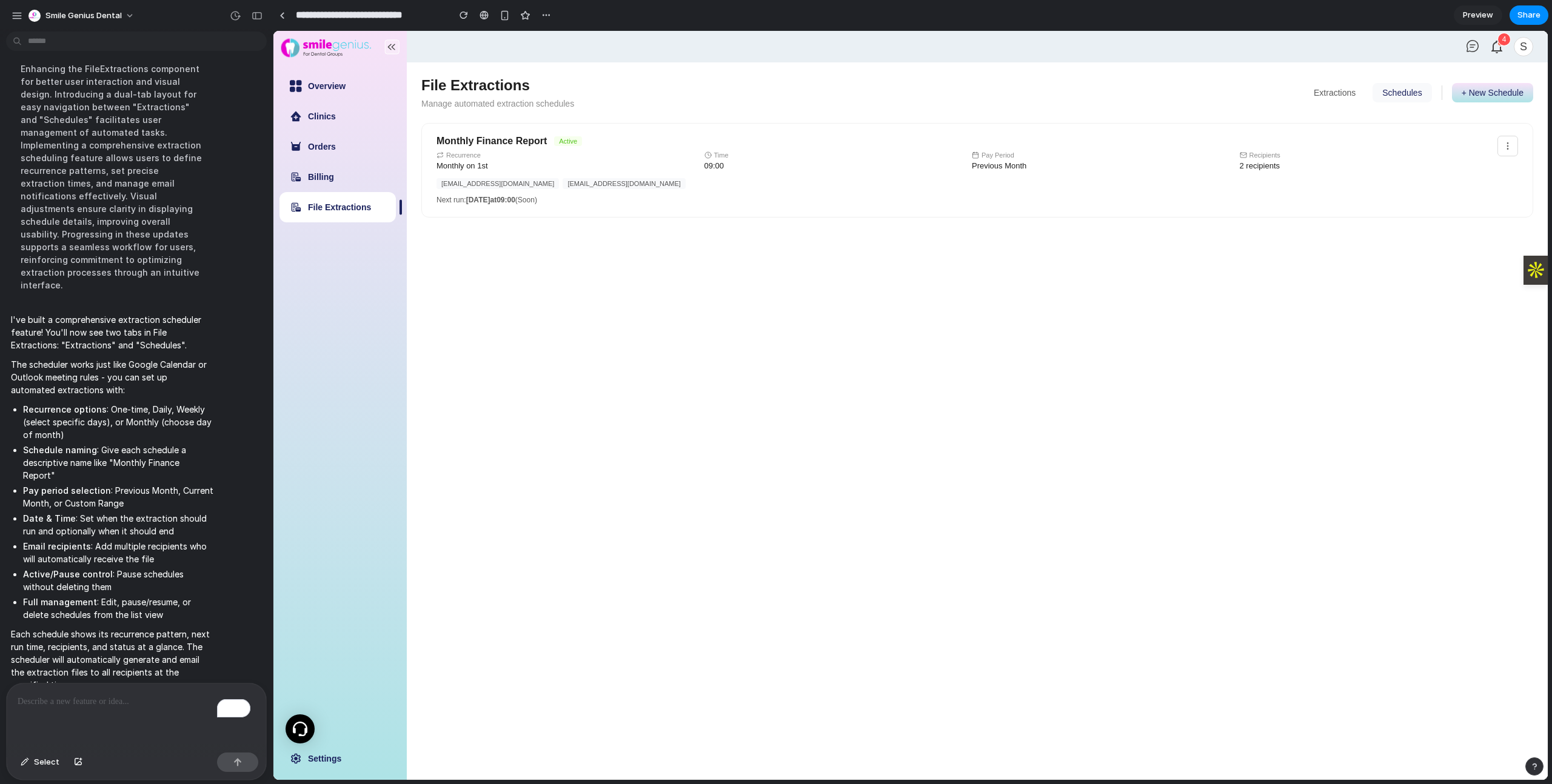
select select "*******"
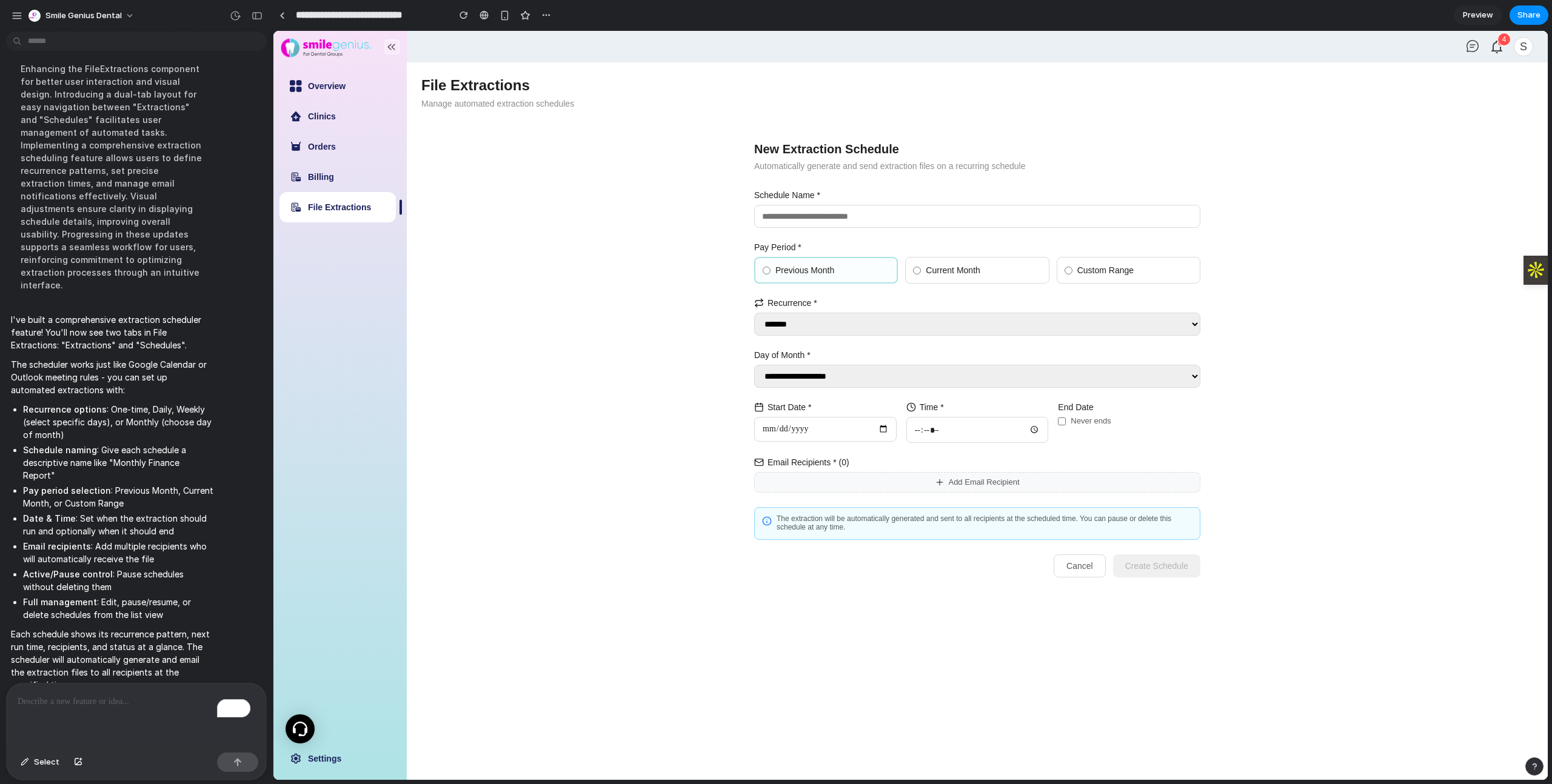
click at [951, 263] on label "Current Month" at bounding box center [977, 270] width 144 height 27
click at [1090, 267] on span "Custom Range" at bounding box center [1106, 270] width 57 height 10
click at [876, 318] on select "**********" at bounding box center [977, 324] width 446 height 23
click at [709, 343] on div "**********" at bounding box center [976, 336] width 1111 height 520
click at [41, 760] on span "Select" at bounding box center [46, 762] width 25 height 12
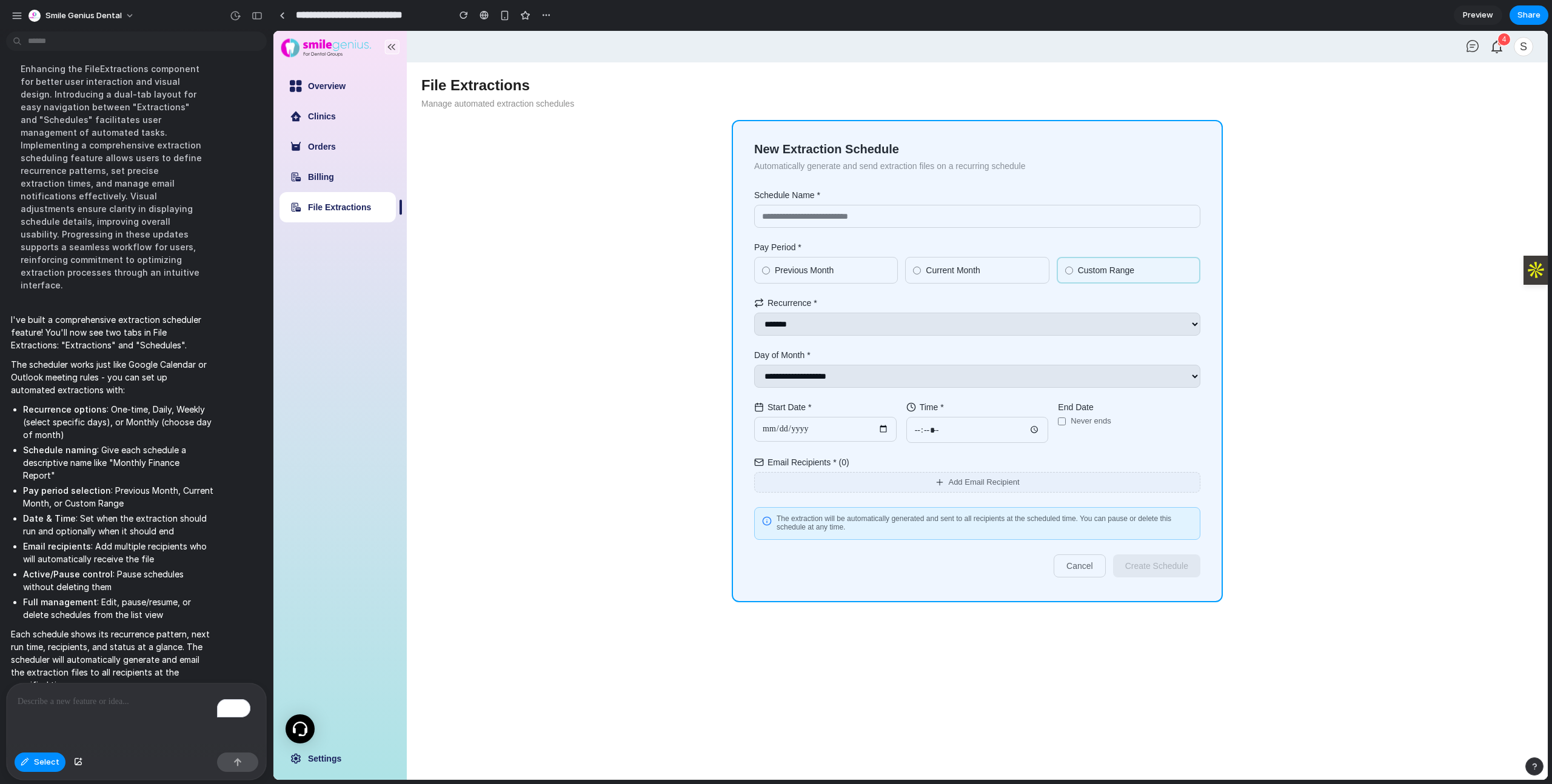
click at [804, 133] on div at bounding box center [910, 405] width 1274 height 749
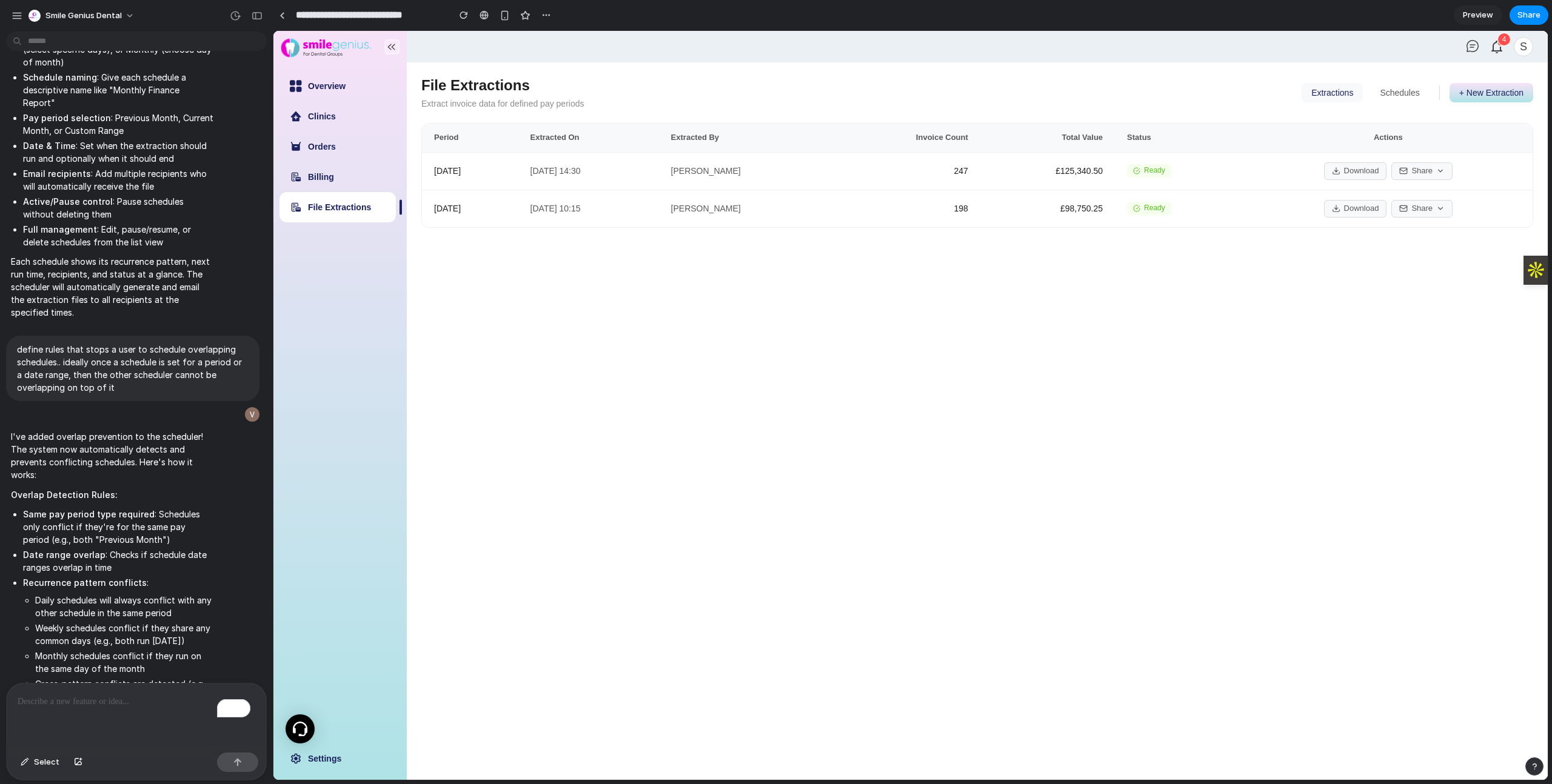
scroll to position [5481, 0]
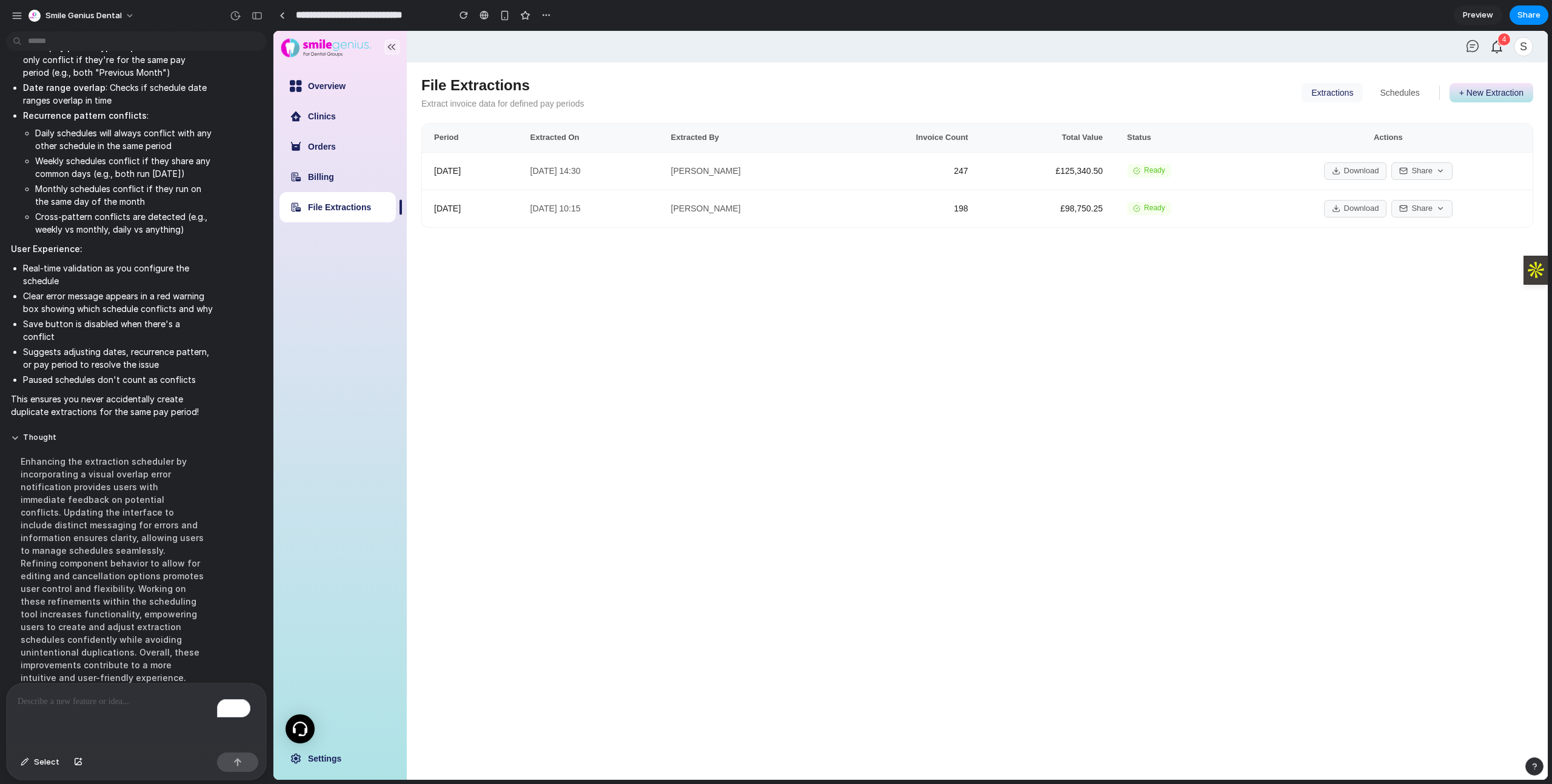
click at [1381, 99] on button "Schedules" at bounding box center [1399, 93] width 59 height 19
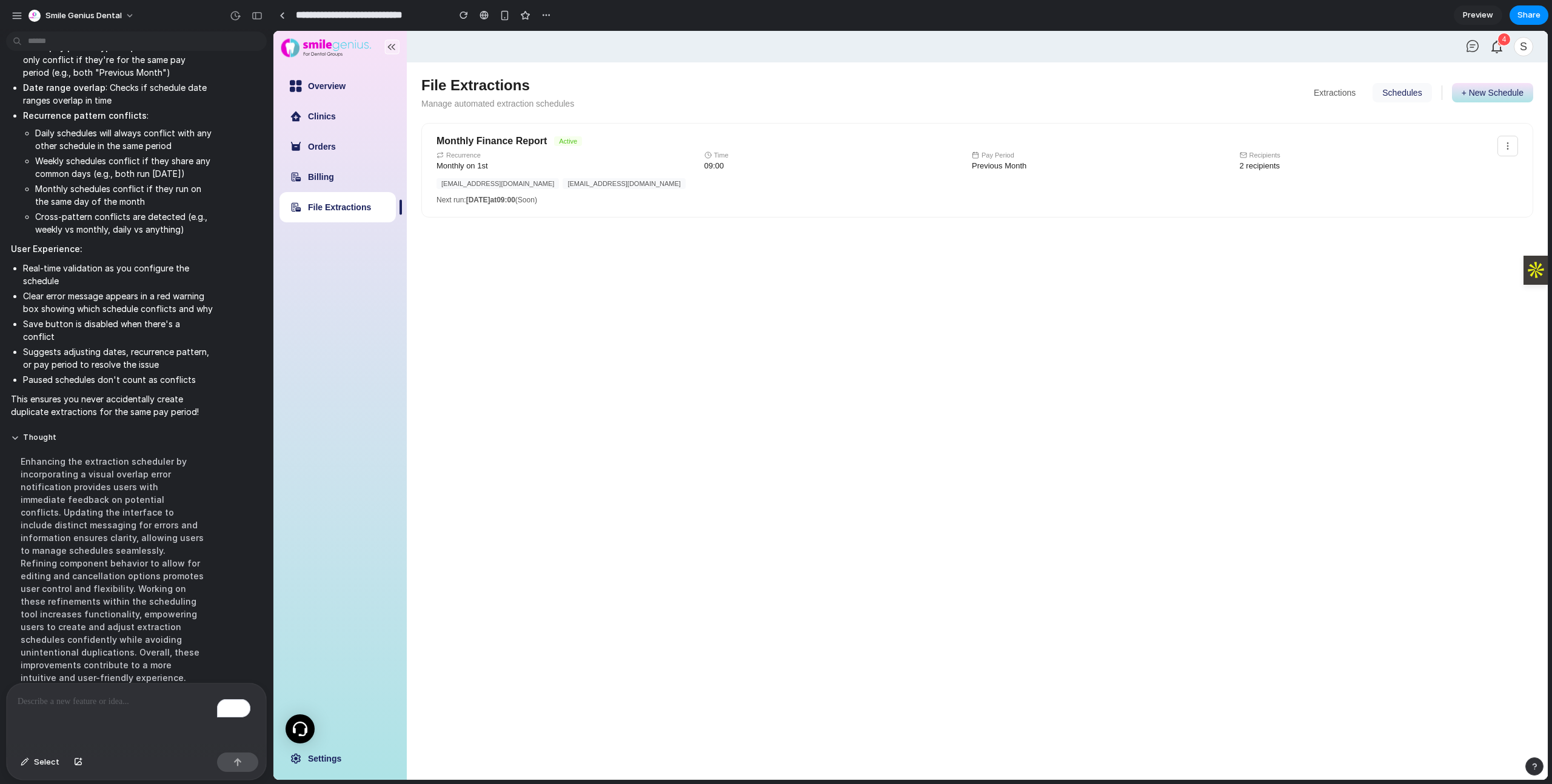
click at [1489, 88] on button "+ New Schedule" at bounding box center [1492, 93] width 81 height 19
select select "*******"
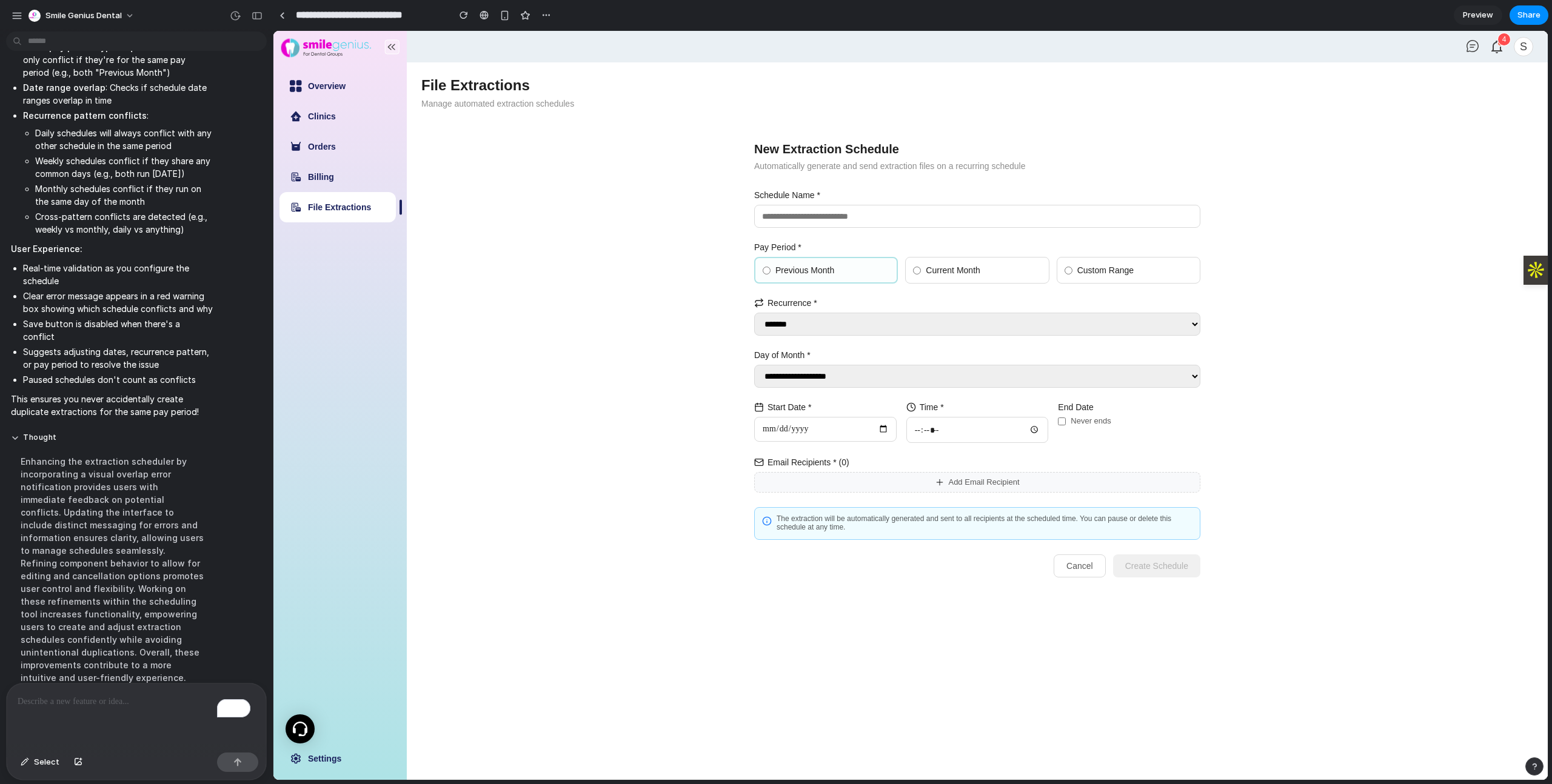
click at [816, 214] on input "text" at bounding box center [977, 216] width 446 height 23
type input "**********"
click at [823, 331] on select "**********" at bounding box center [977, 324] width 446 height 23
click at [754, 313] on select "**********" at bounding box center [977, 324] width 446 height 23
click at [836, 386] on select "**********" at bounding box center [977, 376] width 446 height 23
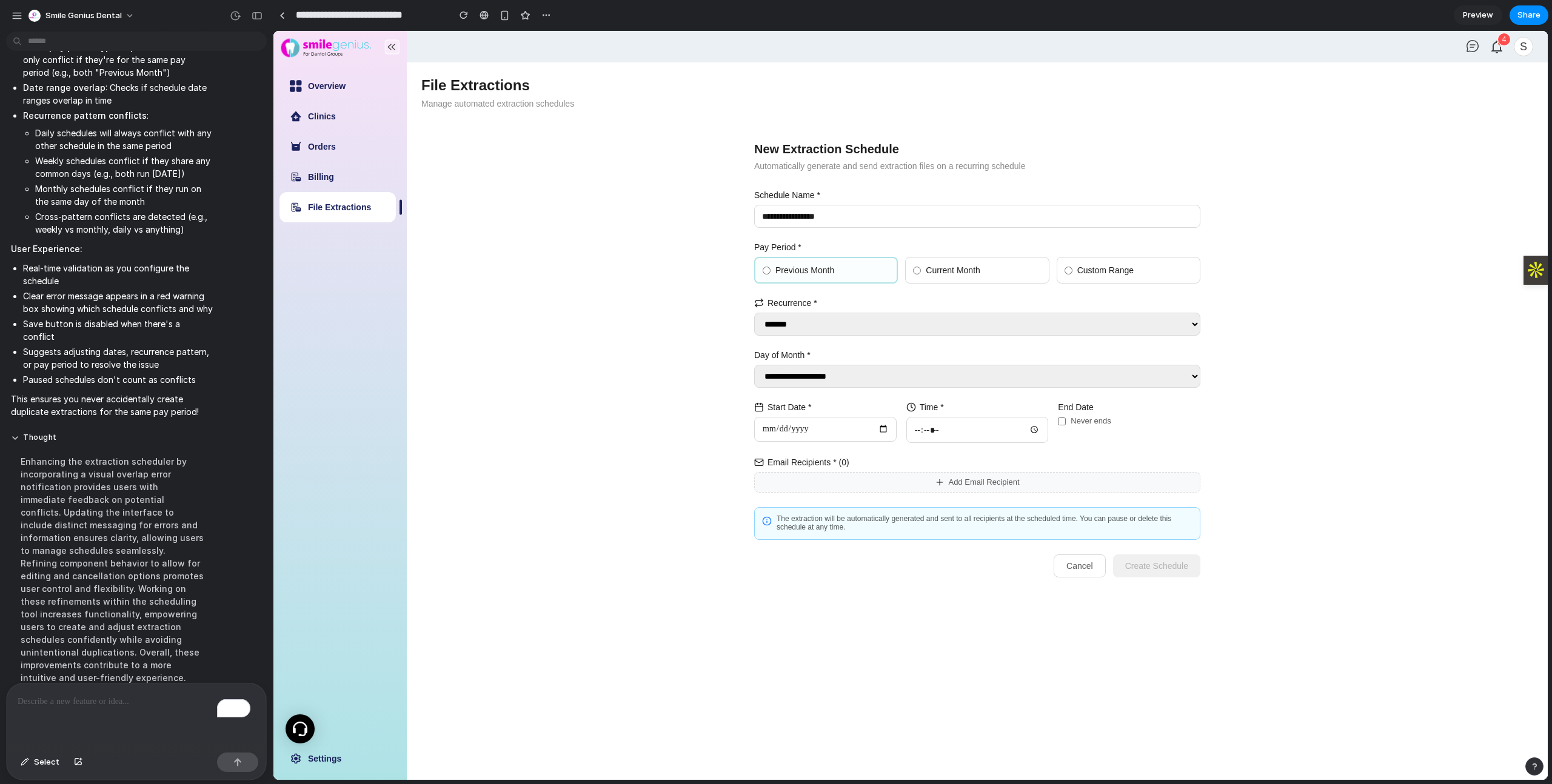
click at [754, 365] on select "**********" at bounding box center [977, 376] width 446 height 23
click at [699, 389] on div "**********" at bounding box center [976, 336] width 1111 height 520
click at [879, 432] on input "date" at bounding box center [825, 429] width 142 height 24
type input "**********"
click at [963, 275] on span "Current Month" at bounding box center [952, 270] width 54 height 10
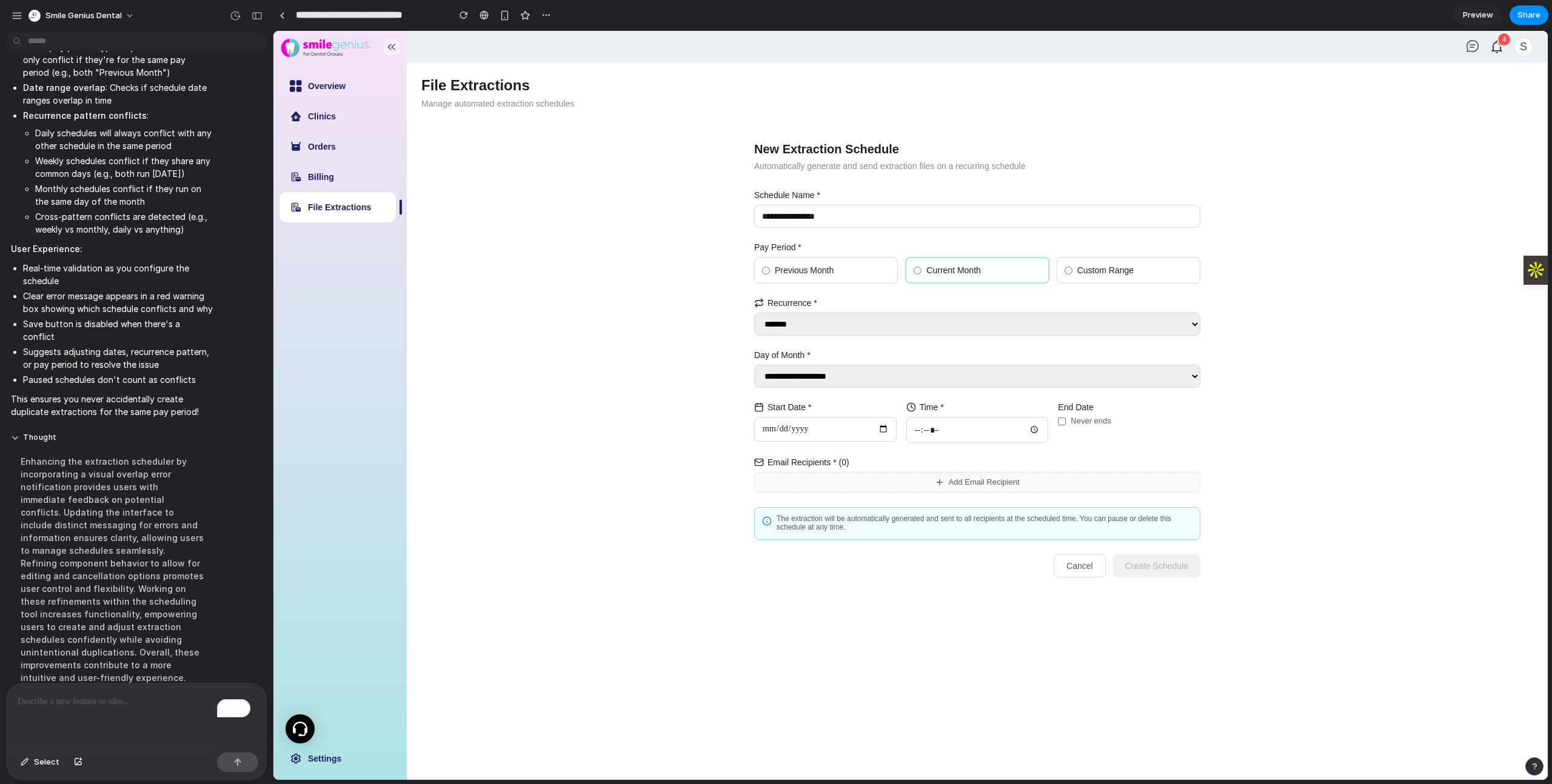
click at [1084, 568] on button "Cancel" at bounding box center [1079, 566] width 52 height 23
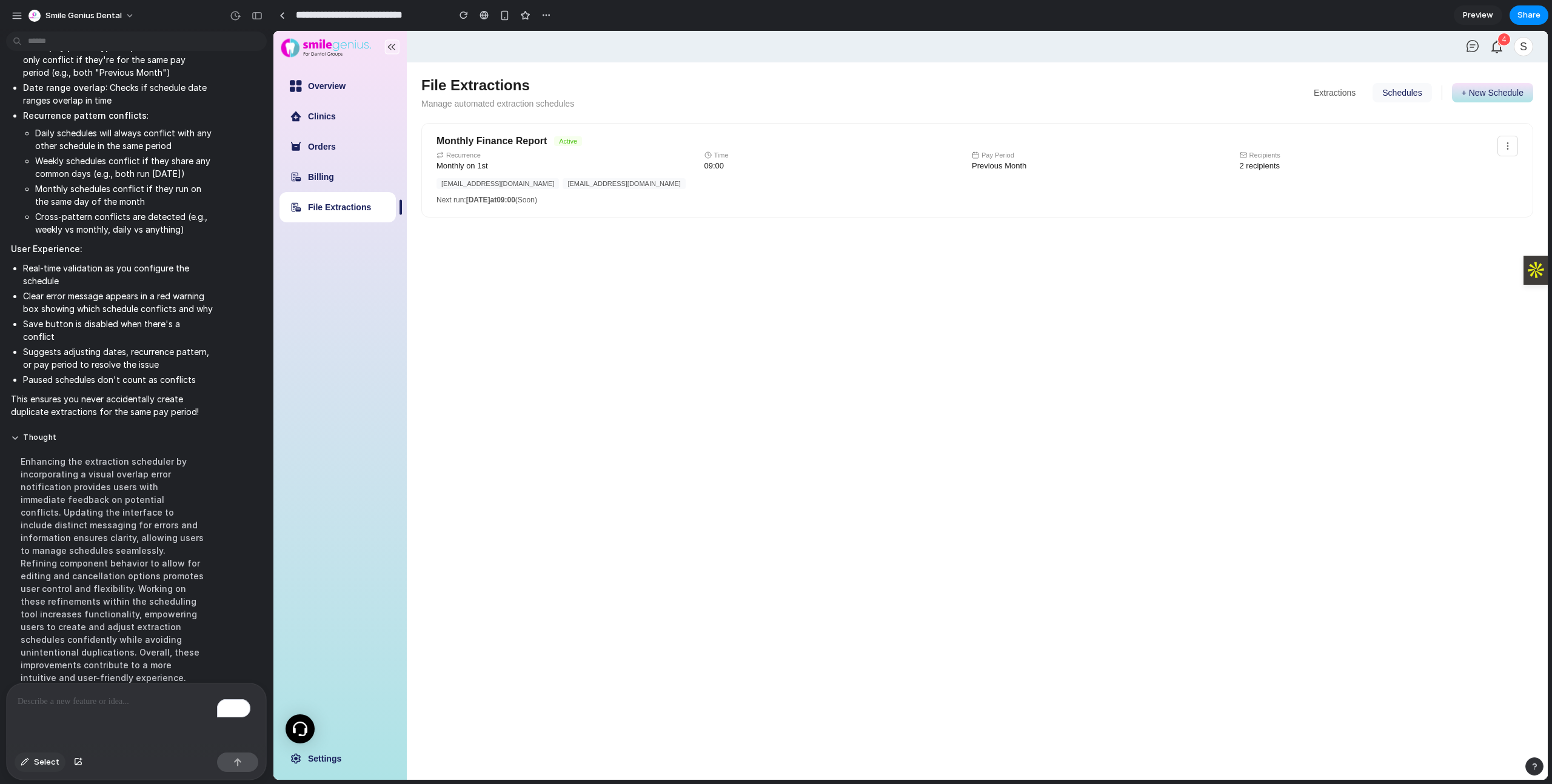
click at [25, 763] on div "button" at bounding box center [24, 762] width 8 height 7
click at [1500, 88] on div at bounding box center [910, 405] width 1274 height 749
click at [78, 712] on div "To enrich screen reader interactions, please activate Accessibility in Grammarl…" at bounding box center [136, 715] width 259 height 64
